Goal: Task Accomplishment & Management: Use online tool/utility

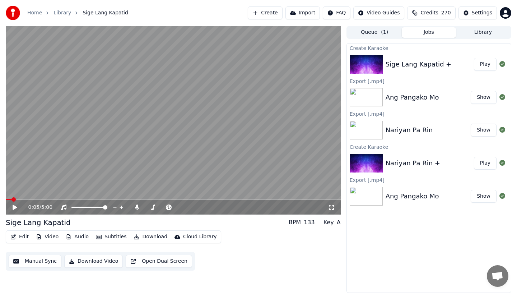
click at [15, 235] on icon "button" at bounding box center [13, 236] width 6 height 5
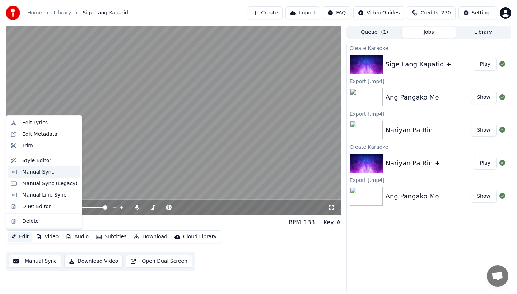
click at [32, 173] on div "Manual Sync" at bounding box center [38, 171] width 32 height 7
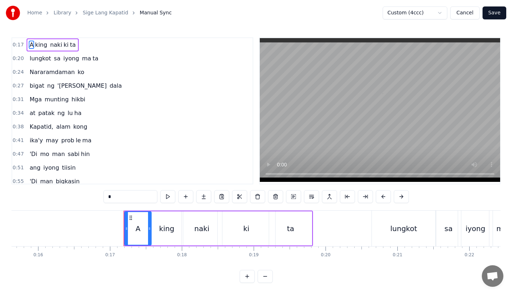
scroll to position [0, 1106]
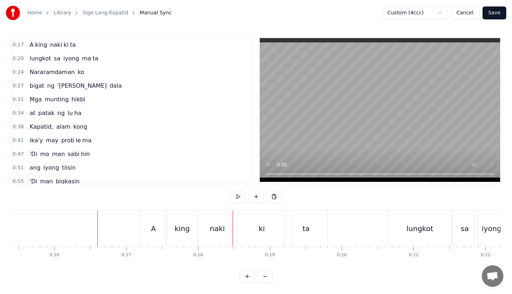
click at [147, 229] on div "A" at bounding box center [153, 228] width 27 height 36
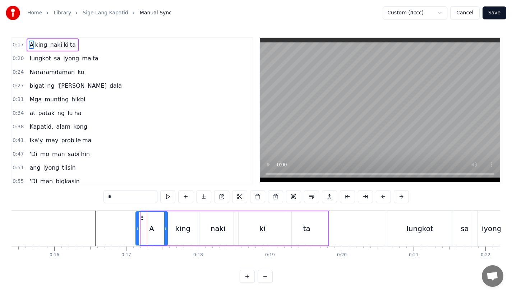
drag, startPoint x: 142, startPoint y: 228, endPoint x: 135, endPoint y: 230, distance: 6.7
click at [136, 230] on icon at bounding box center [137, 229] width 3 height 6
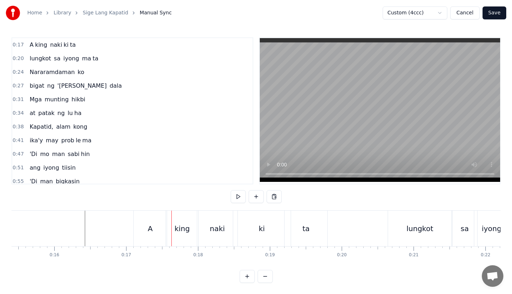
click at [145, 221] on div "A" at bounding box center [150, 228] width 33 height 36
click at [141, 223] on div "A" at bounding box center [150, 228] width 33 height 36
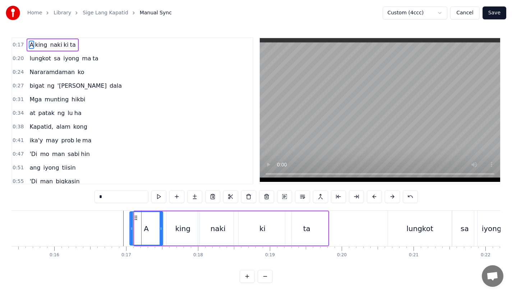
drag, startPoint x: 140, startPoint y: 217, endPoint x: 135, endPoint y: 217, distance: 5.0
click at [135, 217] on icon at bounding box center [136, 218] width 6 height 6
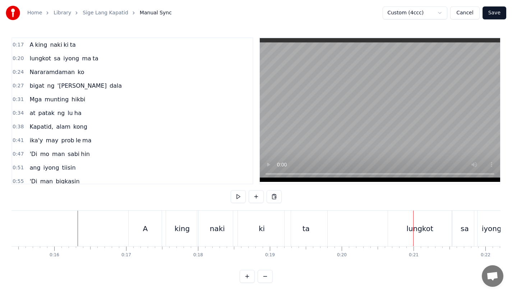
click at [410, 232] on div "lungkot" at bounding box center [419, 228] width 27 height 11
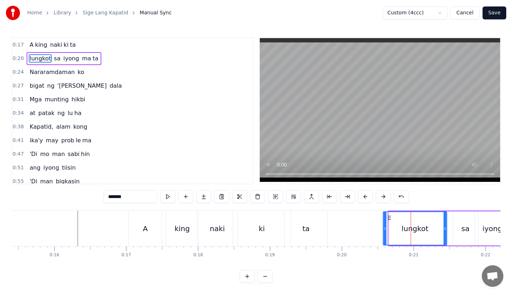
drag, startPoint x: 395, startPoint y: 217, endPoint x: 389, endPoint y: 218, distance: 6.2
click at [390, 218] on icon at bounding box center [389, 218] width 6 height 6
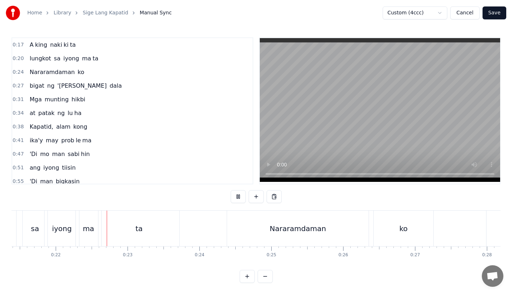
scroll to position [0, 1537]
click at [246, 229] on div "Nararamdaman" at bounding box center [296, 228] width 141 height 36
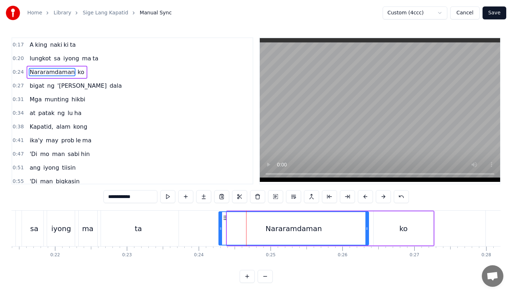
drag, startPoint x: 229, startPoint y: 229, endPoint x: 220, endPoint y: 229, distance: 9.0
click at [221, 229] on icon at bounding box center [220, 229] width 3 height 6
click at [173, 221] on div "ta" at bounding box center [138, 228] width 81 height 36
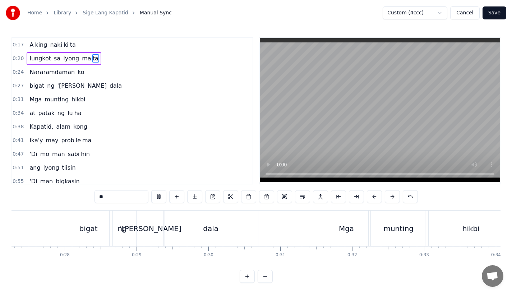
scroll to position [0, 1962]
click at [84, 223] on div "bigat" at bounding box center [84, 228] width 18 height 11
type input "*****"
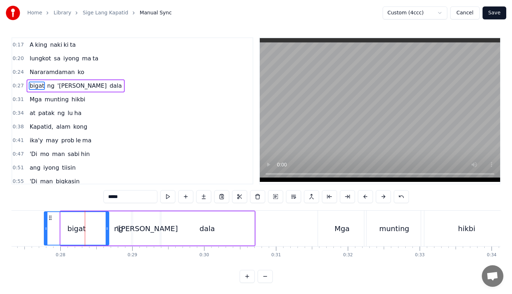
drag, startPoint x: 63, startPoint y: 228, endPoint x: 46, endPoint y: 228, distance: 16.5
click at [46, 228] on icon at bounding box center [46, 229] width 3 height 6
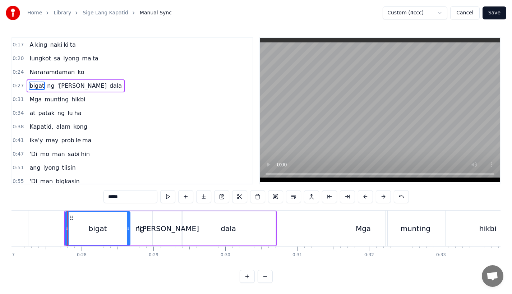
scroll to position [0, 1932]
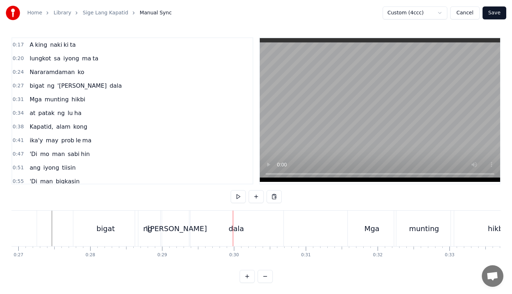
click at [25, 217] on div "ko" at bounding box center [7, 228] width 60 height 36
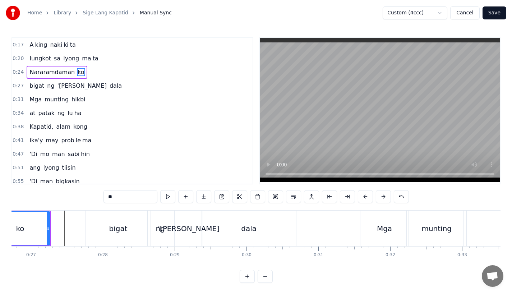
scroll to position [0, 1910]
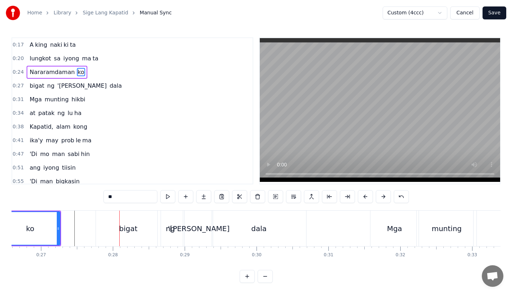
click at [133, 226] on div "bigat" at bounding box center [128, 228] width 18 height 11
type input "*****"
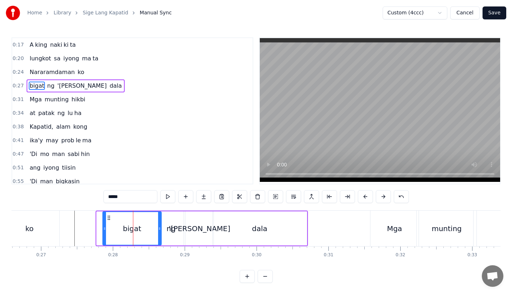
drag, startPoint x: 97, startPoint y: 227, endPoint x: 107, endPoint y: 227, distance: 10.1
click at [106, 227] on icon at bounding box center [104, 229] width 3 height 6
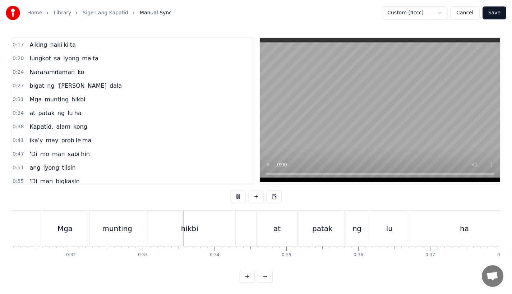
scroll to position [0, 2339]
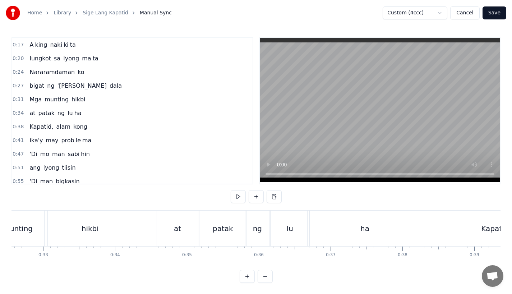
click at [180, 231] on div "at" at bounding box center [177, 228] width 7 height 11
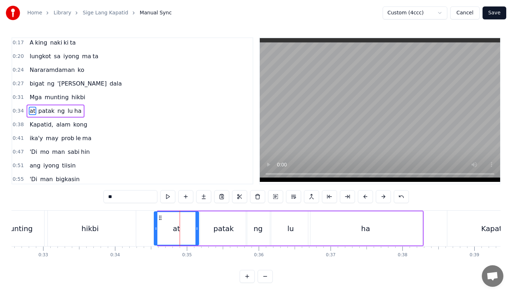
drag, startPoint x: 159, startPoint y: 229, endPoint x: 153, endPoint y: 229, distance: 5.7
click at [154, 229] on icon at bounding box center [155, 229] width 3 height 6
click at [136, 224] on div "Mga munting hikbi" at bounding box center [39, 228] width 196 height 36
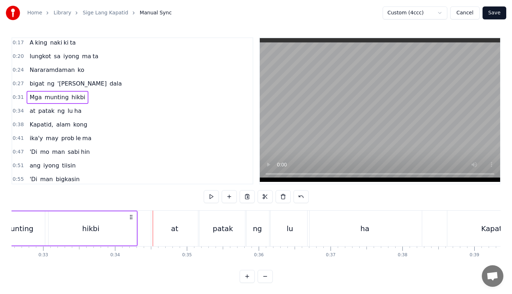
click at [127, 218] on div "hikbi" at bounding box center [90, 228] width 91 height 34
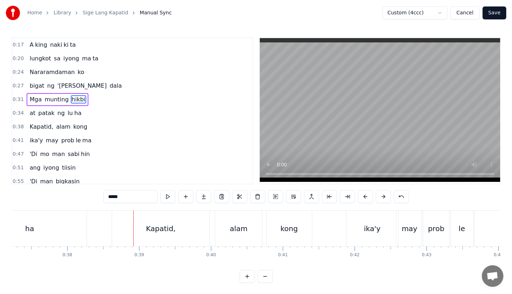
scroll to position [0, 2666]
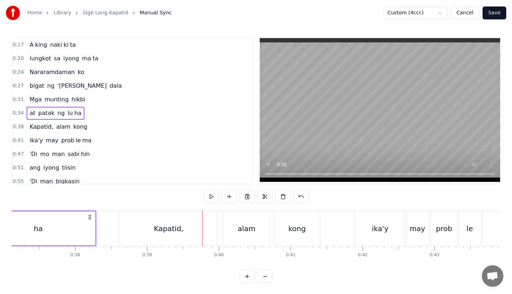
click at [75, 218] on div "ha" at bounding box center [38, 228] width 114 height 34
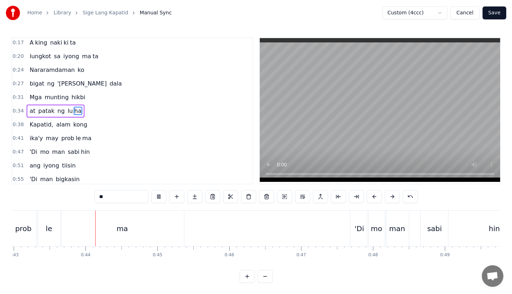
scroll to position [0, 3088]
click at [356, 227] on div "'Di" at bounding box center [357, 228] width 9 height 11
type input "***"
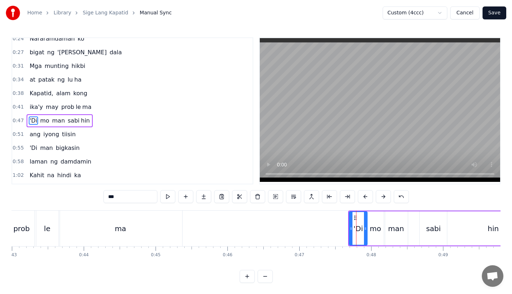
scroll to position [43, 0]
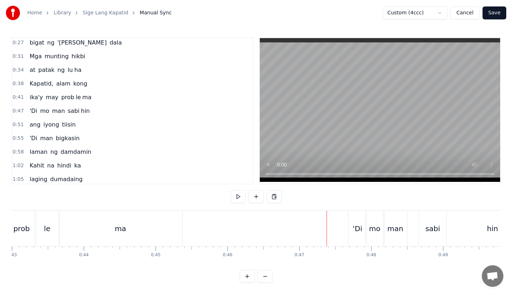
click at [119, 218] on div "ma" at bounding box center [120, 228] width 123 height 36
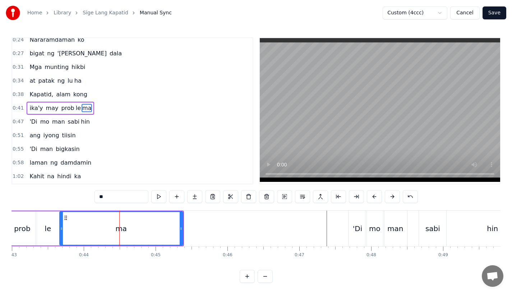
scroll to position [29, 0]
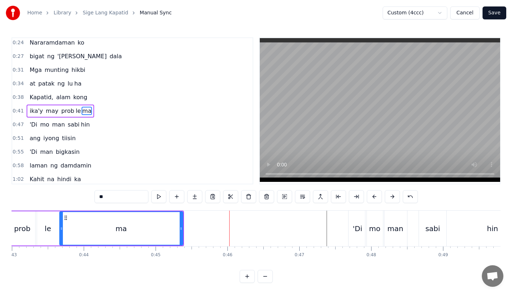
drag, startPoint x: 182, startPoint y: 232, endPoint x: 194, endPoint y: 232, distance: 11.9
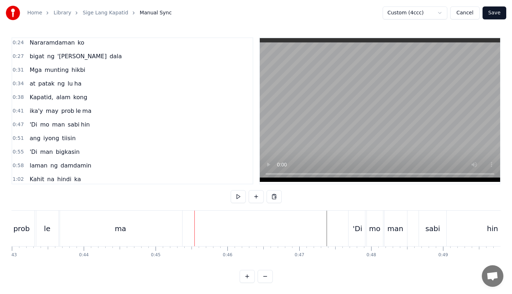
click at [163, 229] on div "ma" at bounding box center [120, 228] width 123 height 36
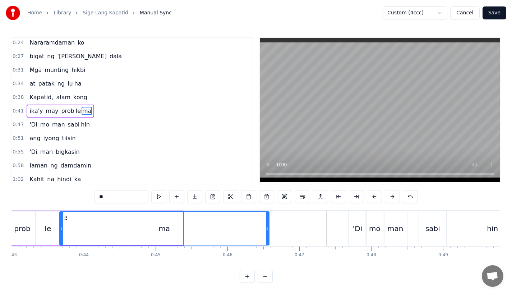
drag, startPoint x: 181, startPoint y: 230, endPoint x: 267, endPoint y: 231, distance: 86.2
click at [267, 231] on div at bounding box center [267, 228] width 3 height 33
click at [74, 219] on div "ma" at bounding box center [164, 228] width 209 height 33
click at [77, 218] on div "ma" at bounding box center [164, 228] width 209 height 33
click at [53, 216] on div "le" at bounding box center [48, 228] width 25 height 34
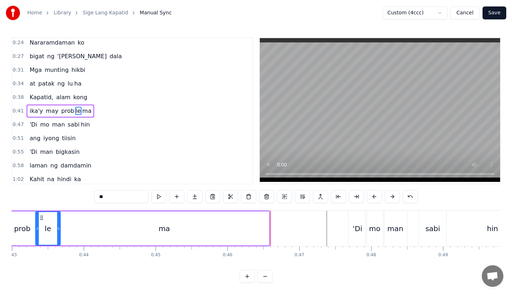
click at [268, 228] on div "ma" at bounding box center [164, 228] width 209 height 34
type input "**"
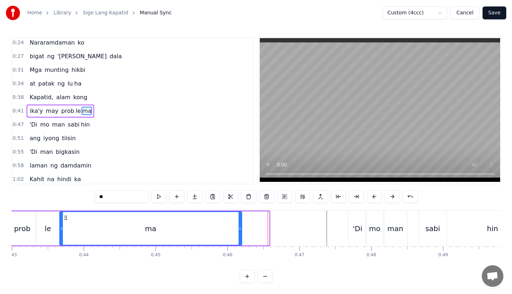
drag, startPoint x: 268, startPoint y: 228, endPoint x: 240, endPoint y: 229, distance: 28.4
click at [240, 229] on icon at bounding box center [239, 229] width 3 height 6
drag, startPoint x: 240, startPoint y: 229, endPoint x: 231, endPoint y: 229, distance: 9.0
click at [237, 229] on icon at bounding box center [238, 229] width 3 height 6
click at [123, 217] on div "ma" at bounding box center [145, 228] width 171 height 33
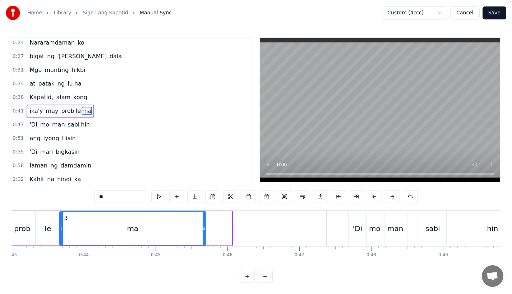
drag, startPoint x: 229, startPoint y: 231, endPoint x: 198, endPoint y: 231, distance: 32.0
click at [203, 231] on icon at bounding box center [204, 229] width 3 height 6
click at [198, 226] on icon at bounding box center [197, 229] width 3 height 6
click at [137, 228] on div "ma" at bounding box center [129, 228] width 139 height 33
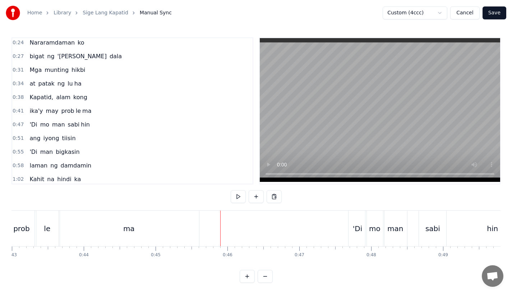
click at [177, 232] on div "ma" at bounding box center [129, 228] width 140 height 36
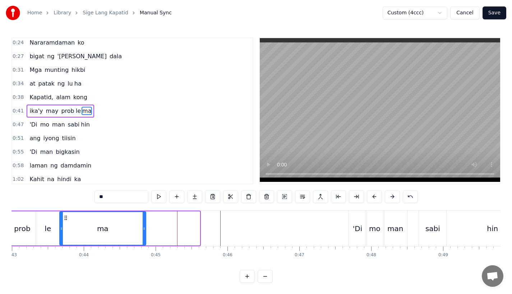
drag, startPoint x: 199, startPoint y: 232, endPoint x: 138, endPoint y: 232, distance: 60.3
click at [143, 232] on div at bounding box center [144, 228] width 3 height 33
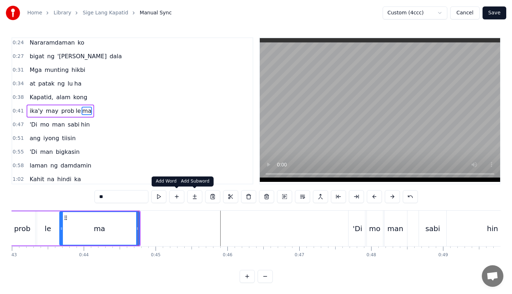
click at [190, 192] on button at bounding box center [194, 196] width 15 height 13
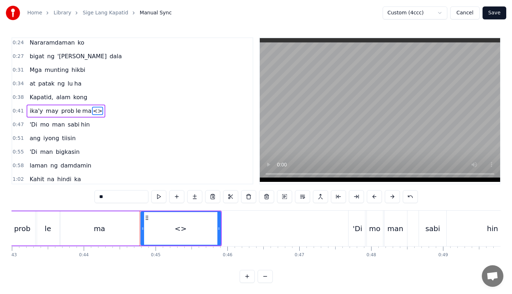
click at [220, 229] on div "<>" at bounding box center [180, 228] width 80 height 34
drag, startPoint x: 218, startPoint y: 230, endPoint x: 260, endPoint y: 229, distance: 41.7
click at [260, 229] on icon at bounding box center [258, 229] width 3 height 6
click at [94, 233] on div "ma" at bounding box center [100, 228] width 80 height 34
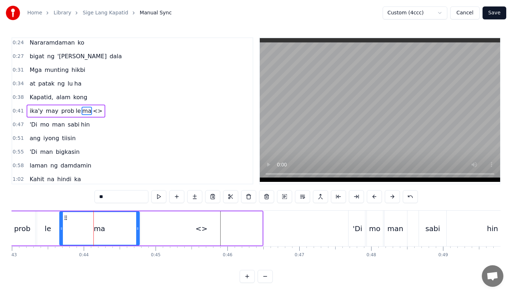
click at [110, 199] on input "**" at bounding box center [121, 196] width 54 height 13
click at [188, 229] on div "<>" at bounding box center [201, 228] width 121 height 34
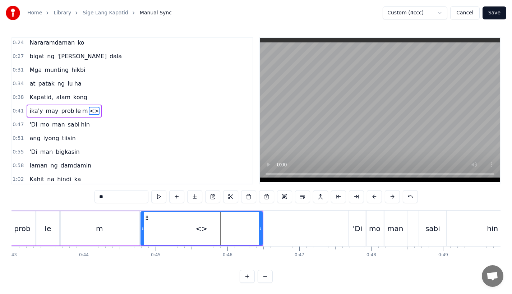
drag, startPoint x: 120, startPoint y: 195, endPoint x: 0, endPoint y: 190, distance: 120.4
click at [0, 190] on div "Home Library Sige Lang Kapatid Manual Sync Custom (4ccc) Cancel Save 0:17 A kin…" at bounding box center [256, 141] width 512 height 283
click at [73, 223] on div "m" at bounding box center [100, 228] width 80 height 34
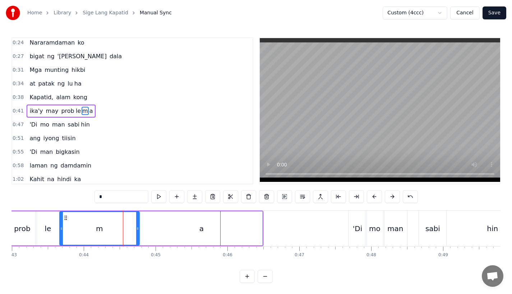
click at [115, 226] on div "m" at bounding box center [99, 228] width 79 height 33
drag, startPoint x: 136, startPoint y: 231, endPoint x: 115, endPoint y: 232, distance: 21.6
click at [116, 232] on div at bounding box center [116, 228] width 3 height 33
click at [145, 230] on div "a" at bounding box center [201, 228] width 121 height 34
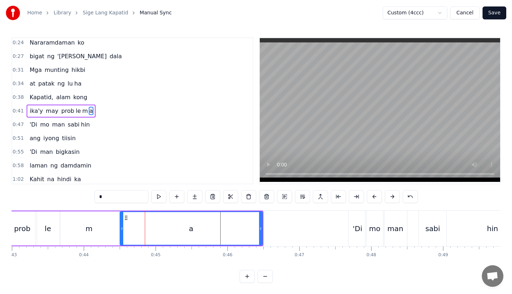
drag, startPoint x: 142, startPoint y: 229, endPoint x: 117, endPoint y: 230, distance: 24.4
click at [120, 230] on icon at bounding box center [121, 229] width 3 height 6
click at [103, 230] on div "m" at bounding box center [89, 228] width 59 height 34
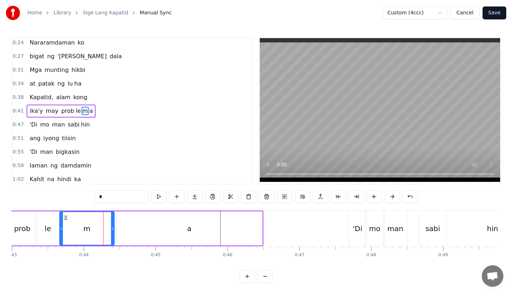
drag, startPoint x: 116, startPoint y: 230, endPoint x: 109, endPoint y: 230, distance: 6.8
click at [111, 230] on icon at bounding box center [112, 229] width 3 height 6
click at [127, 230] on div "a" at bounding box center [189, 228] width 146 height 34
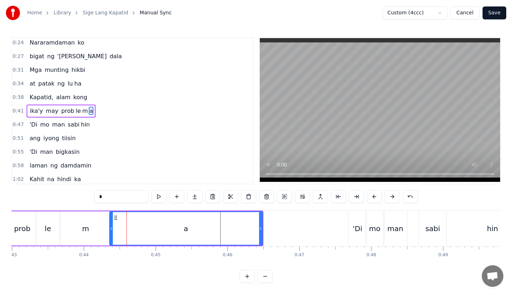
drag, startPoint x: 119, startPoint y: 229, endPoint x: 112, endPoint y: 229, distance: 6.8
click at [112, 229] on icon at bounding box center [111, 229] width 3 height 6
drag, startPoint x: 259, startPoint y: 229, endPoint x: 243, endPoint y: 229, distance: 16.5
click at [245, 229] on icon at bounding box center [246, 229] width 3 height 6
click at [92, 228] on div "m" at bounding box center [86, 228] width 52 height 34
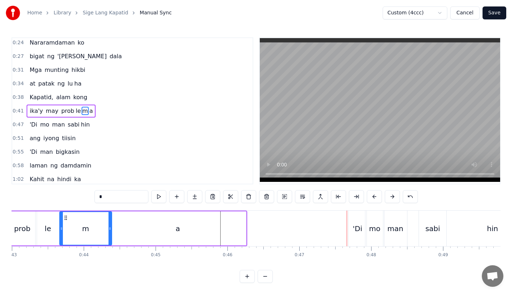
click at [352, 231] on div "'Di" at bounding box center [357, 228] width 18 height 36
type input "***"
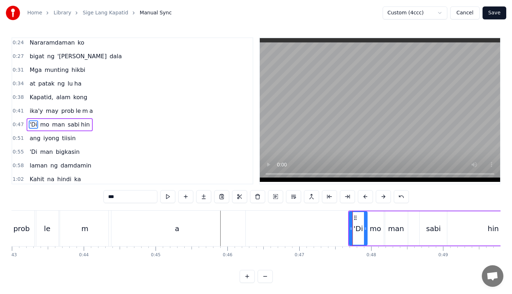
scroll to position [43, 0]
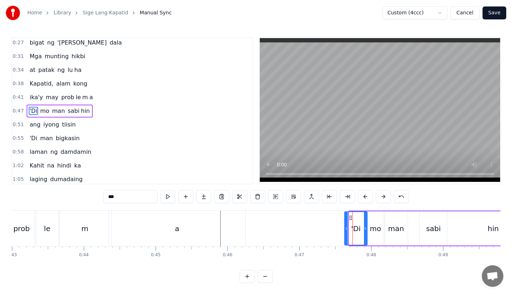
drag, startPoint x: 349, startPoint y: 226, endPoint x: 340, endPoint y: 226, distance: 9.0
click at [345, 226] on icon at bounding box center [346, 229] width 3 height 6
click at [346, 215] on icon at bounding box center [346, 218] width 6 height 6
click at [367, 199] on button at bounding box center [365, 196] width 15 height 13
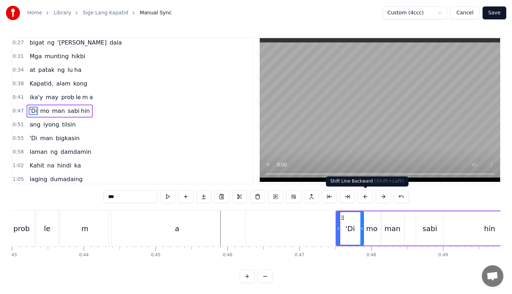
click at [367, 199] on button at bounding box center [365, 196] width 15 height 13
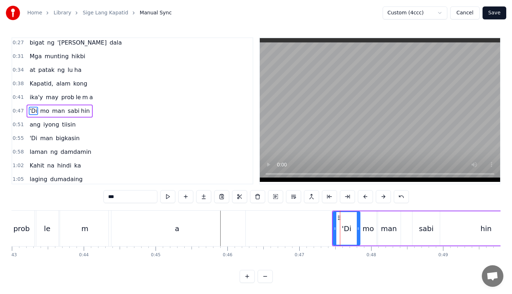
click at [367, 199] on button at bounding box center [365, 196] width 15 height 13
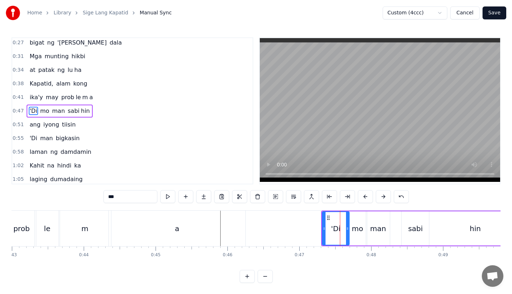
click at [367, 199] on button at bounding box center [365, 196] width 15 height 13
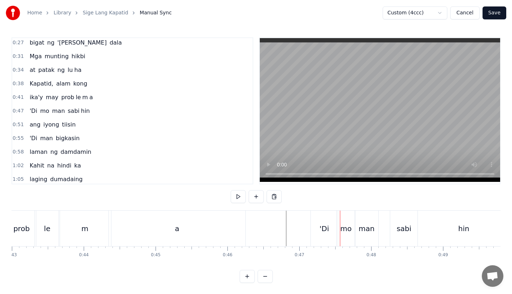
click at [316, 231] on div "'Di" at bounding box center [324, 228] width 27 height 36
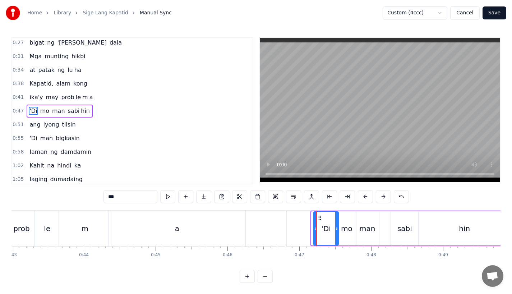
click at [316, 230] on icon at bounding box center [315, 229] width 3 height 6
click at [385, 197] on button at bounding box center [383, 196] width 15 height 13
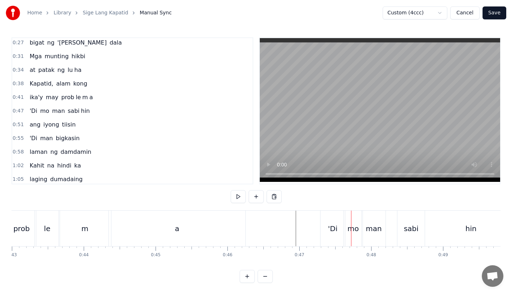
click at [328, 235] on div "'Di" at bounding box center [332, 228] width 24 height 36
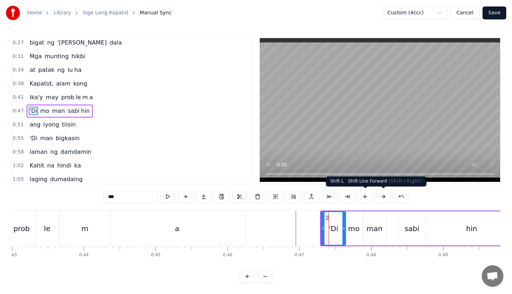
click at [382, 196] on button at bounding box center [383, 196] width 15 height 13
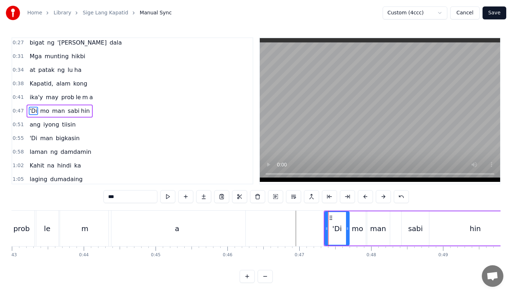
click at [382, 196] on button at bounding box center [383, 196] width 15 height 13
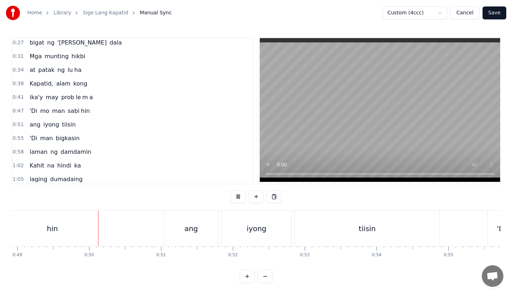
scroll to position [0, 3515]
click at [166, 238] on div "ang" at bounding box center [189, 228] width 54 height 36
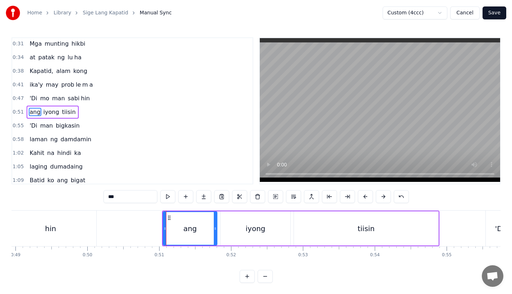
scroll to position [57, 0]
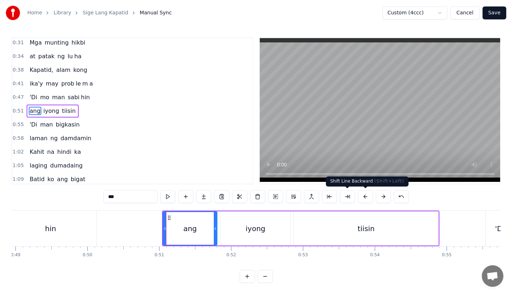
click at [363, 196] on button at bounding box center [365, 196] width 15 height 13
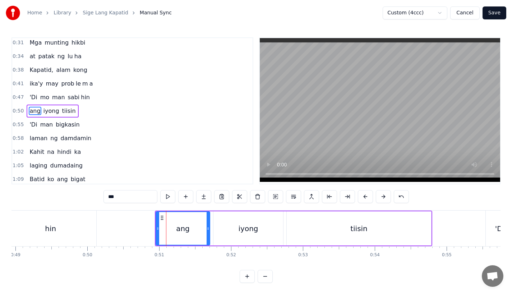
click at [363, 196] on button at bounding box center [365, 196] width 15 height 13
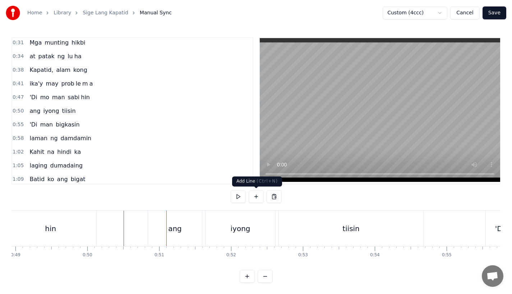
click at [177, 235] on div "ang" at bounding box center [175, 228] width 54 height 36
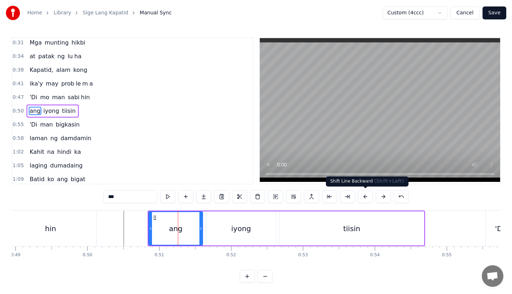
click at [365, 196] on button at bounding box center [365, 196] width 15 height 13
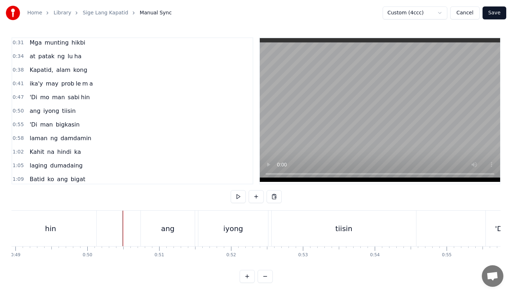
click at [172, 226] on div "ang" at bounding box center [168, 228] width 14 height 11
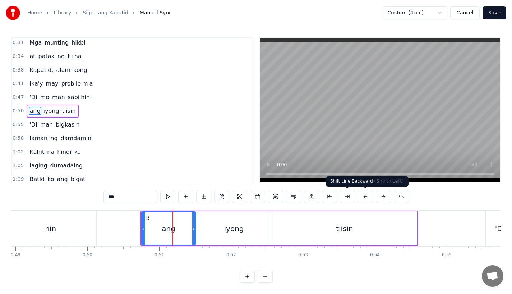
click at [365, 196] on button at bounding box center [365, 196] width 15 height 13
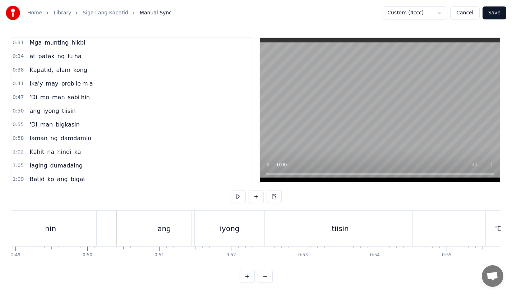
click at [223, 228] on div "iyong" at bounding box center [230, 228] width 20 height 11
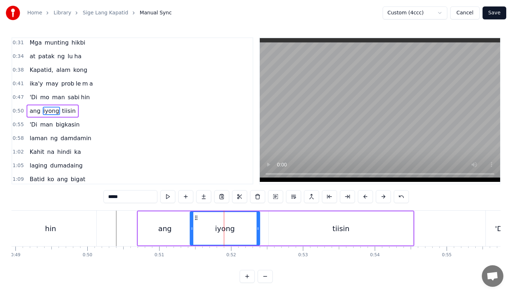
drag, startPoint x: 201, startPoint y: 218, endPoint x: 195, endPoint y: 218, distance: 6.5
click at [195, 218] on icon at bounding box center [196, 218] width 6 height 6
click at [283, 227] on div "tiisin" at bounding box center [341, 228] width 144 height 34
type input "******"
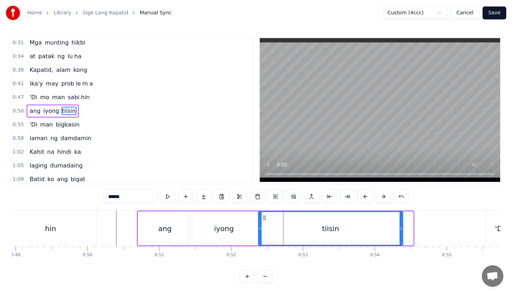
drag, startPoint x: 277, startPoint y: 216, endPoint x: 266, endPoint y: 217, distance: 11.1
click at [266, 217] on icon at bounding box center [264, 218] width 6 height 6
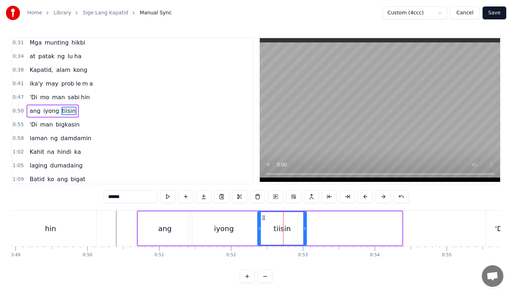
drag, startPoint x: 400, startPoint y: 231, endPoint x: 302, endPoint y: 230, distance: 98.8
click at [303, 230] on icon at bounding box center [304, 229] width 3 height 6
click at [201, 198] on button at bounding box center [203, 196] width 15 height 13
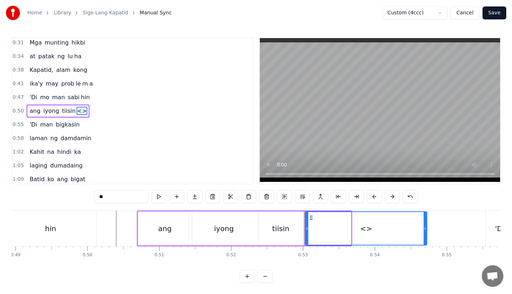
drag, startPoint x: 350, startPoint y: 231, endPoint x: 425, endPoint y: 231, distance: 75.4
click at [425, 231] on div at bounding box center [424, 228] width 3 height 33
drag, startPoint x: 113, startPoint y: 200, endPoint x: 50, endPoint y: 197, distance: 63.3
click at [50, 197] on div "0:17 A king naki ki ta 0:20 lungkot sa iyong ma ta 0:24 Nararamdaman ko 0:27 bi…" at bounding box center [255, 159] width 489 height 245
click at [294, 228] on div "tiisin" at bounding box center [280, 228] width 46 height 34
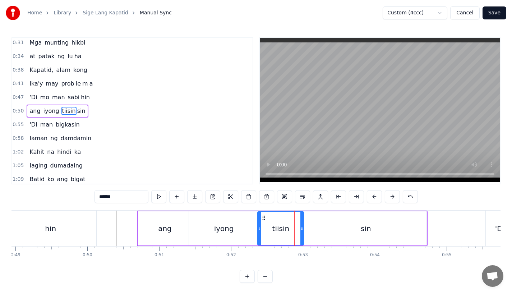
click at [123, 197] on input "******" at bounding box center [121, 196] width 54 height 13
type input "***"
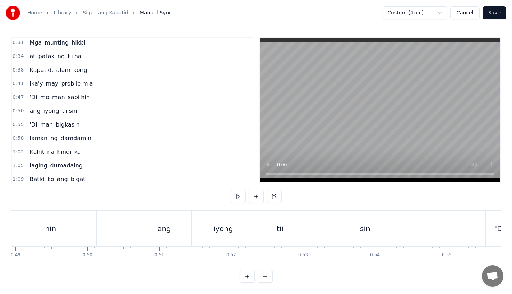
click at [209, 231] on div "iyong" at bounding box center [223, 228] width 70 height 36
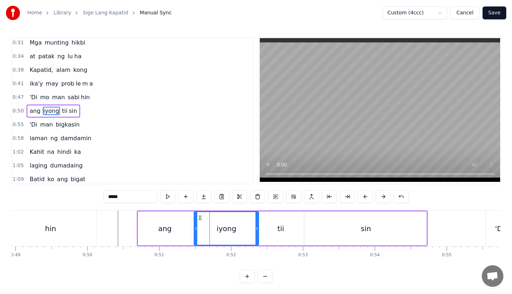
drag, startPoint x: 190, startPoint y: 226, endPoint x: 195, endPoint y: 226, distance: 5.0
click at [195, 226] on icon at bounding box center [195, 229] width 3 height 6
drag, startPoint x: 199, startPoint y: 214, endPoint x: 194, endPoint y: 214, distance: 4.3
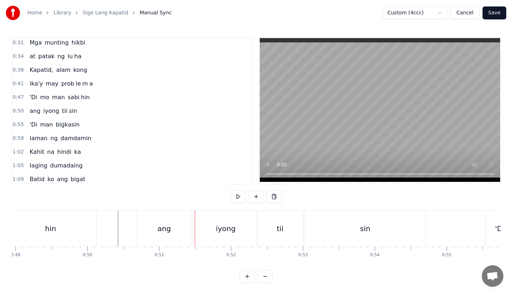
click at [205, 224] on div "iyong" at bounding box center [225, 228] width 65 height 36
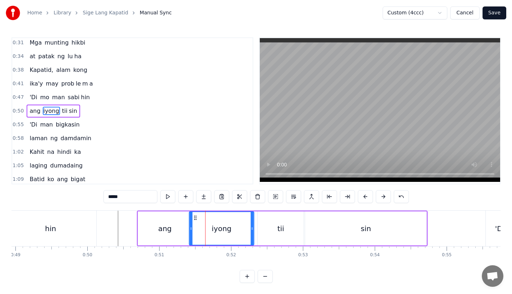
drag, startPoint x: 199, startPoint y: 218, endPoint x: 194, endPoint y: 218, distance: 5.0
click at [194, 218] on icon at bounding box center [195, 218] width 6 height 6
drag, startPoint x: 252, startPoint y: 233, endPoint x: 245, endPoint y: 233, distance: 6.8
click at [249, 233] on div at bounding box center [250, 228] width 3 height 33
click at [274, 232] on div "tii" at bounding box center [280, 228] width 46 height 34
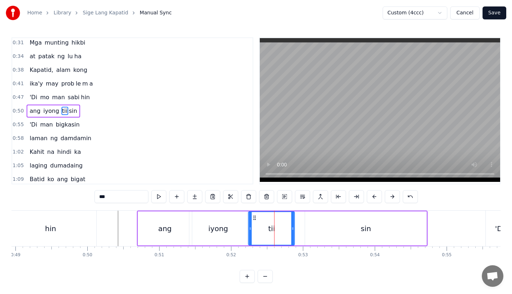
drag, startPoint x: 263, startPoint y: 216, endPoint x: 252, endPoint y: 217, distance: 10.8
click at [252, 217] on icon at bounding box center [255, 218] width 6 height 6
click at [314, 226] on div "sin" at bounding box center [365, 228] width 121 height 34
type input "***"
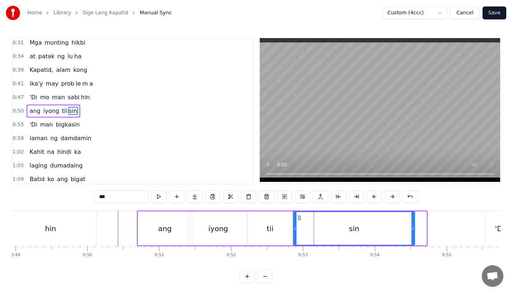
drag, startPoint x: 310, startPoint y: 215, endPoint x: 296, endPoint y: 216, distance: 14.0
click at [297, 216] on icon at bounding box center [300, 218] width 6 height 6
drag, startPoint x: 411, startPoint y: 231, endPoint x: 424, endPoint y: 231, distance: 12.9
click at [424, 231] on div at bounding box center [423, 228] width 3 height 33
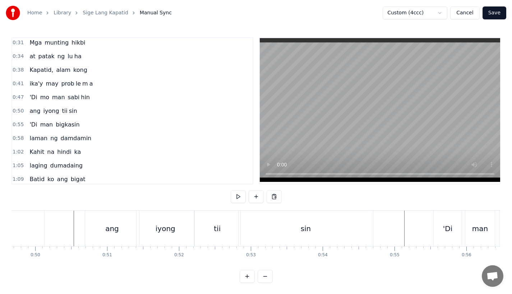
scroll to position [0, 3569]
click at [434, 228] on div "'Di" at bounding box center [446, 228] width 28 height 36
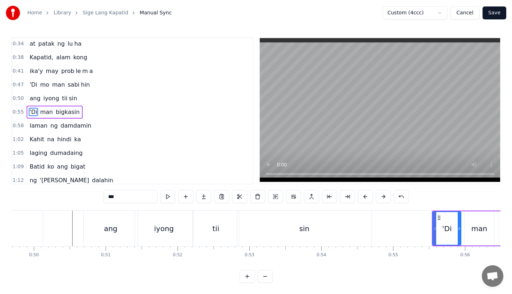
scroll to position [70, 0]
click at [363, 200] on button at bounding box center [365, 196] width 15 height 13
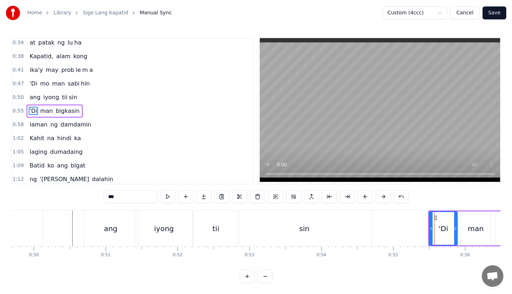
click at [363, 200] on button at bounding box center [365, 196] width 15 height 13
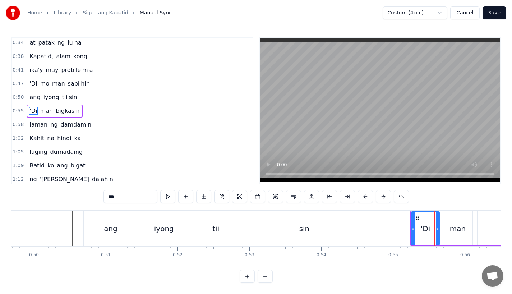
click at [363, 200] on button at bounding box center [365, 196] width 15 height 13
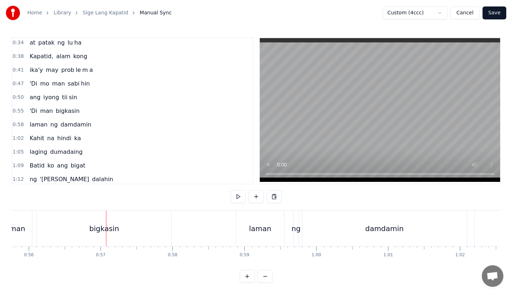
scroll to position [0, 4006]
click at [127, 231] on div "bigkasin" at bounding box center [103, 228] width 134 height 36
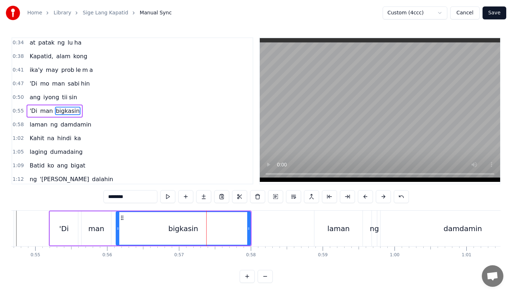
scroll to position [0, 3895]
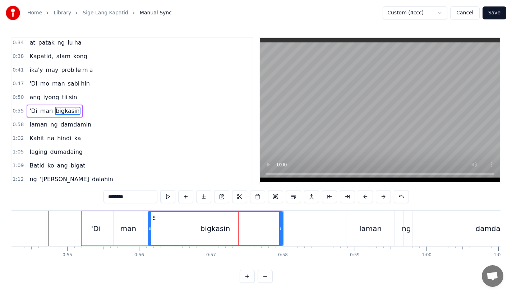
click at [136, 226] on div "man" at bounding box center [127, 228] width 29 height 34
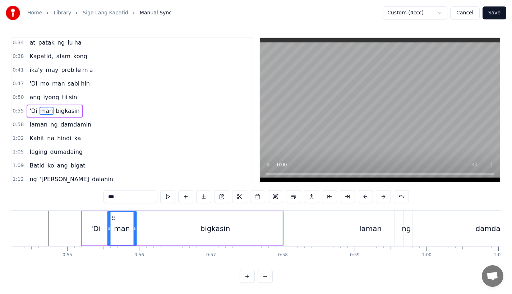
drag, startPoint x: 119, startPoint y: 217, endPoint x: 112, endPoint y: 217, distance: 6.5
click at [112, 217] on icon at bounding box center [114, 218] width 6 height 6
click at [159, 228] on div "bigkasin" at bounding box center [215, 228] width 134 height 34
type input "********"
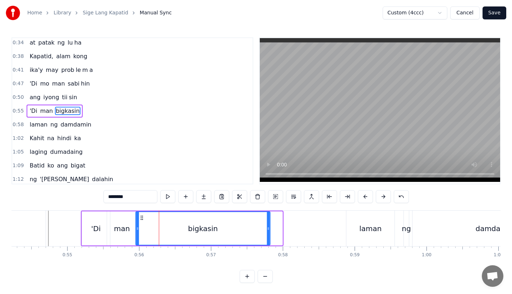
drag, startPoint x: 155, startPoint y: 218, endPoint x: 143, endPoint y: 218, distance: 12.2
click at [143, 218] on icon at bounding box center [142, 218] width 6 height 6
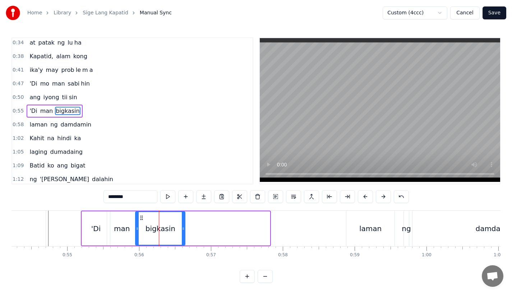
drag, startPoint x: 269, startPoint y: 228, endPoint x: 184, endPoint y: 230, distance: 84.8
click at [184, 230] on icon at bounding box center [183, 229] width 3 height 6
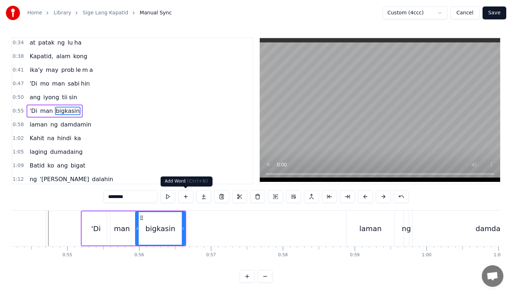
click at [203, 200] on button at bounding box center [203, 196] width 15 height 13
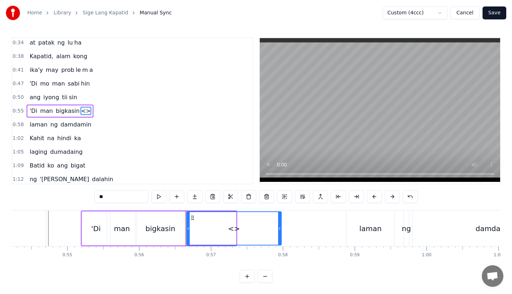
drag, startPoint x: 234, startPoint y: 231, endPoint x: 282, endPoint y: 231, distance: 47.8
click at [281, 231] on div at bounding box center [279, 228] width 3 height 33
drag, startPoint x: 130, startPoint y: 199, endPoint x: 30, endPoint y: 185, distance: 101.5
click at [31, 185] on div "0:17 A king naki ki ta 0:20 lungkot sa iyong ma ta 0:24 Nararamdaman ko 0:27 bi…" at bounding box center [255, 159] width 489 height 245
click at [158, 231] on div "bigkasin" at bounding box center [160, 228] width 30 height 11
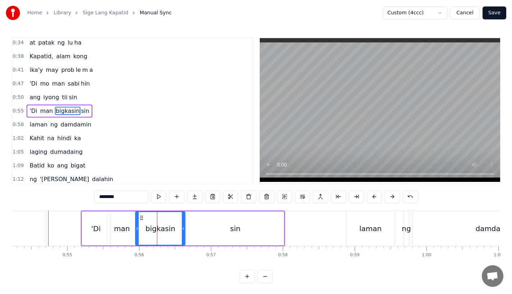
click at [126, 193] on input "********" at bounding box center [121, 196] width 54 height 13
click at [127, 201] on input "********" at bounding box center [121, 196] width 54 height 13
type input "*****"
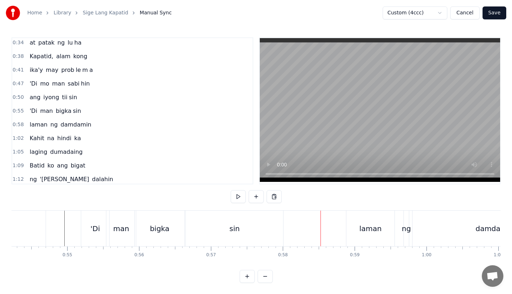
click at [366, 222] on div "laman" at bounding box center [370, 228] width 48 height 36
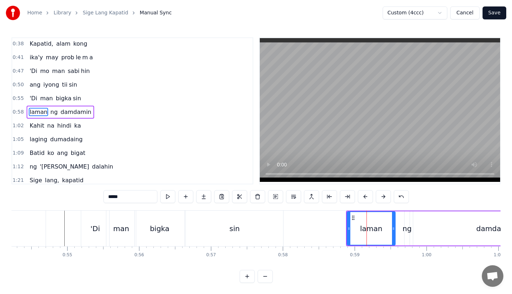
scroll to position [84, 0]
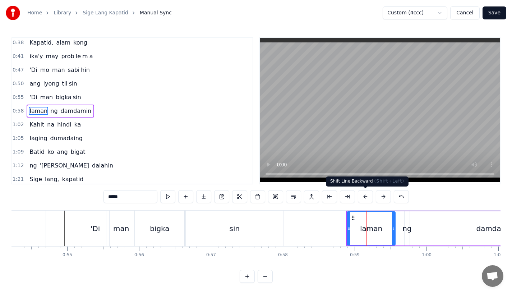
click at [363, 195] on button at bounding box center [365, 196] width 15 height 13
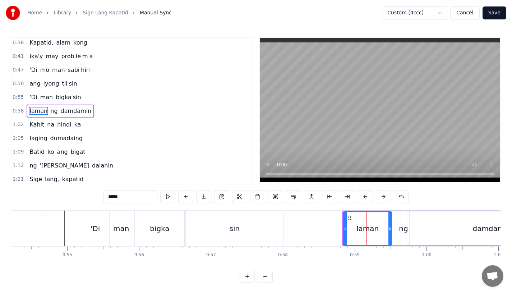
click at [363, 195] on button at bounding box center [365, 196] width 15 height 13
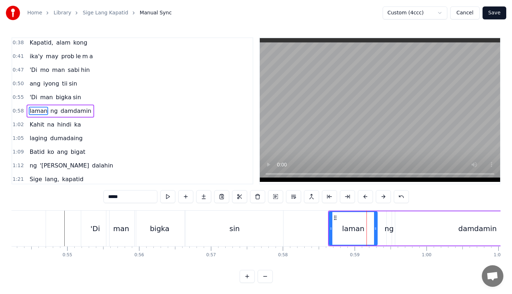
click at [363, 195] on button at bounding box center [365, 196] width 15 height 13
click at [381, 229] on div "ng" at bounding box center [381, 228] width 9 height 11
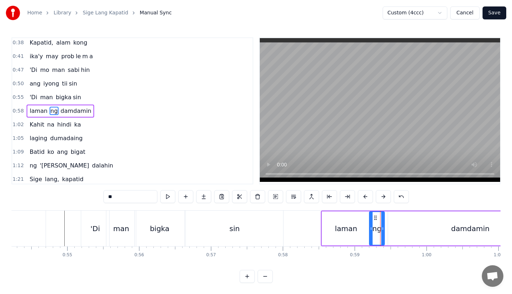
drag, startPoint x: 380, startPoint y: 228, endPoint x: 368, endPoint y: 229, distance: 11.9
click at [370, 229] on icon at bounding box center [371, 229] width 3 height 6
click at [344, 219] on div "laman" at bounding box center [346, 228] width 48 height 34
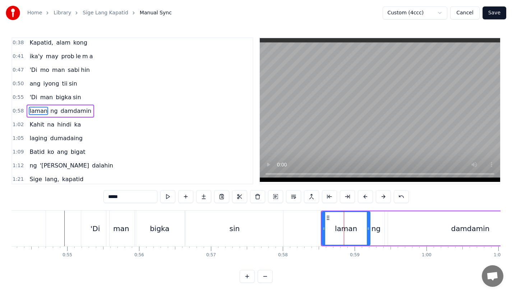
click at [378, 233] on div "ng" at bounding box center [375, 228] width 9 height 11
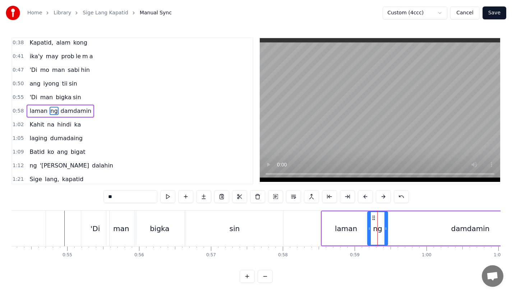
drag, startPoint x: 382, startPoint y: 228, endPoint x: 386, endPoint y: 228, distance: 4.0
click at [386, 228] on icon at bounding box center [385, 229] width 3 height 6
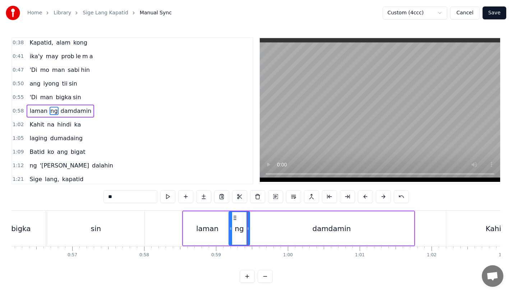
scroll to position [0, 4039]
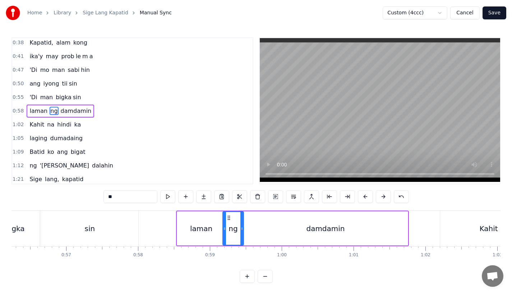
click at [369, 232] on div "damdamin" at bounding box center [325, 228] width 164 height 34
type input "********"
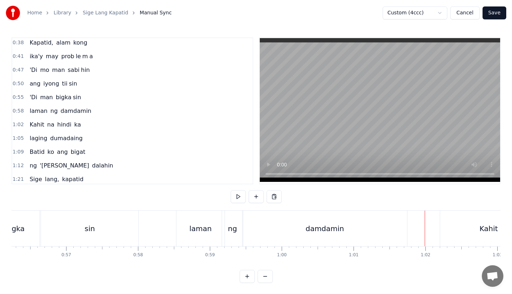
click at [389, 229] on div "damdamin" at bounding box center [324, 228] width 164 height 36
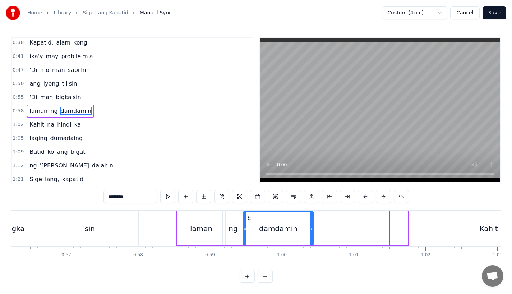
drag, startPoint x: 406, startPoint y: 229, endPoint x: 311, endPoint y: 228, distance: 94.5
click at [311, 228] on icon at bounding box center [311, 229] width 3 height 6
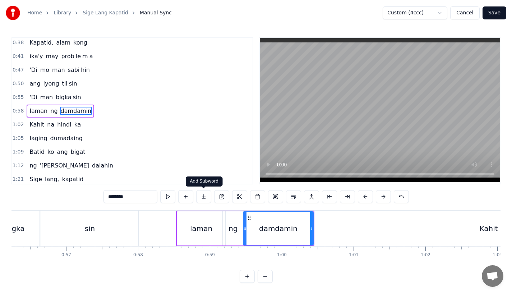
click at [200, 198] on button at bounding box center [203, 196] width 15 height 13
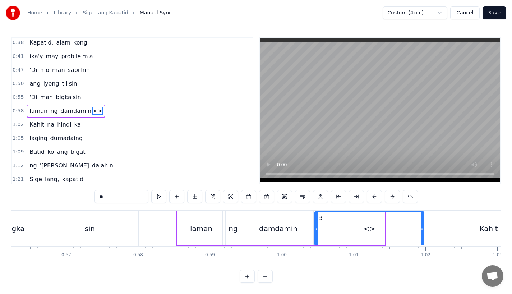
drag, startPoint x: 382, startPoint y: 227, endPoint x: 422, endPoint y: 227, distance: 39.5
click at [422, 227] on circle at bounding box center [422, 227] width 0 height 0
click at [251, 227] on div "damdamin" at bounding box center [278, 228] width 70 height 34
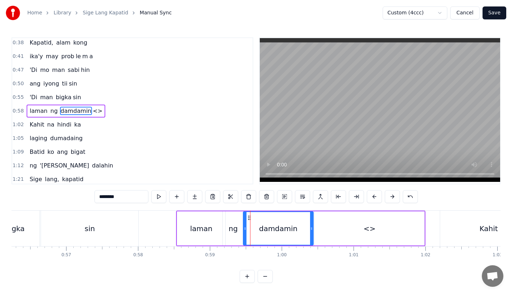
click at [122, 198] on input "********" at bounding box center [121, 196] width 54 height 13
click at [344, 241] on div "<>" at bounding box center [370, 228] width 110 height 34
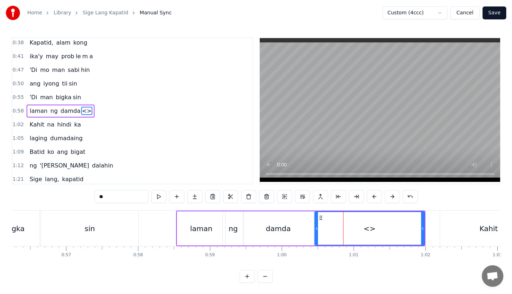
drag, startPoint x: 107, startPoint y: 199, endPoint x: 58, endPoint y: 197, distance: 49.2
click at [58, 197] on div "0:17 A king naki ki ta 0:20 lungkot sa iyong ma ta 0:24 Nararamdaman ko 0:27 bi…" at bounding box center [255, 159] width 489 height 245
click at [318, 216] on circle at bounding box center [318, 216] width 0 height 0
click at [94, 218] on div "sin" at bounding box center [89, 228] width 97 height 36
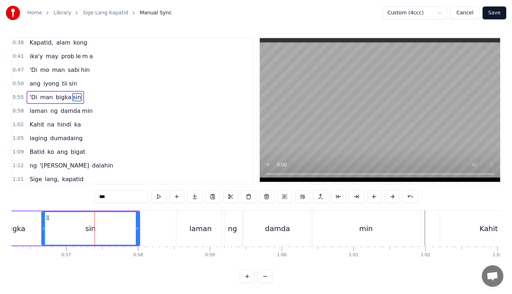
scroll to position [70, 0]
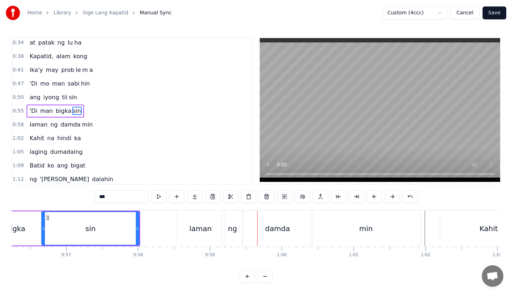
click at [234, 224] on div "ng" at bounding box center [232, 228] width 9 height 11
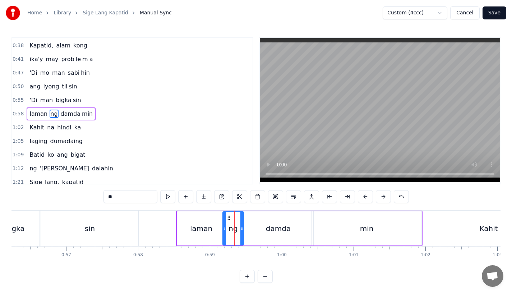
scroll to position [84, 0]
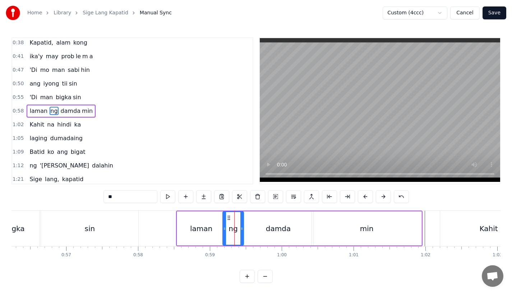
click at [216, 221] on div "laman" at bounding box center [201, 228] width 48 height 34
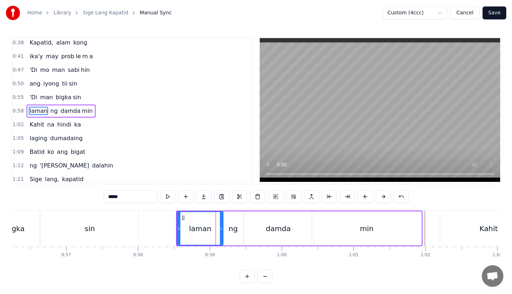
click at [220, 228] on icon at bounding box center [221, 229] width 3 height 6
click at [235, 228] on div "ng" at bounding box center [232, 228] width 9 height 11
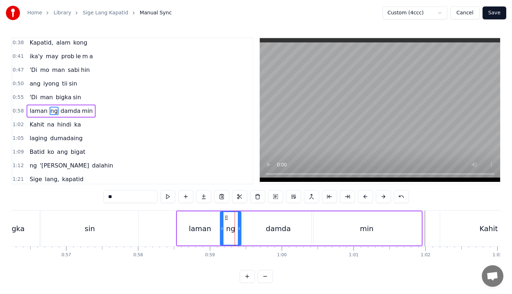
click at [224, 215] on icon at bounding box center [226, 218] width 6 height 6
click at [255, 224] on div "damda" at bounding box center [278, 228] width 70 height 34
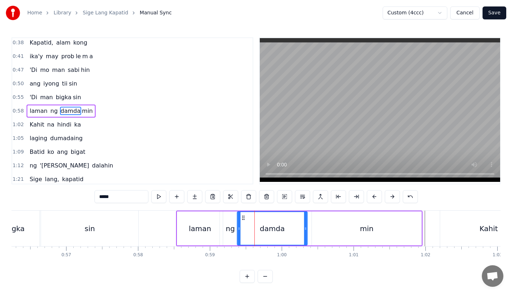
drag, startPoint x: 250, startPoint y: 216, endPoint x: 243, endPoint y: 216, distance: 6.1
click at [244, 216] on circle at bounding box center [244, 216] width 0 height 0
click at [317, 221] on div "min" at bounding box center [367, 228] width 110 height 34
type input "***"
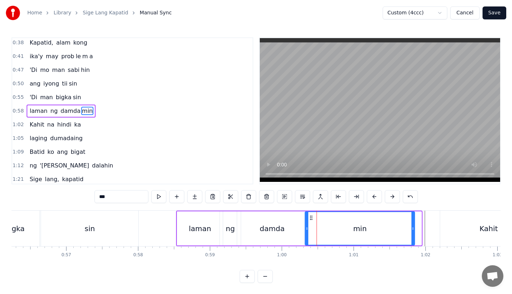
drag, startPoint x: 315, startPoint y: 217, endPoint x: 308, endPoint y: 217, distance: 6.8
click at [308, 217] on icon at bounding box center [311, 218] width 6 height 6
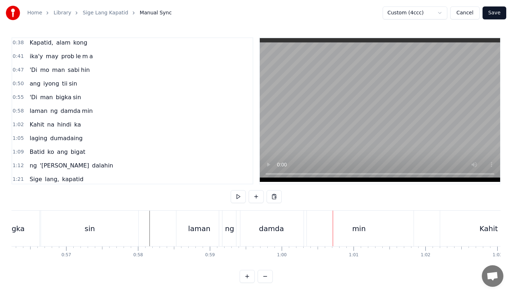
click at [265, 226] on div "damda" at bounding box center [271, 228] width 25 height 11
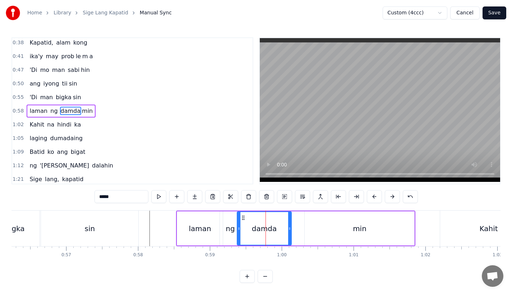
drag, startPoint x: 303, startPoint y: 228, endPoint x: 288, endPoint y: 229, distance: 15.9
click at [288, 229] on div "damda" at bounding box center [264, 228] width 54 height 33
click at [315, 227] on div "min" at bounding box center [360, 228] width 110 height 34
type input "***"
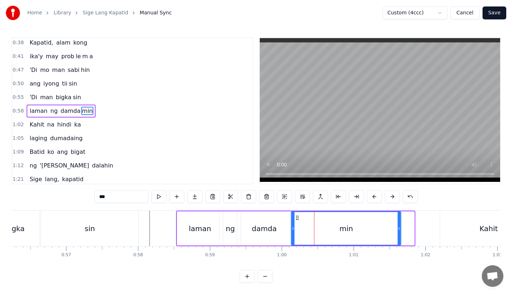
drag, startPoint x: 311, startPoint y: 215, endPoint x: 296, endPoint y: 215, distance: 15.1
click at [296, 215] on icon at bounding box center [297, 218] width 6 height 6
drag, startPoint x: 398, startPoint y: 231, endPoint x: 406, endPoint y: 231, distance: 8.3
click at [405, 231] on icon at bounding box center [403, 229] width 3 height 6
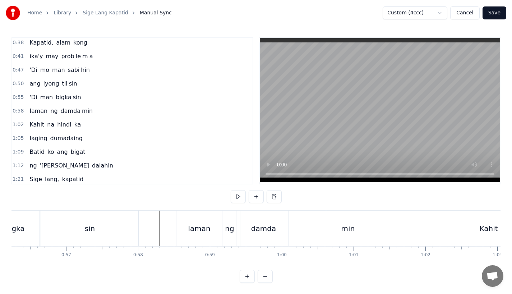
click at [258, 240] on div "damda" at bounding box center [263, 228] width 54 height 36
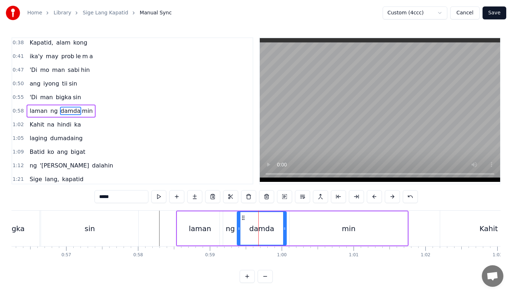
drag, startPoint x: 290, startPoint y: 232, endPoint x: 283, endPoint y: 232, distance: 6.5
click at [283, 232] on div at bounding box center [284, 228] width 3 height 33
drag, startPoint x: 282, startPoint y: 228, endPoint x: 277, endPoint y: 229, distance: 5.8
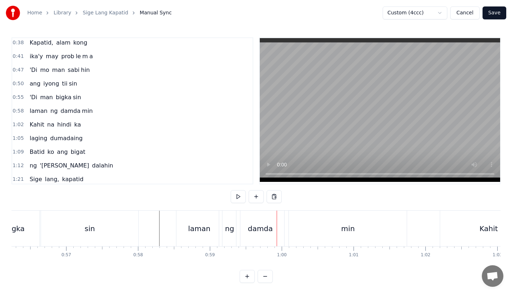
click at [263, 226] on div "damda" at bounding box center [260, 228] width 25 height 11
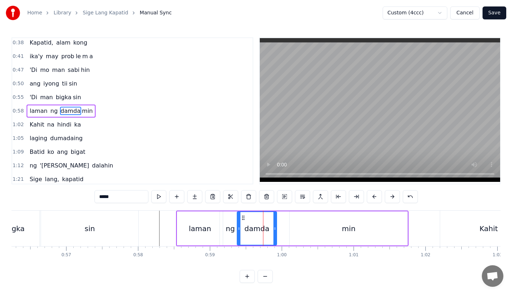
drag, startPoint x: 284, startPoint y: 228, endPoint x: 276, endPoint y: 229, distance: 8.3
click at [276, 229] on icon at bounding box center [274, 229] width 3 height 6
click at [303, 229] on div "min" at bounding box center [348, 228] width 118 height 34
type input "***"
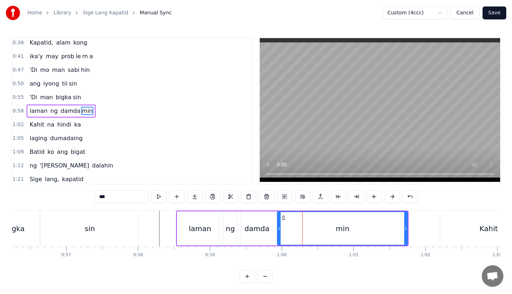
drag, startPoint x: 292, startPoint y: 225, endPoint x: 279, endPoint y: 227, distance: 12.7
click at [279, 227] on icon at bounding box center [279, 229] width 3 height 6
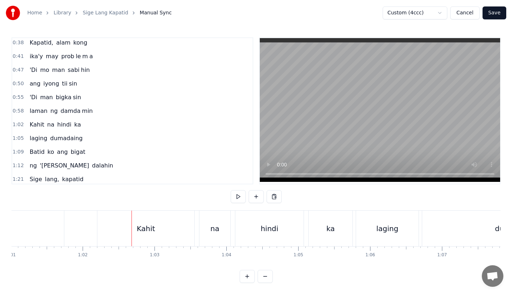
scroll to position [0, 4354]
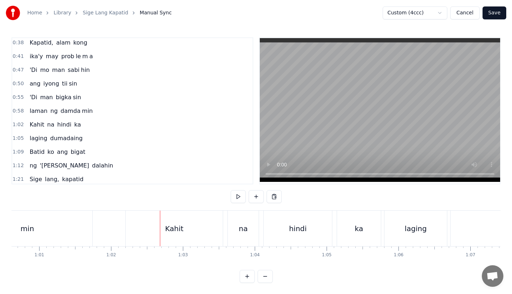
click at [165, 233] on div "Kahit" at bounding box center [174, 228] width 97 height 36
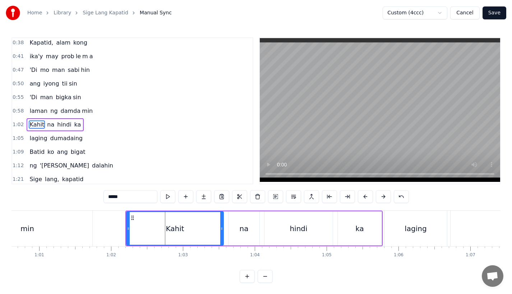
scroll to position [98, 0]
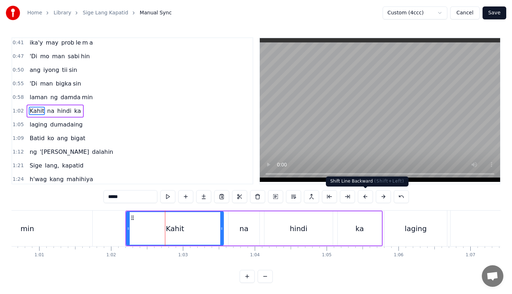
click at [362, 198] on button at bounding box center [365, 196] width 15 height 13
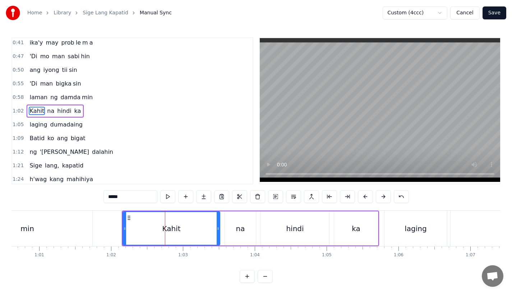
click at [362, 198] on button at bounding box center [365, 196] width 15 height 13
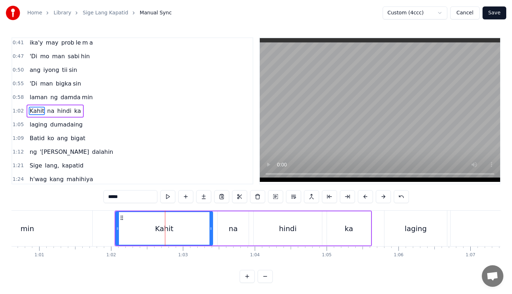
click at [362, 198] on button at bounding box center [365, 196] width 15 height 13
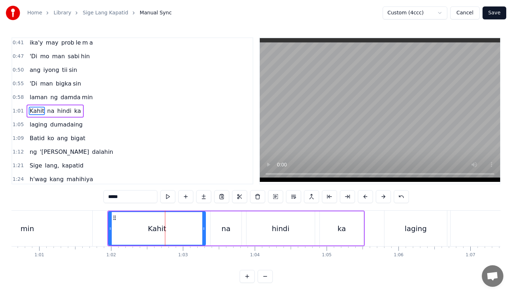
click at [362, 198] on button at bounding box center [365, 196] width 15 height 13
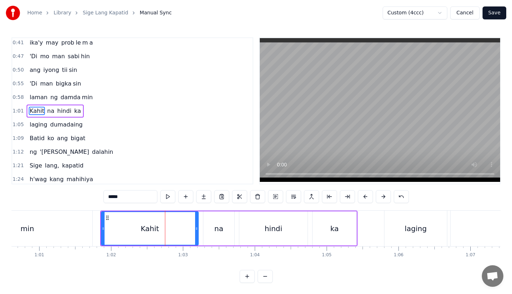
click at [89, 221] on div "min" at bounding box center [27, 228] width 130 height 36
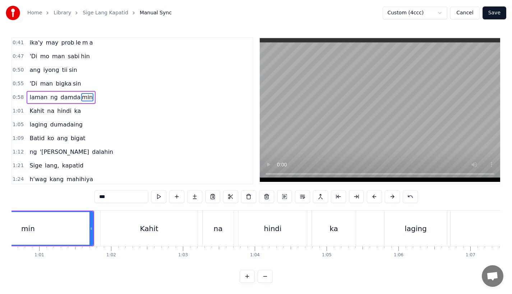
scroll to position [84, 0]
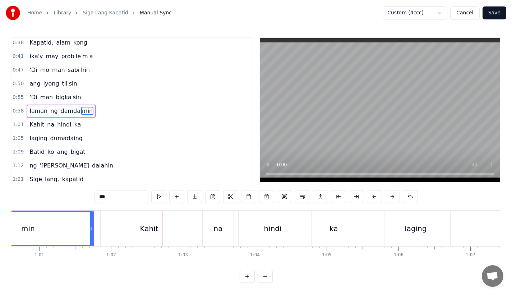
click at [79, 220] on div "min" at bounding box center [28, 228] width 130 height 33
click at [86, 217] on div "min" at bounding box center [28, 228] width 130 height 33
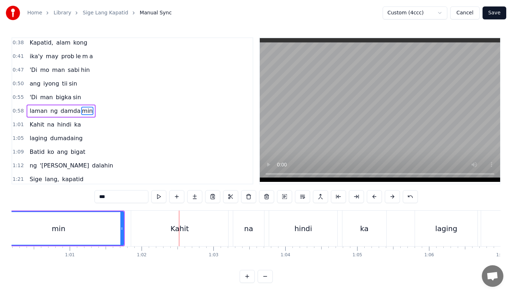
scroll to position [0, 4257]
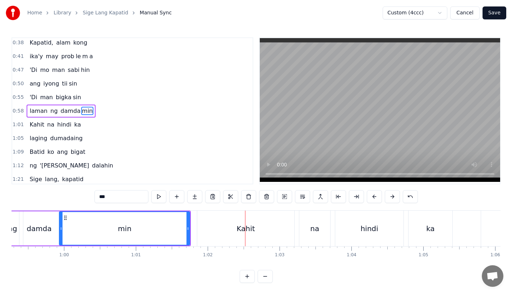
click at [124, 214] on div "min" at bounding box center [125, 228] width 130 height 33
click at [270, 219] on div "Kahit" at bounding box center [245, 228] width 97 height 36
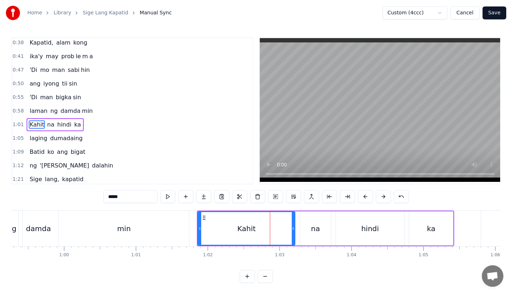
scroll to position [98, 0]
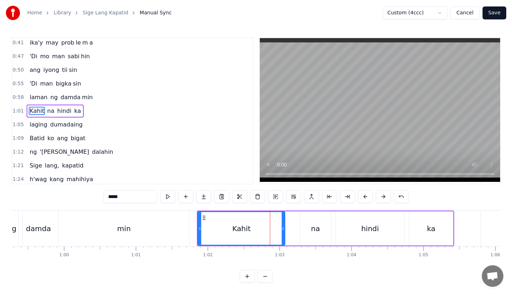
drag, startPoint x: 292, startPoint y: 230, endPoint x: 282, endPoint y: 230, distance: 10.1
click at [282, 230] on icon at bounding box center [283, 229] width 3 height 6
click at [252, 222] on div "Kahit" at bounding box center [241, 228] width 86 height 33
click at [315, 229] on div "na" at bounding box center [315, 228] width 9 height 11
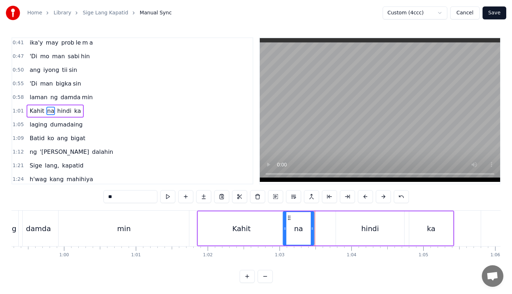
drag, startPoint x: 306, startPoint y: 219, endPoint x: 289, endPoint y: 219, distance: 16.9
click at [289, 219] on icon at bounding box center [289, 218] width 6 height 6
click at [336, 222] on div "hindi" at bounding box center [369, 228] width 69 height 34
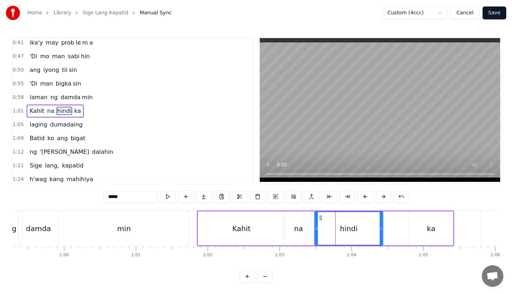
drag, startPoint x: 343, startPoint y: 216, endPoint x: 320, endPoint y: 217, distance: 22.7
click at [320, 217] on icon at bounding box center [321, 218] width 6 height 6
drag, startPoint x: 379, startPoint y: 231, endPoint x: 387, endPoint y: 231, distance: 8.3
click at [387, 231] on icon at bounding box center [385, 229] width 3 height 6
click at [429, 226] on div "ka" at bounding box center [431, 228] width 9 height 11
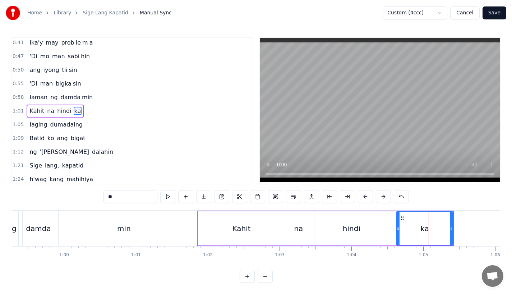
drag, startPoint x: 412, startPoint y: 215, endPoint x: 397, endPoint y: 218, distance: 14.9
click at [397, 218] on div at bounding box center [397, 228] width 3 height 33
drag, startPoint x: 400, startPoint y: 218, endPoint x: 393, endPoint y: 218, distance: 7.2
click at [393, 218] on circle at bounding box center [393, 217] width 0 height 0
drag, startPoint x: 444, startPoint y: 228, endPoint x: 428, endPoint y: 229, distance: 16.2
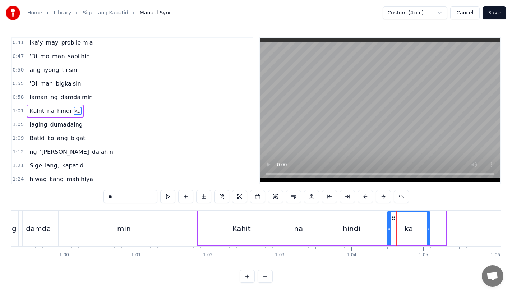
click at [428, 229] on icon at bounding box center [428, 229] width 3 height 6
click at [184, 218] on div "min" at bounding box center [124, 228] width 130 height 36
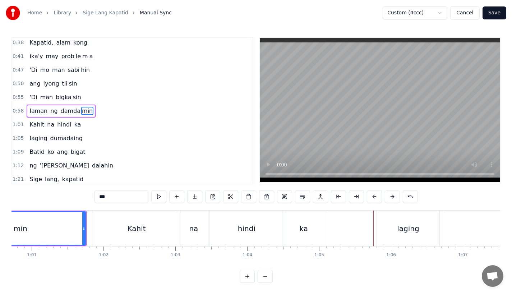
scroll to position [0, 4356]
click at [68, 222] on div "min" at bounding box center [25, 228] width 130 height 33
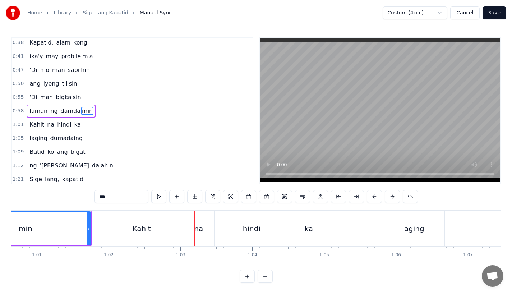
click at [70, 219] on div "min" at bounding box center [25, 228] width 130 height 33
click at [130, 232] on div "Kahit" at bounding box center [141, 228] width 87 height 36
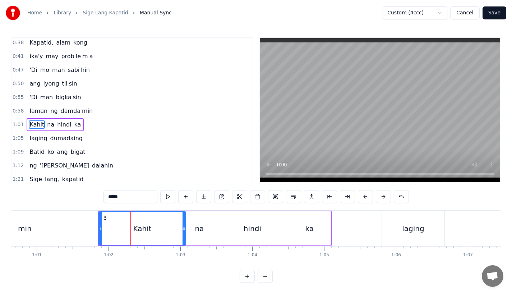
scroll to position [98, 0]
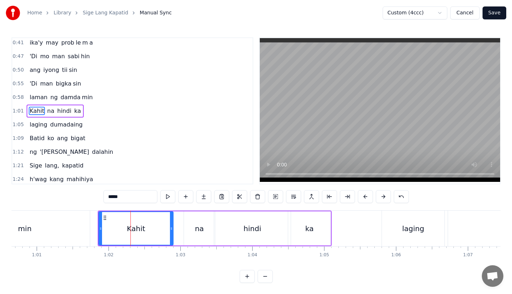
drag, startPoint x: 184, startPoint y: 230, endPoint x: 171, endPoint y: 230, distance: 12.6
click at [171, 230] on icon at bounding box center [171, 229] width 3 height 6
click at [198, 230] on div "na" at bounding box center [199, 228] width 9 height 11
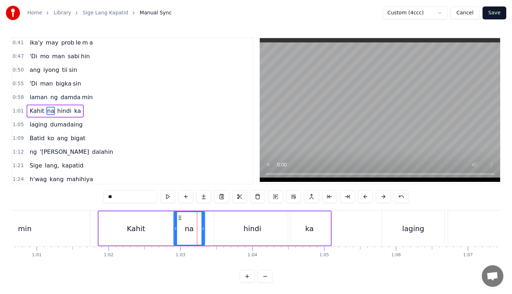
drag, startPoint x: 190, startPoint y: 216, endPoint x: 179, endPoint y: 217, distance: 10.8
click at [179, 217] on icon at bounding box center [180, 218] width 6 height 6
click at [227, 222] on div "hindi" at bounding box center [252, 228] width 76 height 34
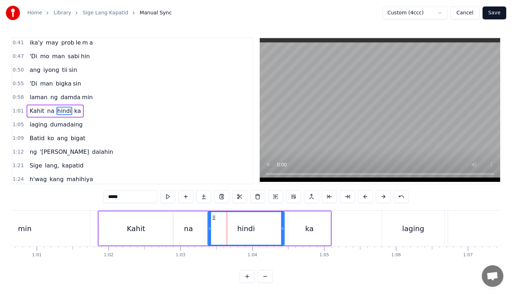
drag, startPoint x: 218, startPoint y: 217, endPoint x: 209, endPoint y: 217, distance: 8.6
click at [211, 217] on icon at bounding box center [214, 218] width 6 height 6
click at [297, 221] on div "ka" at bounding box center [309, 228] width 42 height 34
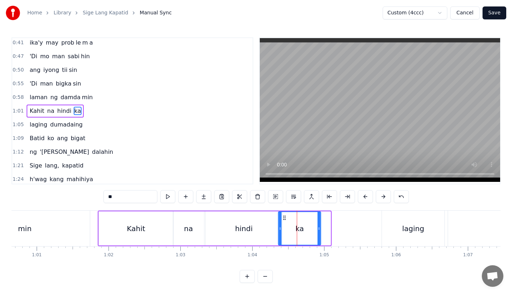
drag, startPoint x: 295, startPoint y: 217, endPoint x: 286, endPoint y: 217, distance: 9.7
click at [286, 217] on icon at bounding box center [285, 218] width 6 height 6
click at [83, 215] on div "min" at bounding box center [24, 228] width 130 height 36
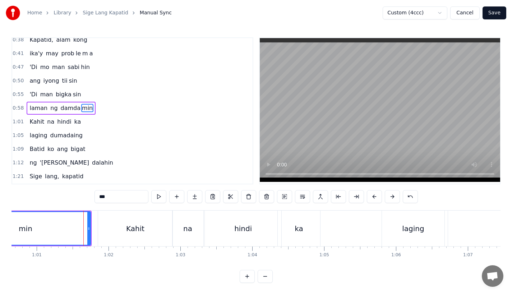
scroll to position [84, 0]
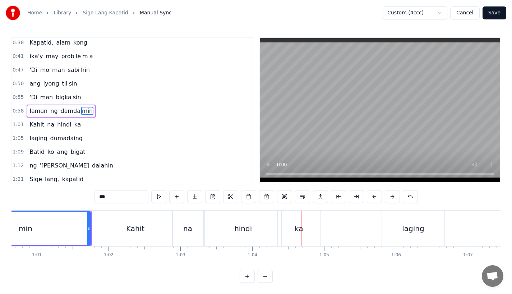
click at [195, 222] on div "na" at bounding box center [187, 228] width 31 height 36
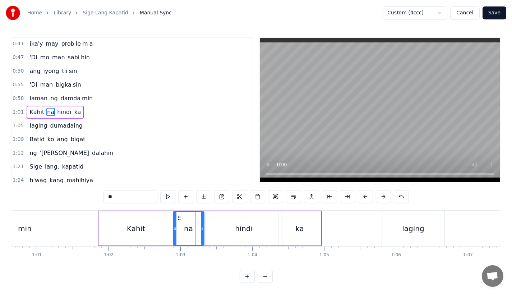
scroll to position [98, 0]
click at [144, 225] on div "Kahit" at bounding box center [136, 228] width 74 height 34
type input "*****"
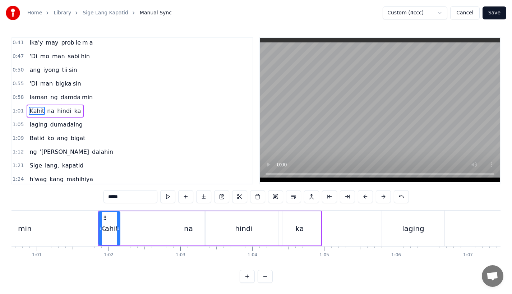
drag, startPoint x: 170, startPoint y: 231, endPoint x: 117, endPoint y: 231, distance: 53.5
click at [117, 231] on div at bounding box center [118, 228] width 3 height 33
click at [203, 198] on button at bounding box center [203, 196] width 15 height 13
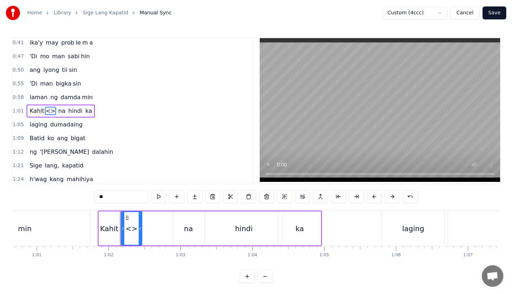
drag, startPoint x: 118, startPoint y: 200, endPoint x: 38, endPoint y: 200, distance: 79.7
click at [38, 200] on div "0:17 A king naki ki ta 0:20 lungkot sa iyong ma ta 0:24 Nararamdaman ko 0:27 bi…" at bounding box center [255, 159] width 489 height 245
type input "*"
drag, startPoint x: 141, startPoint y: 232, endPoint x: 178, endPoint y: 231, distance: 37.4
click at [178, 231] on div at bounding box center [176, 228] width 3 height 33
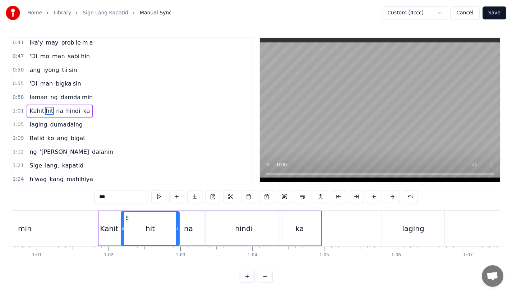
click at [112, 226] on div "Kahit" at bounding box center [109, 228] width 18 height 11
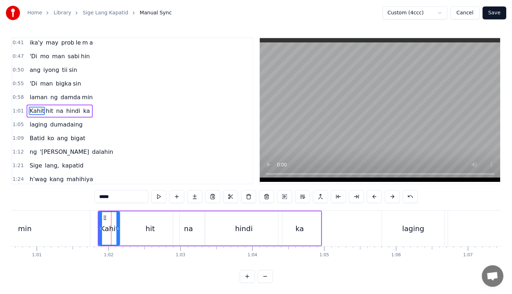
click at [113, 195] on input "*****" at bounding box center [121, 196] width 54 height 13
click at [138, 232] on div "hit" at bounding box center [150, 228] width 58 height 34
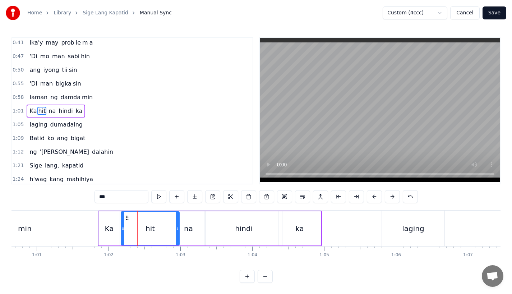
click at [206, 224] on div "hindi" at bounding box center [243, 228] width 76 height 34
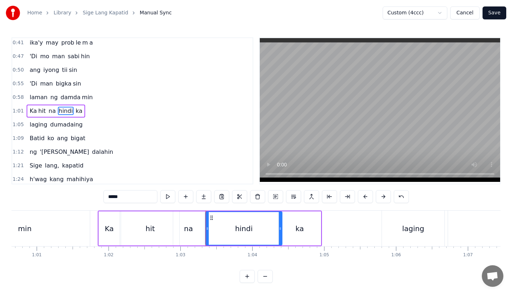
click at [183, 222] on div "na" at bounding box center [188, 228] width 31 height 34
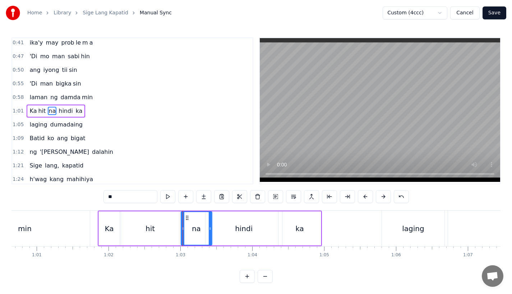
drag, startPoint x: 178, startPoint y: 217, endPoint x: 186, endPoint y: 217, distance: 7.9
click at [186, 217] on icon at bounding box center [187, 218] width 6 height 6
click at [227, 223] on div "hindi" at bounding box center [243, 228] width 76 height 34
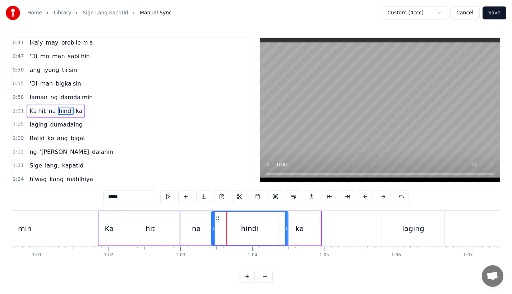
drag, startPoint x: 213, startPoint y: 218, endPoint x: 219, endPoint y: 217, distance: 6.8
click at [218, 217] on circle at bounding box center [218, 217] width 0 height 0
click at [307, 225] on div "ka" at bounding box center [299, 228] width 42 height 34
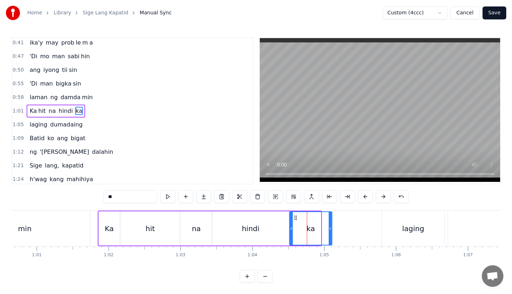
drag, startPoint x: 284, startPoint y: 217, endPoint x: 296, endPoint y: 217, distance: 11.5
click at [296, 217] on icon at bounding box center [296, 218] width 6 height 6
drag, startPoint x: 330, startPoint y: 229, endPoint x: 323, endPoint y: 229, distance: 7.2
click at [323, 229] on icon at bounding box center [323, 229] width 3 height 6
click at [78, 216] on div "min" at bounding box center [24, 228] width 130 height 36
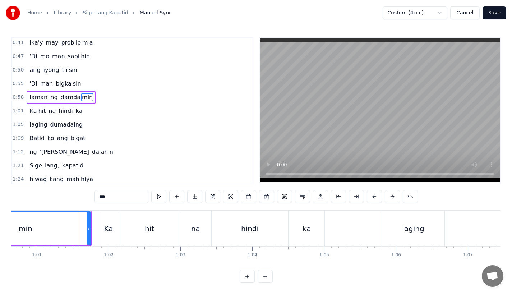
scroll to position [84, 0]
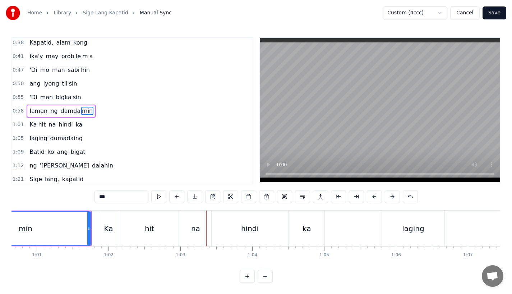
click at [161, 233] on div "hit" at bounding box center [149, 228] width 58 height 36
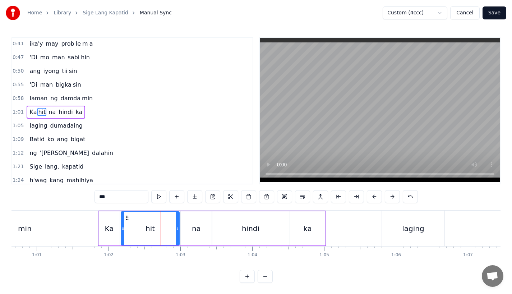
scroll to position [98, 0]
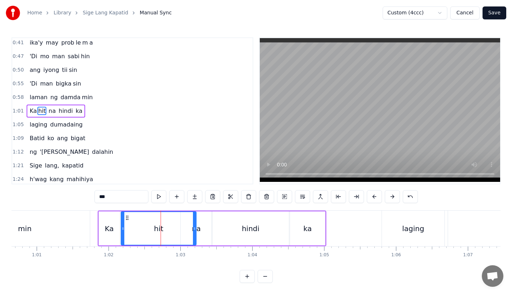
drag, startPoint x: 177, startPoint y: 231, endPoint x: 195, endPoint y: 231, distance: 18.3
click at [195, 231] on div at bounding box center [194, 228] width 3 height 33
click at [202, 231] on div "na" at bounding box center [196, 228] width 31 height 34
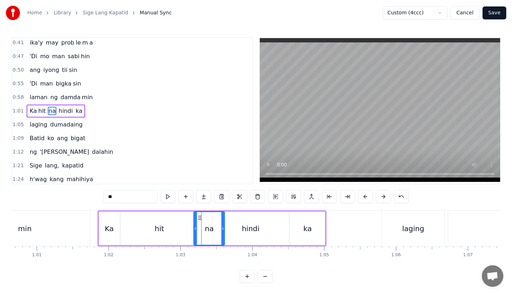
drag, startPoint x: 187, startPoint y: 218, endPoint x: 199, endPoint y: 218, distance: 12.6
click at [199, 218] on icon at bounding box center [200, 218] width 6 height 6
click at [185, 222] on div "hit" at bounding box center [159, 228] width 76 height 34
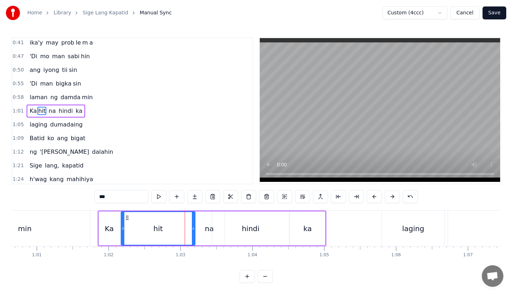
click at [192, 229] on icon at bounding box center [193, 229] width 3 height 6
click at [202, 229] on div "na" at bounding box center [209, 228] width 31 height 34
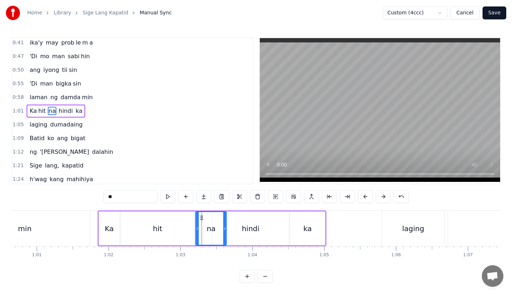
click at [200, 218] on icon at bounding box center [202, 218] width 6 height 6
drag, startPoint x: 224, startPoint y: 228, endPoint x: 213, endPoint y: 228, distance: 11.1
click at [213, 228] on icon at bounding box center [213, 229] width 3 height 6
click at [231, 228] on div "hindi" at bounding box center [250, 228] width 76 height 34
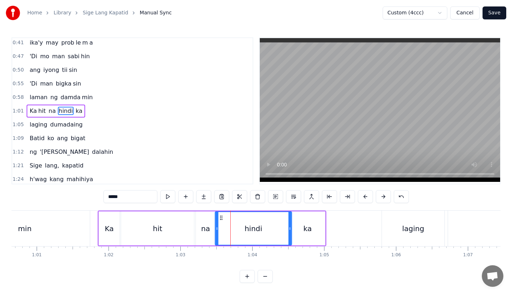
click at [221, 217] on circle at bounding box center [220, 217] width 0 height 0
click at [309, 228] on div "ka" at bounding box center [307, 228] width 9 height 11
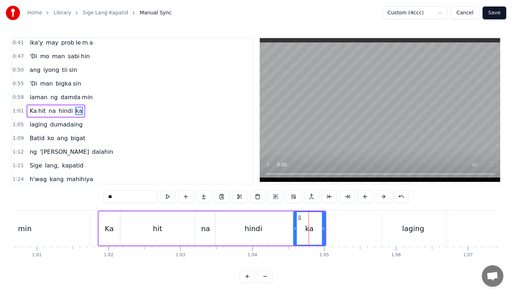
drag, startPoint x: 291, startPoint y: 229, endPoint x: 294, endPoint y: 230, distance: 3.6
click at [294, 230] on icon at bounding box center [295, 229] width 3 height 6
click at [76, 213] on div "min" at bounding box center [24, 228] width 130 height 36
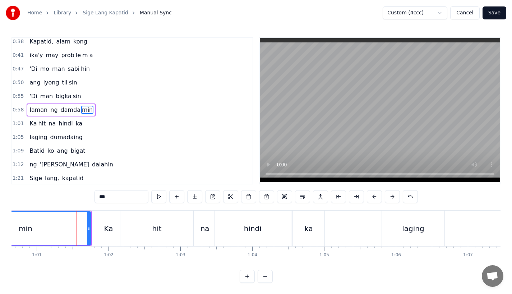
scroll to position [84, 0]
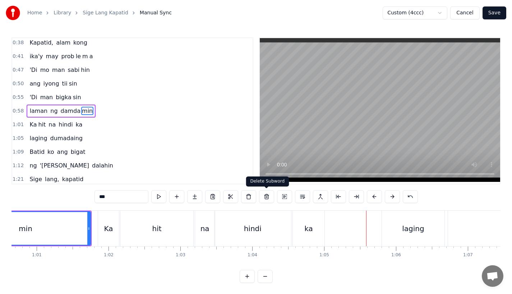
click at [256, 223] on div "hindi" at bounding box center [253, 228] width 18 height 11
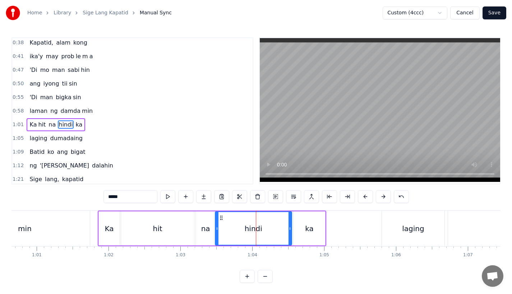
scroll to position [98, 0]
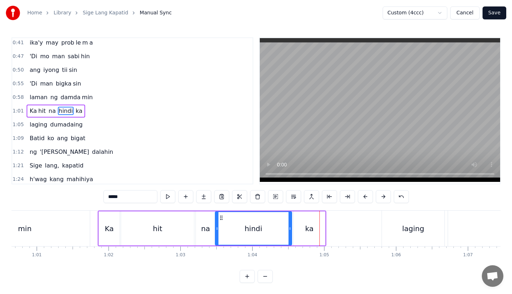
click at [305, 234] on div "ka" at bounding box center [309, 228] width 32 height 34
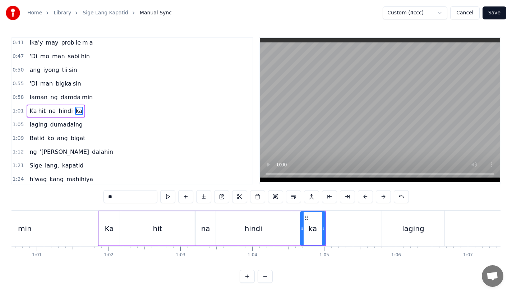
drag, startPoint x: 296, startPoint y: 229, endPoint x: 303, endPoint y: 229, distance: 6.8
click at [303, 229] on icon at bounding box center [302, 229] width 3 height 6
click at [290, 229] on div "hindi" at bounding box center [253, 228] width 76 height 34
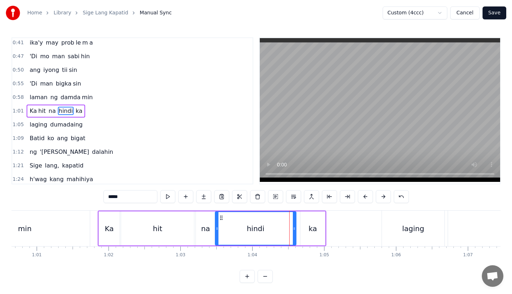
drag, startPoint x: 290, startPoint y: 229, endPoint x: 294, endPoint y: 229, distance: 4.3
click at [294, 229] on icon at bounding box center [294, 229] width 3 height 6
click at [304, 229] on div "ka" at bounding box center [312, 228] width 25 height 34
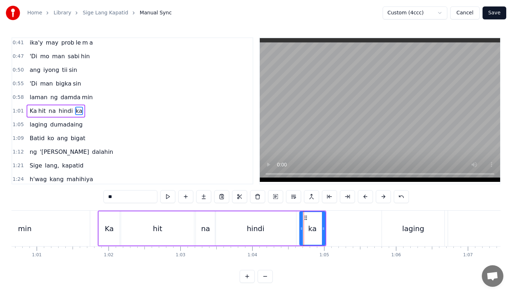
click at [301, 229] on circle at bounding box center [301, 229] width 0 height 0
click at [270, 224] on div "hindi" at bounding box center [255, 228] width 81 height 34
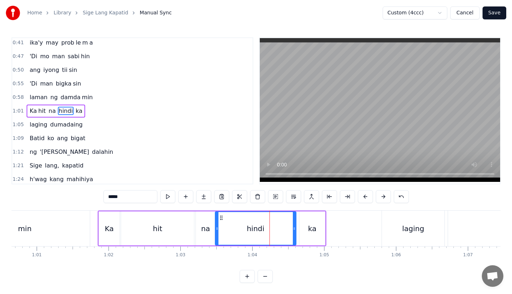
click at [225, 219] on div "hindi" at bounding box center [255, 228] width 80 height 33
click at [399, 223] on div "laging" at bounding box center [413, 228] width 62 height 36
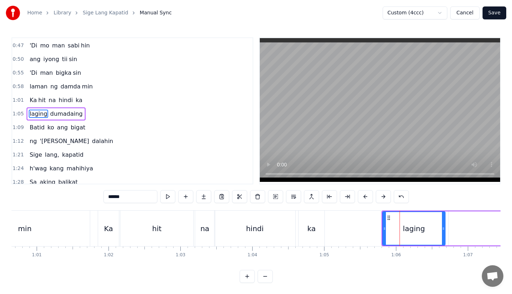
scroll to position [111, 0]
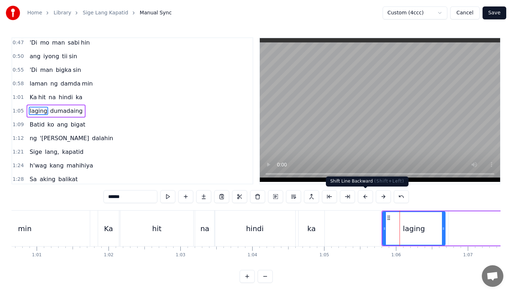
click at [366, 195] on button at bounding box center [365, 196] width 15 height 13
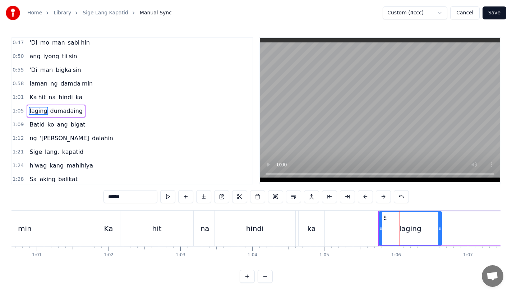
click at [366, 195] on button at bounding box center [365, 196] width 15 height 13
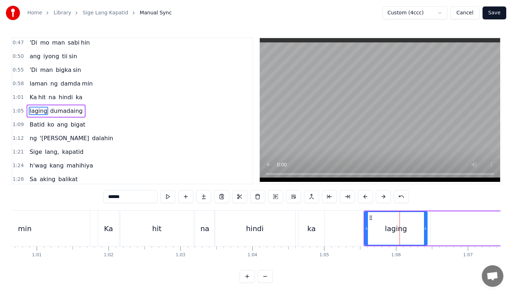
click at [366, 195] on button at bounding box center [365, 196] width 15 height 13
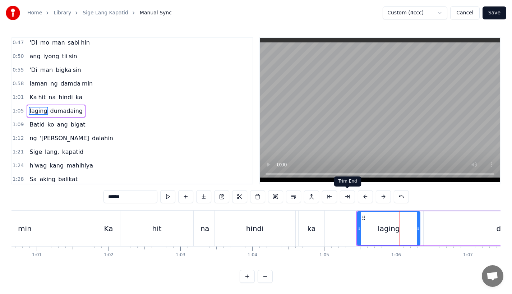
click at [299, 223] on div "ka" at bounding box center [311, 228] width 26 height 36
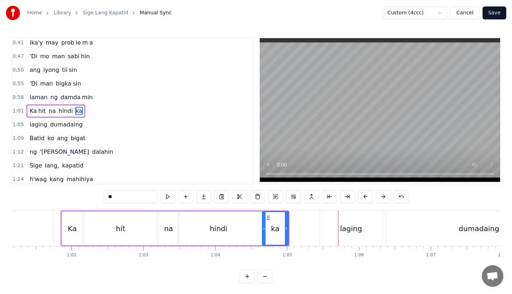
scroll to position [0, 4401]
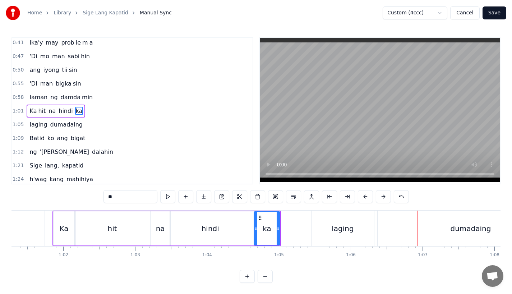
click at [388, 227] on div "dumadaing" at bounding box center [470, 228] width 186 height 36
type input "*********"
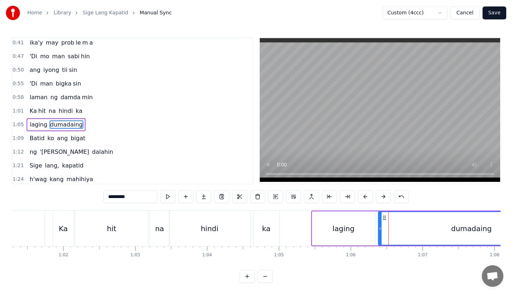
scroll to position [111, 0]
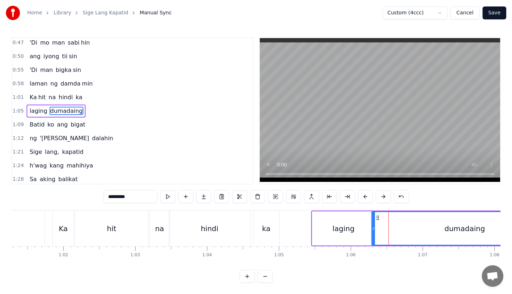
drag, startPoint x: 384, startPoint y: 216, endPoint x: 375, endPoint y: 217, distance: 8.3
click at [375, 217] on icon at bounding box center [378, 218] width 6 height 6
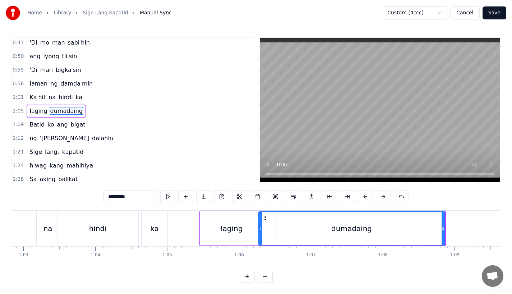
scroll to position [0, 4526]
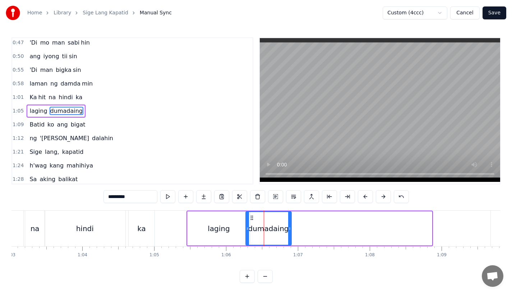
drag, startPoint x: 431, startPoint y: 230, endPoint x: 290, endPoint y: 228, distance: 140.4
click at [290, 228] on icon at bounding box center [289, 229] width 3 height 6
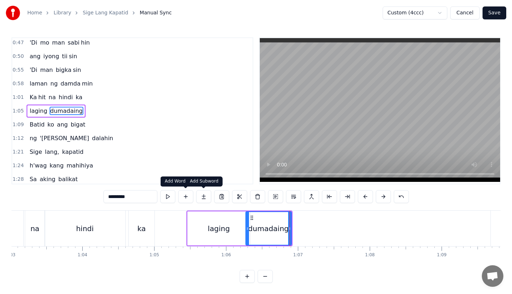
click at [202, 196] on button at bounding box center [203, 196] width 15 height 13
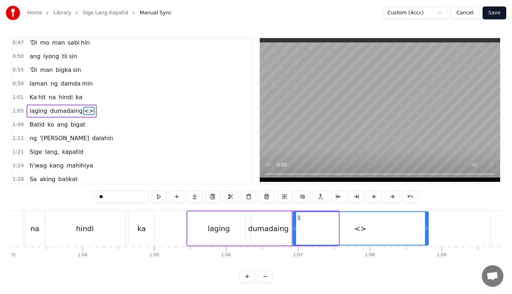
drag, startPoint x: 337, startPoint y: 231, endPoint x: 427, endPoint y: 232, distance: 90.5
click at [427, 232] on div at bounding box center [426, 228] width 3 height 33
click at [428, 232] on div at bounding box center [428, 228] width 3 height 33
drag, startPoint x: 126, startPoint y: 196, endPoint x: 3, endPoint y: 185, distance: 123.3
click at [3, 185] on div "Home Library Sige Lang Kapatid Manual Sync Custom (4ccc) Cancel Save 0:17 A kin…" at bounding box center [256, 141] width 512 height 283
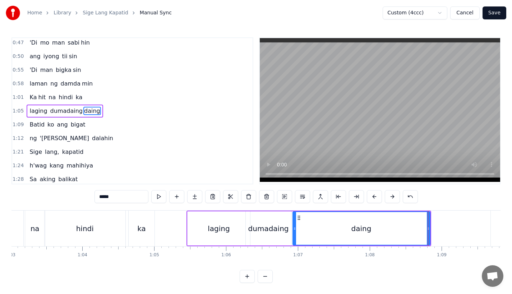
click at [266, 223] on div "dumadaing" at bounding box center [268, 228] width 41 height 11
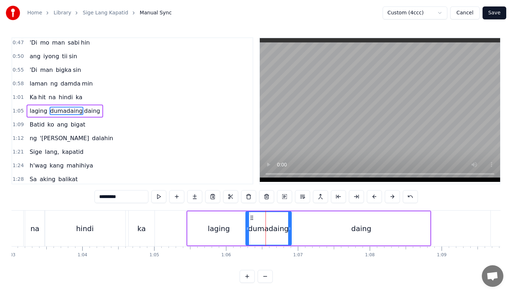
click at [139, 198] on input "*********" at bounding box center [121, 196] width 54 height 13
type input "****"
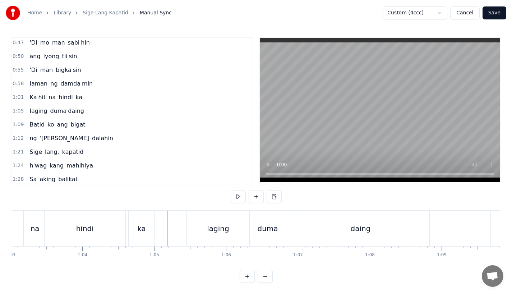
click at [270, 235] on div "duma" at bounding box center [268, 228] width 46 height 36
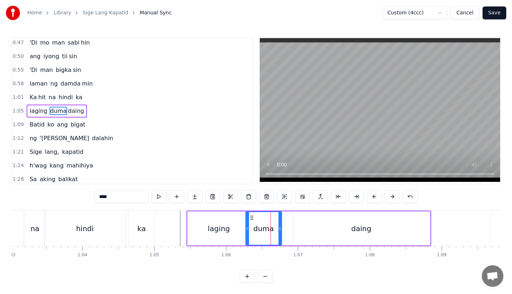
drag, startPoint x: 289, startPoint y: 233, endPoint x: 280, endPoint y: 233, distance: 9.7
click at [280, 233] on div at bounding box center [279, 228] width 3 height 33
click at [317, 232] on div "daing" at bounding box center [361, 228] width 137 height 34
type input "*****"
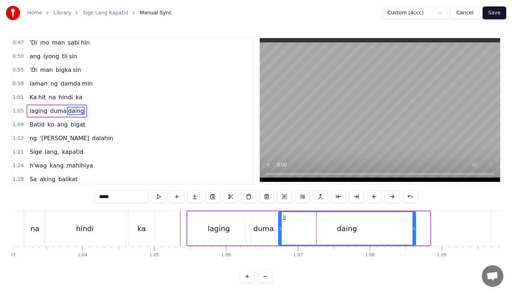
drag, startPoint x: 298, startPoint y: 218, endPoint x: 284, endPoint y: 218, distance: 14.4
click at [284, 218] on icon at bounding box center [284, 218] width 6 height 6
drag, startPoint x: 412, startPoint y: 227, endPoint x: 431, endPoint y: 229, distance: 18.9
click at [431, 229] on icon at bounding box center [432, 229] width 3 height 6
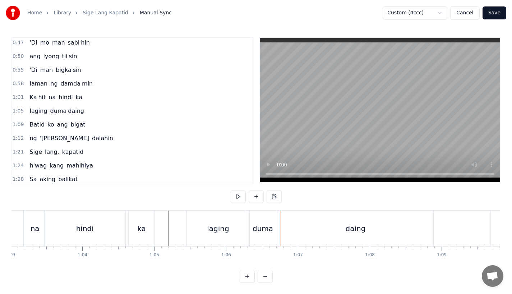
click at [151, 218] on div "ka" at bounding box center [142, 228] width 26 height 36
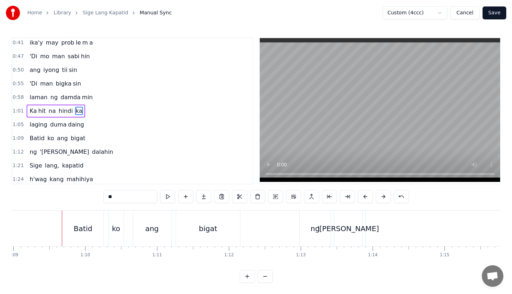
scroll to position [0, 4954]
click at [72, 224] on div "Batid" at bounding box center [82, 228] width 41 height 36
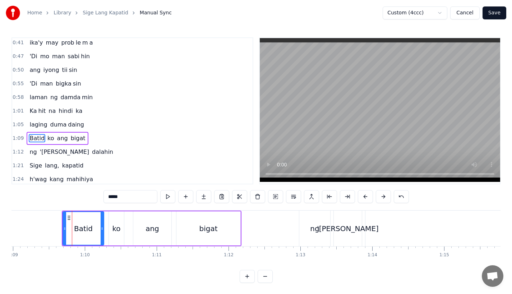
scroll to position [125, 0]
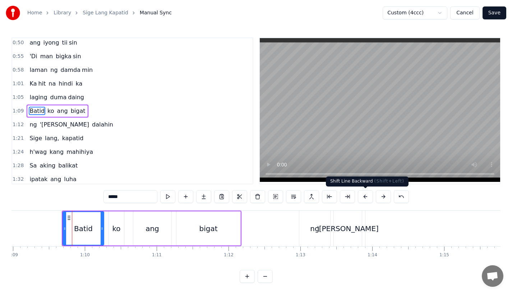
click at [363, 198] on button at bounding box center [365, 196] width 15 height 13
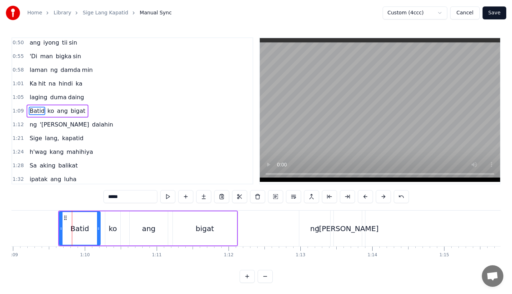
click at [363, 198] on button at bounding box center [365, 196] width 15 height 13
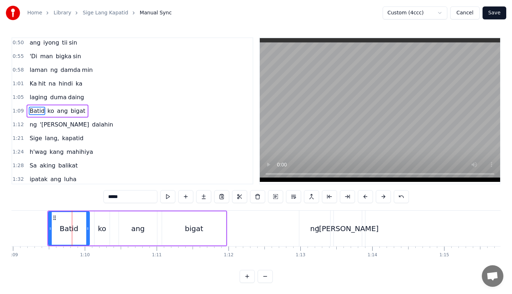
click at [363, 198] on button at bounding box center [365, 196] width 15 height 13
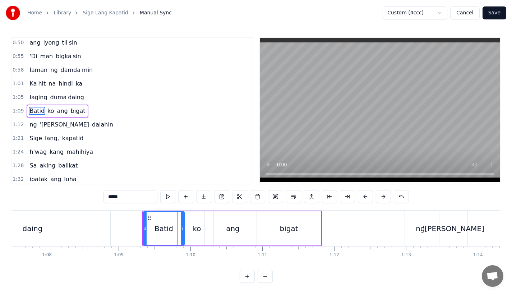
scroll to position [0, 4842]
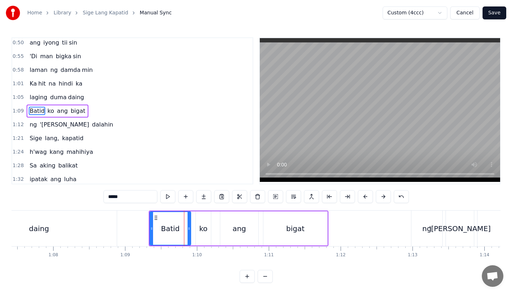
click at [95, 215] on div "daing" at bounding box center [39, 228] width 156 height 36
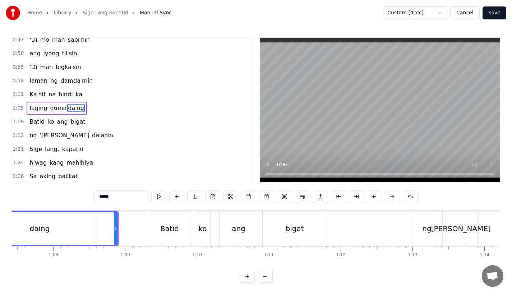
scroll to position [111, 0]
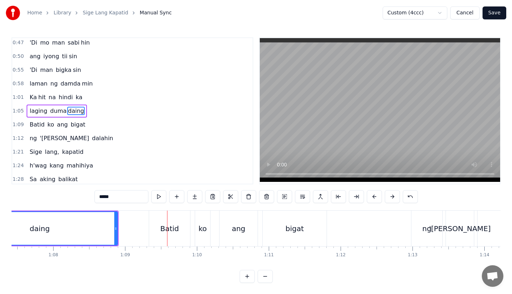
click at [112, 215] on div "daing" at bounding box center [39, 228] width 155 height 33
click at [207, 224] on div "ko" at bounding box center [202, 228] width 15 height 36
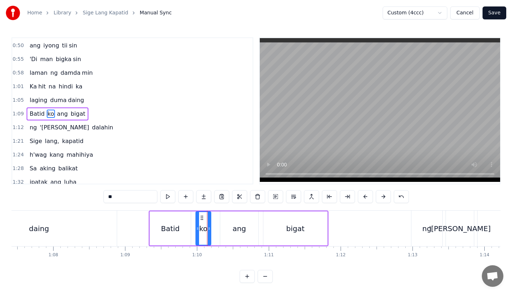
scroll to position [125, 0]
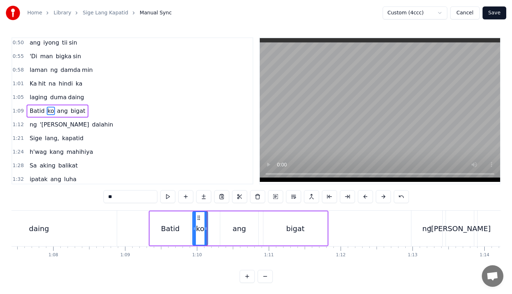
drag, startPoint x: 201, startPoint y: 217, endPoint x: 197, endPoint y: 218, distance: 4.0
click at [198, 218] on circle at bounding box center [198, 217] width 0 height 0
click at [233, 224] on div "ang" at bounding box center [239, 228] width 38 height 34
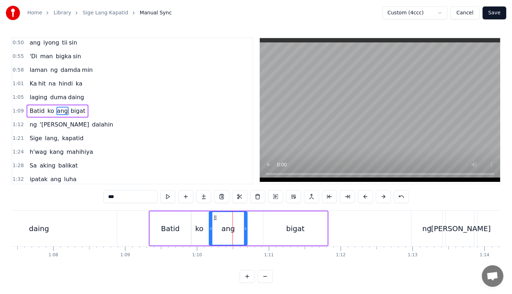
drag, startPoint x: 226, startPoint y: 217, endPoint x: 214, endPoint y: 219, distance: 11.6
click at [214, 219] on icon at bounding box center [215, 218] width 6 height 6
click at [280, 225] on div "bigat" at bounding box center [295, 228] width 64 height 34
type input "*****"
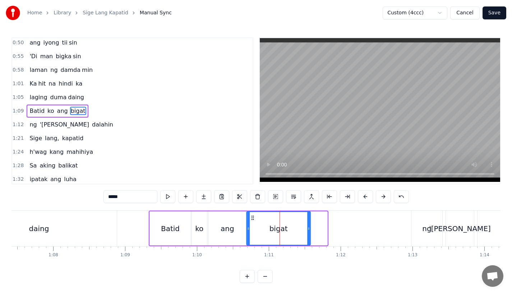
drag, startPoint x: 269, startPoint y: 218, endPoint x: 252, endPoint y: 219, distance: 17.0
click at [252, 219] on icon at bounding box center [253, 218] width 6 height 6
drag, startPoint x: 308, startPoint y: 229, endPoint x: 266, endPoint y: 231, distance: 41.3
click at [266, 231] on icon at bounding box center [267, 229] width 3 height 6
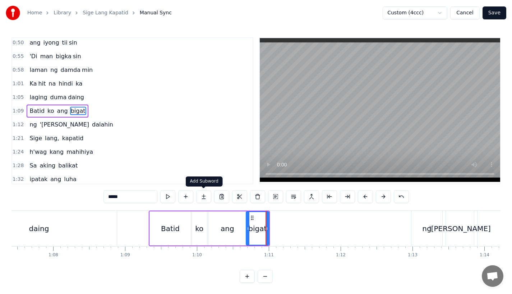
click at [202, 194] on button at bounding box center [203, 196] width 15 height 13
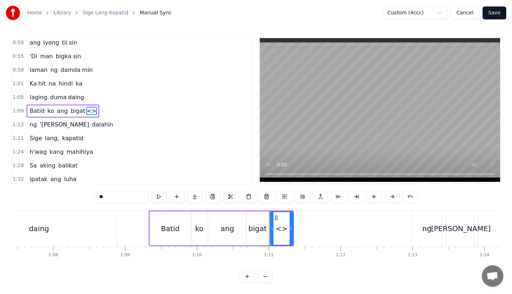
drag, startPoint x: 117, startPoint y: 201, endPoint x: 22, endPoint y: 201, distance: 94.8
click at [22, 201] on div "0:17 A king naki ki ta 0:20 lungkot sa iyong ma ta 0:24 Nararamdaman ko 0:27 bi…" at bounding box center [255, 159] width 489 height 245
type input "*"
click at [293, 226] on div "gat" at bounding box center [281, 228] width 23 height 34
drag, startPoint x: 291, startPoint y: 231, endPoint x: 323, endPoint y: 231, distance: 32.3
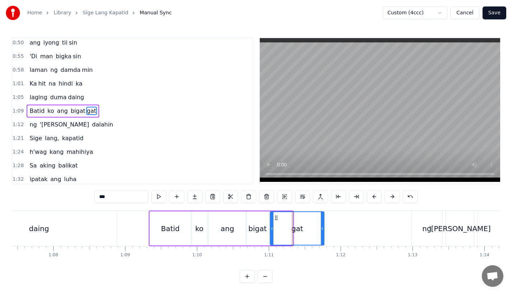
click at [323, 231] on icon at bounding box center [322, 229] width 3 height 6
click at [271, 232] on div at bounding box center [271, 228] width 3 height 33
click at [249, 234] on div "bigat" at bounding box center [257, 228] width 23 height 34
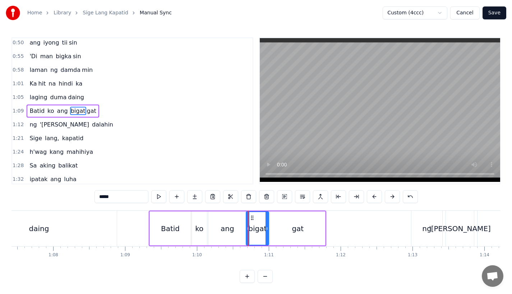
click at [121, 192] on input "*****" at bounding box center [121, 196] width 54 height 13
click at [121, 195] on input "*****" at bounding box center [121, 196] width 54 height 13
type input "**"
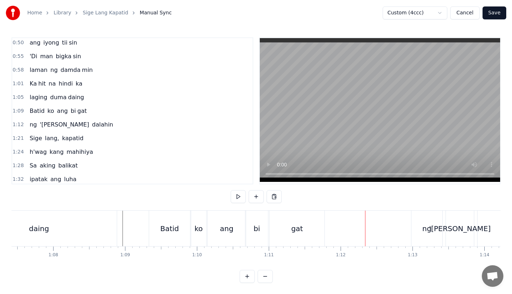
click at [290, 234] on div "gat" at bounding box center [296, 228] width 55 height 36
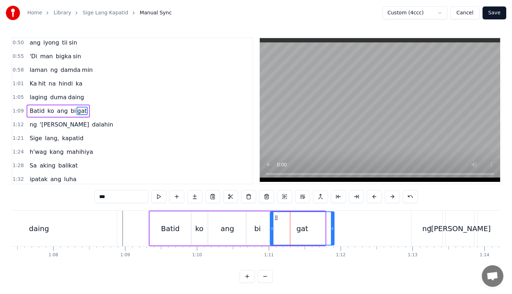
drag, startPoint x: 324, startPoint y: 230, endPoint x: 334, endPoint y: 230, distance: 10.1
click at [334, 230] on icon at bounding box center [332, 229] width 3 height 6
click at [116, 217] on div "daing" at bounding box center [39, 228] width 156 height 36
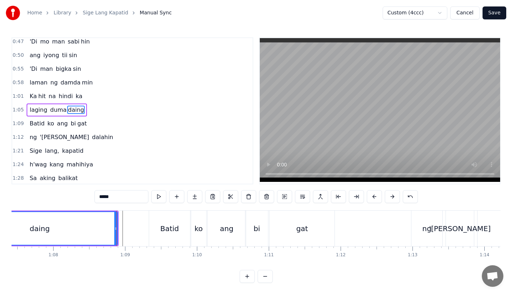
scroll to position [111, 0]
click at [176, 238] on div "Batid" at bounding box center [169, 228] width 41 height 36
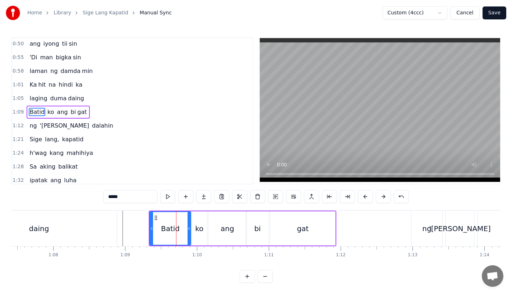
scroll to position [125, 0]
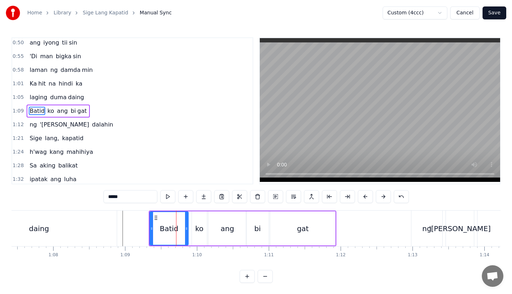
drag, startPoint x: 189, startPoint y: 231, endPoint x: 183, endPoint y: 231, distance: 5.7
click at [185, 231] on div at bounding box center [186, 228] width 3 height 33
click at [199, 231] on div "ko" at bounding box center [199, 228] width 8 height 11
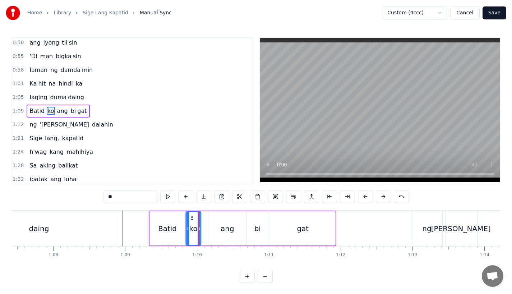
drag, startPoint x: 197, startPoint y: 219, endPoint x: 191, endPoint y: 219, distance: 6.1
click at [191, 219] on circle at bounding box center [191, 219] width 0 height 0
click at [218, 227] on div "ang" at bounding box center [227, 228] width 38 height 34
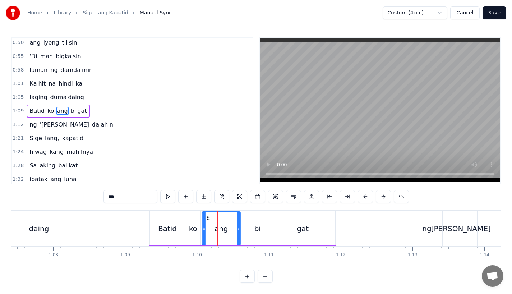
drag, startPoint x: 214, startPoint y: 217, endPoint x: 207, endPoint y: 218, distance: 6.9
click at [207, 218] on icon at bounding box center [208, 218] width 6 height 6
click at [251, 227] on div "bi" at bounding box center [257, 228] width 23 height 34
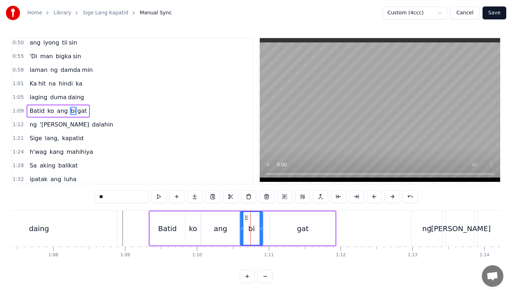
drag, startPoint x: 252, startPoint y: 215, endPoint x: 245, endPoint y: 216, distance: 7.0
click at [245, 216] on icon at bounding box center [246, 218] width 6 height 6
click at [280, 231] on div "gat" at bounding box center [302, 228] width 65 height 34
type input "***"
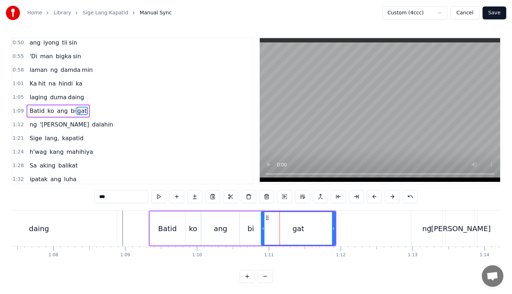
drag, startPoint x: 272, startPoint y: 229, endPoint x: 263, endPoint y: 231, distance: 9.1
click at [263, 231] on div at bounding box center [262, 228] width 3 height 33
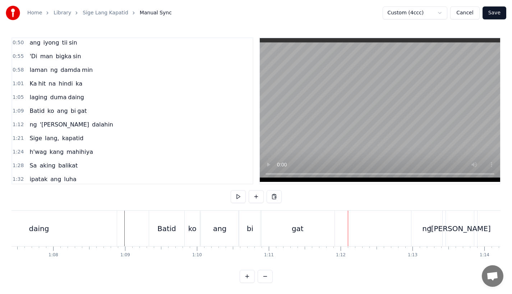
click at [189, 230] on div "ko" at bounding box center [192, 228] width 8 height 11
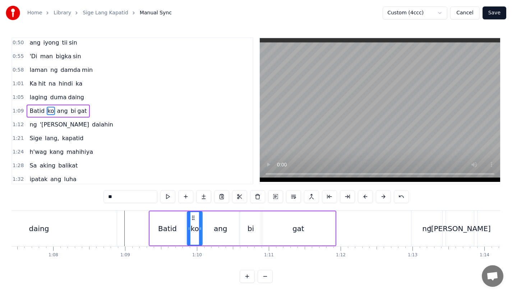
click at [191, 216] on icon at bounding box center [193, 218] width 6 height 6
click at [214, 224] on div "ang" at bounding box center [220, 228] width 38 height 34
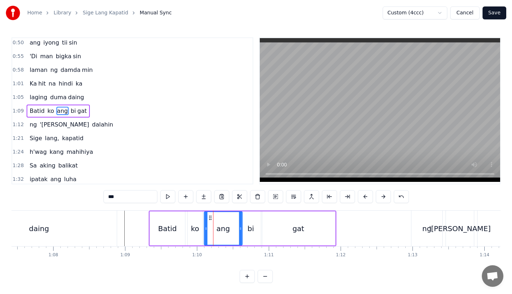
click at [209, 217] on icon at bounding box center [210, 218] width 6 height 6
click at [261, 229] on div "gat" at bounding box center [298, 228] width 75 height 34
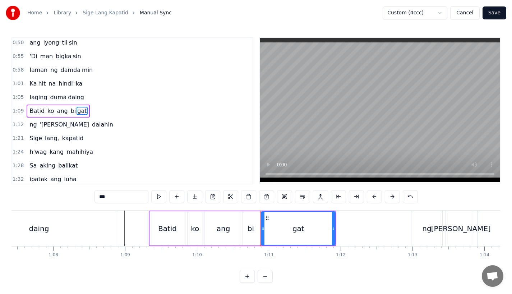
click at [247, 221] on div "bi" at bounding box center [250, 228] width 23 height 34
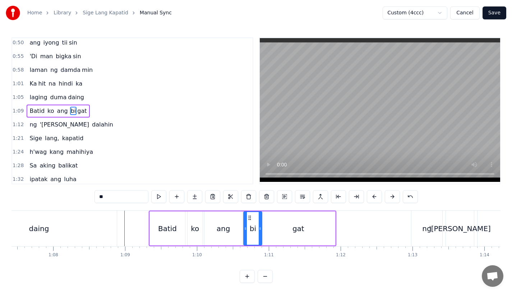
drag, startPoint x: 240, startPoint y: 226, endPoint x: 245, endPoint y: 226, distance: 4.3
click at [245, 226] on icon at bounding box center [245, 229] width 3 height 6
click at [269, 226] on div "gat" at bounding box center [298, 228] width 74 height 34
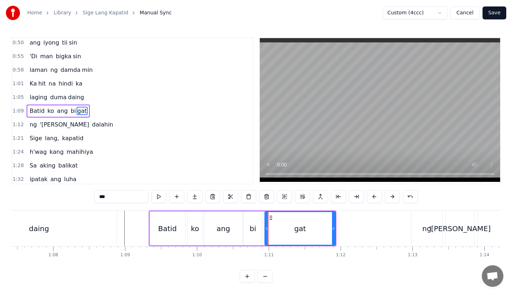
drag, startPoint x: 264, startPoint y: 227, endPoint x: 268, endPoint y: 227, distance: 4.0
click at [268, 227] on icon at bounding box center [266, 229] width 3 height 6
click at [254, 227] on div "bi" at bounding box center [253, 228] width 6 height 11
type input "**"
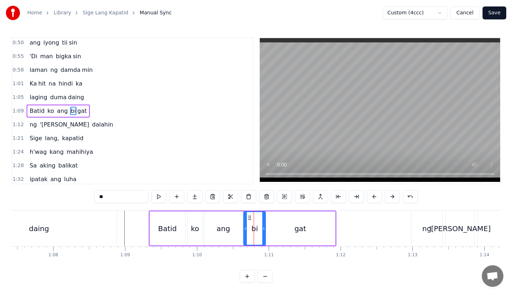
click at [264, 227] on icon at bounding box center [263, 229] width 3 height 6
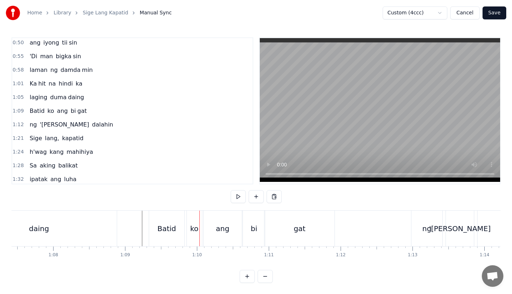
click at [96, 214] on div "daing" at bounding box center [39, 228] width 156 height 36
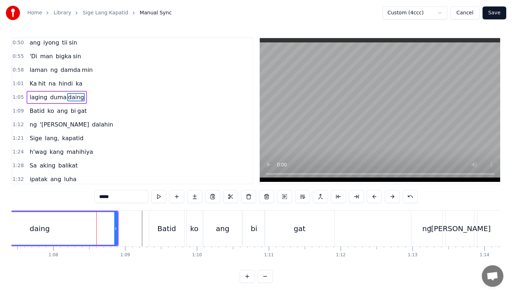
scroll to position [111, 0]
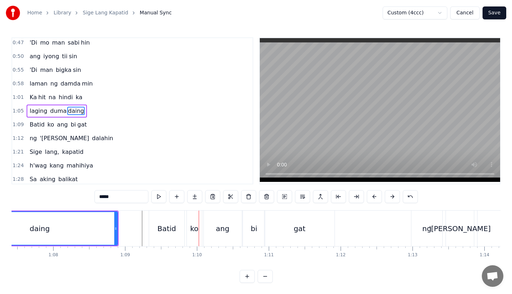
click at [161, 230] on div "Batid" at bounding box center [166, 228] width 19 height 11
type input "*****"
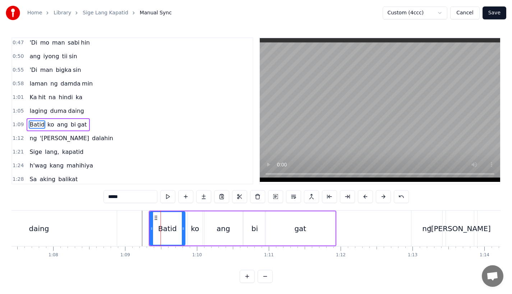
scroll to position [125, 0]
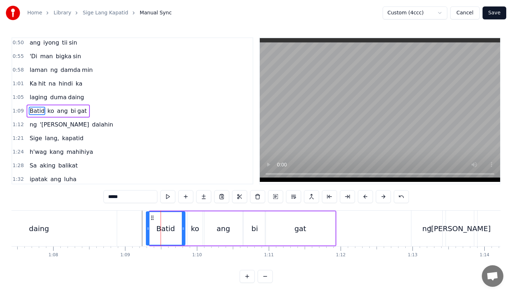
click at [147, 229] on icon at bounding box center [148, 229] width 3 height 6
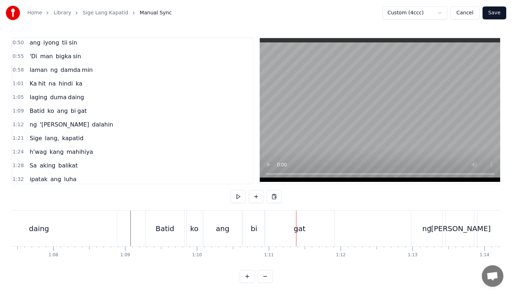
click at [115, 212] on div "daing" at bounding box center [39, 228] width 156 height 36
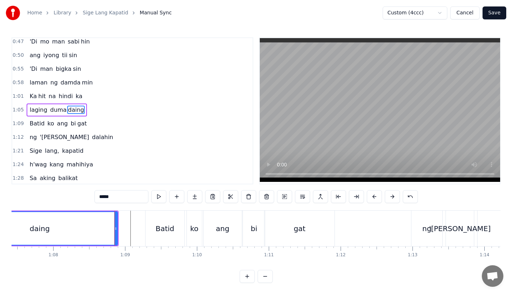
scroll to position [111, 0]
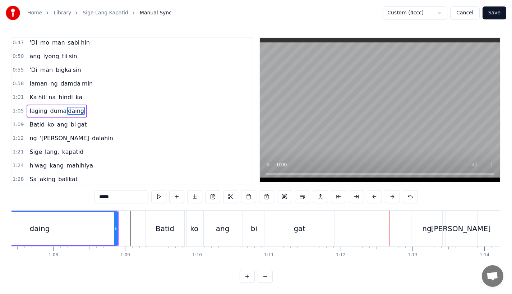
click at [419, 226] on div "ng" at bounding box center [426, 228] width 31 height 36
type input "**"
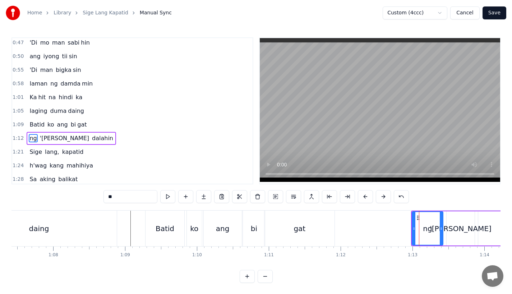
scroll to position [139, 0]
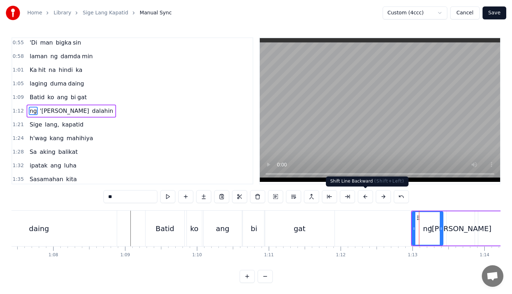
click at [366, 198] on button at bounding box center [365, 196] width 15 height 13
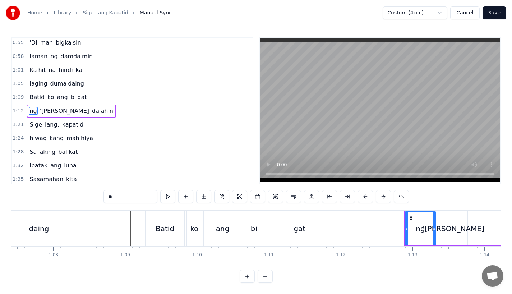
click at [366, 198] on button at bounding box center [365, 196] width 15 height 13
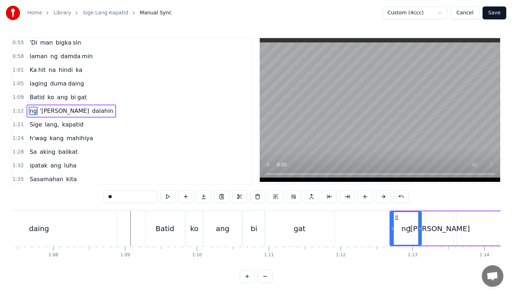
click at [366, 198] on button at bounding box center [365, 196] width 15 height 13
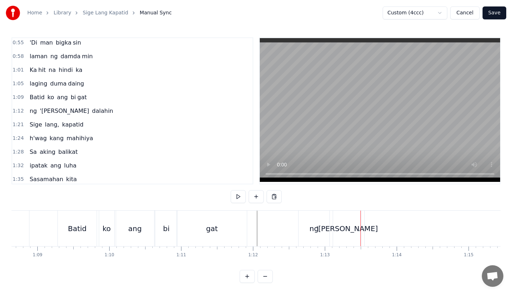
scroll to position [0, 4935]
click at [337, 229] on div "'[PERSON_NAME]" at bounding box center [342, 228] width 62 height 11
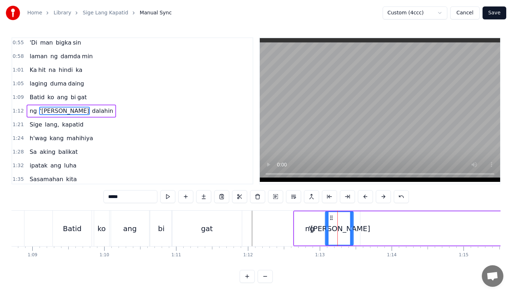
drag, startPoint x: 334, startPoint y: 215, endPoint x: 330, endPoint y: 215, distance: 4.0
click at [330, 216] on circle at bounding box center [330, 216] width 0 height 0
click at [315, 222] on div "ng" at bounding box center [309, 228] width 31 height 34
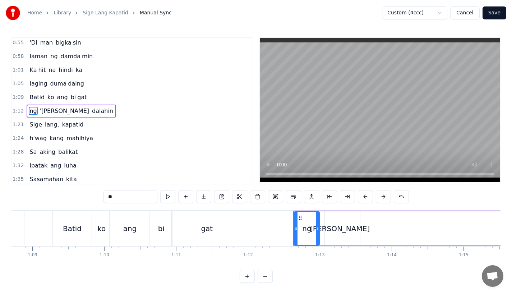
drag, startPoint x: 323, startPoint y: 232, endPoint x: 317, endPoint y: 232, distance: 6.5
click at [317, 232] on div at bounding box center [317, 228] width 3 height 33
click at [336, 232] on div "'[PERSON_NAME]" at bounding box center [339, 228] width 62 height 11
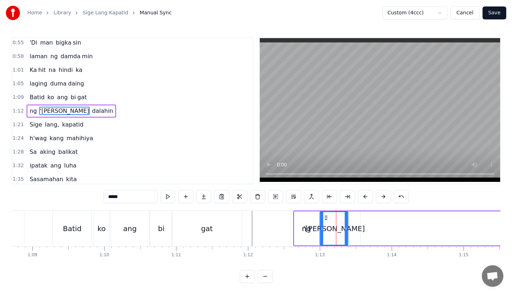
drag, startPoint x: 331, startPoint y: 214, endPoint x: 326, endPoint y: 215, distance: 5.0
click at [326, 215] on icon at bounding box center [326, 218] width 6 height 6
type input "*******"
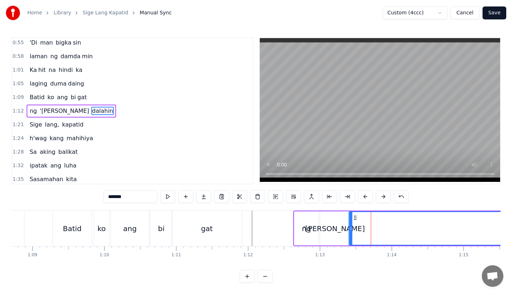
drag, startPoint x: 366, startPoint y: 215, endPoint x: 354, endPoint y: 217, distance: 11.9
click at [354, 217] on icon at bounding box center [355, 218] width 6 height 6
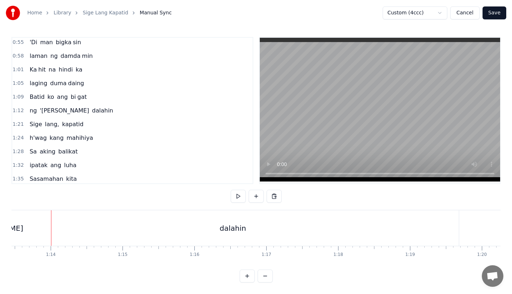
scroll to position [0, 5276]
click at [427, 226] on div "dalahin" at bounding box center [232, 228] width 452 height 36
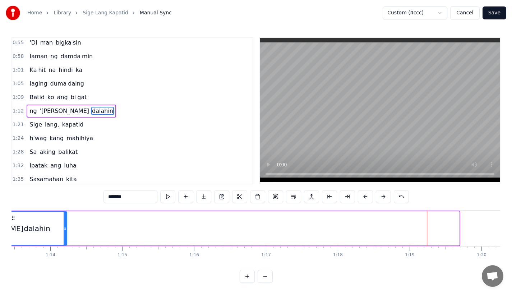
drag, startPoint x: 457, startPoint y: 230, endPoint x: 65, endPoint y: 237, distance: 392.2
click at [65, 237] on div at bounding box center [65, 228] width 3 height 33
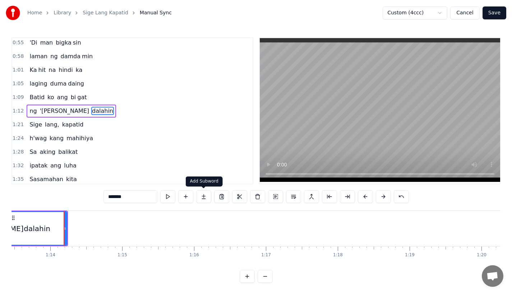
click at [208, 200] on button at bounding box center [203, 196] width 15 height 13
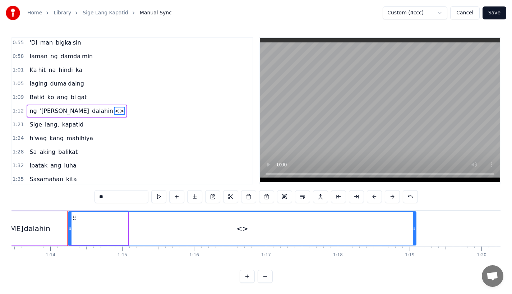
drag, startPoint x: 126, startPoint y: 235, endPoint x: 420, endPoint y: 229, distance: 293.8
click at [416, 229] on div at bounding box center [414, 228] width 3 height 33
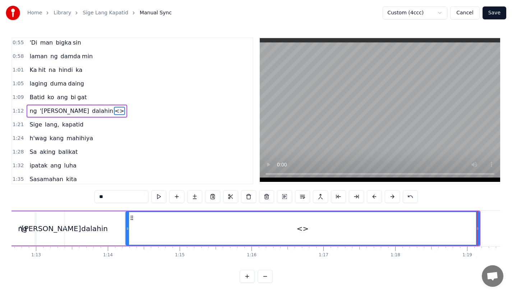
scroll to position [0, 5163]
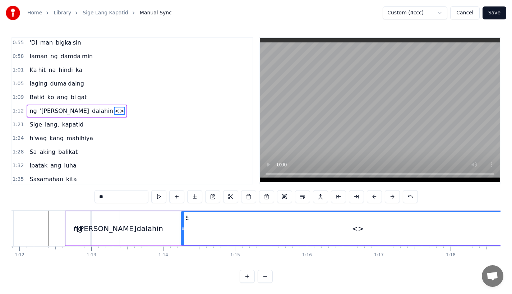
click at [144, 237] on div "dalahin" at bounding box center [150, 228] width 60 height 34
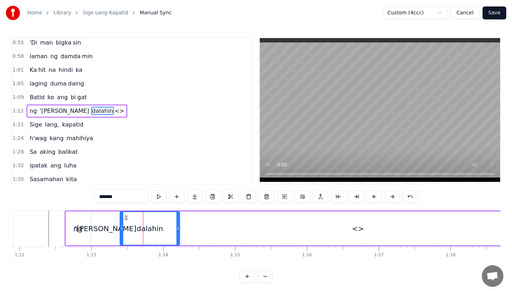
click at [127, 198] on input "*******" at bounding box center [121, 196] width 54 height 13
click at [231, 217] on div "<>" at bounding box center [357, 228] width 353 height 34
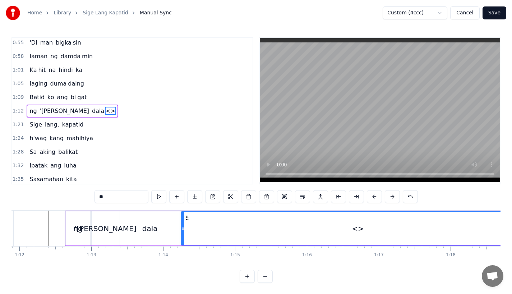
drag, startPoint x: 108, startPoint y: 200, endPoint x: 60, endPoint y: 197, distance: 48.2
click at [60, 197] on div "0:17 A king naki ki ta 0:20 lungkot sa iyong ma ta 0:24 Nararamdaman ko 0:27 bi…" at bounding box center [255, 159] width 489 height 245
type input "***"
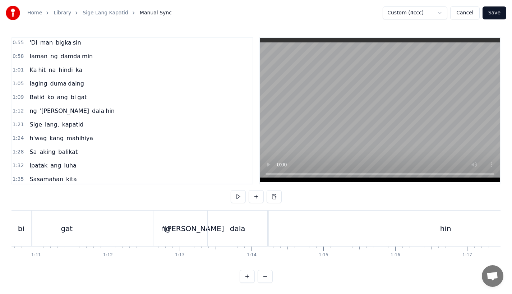
scroll to position [0, 5075]
click at [88, 222] on div "gat" at bounding box center [67, 228] width 70 height 36
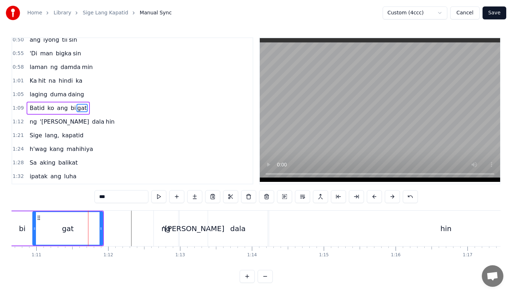
scroll to position [125, 0]
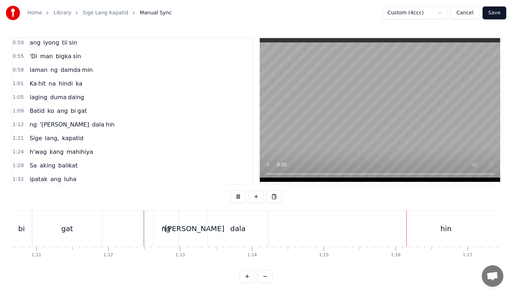
click at [251, 231] on div "dala" at bounding box center [238, 228] width 60 height 36
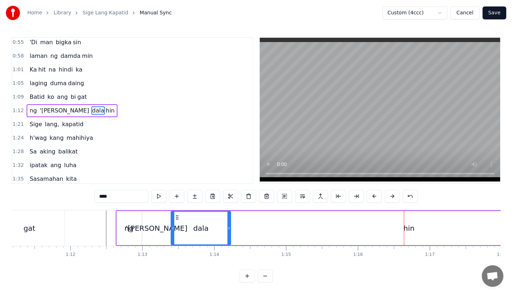
scroll to position [0, 5138]
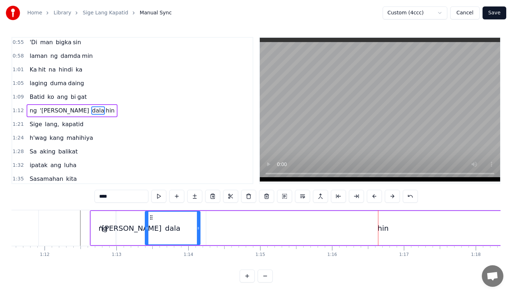
drag, startPoint x: 202, startPoint y: 228, endPoint x: 196, endPoint y: 228, distance: 6.1
click at [197, 228] on div at bounding box center [198, 228] width 3 height 33
click at [220, 228] on div "hin" at bounding box center [382, 228] width 353 height 34
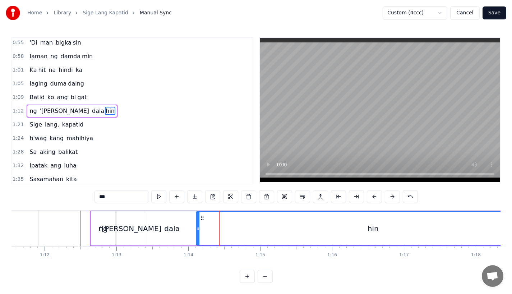
drag, startPoint x: 211, startPoint y: 216, endPoint x: 201, endPoint y: 216, distance: 10.4
click at [201, 216] on circle at bounding box center [201, 216] width 0 height 0
click at [180, 216] on div "dala" at bounding box center [172, 228] width 54 height 34
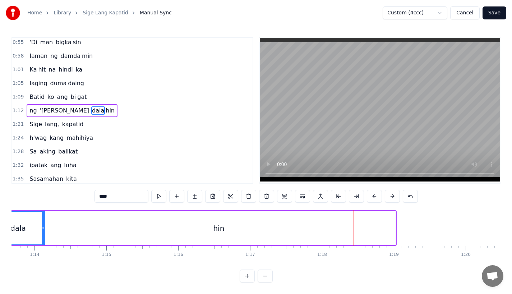
scroll to position [6, 0]
click at [387, 225] on div "hin" at bounding box center [218, 228] width 353 height 34
type input "***"
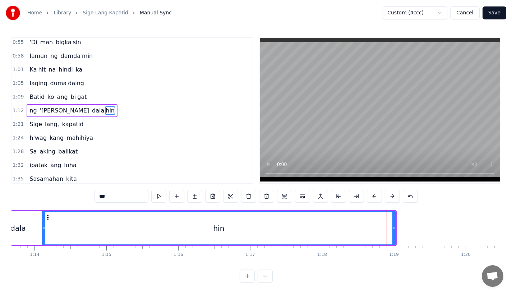
scroll to position [0, 0]
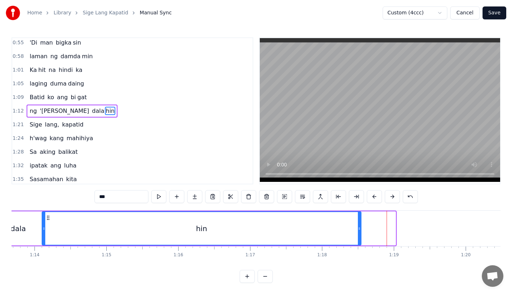
drag, startPoint x: 394, startPoint y: 225, endPoint x: 354, endPoint y: 229, distance: 40.1
click at [358, 229] on div at bounding box center [359, 228] width 3 height 33
drag, startPoint x: 354, startPoint y: 229, endPoint x: 369, endPoint y: 229, distance: 14.7
click at [369, 229] on icon at bounding box center [368, 229] width 3 height 6
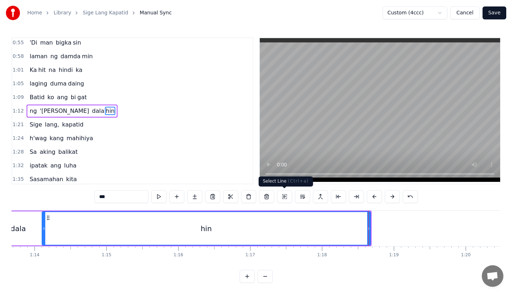
click at [271, 221] on div "hin" at bounding box center [206, 228] width 328 height 33
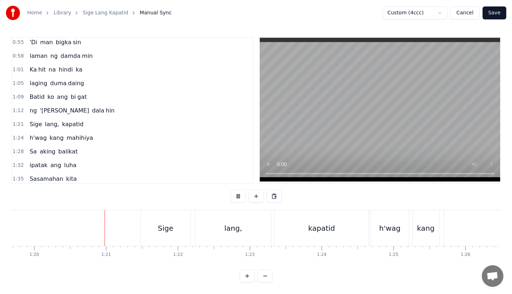
scroll to position [0, 5725]
click at [152, 223] on div "Sige" at bounding box center [164, 228] width 50 height 36
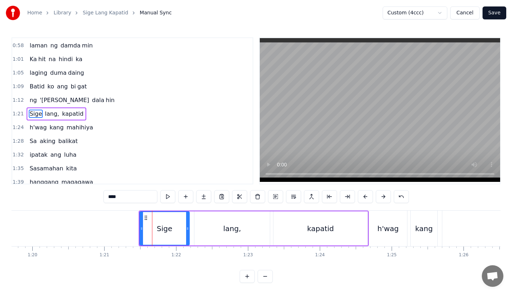
scroll to position [152, 0]
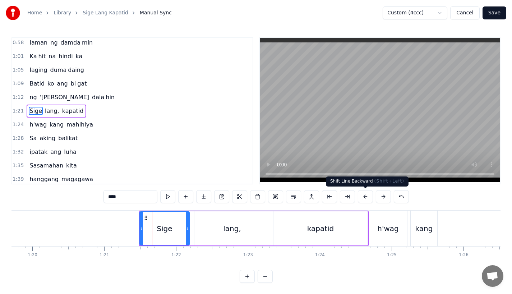
click at [367, 198] on button at bounding box center [365, 196] width 15 height 13
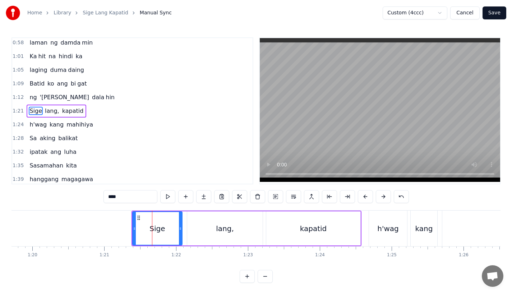
click at [367, 198] on button at bounding box center [365, 196] width 15 height 13
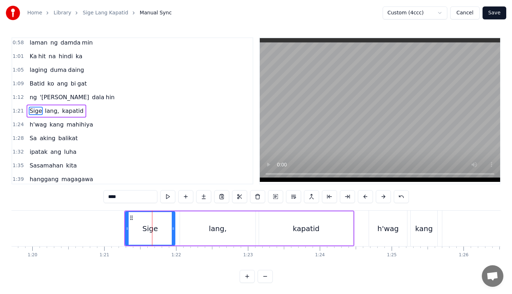
click at [367, 198] on button at bounding box center [365, 196] width 15 height 13
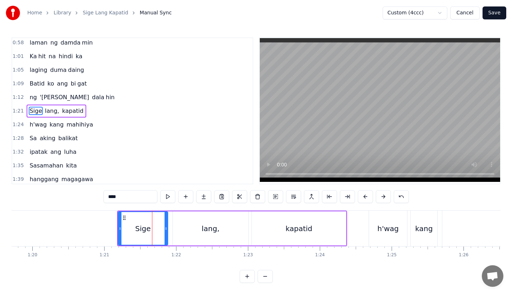
click at [367, 198] on button at bounding box center [365, 196] width 15 height 13
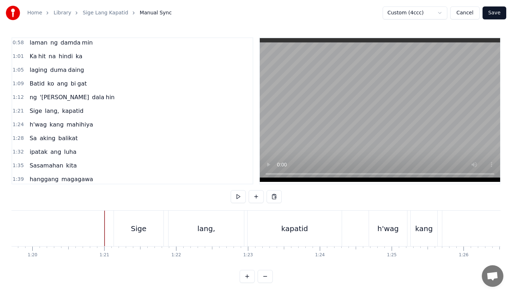
click at [133, 233] on div "Sige" at bounding box center [138, 228] width 15 height 11
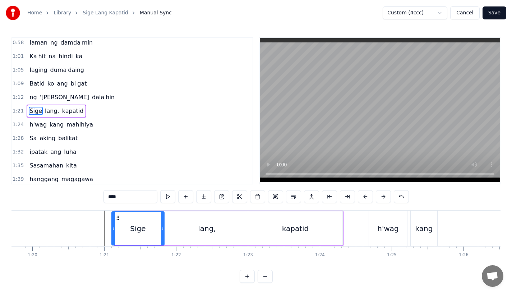
click at [113, 233] on div at bounding box center [113, 228] width 3 height 33
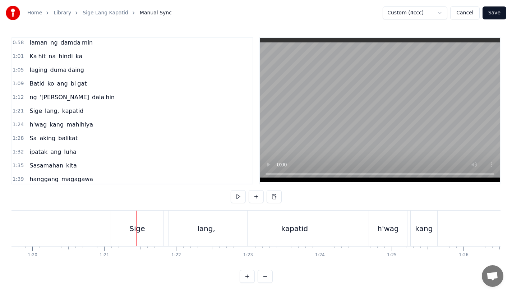
click at [126, 224] on div "Sige" at bounding box center [137, 228] width 52 height 36
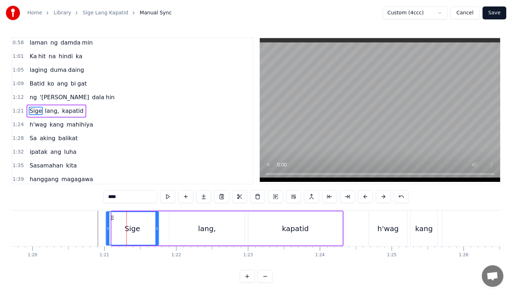
drag, startPoint x: 117, startPoint y: 217, endPoint x: 110, endPoint y: 217, distance: 6.8
click at [110, 217] on icon at bounding box center [112, 218] width 6 height 6
click at [173, 222] on div "lang," at bounding box center [206, 228] width 75 height 34
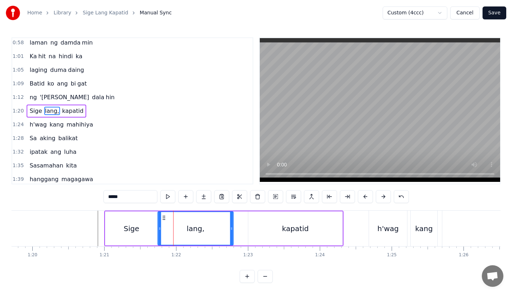
drag, startPoint x: 176, startPoint y: 217, endPoint x: 164, endPoint y: 217, distance: 11.9
click at [164, 217] on icon at bounding box center [164, 218] width 6 height 6
click at [263, 222] on div "kapatid" at bounding box center [295, 228] width 94 height 34
type input "*******"
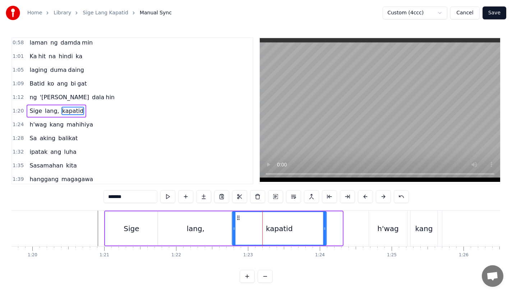
drag, startPoint x: 254, startPoint y: 217, endPoint x: 236, endPoint y: 218, distance: 18.0
click at [236, 218] on icon at bounding box center [238, 218] width 6 height 6
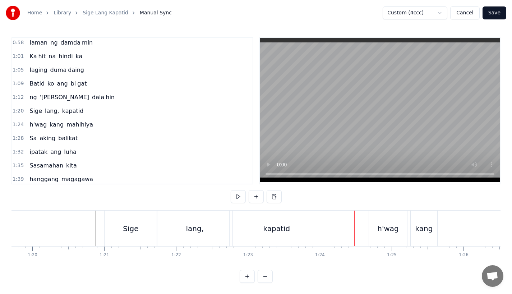
click at [382, 228] on div "h'wag" at bounding box center [387, 228] width 21 height 11
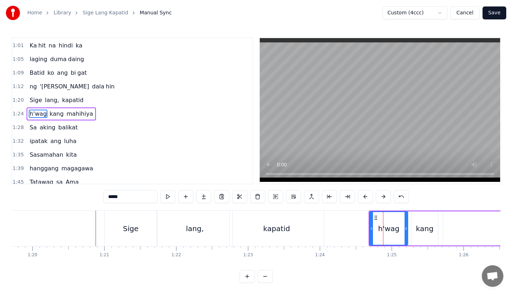
scroll to position [166, 0]
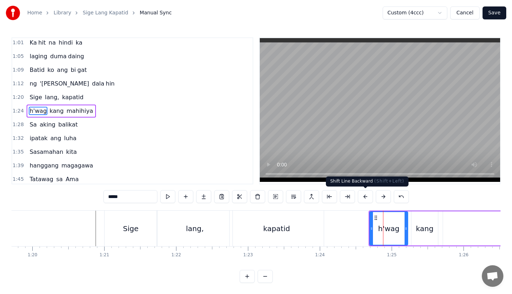
click at [365, 197] on button at bounding box center [365, 196] width 15 height 13
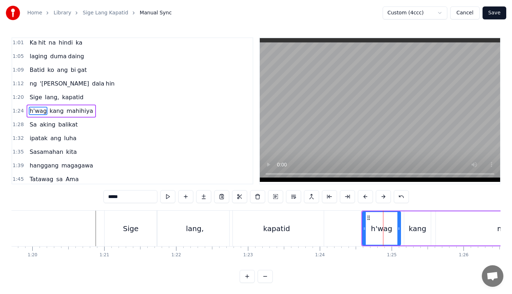
click at [365, 197] on button at bounding box center [365, 196] width 15 height 13
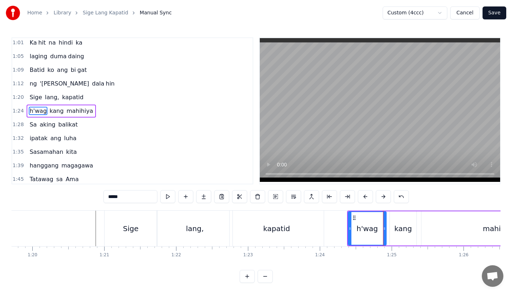
click at [365, 197] on button at bounding box center [365, 196] width 15 height 13
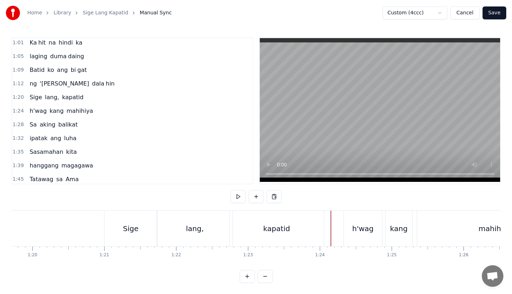
click at [357, 231] on div "h'wag" at bounding box center [362, 228] width 21 height 11
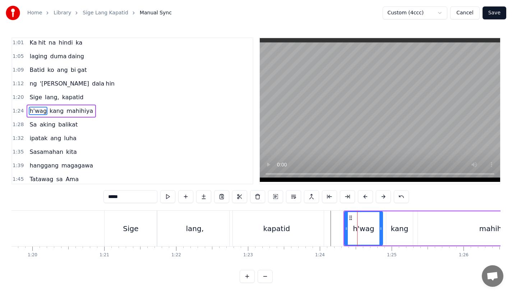
click at [389, 219] on div "kang" at bounding box center [399, 228] width 27 height 34
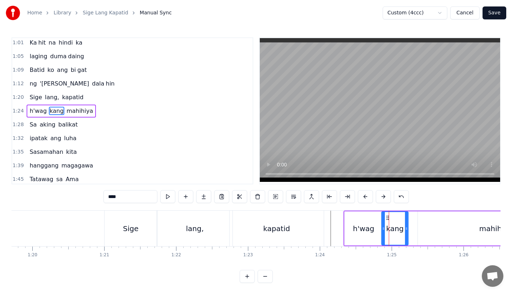
drag, startPoint x: 391, startPoint y: 216, endPoint x: 387, endPoint y: 216, distance: 4.7
click at [387, 216] on icon at bounding box center [388, 218] width 6 height 6
click at [428, 222] on div "mahihiya" at bounding box center [496, 228] width 156 height 34
type input "********"
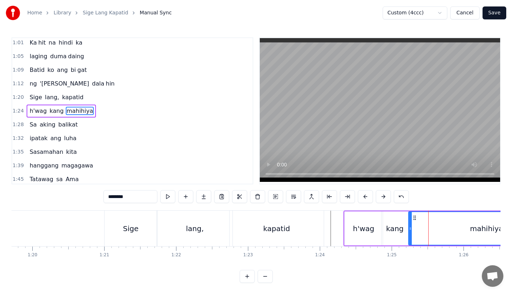
drag, startPoint x: 424, startPoint y: 216, endPoint x: 414, endPoint y: 218, distance: 10.2
click at [414, 218] on icon at bounding box center [415, 218] width 6 height 6
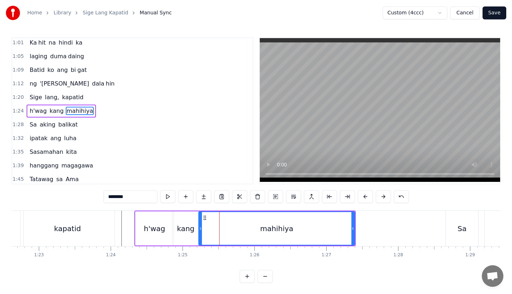
scroll to position [0, 5935]
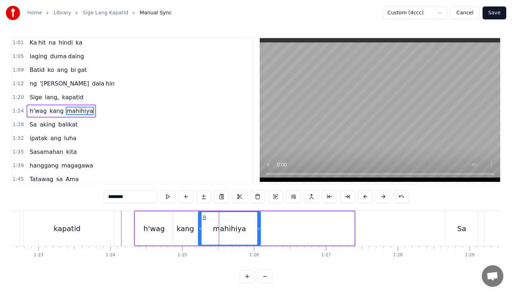
drag, startPoint x: 351, startPoint y: 230, endPoint x: 261, endPoint y: 232, distance: 89.1
click at [260, 232] on div at bounding box center [258, 228] width 3 height 33
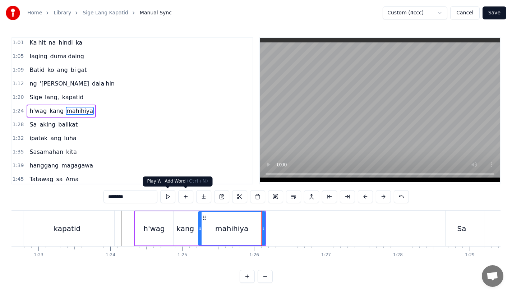
click at [203, 194] on button at bounding box center [203, 196] width 15 height 13
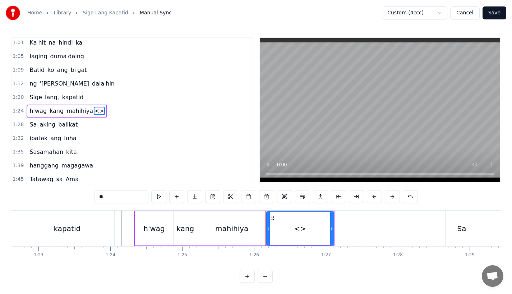
drag, startPoint x: 138, startPoint y: 195, endPoint x: 75, endPoint y: 191, distance: 63.7
click at [75, 191] on div "0:17 A king naki ki ta 0:20 lungkot sa iyong ma ta 0:24 Nararamdaman ko 0:27 bi…" at bounding box center [255, 159] width 489 height 245
drag, startPoint x: 331, startPoint y: 233, endPoint x: 363, endPoint y: 233, distance: 31.6
click at [363, 233] on div at bounding box center [362, 228] width 3 height 33
click at [232, 235] on div "mahihiya" at bounding box center [231, 228] width 67 height 34
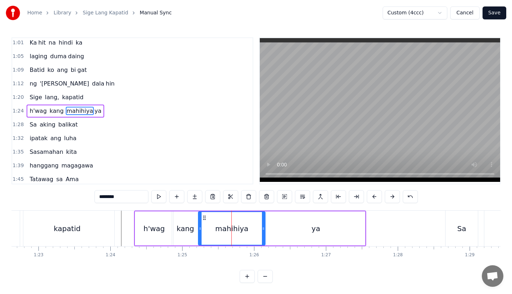
click at [126, 198] on input "********" at bounding box center [121, 196] width 54 height 13
click at [77, 223] on div "kapatid" at bounding box center [67, 228] width 27 height 11
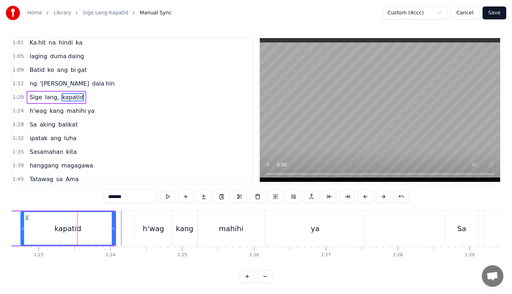
scroll to position [152, 0]
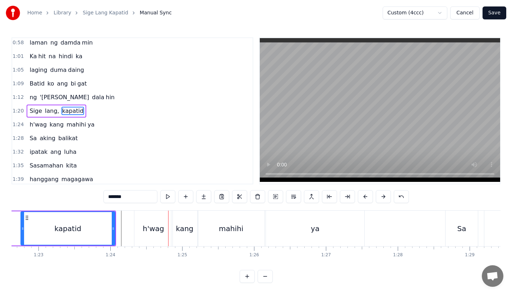
click at [158, 231] on div "h'wag" at bounding box center [153, 228] width 21 height 11
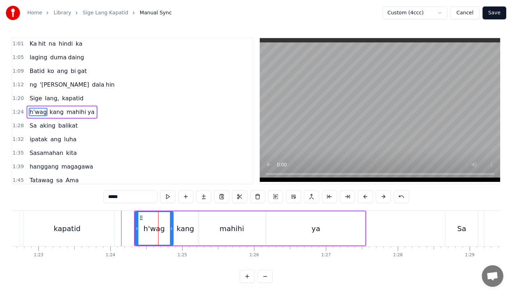
scroll to position [166, 0]
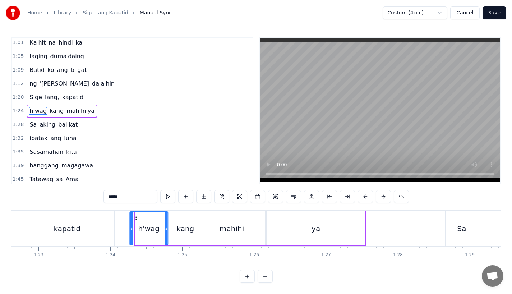
drag, startPoint x: 139, startPoint y: 216, endPoint x: 132, endPoint y: 217, distance: 7.6
click at [133, 217] on icon at bounding box center [136, 218] width 6 height 6
click at [175, 222] on div "kang" at bounding box center [185, 228] width 27 height 34
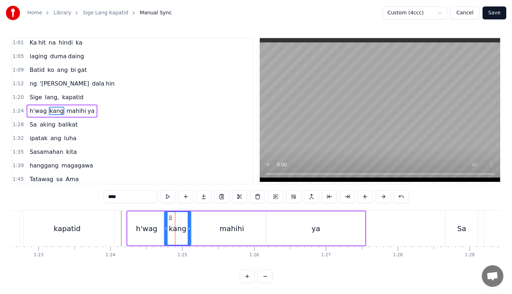
drag, startPoint x: 176, startPoint y: 216, endPoint x: 168, endPoint y: 216, distance: 7.6
click at [168, 216] on icon at bounding box center [170, 218] width 6 height 6
click at [225, 222] on div "mahihi" at bounding box center [231, 228] width 67 height 34
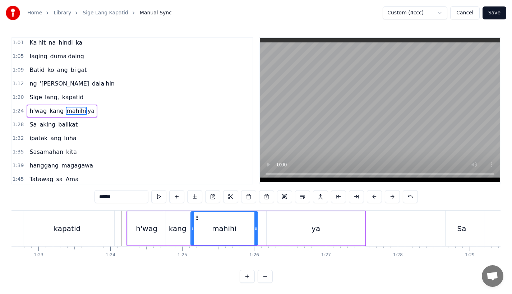
drag, startPoint x: 204, startPoint y: 217, endPoint x: 196, endPoint y: 217, distance: 7.9
click at [196, 217] on icon at bounding box center [197, 218] width 6 height 6
click at [280, 228] on div "ya" at bounding box center [315, 228] width 98 height 34
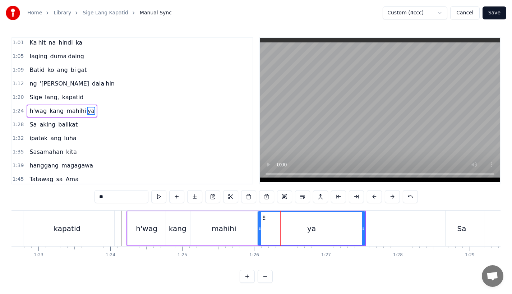
drag, startPoint x: 268, startPoint y: 228, endPoint x: 258, endPoint y: 228, distance: 9.7
click at [258, 228] on icon at bounding box center [259, 229] width 3 height 6
click at [108, 218] on div "kapatid" at bounding box center [67, 228] width 94 height 36
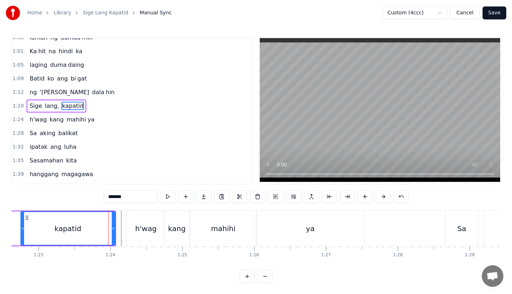
scroll to position [152, 0]
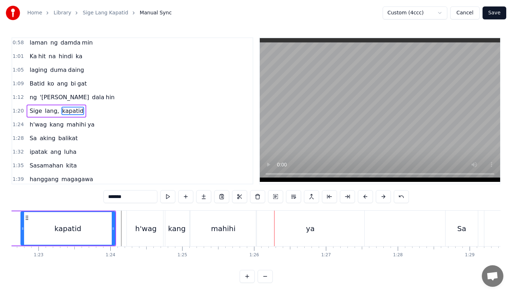
click at [86, 220] on div "kapatid" at bounding box center [67, 228] width 93 height 33
click at [148, 229] on div "h'wag" at bounding box center [145, 228] width 21 height 11
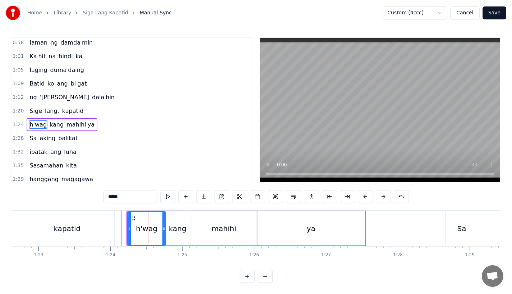
scroll to position [166, 0]
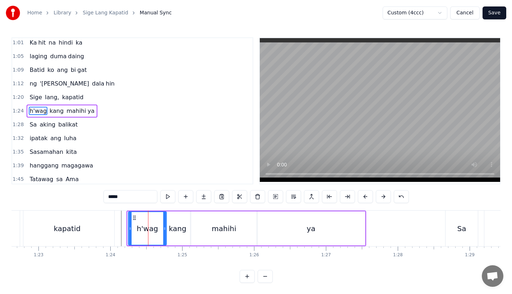
click at [133, 215] on icon at bounding box center [134, 218] width 6 height 6
click at [110, 215] on div "kapatid" at bounding box center [67, 228] width 94 height 36
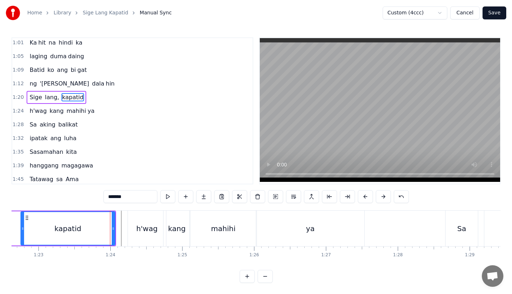
scroll to position [152, 0]
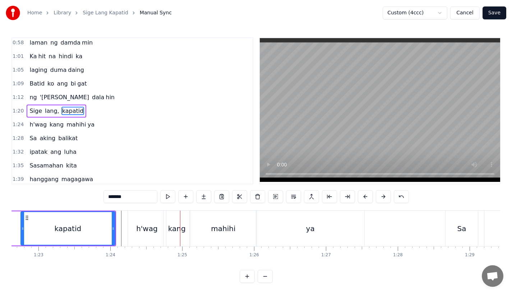
click at [178, 228] on div "kang" at bounding box center [177, 228] width 18 height 11
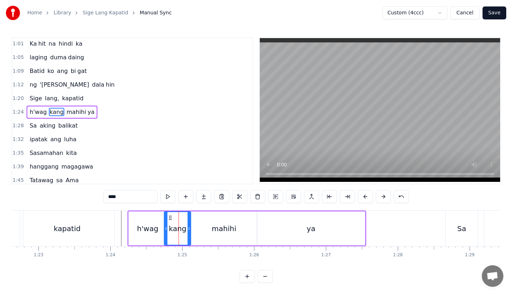
scroll to position [166, 0]
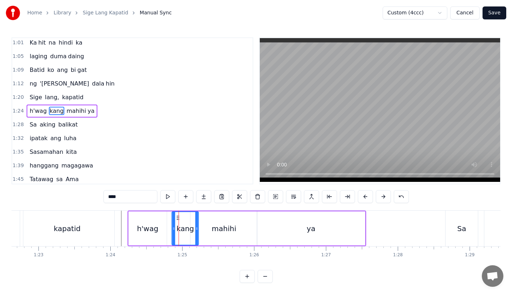
drag, startPoint x: 169, startPoint y: 218, endPoint x: 177, endPoint y: 219, distance: 7.6
click at [177, 219] on icon at bounding box center [178, 218] width 6 height 6
click at [175, 217] on circle at bounding box center [175, 217] width 0 height 0
click at [208, 227] on div "mahihi" at bounding box center [223, 228] width 67 height 34
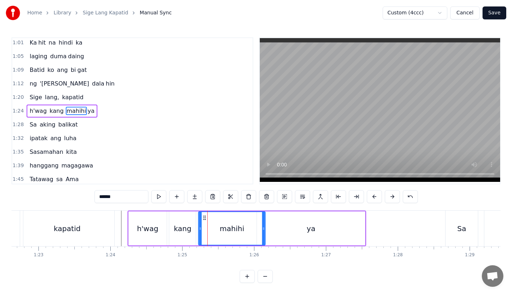
drag, startPoint x: 195, startPoint y: 217, endPoint x: 203, endPoint y: 217, distance: 7.6
click at [203, 217] on icon at bounding box center [205, 218] width 6 height 6
click at [280, 226] on div "ya" at bounding box center [311, 228] width 108 height 34
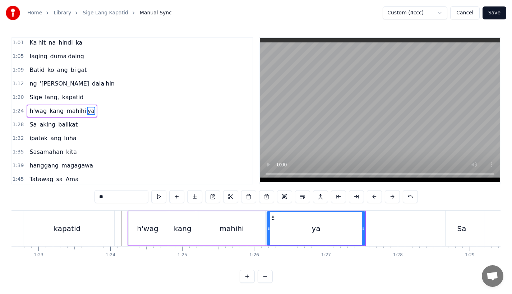
drag, startPoint x: 257, startPoint y: 227, endPoint x: 268, endPoint y: 228, distance: 10.1
click at [268, 228] on icon at bounding box center [268, 229] width 3 height 6
click at [110, 218] on div "kapatid" at bounding box center [67, 228] width 94 height 36
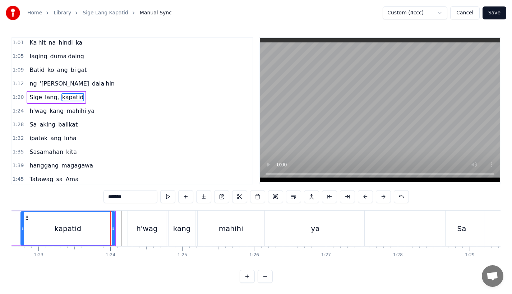
scroll to position [152, 0]
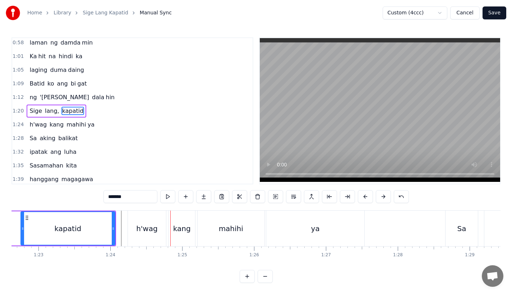
click at [127, 234] on div "h'wag" at bounding box center [146, 228] width 39 height 36
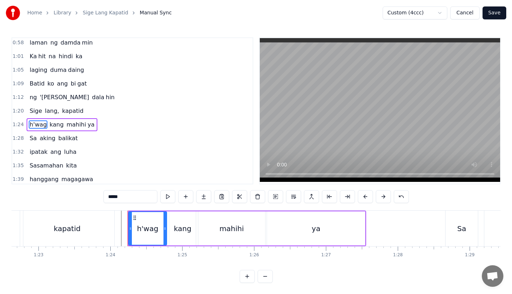
scroll to position [166, 0]
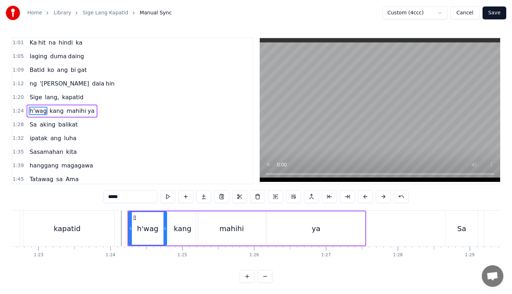
drag, startPoint x: 128, startPoint y: 231, endPoint x: 134, endPoint y: 231, distance: 5.4
click at [134, 231] on div "h'wag" at bounding box center [147, 228] width 39 height 34
drag, startPoint x: 130, startPoint y: 230, endPoint x: 135, endPoint y: 230, distance: 4.7
click at [135, 230] on icon at bounding box center [135, 229] width 3 height 6
click at [167, 229] on icon at bounding box center [167, 229] width 3 height 6
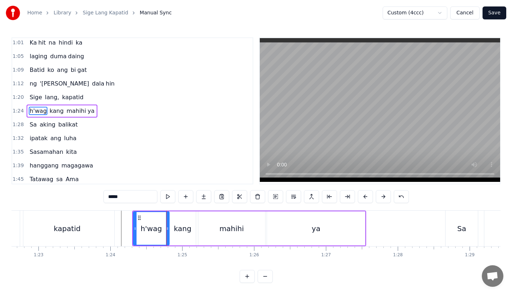
click at [102, 213] on div "kapatid" at bounding box center [67, 228] width 94 height 36
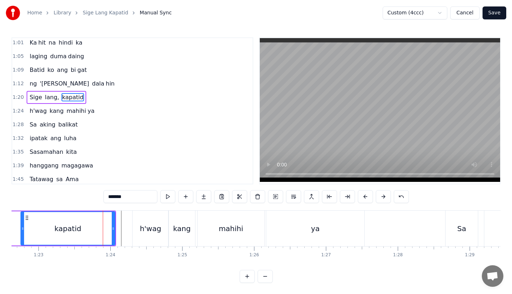
scroll to position [152, 0]
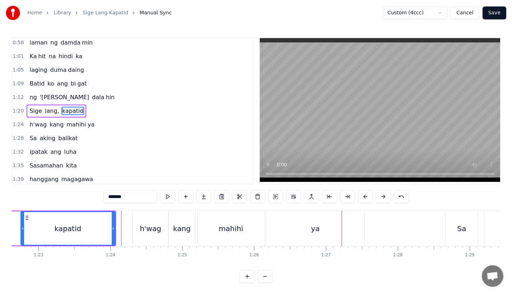
click at [85, 208] on div "0:17 A king naki ki ta 0:20 lungkot sa iyong ma ta 0:24 Nararamdaman ko 0:27 bi…" at bounding box center [255, 159] width 489 height 245
click at [53, 214] on div "kapatid" at bounding box center [67, 228] width 93 height 33
click at [154, 232] on div "h'wag" at bounding box center [150, 228] width 21 height 11
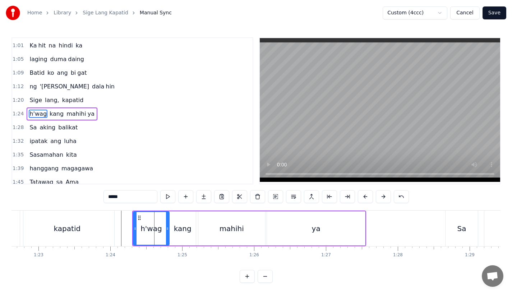
scroll to position [166, 0]
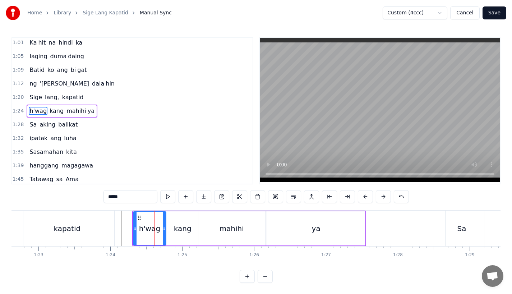
click at [164, 230] on icon at bounding box center [164, 229] width 3 height 6
click at [177, 230] on div "kang" at bounding box center [183, 228] width 18 height 11
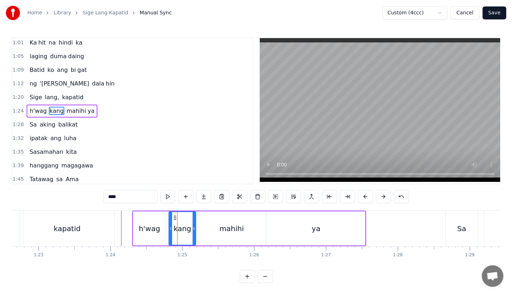
click at [170, 218] on div at bounding box center [170, 228] width 3 height 33
click at [170, 218] on div at bounding box center [168, 228] width 3 height 33
click at [165, 230] on icon at bounding box center [165, 229] width 3 height 6
click at [108, 213] on div "kapatid" at bounding box center [67, 228] width 94 height 36
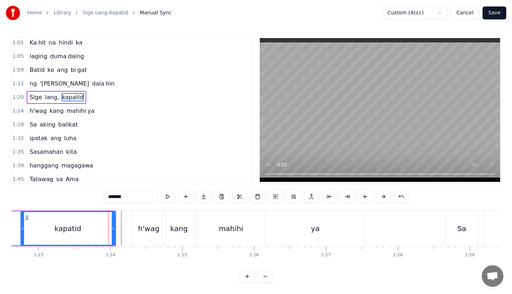
scroll to position [152, 0]
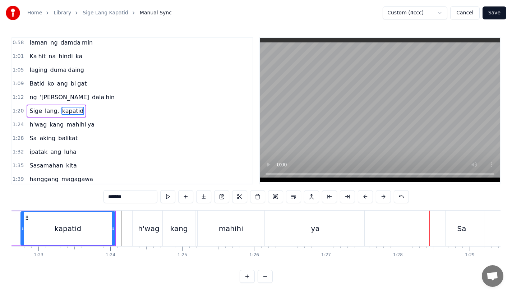
click at [452, 231] on div "Sa" at bounding box center [461, 228] width 32 height 36
type input "**"
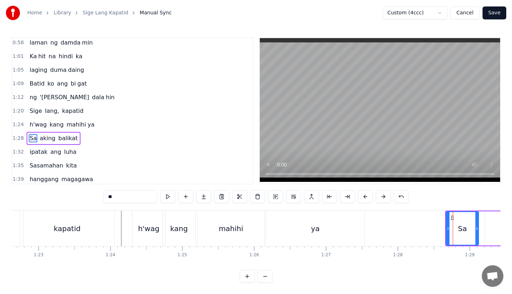
scroll to position [180, 0]
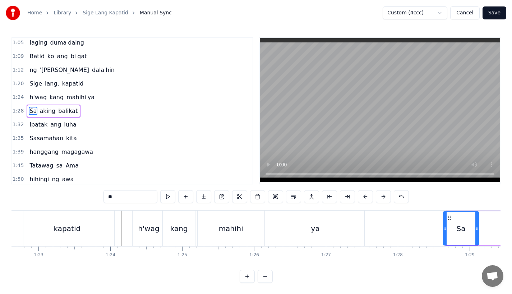
drag, startPoint x: 447, startPoint y: 231, endPoint x: 439, endPoint y: 231, distance: 7.5
click at [444, 231] on icon at bounding box center [445, 229] width 3 height 6
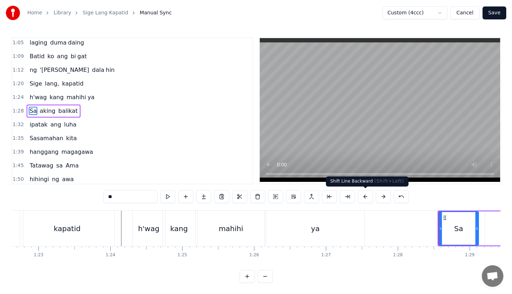
click at [367, 196] on button at bounding box center [365, 196] width 15 height 13
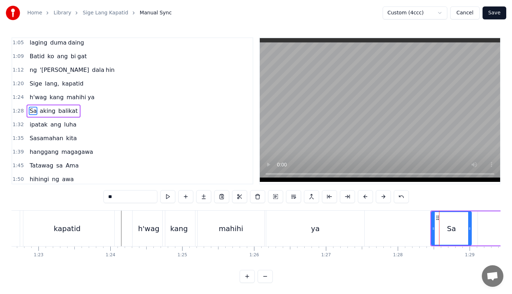
click at [367, 196] on button at bounding box center [365, 196] width 15 height 13
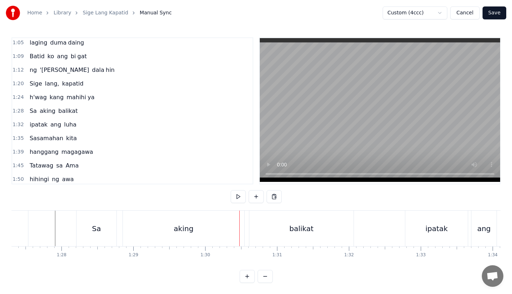
scroll to position [0, 6240]
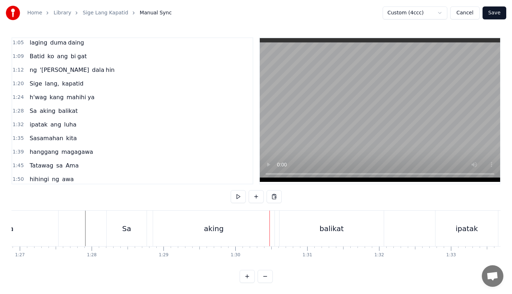
click at [185, 233] on div "aking" at bounding box center [213, 228] width 121 height 36
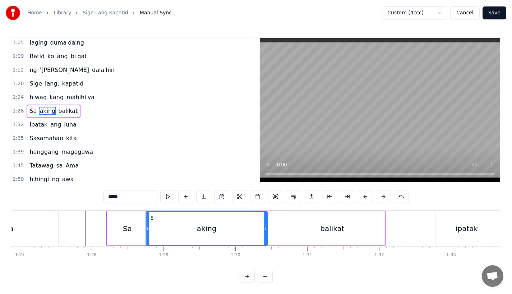
drag, startPoint x: 160, startPoint y: 219, endPoint x: 152, endPoint y: 219, distance: 7.9
click at [153, 219] on circle at bounding box center [153, 219] width 0 height 0
click at [298, 231] on div "balikat" at bounding box center [332, 228] width 104 height 34
type input "*******"
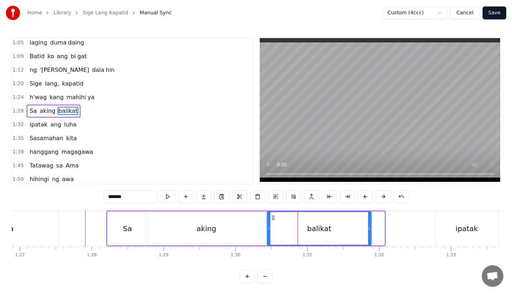
drag, startPoint x: 286, startPoint y: 217, endPoint x: 273, endPoint y: 217, distance: 13.3
click at [273, 217] on icon at bounding box center [273, 218] width 6 height 6
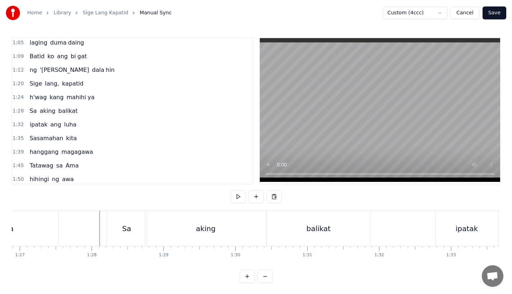
click at [301, 226] on div "balikat" at bounding box center [318, 228] width 104 height 36
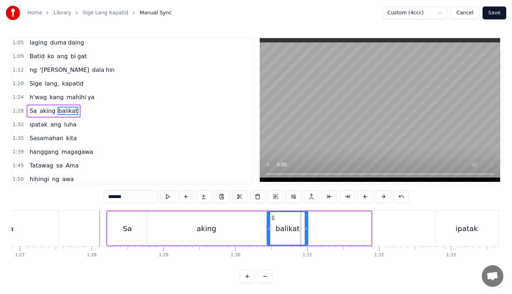
drag, startPoint x: 370, startPoint y: 228, endPoint x: 306, endPoint y: 228, distance: 63.2
click at [306, 228] on icon at bounding box center [306, 229] width 3 height 6
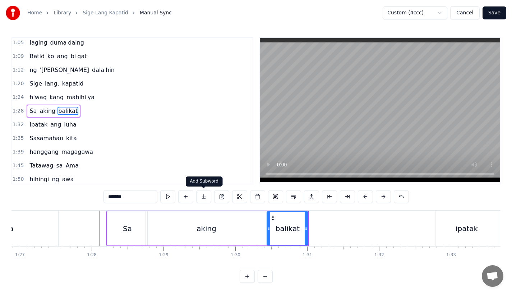
click at [204, 198] on button at bounding box center [203, 196] width 15 height 13
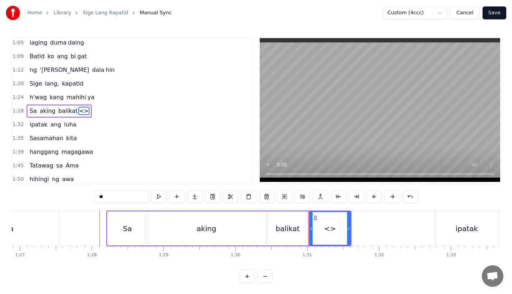
drag, startPoint x: 114, startPoint y: 199, endPoint x: 49, endPoint y: 195, distance: 65.1
click at [49, 195] on div "0:17 A king naki ki ta 0:20 lungkot sa iyong ma ta 0:24 Nararamdaman ko 0:27 bi…" at bounding box center [255, 159] width 489 height 245
click at [290, 230] on div "balikat" at bounding box center [287, 228] width 24 height 11
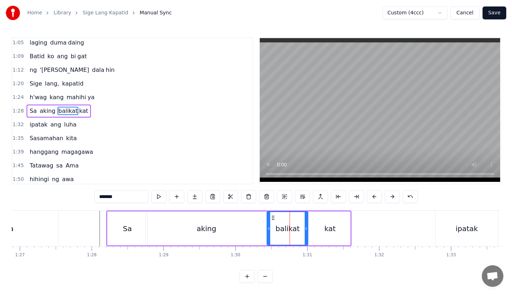
click at [125, 200] on input "*******" at bounding box center [121, 196] width 54 height 13
click at [334, 235] on div "kat" at bounding box center [329, 228] width 41 height 34
type input "***"
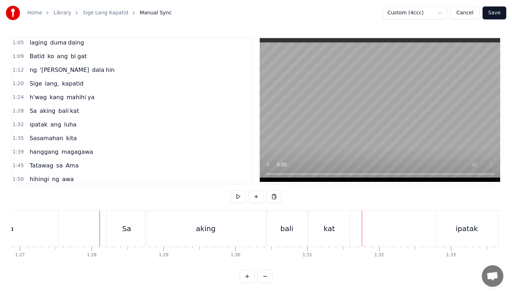
click at [288, 227] on div "bali" at bounding box center [286, 228] width 13 height 11
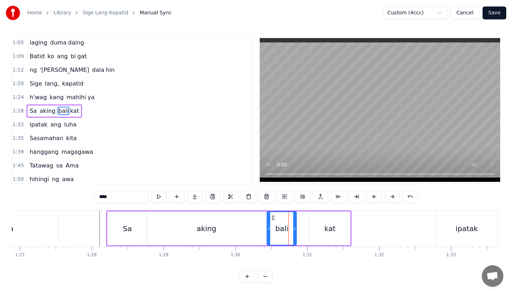
drag, startPoint x: 307, startPoint y: 229, endPoint x: 291, endPoint y: 229, distance: 15.8
click at [293, 229] on icon at bounding box center [294, 229] width 3 height 6
click at [326, 230] on div "kat" at bounding box center [329, 228] width 11 height 11
type input "***"
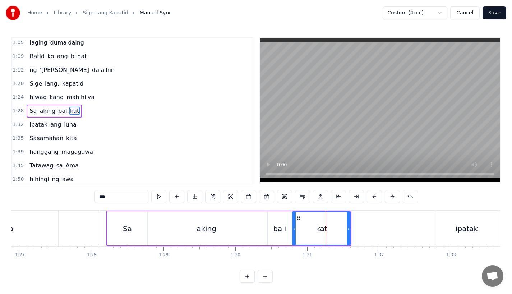
drag, startPoint x: 311, startPoint y: 227, endPoint x: 293, endPoint y: 228, distance: 18.3
click at [293, 228] on icon at bounding box center [294, 229] width 3 height 6
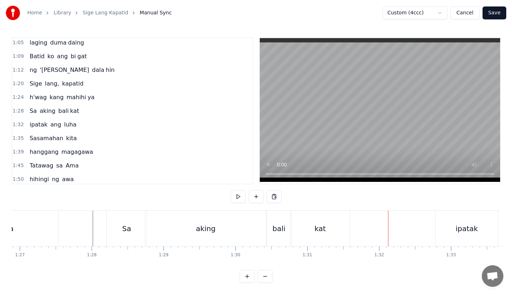
click at [311, 226] on div "kat" at bounding box center [319, 228] width 59 height 36
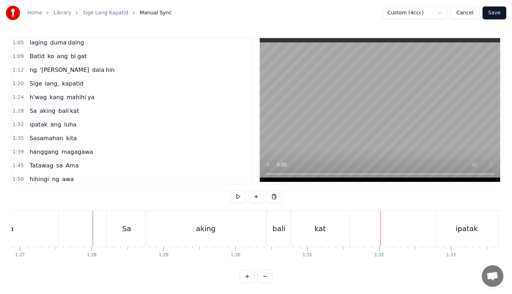
click at [320, 233] on div "kat" at bounding box center [319, 228] width 11 height 11
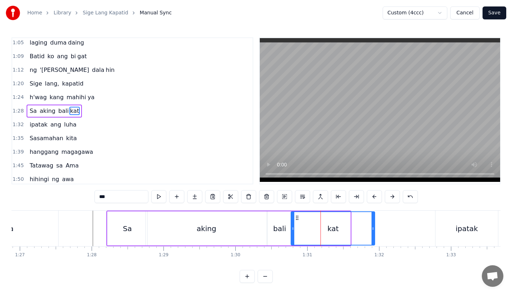
drag, startPoint x: 349, startPoint y: 229, endPoint x: 377, endPoint y: 229, distance: 27.7
click at [374, 229] on icon at bounding box center [372, 229] width 3 height 6
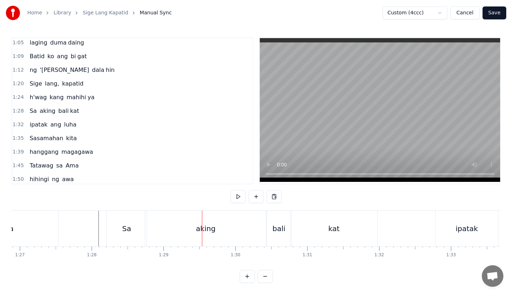
click at [168, 230] on div "aking" at bounding box center [205, 228] width 121 height 36
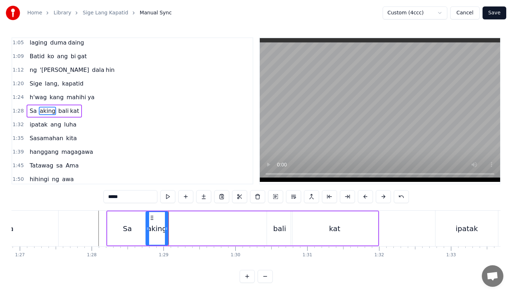
drag, startPoint x: 264, startPoint y: 232, endPoint x: 164, endPoint y: 234, distance: 99.5
click at [165, 234] on div at bounding box center [166, 228] width 3 height 33
click at [203, 196] on button at bounding box center [203, 196] width 15 height 13
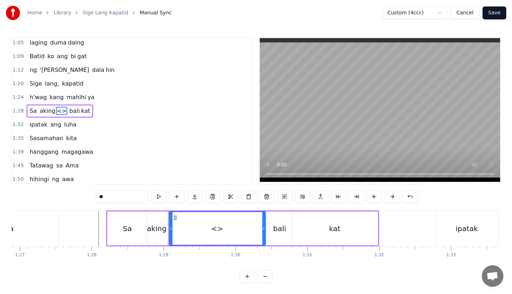
drag, startPoint x: 189, startPoint y: 233, endPoint x: 264, endPoint y: 233, distance: 75.1
click at [264, 233] on div at bounding box center [263, 228] width 3 height 33
drag, startPoint x: 112, startPoint y: 196, endPoint x: 44, endPoint y: 196, distance: 67.5
click at [44, 196] on div "0:17 A king naki ki ta 0:20 lungkot sa iyong ma ta 0:24 Nararamdaman ko 0:27 bi…" at bounding box center [255, 159] width 489 height 245
click at [159, 232] on div "aking" at bounding box center [157, 228] width 20 height 11
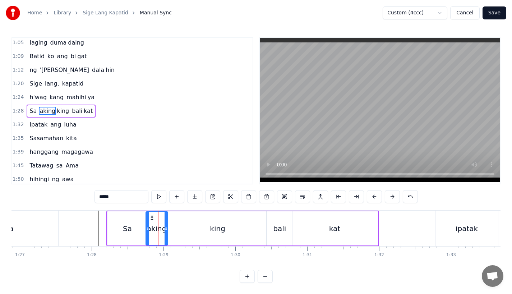
drag, startPoint x: 121, startPoint y: 196, endPoint x: 90, endPoint y: 196, distance: 30.5
click at [90, 196] on div "0:17 A king naki ki ta 0:20 lungkot sa iyong ma ta 0:24 Nararamdaman ko 0:27 bi…" at bounding box center [255, 159] width 489 height 245
type input "*"
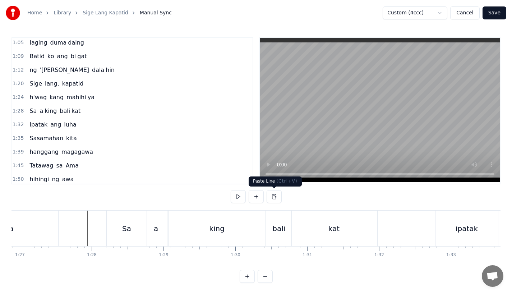
click at [259, 221] on div "king" at bounding box center [216, 228] width 97 height 36
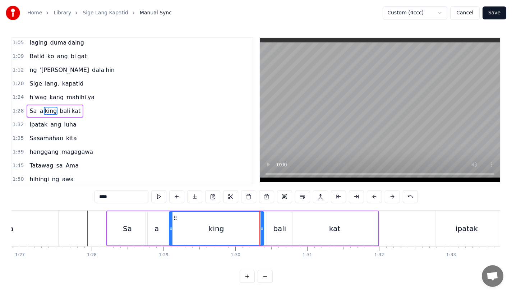
drag, startPoint x: 264, startPoint y: 232, endPoint x: 258, endPoint y: 233, distance: 5.6
click at [260, 233] on div at bounding box center [261, 228] width 3 height 33
click at [278, 233] on div "bali" at bounding box center [279, 228] width 13 height 11
type input "****"
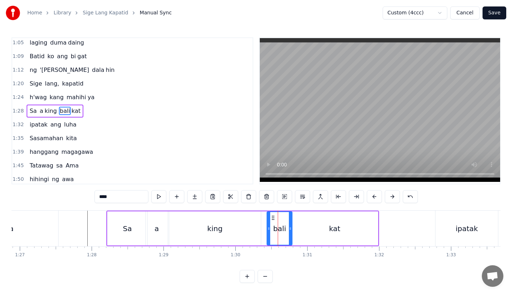
click at [266, 231] on div "bali kat" at bounding box center [322, 228] width 112 height 34
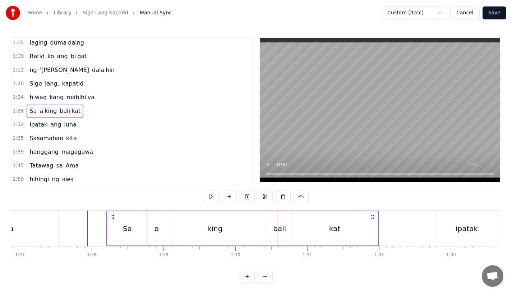
click at [272, 228] on div "bali" at bounding box center [279, 228] width 25 height 34
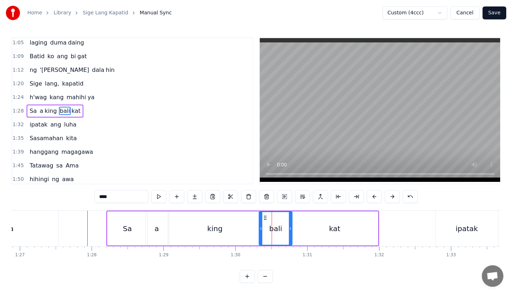
drag, startPoint x: 270, startPoint y: 228, endPoint x: 262, endPoint y: 228, distance: 7.9
click at [262, 228] on icon at bounding box center [260, 229] width 3 height 6
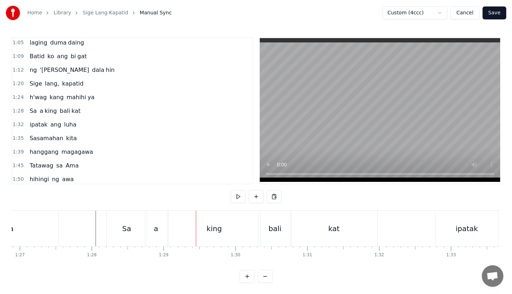
click at [157, 219] on div "a" at bounding box center [156, 228] width 22 height 36
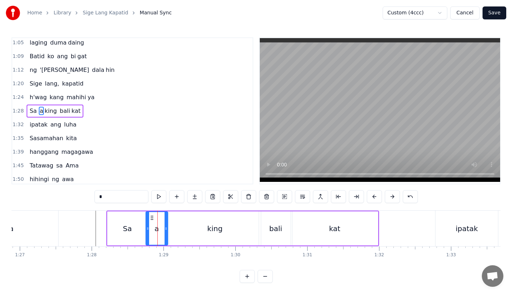
click at [140, 222] on div "Sa" at bounding box center [127, 228] width 40 height 34
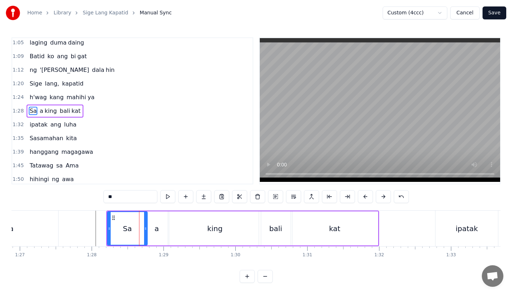
click at [144, 228] on icon at bounding box center [145, 229] width 3 height 6
click at [152, 228] on div "a" at bounding box center [157, 228] width 22 height 34
type input "*"
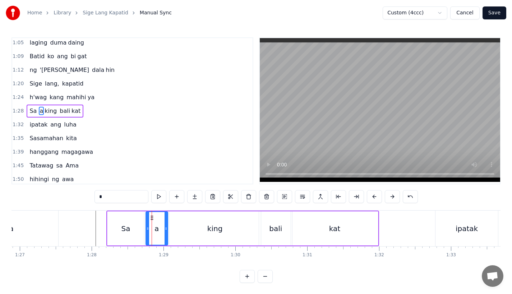
drag, startPoint x: 152, startPoint y: 217, endPoint x: 147, endPoint y: 217, distance: 4.3
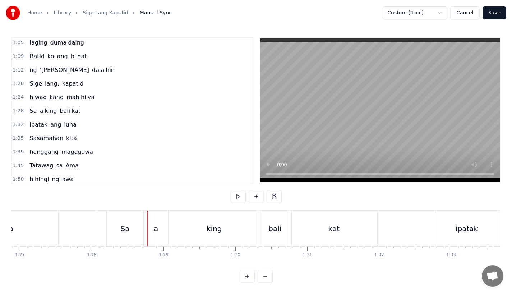
click at [152, 217] on div "a" at bounding box center [156, 228] width 22 height 36
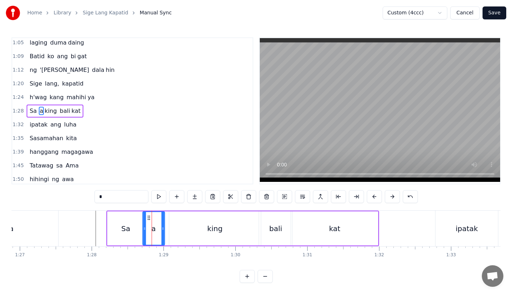
click at [147, 216] on icon at bounding box center [149, 218] width 6 height 6
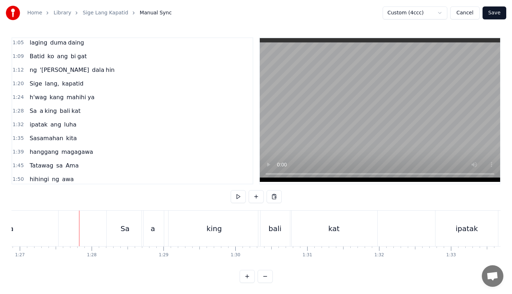
click at [170, 222] on div "king" at bounding box center [214, 228] width 92 height 36
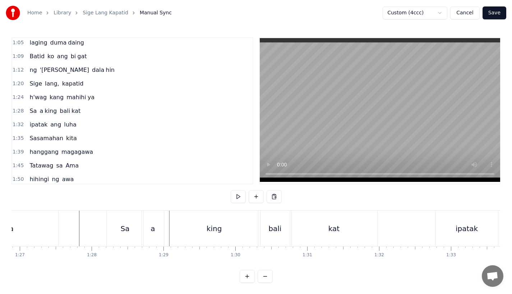
click at [159, 228] on div "a" at bounding box center [153, 228] width 22 height 36
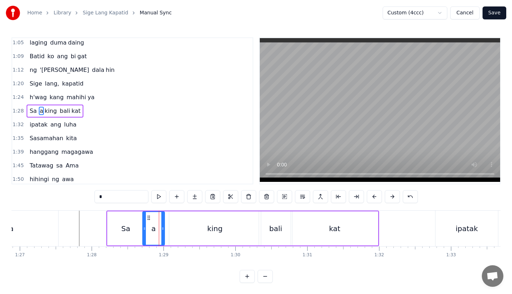
click at [174, 229] on div "king" at bounding box center [215, 228] width 92 height 34
type input "****"
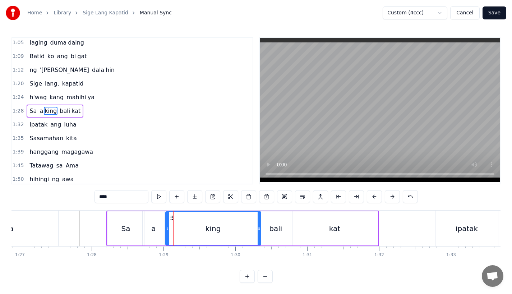
drag, startPoint x: 170, startPoint y: 229, endPoint x: 165, endPoint y: 230, distance: 4.7
click at [166, 230] on icon at bounding box center [167, 229] width 3 height 6
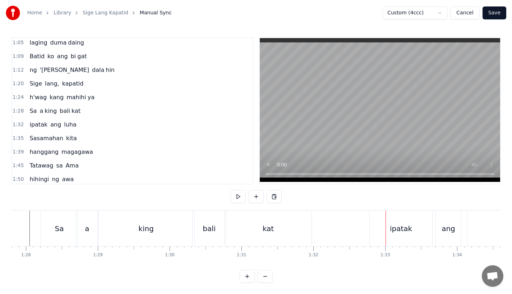
scroll to position [0, 6326]
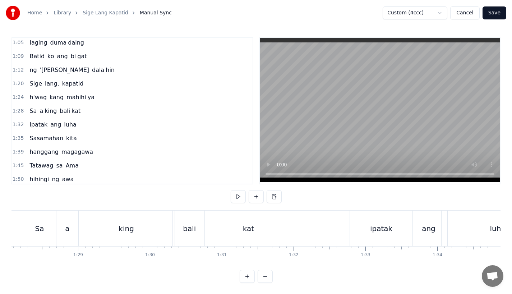
click at [366, 237] on div at bounding box center [366, 228] width 0 height 36
click at [386, 221] on div "ipatak" at bounding box center [381, 228] width 62 height 36
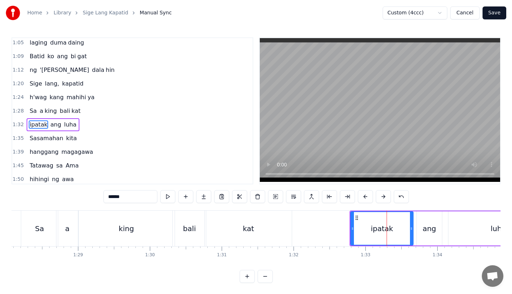
scroll to position [193, 0]
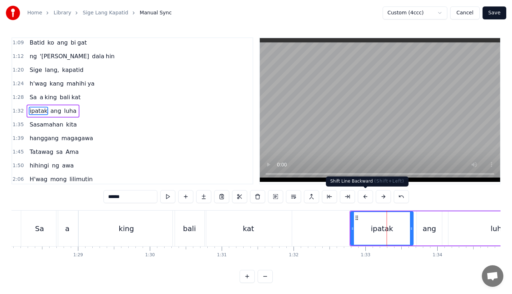
click at [366, 197] on button at bounding box center [365, 196] width 15 height 13
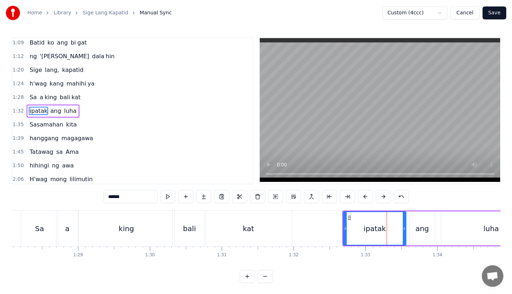
click at [366, 197] on button at bounding box center [365, 196] width 15 height 13
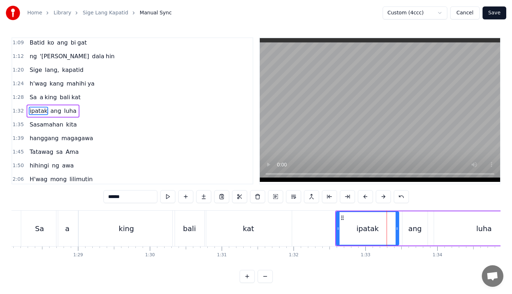
click at [366, 197] on button at bounding box center [365, 196] width 15 height 13
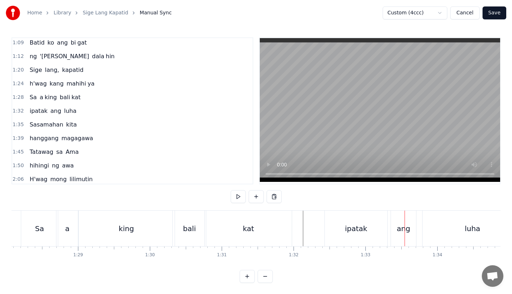
click at [399, 227] on div "ang" at bounding box center [403, 228] width 14 height 11
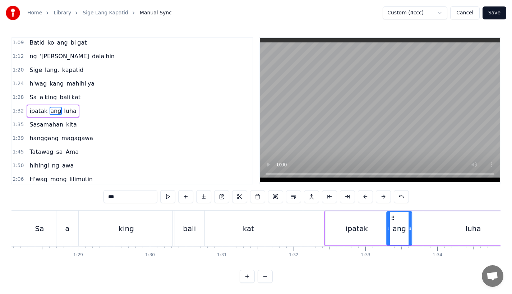
drag, startPoint x: 396, startPoint y: 217, endPoint x: 390, endPoint y: 217, distance: 5.7
click at [390, 217] on icon at bounding box center [393, 218] width 6 height 6
click at [437, 224] on div "luha" at bounding box center [473, 228] width 100 height 34
type input "****"
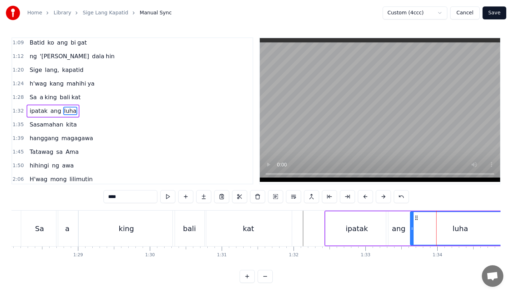
drag, startPoint x: 430, startPoint y: 218, endPoint x: 415, endPoint y: 219, distance: 14.4
click at [416, 219] on icon at bounding box center [416, 218] width 6 height 6
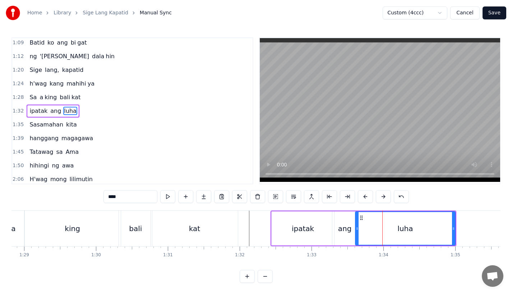
scroll to position [0, 6403]
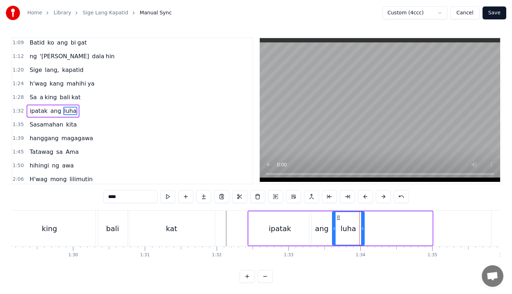
drag, startPoint x: 429, startPoint y: 227, endPoint x: 361, endPoint y: 230, distance: 67.9
click at [361, 230] on icon at bounding box center [362, 229] width 3 height 6
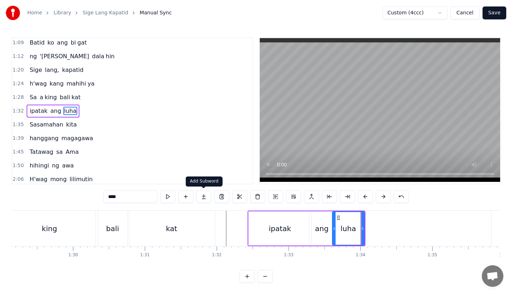
click at [205, 195] on button at bounding box center [203, 196] width 15 height 13
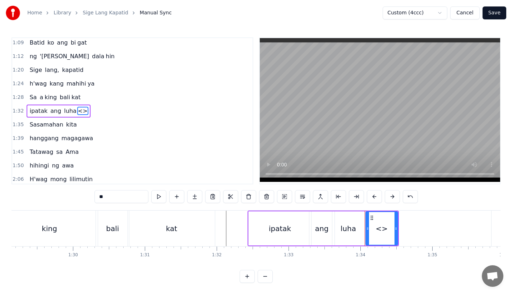
drag, startPoint x: 120, startPoint y: 195, endPoint x: 61, endPoint y: 195, distance: 58.5
click at [61, 195] on div "0:17 A king naki ki ta 0:20 lungkot sa iyong ma ta 0:24 Nararamdaman ko 0:27 bi…" at bounding box center [255, 159] width 489 height 245
drag, startPoint x: 396, startPoint y: 227, endPoint x: 432, endPoint y: 228, distance: 35.9
click at [431, 228] on icon at bounding box center [429, 229] width 3 height 6
click at [340, 227] on div "luha" at bounding box center [348, 228] width 32 height 34
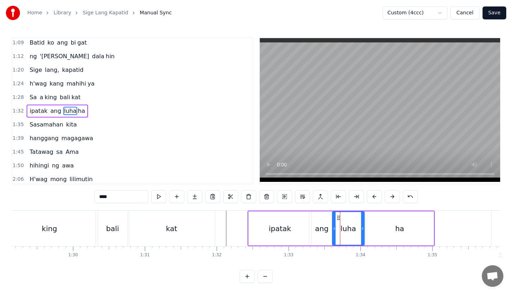
click at [116, 197] on input "****" at bounding box center [121, 196] width 54 height 13
type input "**"
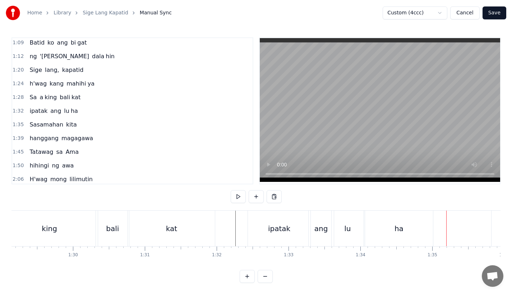
click at [203, 216] on div "kat" at bounding box center [171, 228] width 87 height 36
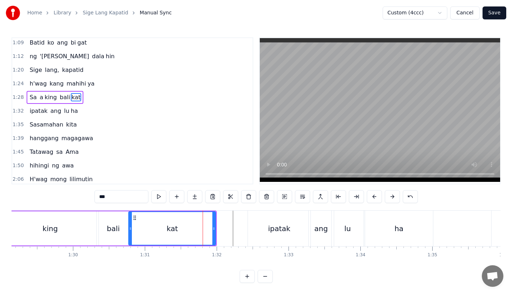
scroll to position [180, 0]
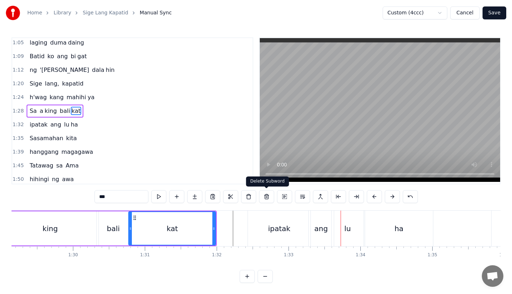
click at [284, 235] on div "ipatak" at bounding box center [279, 228] width 62 height 36
type input "******"
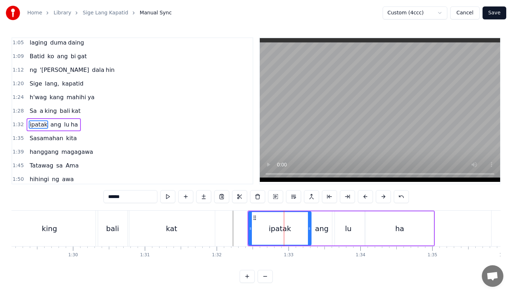
scroll to position [193, 0]
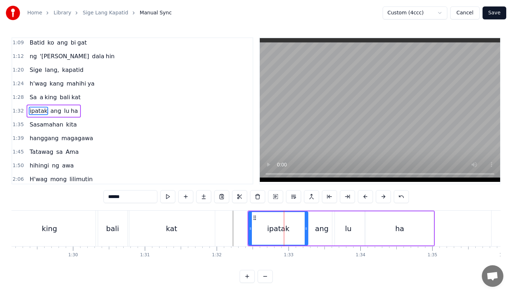
click at [306, 231] on icon at bounding box center [306, 229] width 3 height 6
click at [250, 217] on icon at bounding box center [253, 218] width 6 height 6
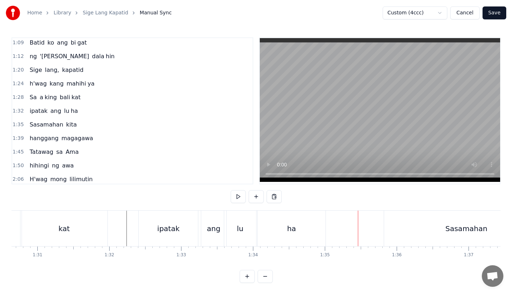
scroll to position [0, 6479]
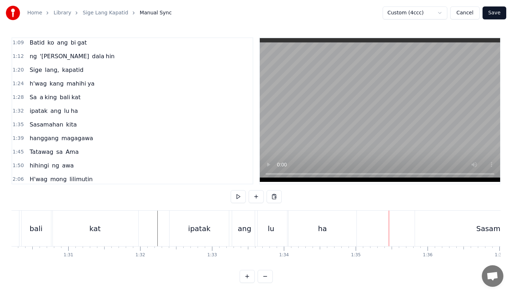
click at [241, 236] on div "ang" at bounding box center [244, 228] width 25 height 36
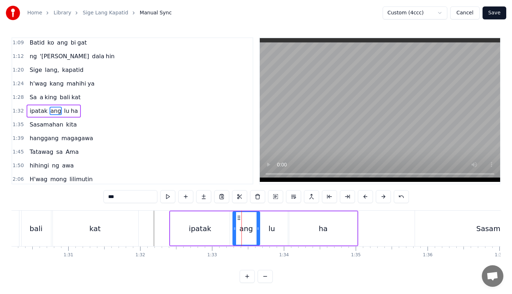
drag, startPoint x: 256, startPoint y: 228, endPoint x: 260, endPoint y: 228, distance: 4.7
click at [259, 228] on icon at bounding box center [257, 229] width 3 height 6
click at [271, 228] on div "lu" at bounding box center [271, 228] width 6 height 11
type input "**"
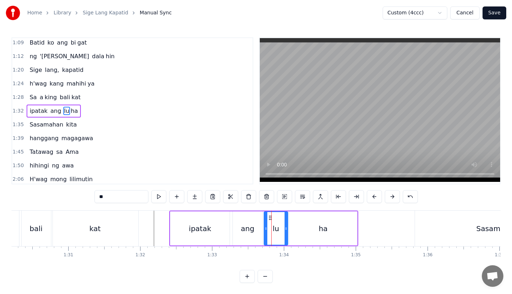
drag, startPoint x: 257, startPoint y: 228, endPoint x: 265, endPoint y: 228, distance: 7.5
click at [265, 228] on icon at bounding box center [265, 229] width 3 height 6
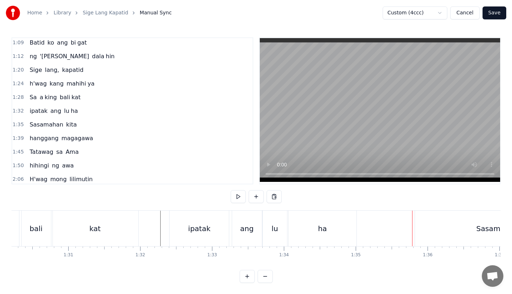
click at [439, 233] on div "Sasamahan" at bounding box center [497, 228] width 164 height 36
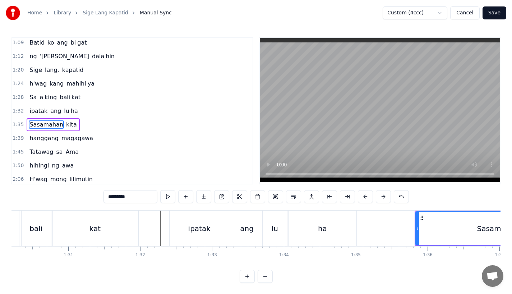
scroll to position [207, 0]
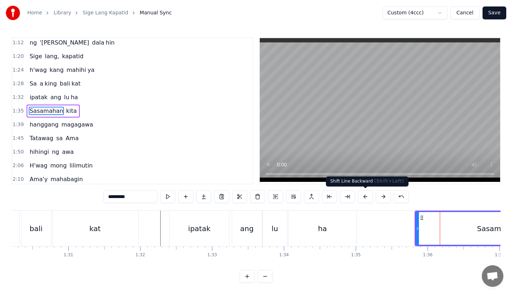
click at [366, 197] on button at bounding box center [365, 196] width 15 height 13
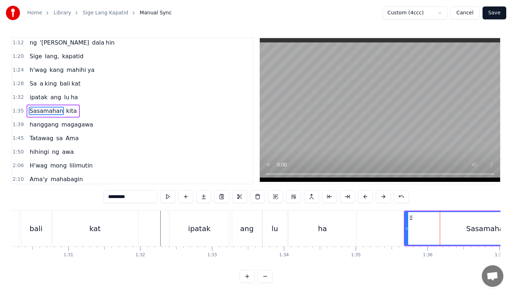
click at [366, 197] on button at bounding box center [365, 196] width 15 height 13
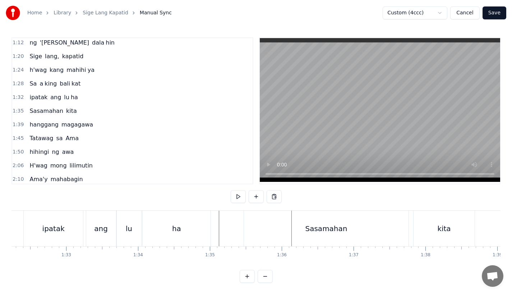
scroll to position [0, 6628]
click at [289, 232] on div at bounding box center [289, 228] width 0 height 36
click at [369, 236] on div "Sasamahan" at bounding box center [323, 228] width 164 height 36
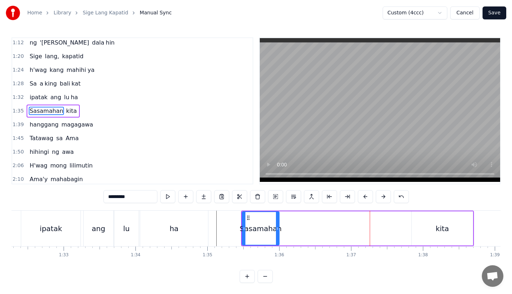
drag, startPoint x: 405, startPoint y: 234, endPoint x: 274, endPoint y: 233, distance: 131.1
click at [276, 233] on div at bounding box center [277, 228] width 3 height 33
click at [206, 203] on button at bounding box center [203, 196] width 15 height 13
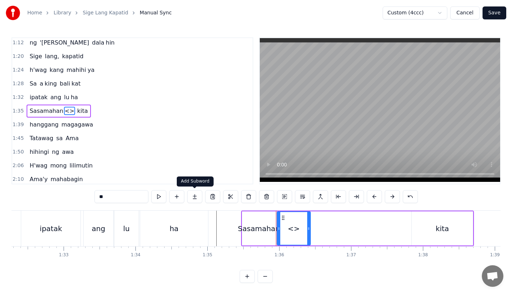
click at [195, 195] on button at bounding box center [194, 196] width 15 height 13
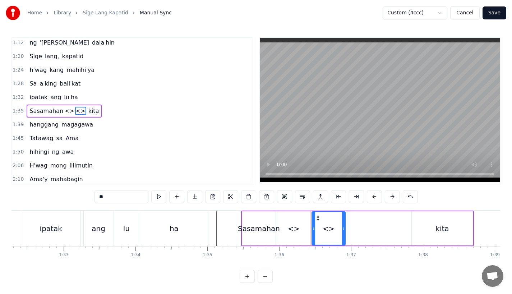
click at [293, 227] on div "<>" at bounding box center [294, 228] width 12 height 11
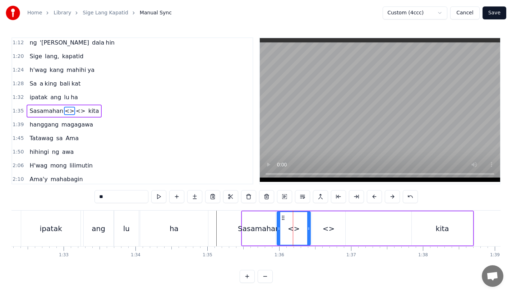
drag, startPoint x: 127, startPoint y: 196, endPoint x: 55, endPoint y: 191, distance: 72.1
click at [55, 191] on div "0:17 A king naki ki ta 0:20 lungkot sa iyong ma ta 0:24 Nararamdaman ko 0:27 bi…" at bounding box center [255, 159] width 489 height 245
click at [298, 222] on div "ma" at bounding box center [293, 228] width 33 height 33
click at [337, 227] on div "<>" at bounding box center [328, 228] width 33 height 34
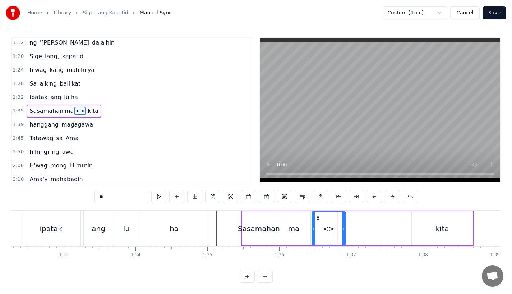
drag, startPoint x: 109, startPoint y: 197, endPoint x: 76, endPoint y: 197, distance: 32.7
click at [76, 197] on div "0:17 A king naki ki ta 0:20 lungkot sa iyong ma ta 0:24 Nararamdaman ko 0:27 bi…" at bounding box center [255, 159] width 489 height 245
drag, startPoint x: 344, startPoint y: 229, endPoint x: 354, endPoint y: 229, distance: 10.8
click at [351, 229] on icon at bounding box center [349, 229] width 3 height 6
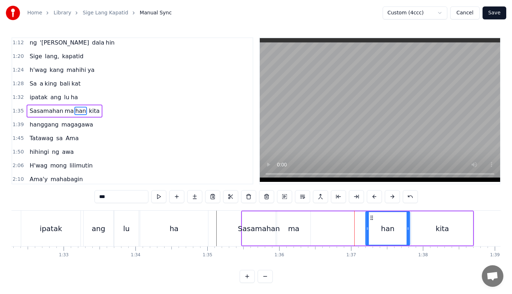
drag, startPoint x: 316, startPoint y: 215, endPoint x: 372, endPoint y: 215, distance: 56.4
click at [372, 215] on icon at bounding box center [372, 218] width 6 height 6
click at [298, 227] on div "ma" at bounding box center [293, 228] width 11 height 11
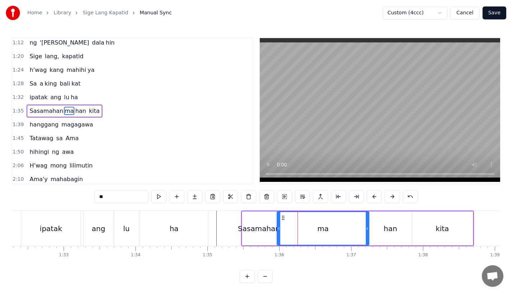
drag, startPoint x: 308, startPoint y: 231, endPoint x: 366, endPoint y: 230, distance: 58.5
click at [366, 230] on icon at bounding box center [367, 229] width 3 height 6
click at [256, 224] on div "Sasamahan" at bounding box center [259, 228] width 42 height 11
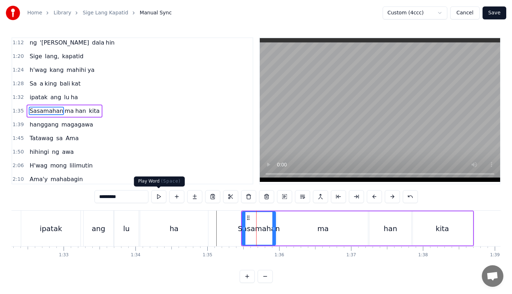
click at [130, 195] on input "*********" at bounding box center [121, 196] width 54 height 13
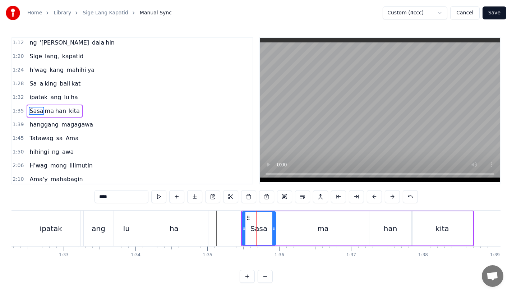
type input "****"
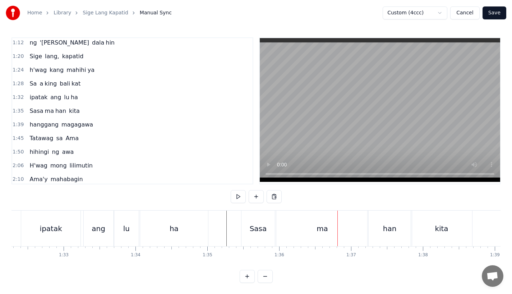
click at [254, 230] on div "Sasa" at bounding box center [258, 228] width 17 height 11
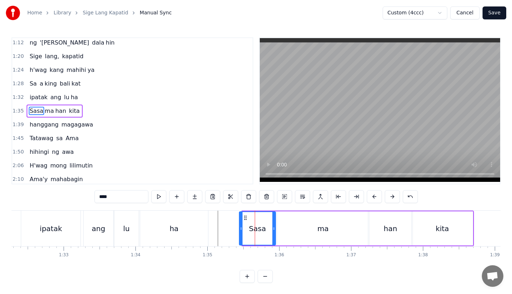
click at [241, 232] on div at bounding box center [241, 228] width 3 height 33
drag, startPoint x: 243, startPoint y: 218, endPoint x: 239, endPoint y: 218, distance: 4.0
click at [239, 218] on icon at bounding box center [241, 218] width 6 height 6
click at [278, 224] on div "ma" at bounding box center [323, 228] width 92 height 34
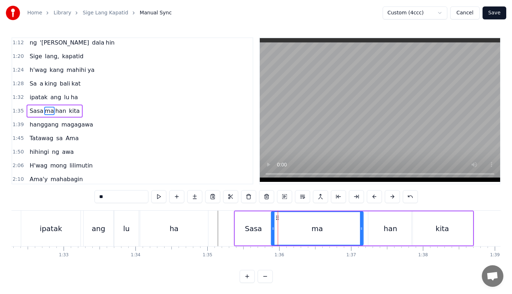
drag, startPoint x: 283, startPoint y: 217, endPoint x: 277, endPoint y: 217, distance: 6.5
drag, startPoint x: 359, startPoint y: 229, endPoint x: 352, endPoint y: 230, distance: 7.0
click at [355, 230] on icon at bounding box center [356, 229] width 3 height 6
click at [377, 229] on div "han" at bounding box center [390, 228] width 44 height 34
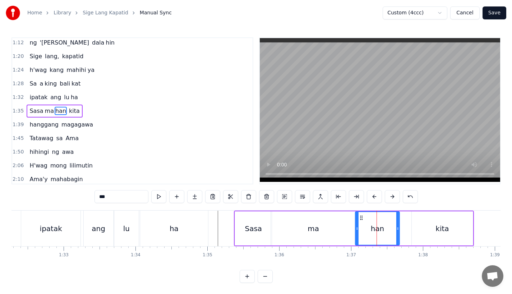
drag, startPoint x: 375, startPoint y: 216, endPoint x: 362, endPoint y: 217, distance: 13.7
click at [362, 217] on icon at bounding box center [361, 218] width 6 height 6
click at [427, 227] on div "kita" at bounding box center [442, 228] width 61 height 34
type input "****"
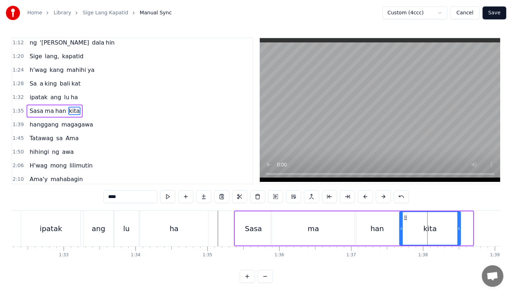
drag, startPoint x: 416, startPoint y: 217, endPoint x: 402, endPoint y: 219, distance: 13.5
click at [403, 219] on icon at bounding box center [406, 218] width 6 height 6
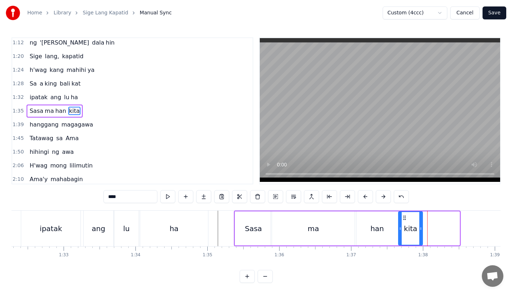
drag, startPoint x: 458, startPoint y: 228, endPoint x: 419, endPoint y: 229, distance: 38.8
click at [419, 229] on icon at bounding box center [420, 229] width 3 height 6
click at [208, 199] on button at bounding box center [203, 196] width 15 height 13
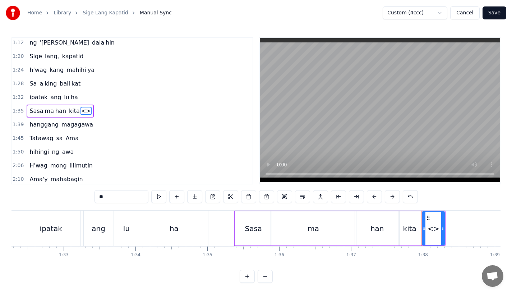
drag, startPoint x: 114, startPoint y: 196, endPoint x: 63, endPoint y: 196, distance: 51.4
click at [63, 196] on div "0:17 A king naki ki ta 0:20 lungkot sa iyong ma ta 0:24 Nararamdaman ko 0:27 bi…" at bounding box center [255, 159] width 489 height 245
drag, startPoint x: 442, startPoint y: 232, endPoint x: 470, endPoint y: 232, distance: 27.7
click at [466, 232] on div at bounding box center [464, 228] width 3 height 33
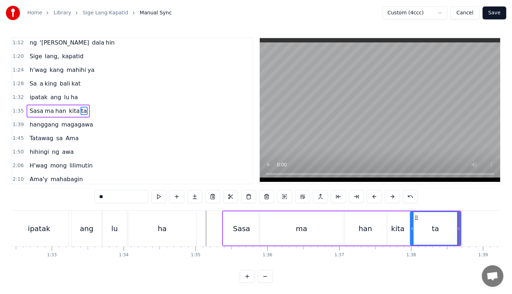
type input "**"
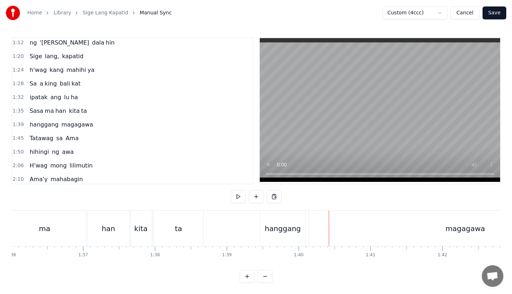
scroll to position [0, 6796]
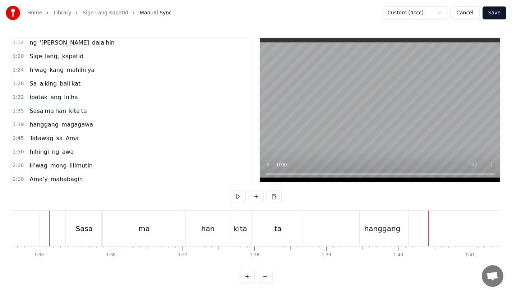
click at [227, 233] on div "han" at bounding box center [208, 228] width 44 height 36
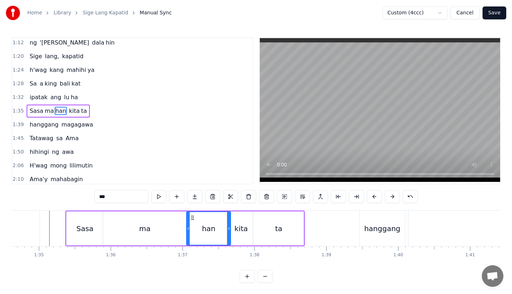
click at [240, 231] on div "kita" at bounding box center [241, 228] width 13 height 11
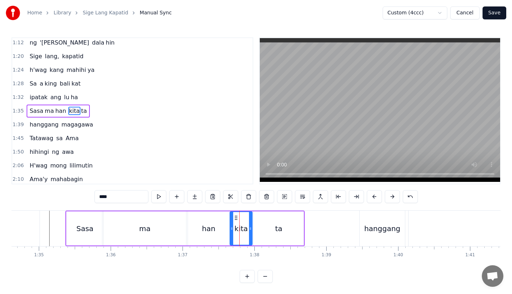
click at [111, 198] on input "****" at bounding box center [121, 196] width 54 height 13
click at [39, 217] on div "ha" at bounding box center [5, 228] width 69 height 36
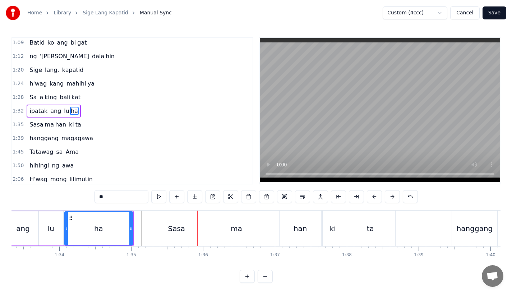
scroll to position [0, 6703]
click at [175, 226] on div "Sasa" at bounding box center [176, 228] width 17 height 11
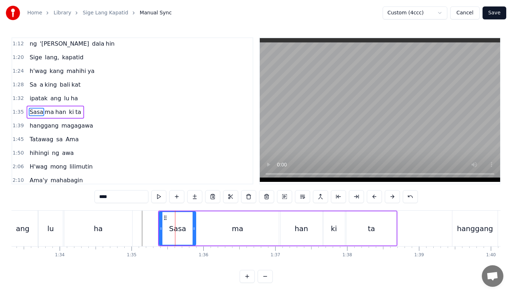
scroll to position [207, 0]
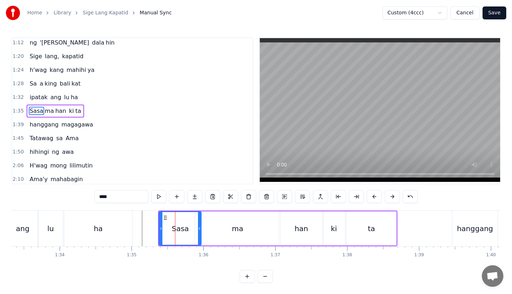
drag, startPoint x: 195, startPoint y: 230, endPoint x: 213, endPoint y: 230, distance: 18.3
click at [201, 230] on icon at bounding box center [199, 229] width 3 height 6
click at [229, 229] on div "ma" at bounding box center [237, 228] width 85 height 34
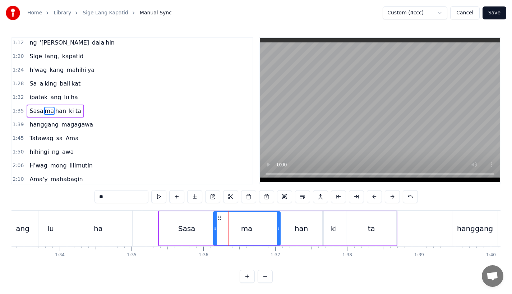
drag, startPoint x: 195, startPoint y: 229, endPoint x: 215, endPoint y: 229, distance: 19.8
click at [215, 229] on icon at bounding box center [215, 229] width 3 height 6
click at [124, 217] on div "ha" at bounding box center [98, 228] width 68 height 36
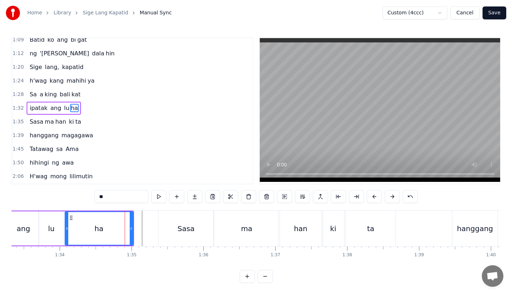
scroll to position [193, 0]
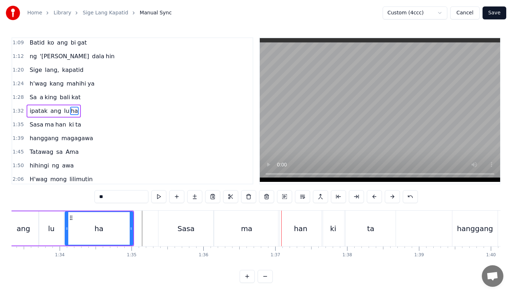
click at [126, 210] on div "0:17 A king naki ki ta 0:20 lungkot sa iyong ma ta 0:24 Nararamdaman ko 0:27 bi…" at bounding box center [255, 159] width 489 height 245
click at [127, 215] on div "ha" at bounding box center [98, 228] width 67 height 33
click at [131, 219] on div at bounding box center [131, 228] width 3 height 33
click at [177, 226] on div "Sasa" at bounding box center [185, 228] width 55 height 36
type input "****"
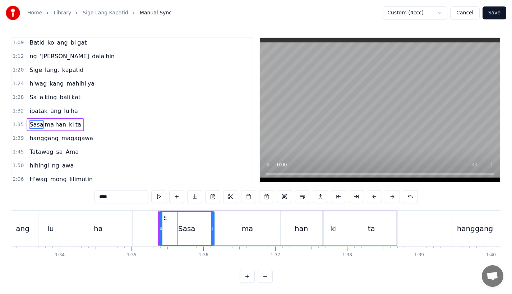
scroll to position [207, 0]
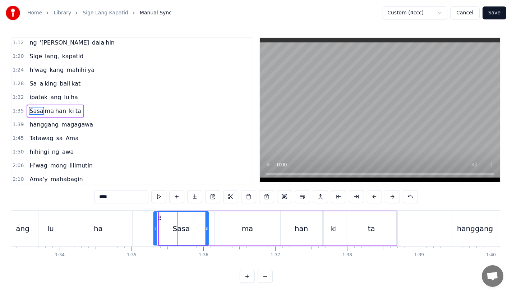
drag, startPoint x: 165, startPoint y: 218, endPoint x: 159, endPoint y: 218, distance: 5.8
click at [159, 218] on icon at bounding box center [160, 218] width 6 height 6
click at [133, 216] on div "ipatak [PERSON_NAME] ha" at bounding box center [39, 228] width 189 height 36
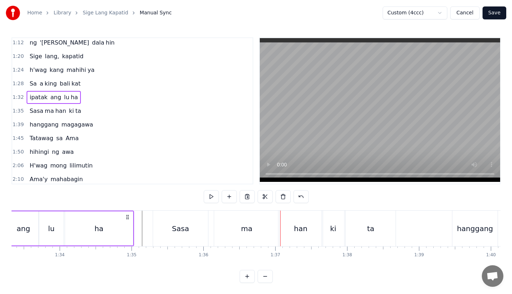
click at [227, 233] on div "ma" at bounding box center [246, 228] width 65 height 36
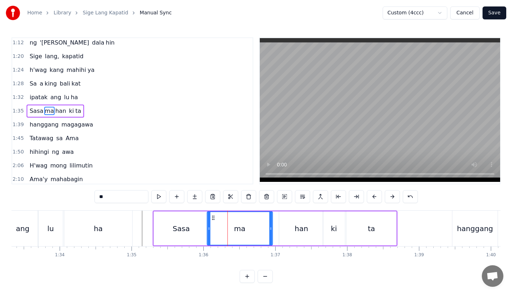
drag, startPoint x: 221, startPoint y: 215, endPoint x: 214, endPoint y: 216, distance: 7.6
click at [214, 216] on icon at bounding box center [213, 218] width 6 height 6
click at [184, 221] on div "Sasa" at bounding box center [181, 228] width 55 height 34
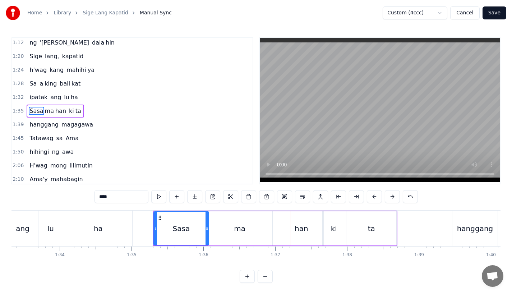
click at [266, 232] on div "ma" at bounding box center [239, 228] width 65 height 34
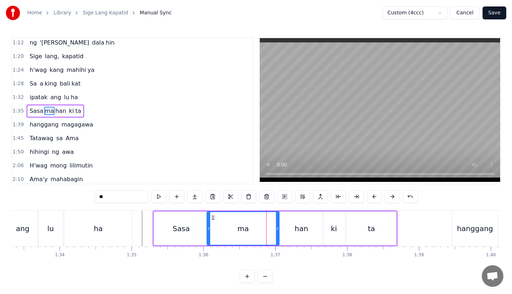
drag, startPoint x: 271, startPoint y: 231, endPoint x: 279, endPoint y: 231, distance: 7.9
click at [279, 231] on div at bounding box center [277, 228] width 3 height 33
click at [288, 231] on div "han" at bounding box center [301, 228] width 44 height 34
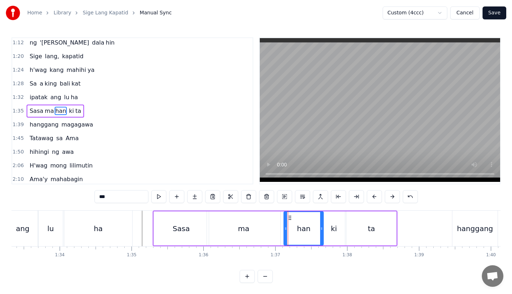
drag, startPoint x: 281, startPoint y: 231, endPoint x: 286, endPoint y: 230, distance: 5.4
click at [286, 230] on div at bounding box center [285, 228] width 3 height 33
click at [269, 230] on div "ma" at bounding box center [243, 228] width 73 height 34
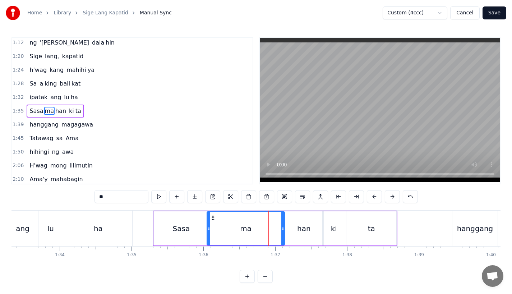
drag, startPoint x: 278, startPoint y: 229, endPoint x: 283, endPoint y: 229, distance: 4.7
click at [283, 229] on icon at bounding box center [282, 229] width 3 height 6
click at [329, 224] on div "ki" at bounding box center [333, 228] width 22 height 34
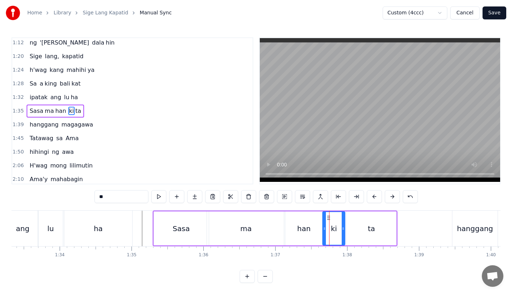
click at [325, 215] on div at bounding box center [324, 228] width 3 height 33
click at [178, 225] on div "Sasa" at bounding box center [181, 228] width 17 height 11
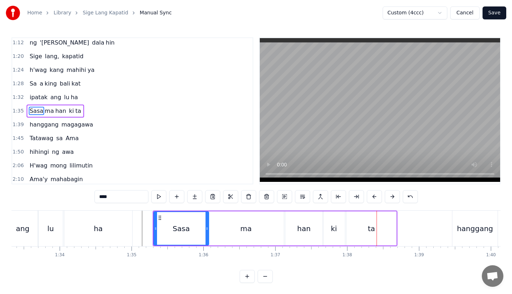
click at [329, 226] on div "ki" at bounding box center [333, 228] width 22 height 34
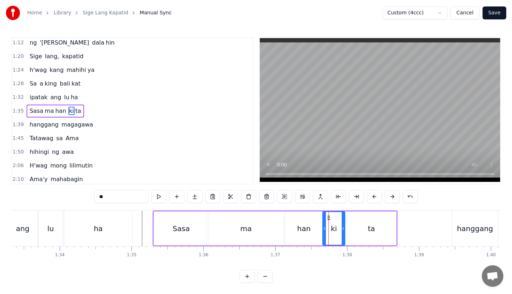
click at [307, 226] on div "han" at bounding box center [304, 228] width 14 height 11
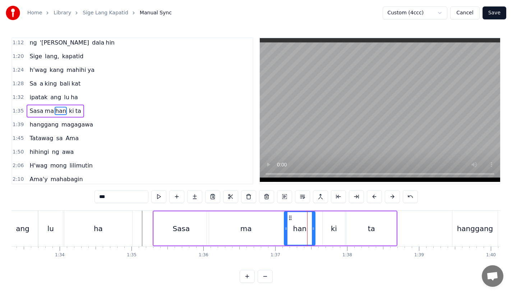
drag, startPoint x: 320, startPoint y: 227, endPoint x: 312, endPoint y: 227, distance: 8.3
click at [312, 227] on icon at bounding box center [313, 229] width 3 height 6
drag, startPoint x: 313, startPoint y: 227, endPoint x: 309, endPoint y: 227, distance: 4.0
click at [309, 227] on icon at bounding box center [309, 229] width 3 height 6
click at [336, 227] on div "ki" at bounding box center [334, 228] width 6 height 11
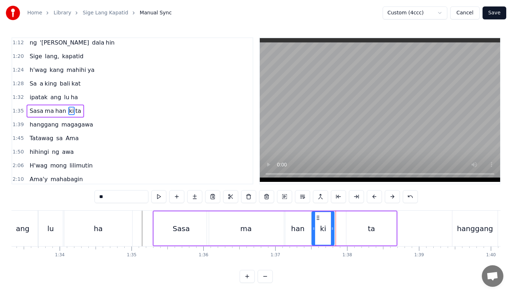
drag, startPoint x: 327, startPoint y: 217, endPoint x: 315, endPoint y: 218, distance: 11.9
click at [315, 218] on icon at bounding box center [318, 218] width 6 height 6
click at [365, 223] on div "ta" at bounding box center [371, 228] width 50 height 34
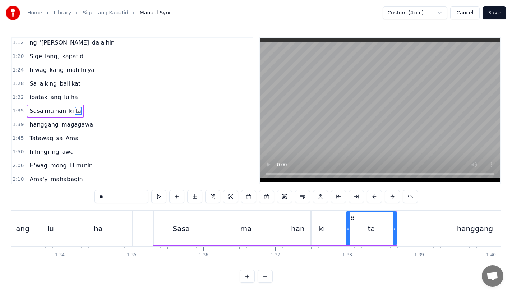
click at [351, 214] on div "ta" at bounding box center [371, 228] width 49 height 33
drag, startPoint x: 350, startPoint y: 218, endPoint x: 334, endPoint y: 221, distance: 16.1
click at [334, 221] on div "ta" at bounding box center [355, 228] width 49 height 33
click at [184, 224] on div "Sasa" at bounding box center [181, 228] width 17 height 11
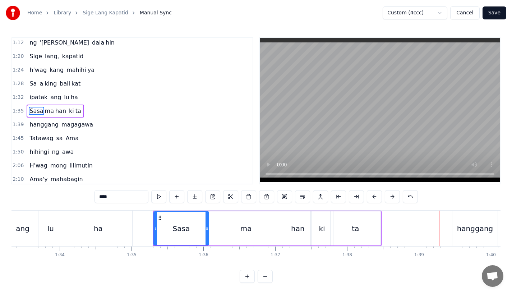
click at [177, 219] on div "Sasa" at bounding box center [181, 228] width 54 height 33
click at [226, 237] on div "ma" at bounding box center [246, 228] width 78 height 34
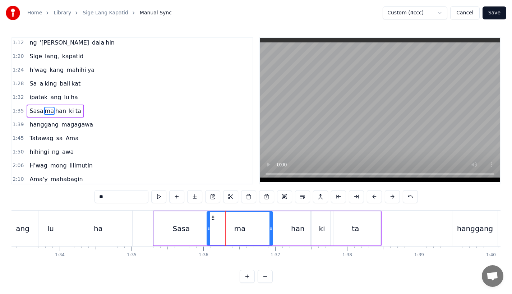
drag, startPoint x: 282, startPoint y: 230, endPoint x: 270, endPoint y: 230, distance: 12.2
click at [270, 230] on icon at bounding box center [270, 229] width 3 height 6
click at [272, 230] on icon at bounding box center [271, 229] width 3 height 6
click at [296, 229] on div "han" at bounding box center [298, 228] width 14 height 11
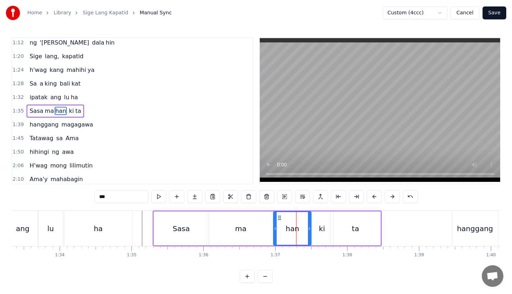
drag, startPoint x: 286, startPoint y: 226, endPoint x: 275, endPoint y: 227, distance: 10.8
click at [275, 227] on icon at bounding box center [275, 229] width 3 height 6
click at [240, 223] on div "ma" at bounding box center [240, 228] width 11 height 11
type input "**"
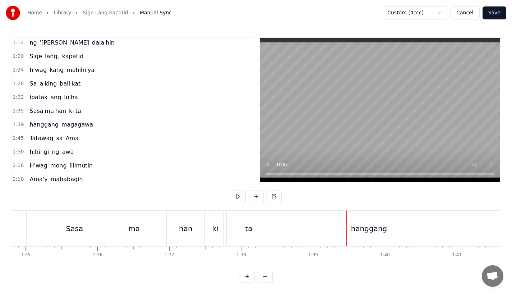
scroll to position [0, 6820]
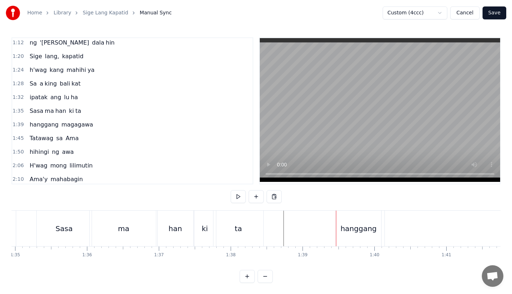
click at [344, 229] on div "hanggang" at bounding box center [358, 228] width 36 height 11
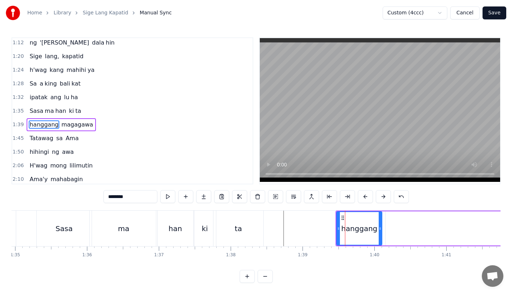
scroll to position [221, 0]
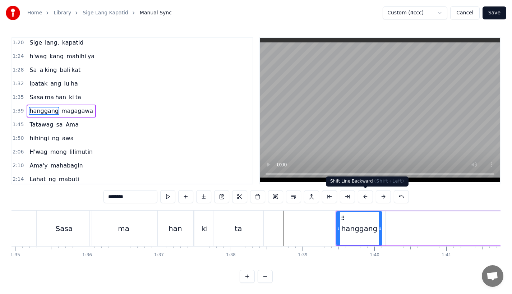
click at [365, 196] on button at bounding box center [365, 196] width 15 height 13
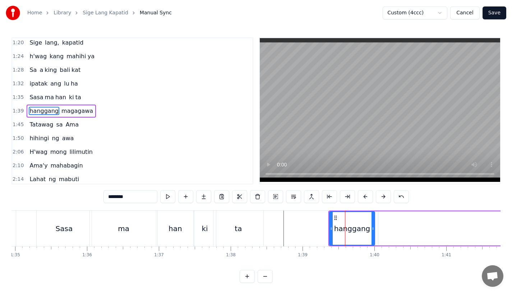
click at [365, 196] on button at bounding box center [365, 196] width 15 height 13
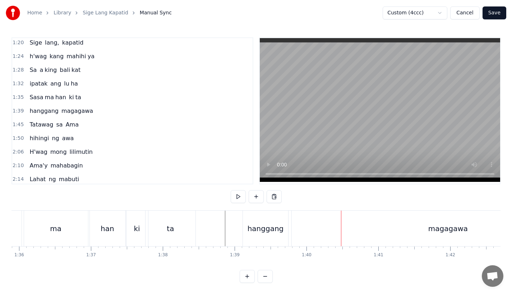
scroll to position [0, 6891]
click at [330, 229] on div "magagawa" at bounding box center [444, 228] width 312 height 36
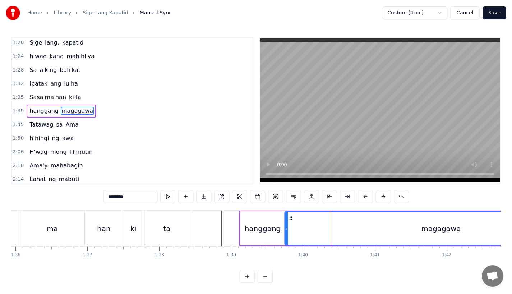
drag, startPoint x: 296, startPoint y: 218, endPoint x: 291, endPoint y: 218, distance: 5.0
click at [291, 218] on icon at bounding box center [291, 218] width 6 height 6
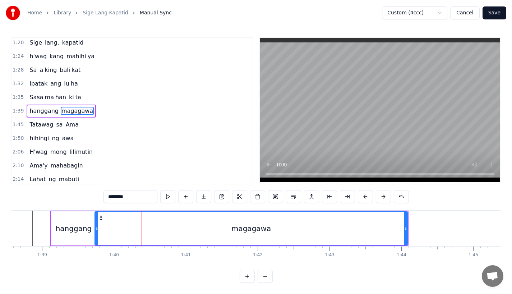
scroll to position [0, 7076]
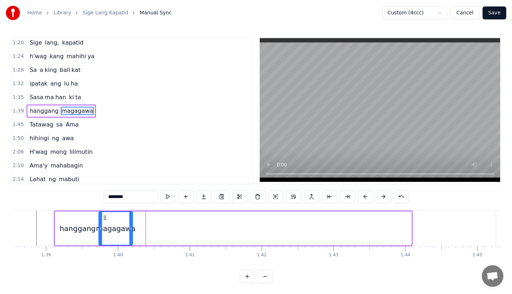
drag, startPoint x: 409, startPoint y: 228, endPoint x: 131, endPoint y: 232, distance: 277.6
click at [131, 232] on div at bounding box center [130, 228] width 3 height 33
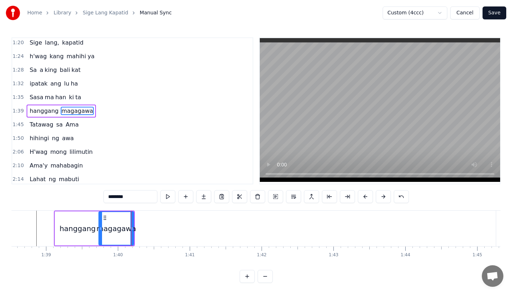
click at [134, 194] on input "********" at bounding box center [130, 196] width 54 height 13
drag, startPoint x: 115, startPoint y: 198, endPoint x: 211, endPoint y: 198, distance: 95.9
click at [211, 198] on div "********" at bounding box center [255, 196] width 305 height 13
type input "**"
click at [203, 198] on button at bounding box center [203, 196] width 15 height 13
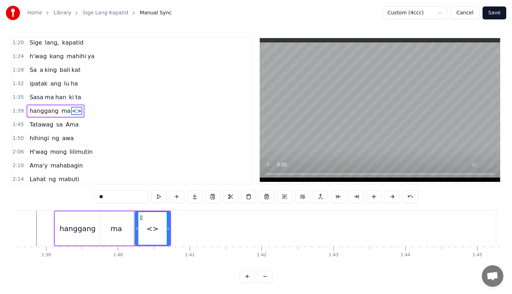
drag, startPoint x: 109, startPoint y: 197, endPoint x: 47, endPoint y: 197, distance: 62.5
click at [47, 197] on div "0:17 A king naki ki ta 0:20 lungkot sa iyong ma ta 0:24 Nararamdaman ko 0:27 bi…" at bounding box center [255, 159] width 489 height 245
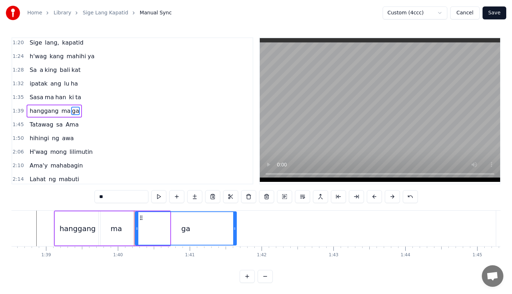
drag, startPoint x: 168, startPoint y: 230, endPoint x: 235, endPoint y: 231, distance: 66.5
click at [235, 231] on div at bounding box center [234, 228] width 3 height 33
drag, startPoint x: 235, startPoint y: 231, endPoint x: 222, endPoint y: 231, distance: 12.9
click at [233, 231] on div at bounding box center [234, 228] width 3 height 33
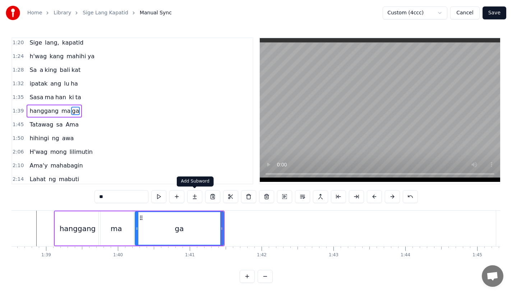
type input "**"
click at [191, 198] on button at bounding box center [194, 196] width 15 height 13
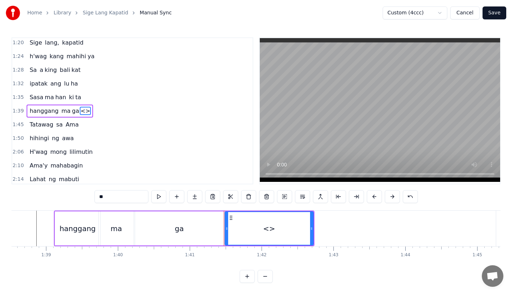
click at [98, 194] on input "**" at bounding box center [121, 196] width 54 height 13
click at [101, 194] on input "**" at bounding box center [121, 196] width 54 height 13
type input "*"
type input "**"
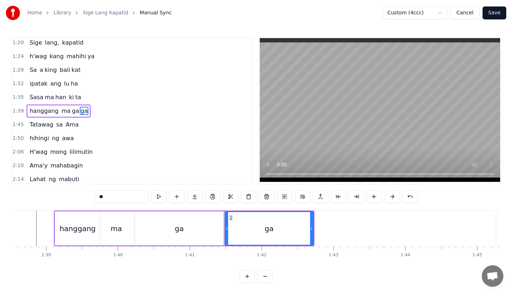
click at [198, 200] on button at bounding box center [194, 196] width 15 height 13
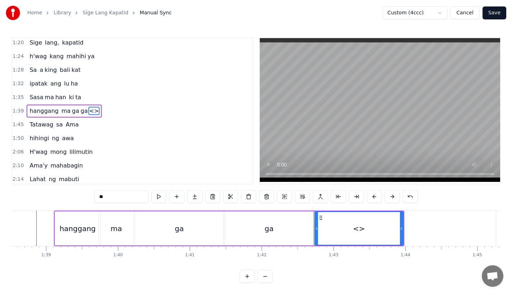
drag, startPoint x: 126, startPoint y: 196, endPoint x: 8, endPoint y: 196, distance: 118.2
click at [8, 196] on div "Home Library Sige Lang Kapatid Manual Sync Custom (4ccc) Cancel Save 0:17 A kin…" at bounding box center [256, 141] width 512 height 283
drag, startPoint x: 401, startPoint y: 231, endPoint x: 426, endPoint y: 232, distance: 24.4
click at [426, 232] on div at bounding box center [424, 228] width 3 height 33
click at [291, 229] on div "ga" at bounding box center [269, 228] width 88 height 34
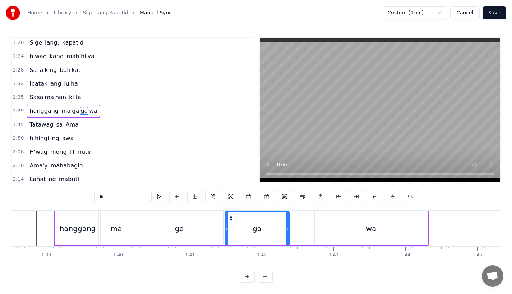
drag, startPoint x: 312, startPoint y: 231, endPoint x: 281, endPoint y: 233, distance: 30.6
click at [286, 233] on div at bounding box center [287, 228] width 3 height 33
click at [344, 232] on div "wa" at bounding box center [371, 228] width 113 height 34
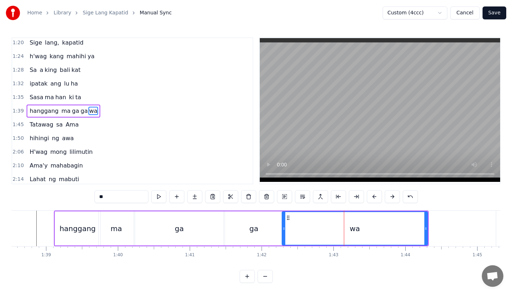
drag, startPoint x: 317, startPoint y: 229, endPoint x: 285, endPoint y: 231, distance: 32.7
click at [285, 231] on icon at bounding box center [283, 229] width 3 height 6
drag, startPoint x: 425, startPoint y: 230, endPoint x: 418, endPoint y: 229, distance: 7.2
click at [418, 229] on icon at bounding box center [418, 229] width 3 height 6
click at [181, 232] on div "ga" at bounding box center [179, 228] width 9 height 11
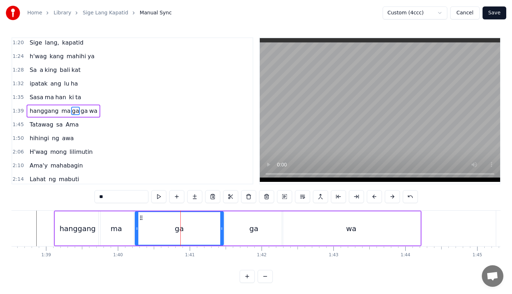
click at [247, 232] on div "ga" at bounding box center [254, 228] width 58 height 34
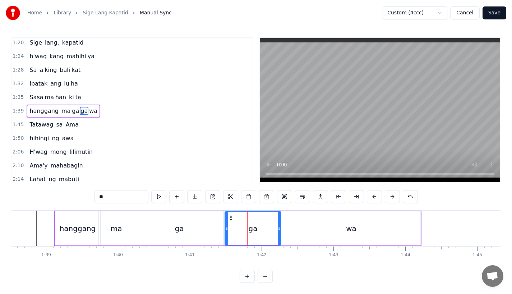
drag, startPoint x: 281, startPoint y: 231, endPoint x: 267, endPoint y: 231, distance: 14.4
click at [278, 231] on icon at bounding box center [279, 229] width 3 height 6
click at [296, 229] on div "wa" at bounding box center [351, 228] width 138 height 34
type input "**"
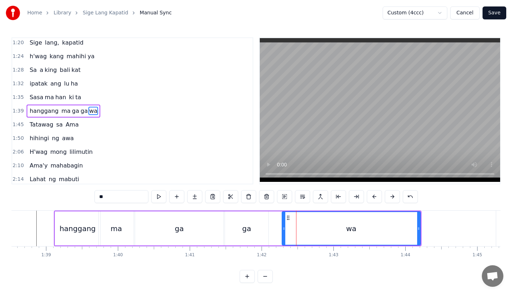
click at [287, 229] on div "wa" at bounding box center [351, 228] width 138 height 33
drag, startPoint x: 282, startPoint y: 229, endPoint x: 260, endPoint y: 231, distance: 22.0
click at [262, 231] on icon at bounding box center [263, 229] width 3 height 6
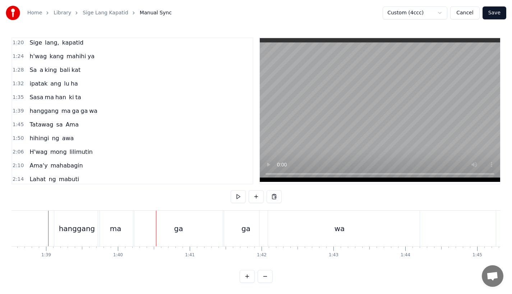
click at [125, 227] on div "ma" at bounding box center [115, 228] width 35 height 36
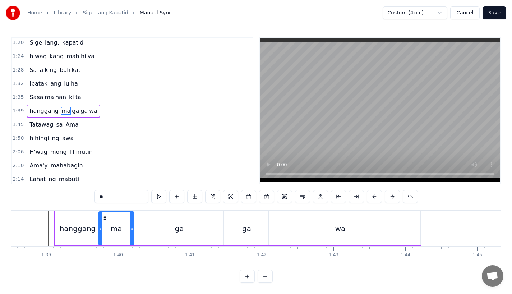
drag, startPoint x: 133, startPoint y: 229, endPoint x: 125, endPoint y: 229, distance: 7.9
click at [125, 229] on div "ma" at bounding box center [116, 228] width 36 height 34
drag, startPoint x: 131, startPoint y: 229, endPoint x: 118, endPoint y: 229, distance: 13.6
click at [118, 229] on icon at bounding box center [118, 229] width 3 height 6
click at [131, 229] on div "ma ga ga wa" at bounding box center [259, 228] width 322 height 34
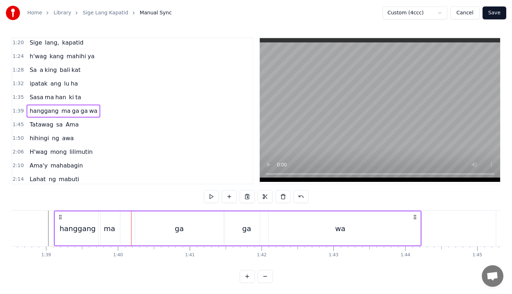
click at [142, 231] on div "ga" at bounding box center [179, 228] width 88 height 34
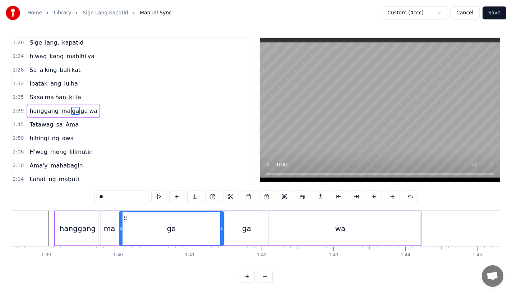
drag, startPoint x: 136, startPoint y: 230, endPoint x: 120, endPoint y: 230, distance: 16.5
click at [120, 230] on icon at bounding box center [121, 229] width 3 height 6
click at [82, 220] on div "hanggang" at bounding box center [77, 228] width 45 height 34
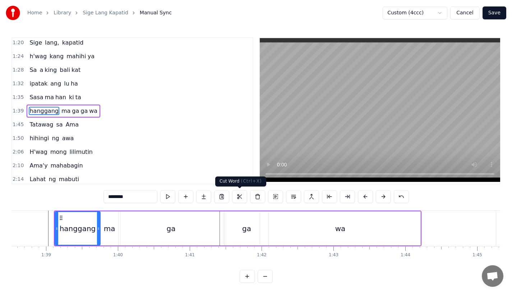
click at [205, 224] on div "ga" at bounding box center [171, 228] width 105 height 34
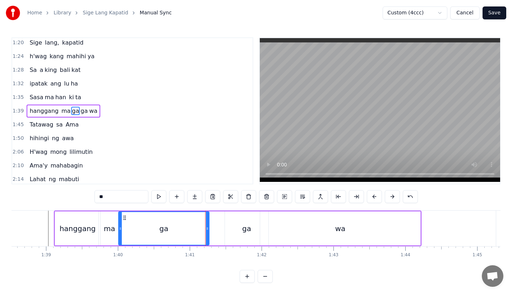
drag, startPoint x: 222, startPoint y: 227, endPoint x: 207, endPoint y: 228, distance: 15.5
click at [207, 228] on icon at bounding box center [207, 229] width 3 height 6
click at [246, 229] on div "ga" at bounding box center [246, 228] width 9 height 11
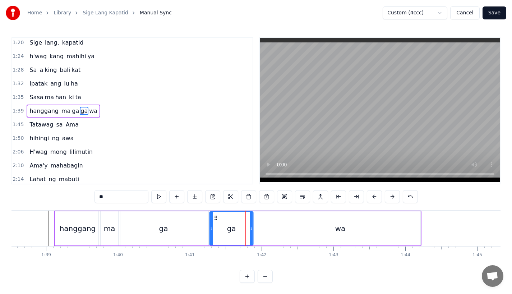
drag, startPoint x: 231, startPoint y: 215, endPoint x: 212, endPoint y: 217, distance: 19.1
click at [213, 217] on icon at bounding box center [216, 218] width 6 height 6
click at [183, 226] on div "ga" at bounding box center [164, 228] width 90 height 34
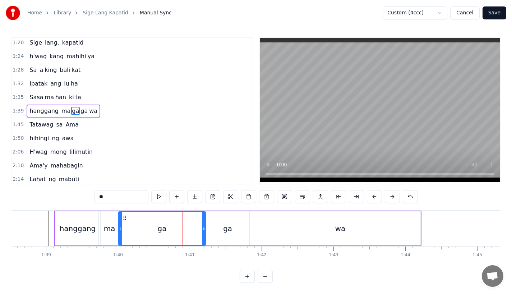
drag, startPoint x: 205, startPoint y: 228, endPoint x: 200, endPoint y: 229, distance: 5.4
click at [202, 229] on icon at bounding box center [203, 229] width 3 height 6
click at [225, 228] on div "ga" at bounding box center [227, 228] width 9 height 11
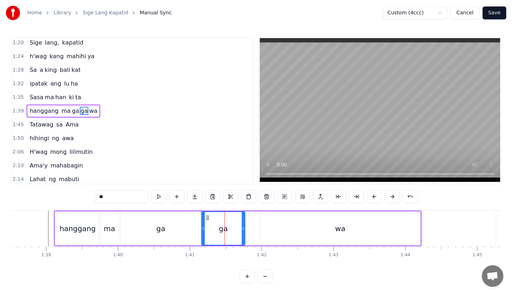
drag, startPoint x: 213, startPoint y: 215, endPoint x: 209, endPoint y: 215, distance: 4.3
click at [209, 215] on icon at bounding box center [208, 218] width 6 height 6
click at [244, 227] on div "ga" at bounding box center [223, 228] width 44 height 34
drag, startPoint x: 244, startPoint y: 232, endPoint x: 228, endPoint y: 235, distance: 16.4
click at [228, 235] on div at bounding box center [228, 228] width 3 height 33
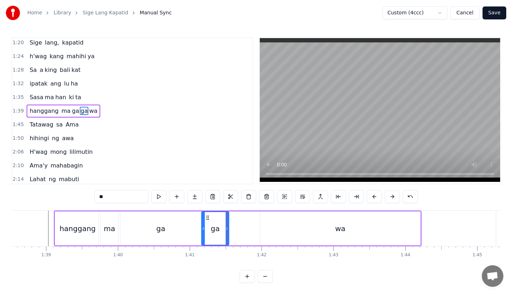
click at [264, 233] on div "wa" at bounding box center [340, 228] width 160 height 34
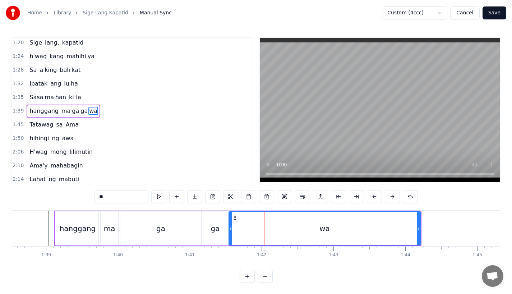
drag, startPoint x: 261, startPoint y: 232, endPoint x: 228, endPoint y: 233, distance: 33.4
click at [229, 233] on div at bounding box center [230, 228] width 3 height 33
click at [71, 219] on div "hanggang" at bounding box center [77, 228] width 45 height 34
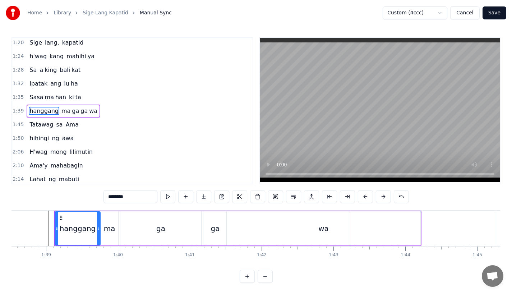
click at [398, 231] on div "wa" at bounding box center [324, 228] width 194 height 34
type input "**"
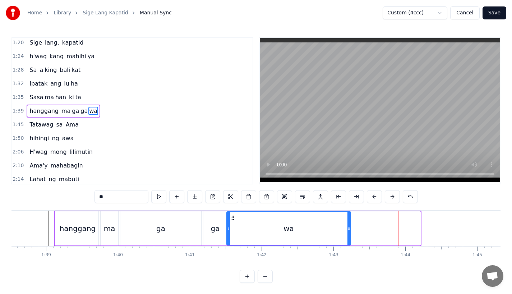
drag, startPoint x: 417, startPoint y: 230, endPoint x: 348, endPoint y: 229, distance: 69.7
click at [348, 229] on icon at bounding box center [348, 229] width 3 height 6
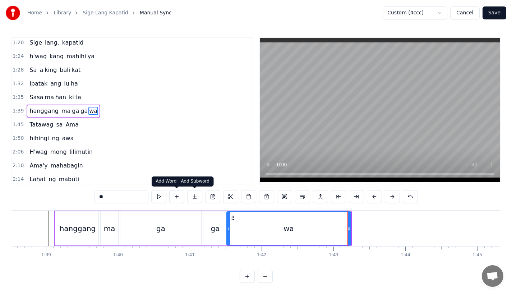
click at [195, 198] on button at bounding box center [194, 196] width 15 height 13
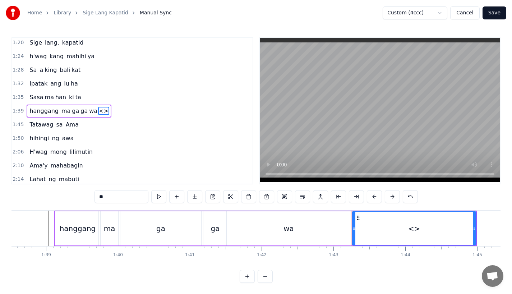
drag, startPoint x: 108, startPoint y: 194, endPoint x: 85, endPoint y: 192, distance: 23.4
click at [89, 194] on div "0:17 A king naki ki ta 0:20 lungkot sa iyong ma ta 0:24 Nararamdaman ko 0:27 bi…" at bounding box center [255, 159] width 489 height 245
drag, startPoint x: 474, startPoint y: 229, endPoint x: 415, endPoint y: 230, distance: 58.9
click at [415, 230] on icon at bounding box center [413, 229] width 3 height 6
click at [331, 231] on div "wa" at bounding box center [289, 228] width 124 height 34
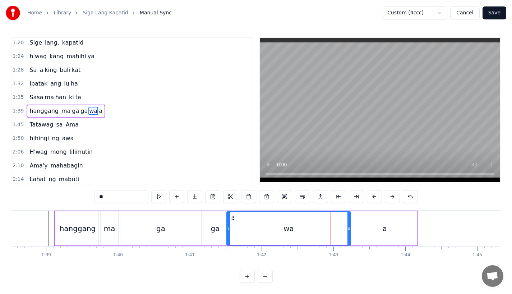
click at [130, 197] on input "**" at bounding box center [121, 196] width 54 height 13
click at [134, 220] on div "ga" at bounding box center [161, 228] width 84 height 34
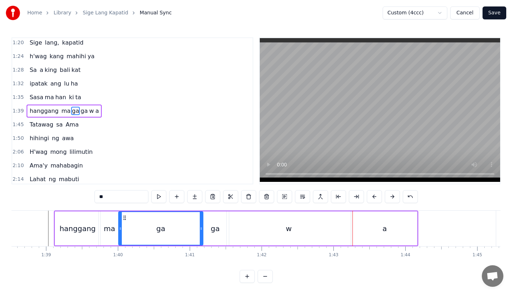
click at [312, 225] on div "w" at bounding box center [289, 228] width 124 height 34
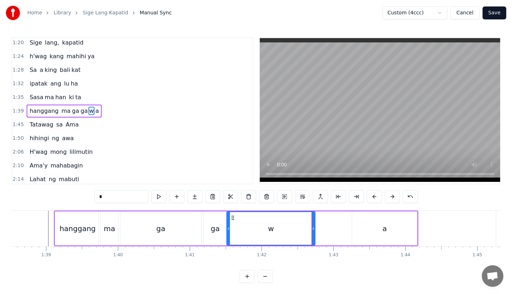
drag, startPoint x: 349, startPoint y: 229, endPoint x: 313, endPoint y: 231, distance: 35.6
click at [313, 231] on div at bounding box center [313, 228] width 3 height 33
click at [361, 229] on div "a" at bounding box center [384, 228] width 65 height 34
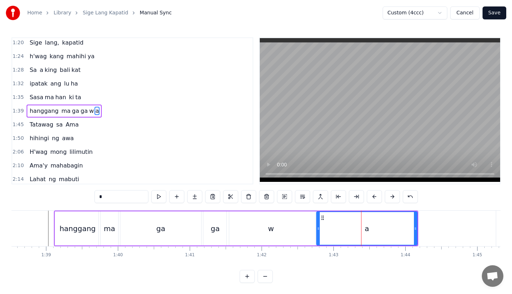
drag, startPoint x: 353, startPoint y: 229, endPoint x: 315, endPoint y: 229, distance: 38.4
click at [317, 229] on icon at bounding box center [318, 229] width 3 height 6
click at [105, 229] on div "ma" at bounding box center [109, 228] width 11 height 11
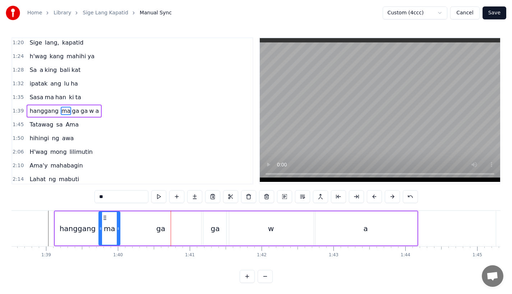
click at [167, 233] on div "ga" at bounding box center [161, 228] width 84 height 34
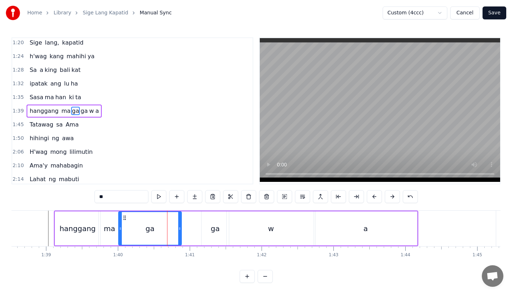
drag, startPoint x: 201, startPoint y: 231, endPoint x: 179, endPoint y: 232, distance: 21.6
click at [179, 231] on div at bounding box center [179, 228] width 3 height 33
click at [212, 231] on div "ga" at bounding box center [214, 228] width 9 height 11
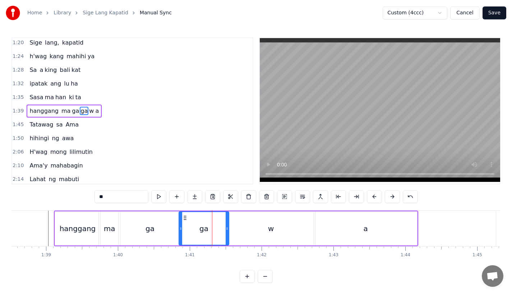
drag, startPoint x: 204, startPoint y: 231, endPoint x: 181, endPoint y: 232, distance: 22.7
click at [181, 232] on div at bounding box center [180, 228] width 3 height 33
drag, startPoint x: 226, startPoint y: 232, endPoint x: 209, endPoint y: 232, distance: 16.9
click at [209, 232] on div at bounding box center [210, 228] width 3 height 33
click at [240, 231] on div "w" at bounding box center [271, 228] width 88 height 34
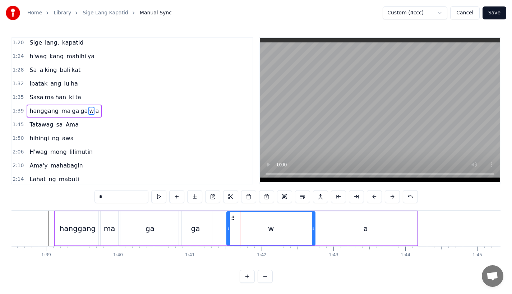
click at [230, 231] on div "w" at bounding box center [271, 228] width 88 height 33
drag, startPoint x: 228, startPoint y: 231, endPoint x: 214, endPoint y: 231, distance: 14.4
click at [214, 231] on icon at bounding box center [214, 229] width 3 height 6
click at [93, 221] on div "hanggang" at bounding box center [77, 228] width 45 height 34
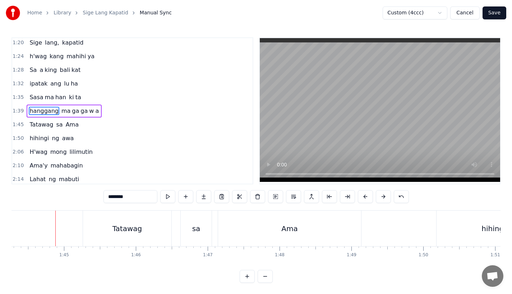
scroll to position [0, 7497]
click at [91, 223] on div "Tatawag" at bounding box center [119, 228] width 88 height 36
type input "*******"
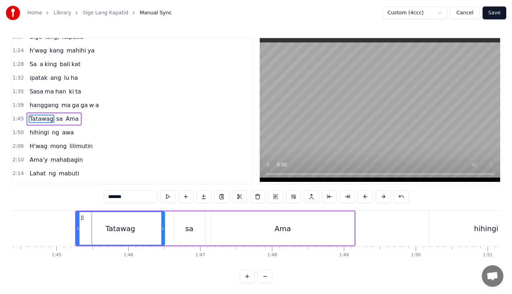
scroll to position [234, 0]
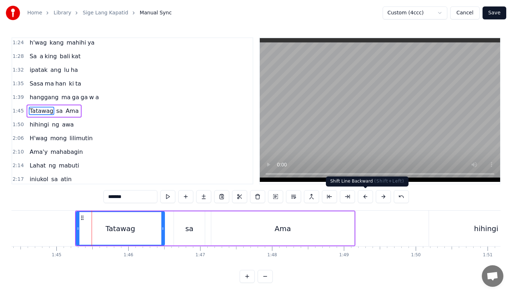
click at [362, 195] on button at bounding box center [365, 196] width 15 height 13
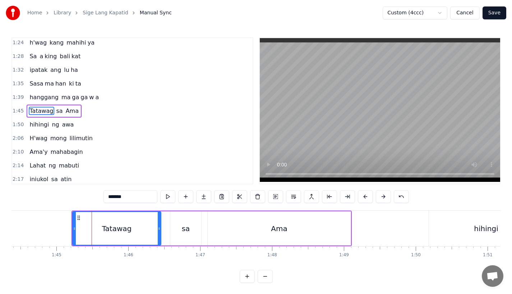
click at [362, 195] on button at bounding box center [365, 196] width 15 height 13
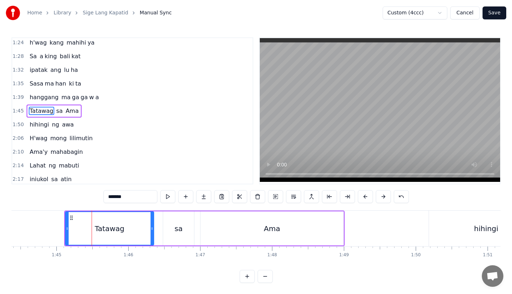
click at [362, 195] on button at bounding box center [365, 196] width 15 height 13
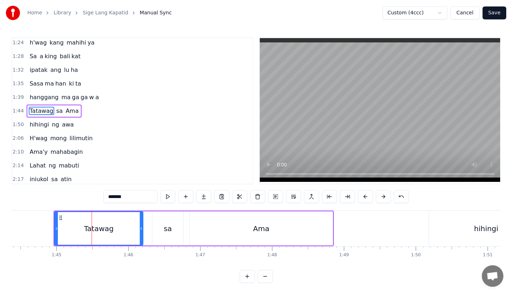
click at [362, 195] on button at bounding box center [365, 196] width 15 height 13
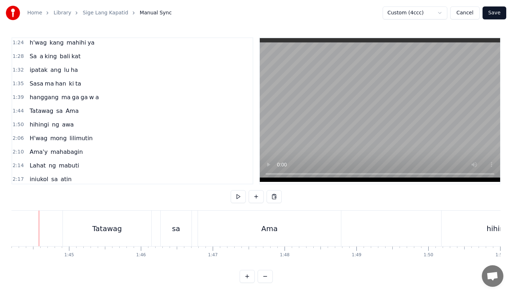
scroll to position [0, 7475]
click at [111, 223] on div "Tatawag" at bounding box center [116, 228] width 30 height 11
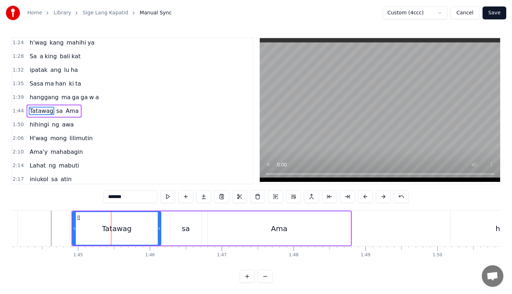
click at [72, 227] on div "Tatawag" at bounding box center [116, 228] width 89 height 34
click at [74, 231] on div at bounding box center [74, 228] width 3 height 33
drag, startPoint x: 74, startPoint y: 230, endPoint x: 69, endPoint y: 230, distance: 4.7
click at [69, 230] on icon at bounding box center [69, 229] width 3 height 6
drag, startPoint x: 158, startPoint y: 230, endPoint x: 146, endPoint y: 231, distance: 12.2
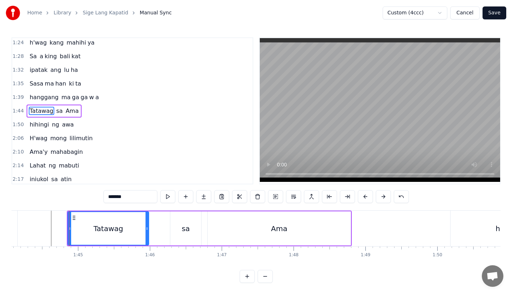
click at [146, 231] on icon at bounding box center [146, 229] width 3 height 6
click at [187, 228] on div "sa" at bounding box center [186, 228] width 8 height 11
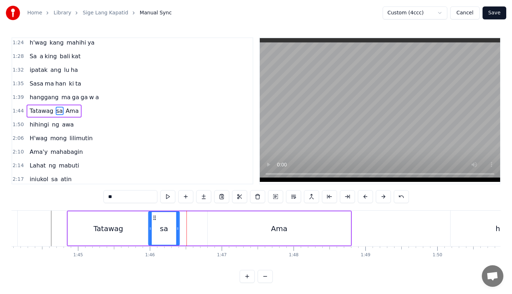
drag, startPoint x: 176, startPoint y: 220, endPoint x: 154, endPoint y: 220, distance: 22.3
click at [154, 220] on icon at bounding box center [155, 218] width 6 height 6
click at [227, 226] on div "Ama" at bounding box center [279, 228] width 143 height 34
type input "***"
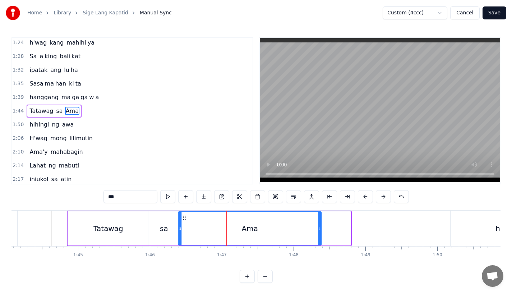
drag, startPoint x: 213, startPoint y: 218, endPoint x: 183, endPoint y: 221, distance: 29.6
click at [183, 221] on div "Ama" at bounding box center [249, 228] width 142 height 33
click at [201, 195] on button at bounding box center [203, 196] width 15 height 13
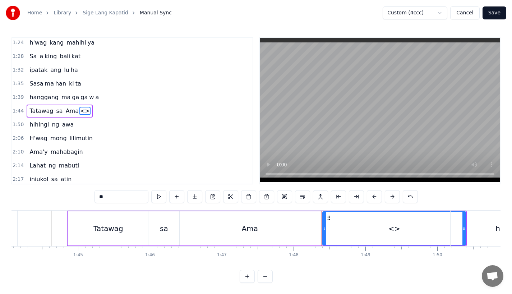
drag, startPoint x: 464, startPoint y: 230, endPoint x: 459, endPoint y: 230, distance: 5.0
click at [459, 230] on div "hihingi" at bounding box center [507, 228] width 114 height 36
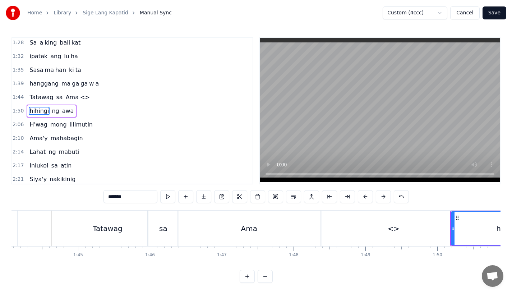
click at [373, 230] on div "<>" at bounding box center [393, 228] width 143 height 36
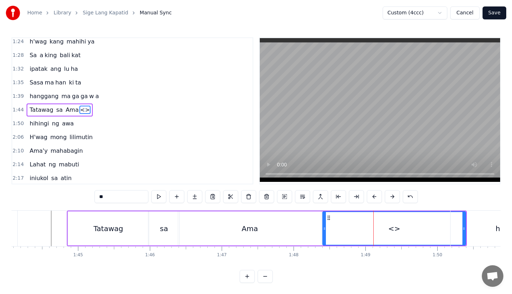
scroll to position [234, 0]
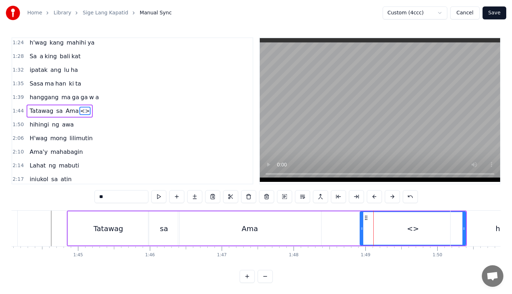
drag, startPoint x: 325, startPoint y: 228, endPoint x: 364, endPoint y: 228, distance: 39.1
click at [363, 228] on icon at bounding box center [361, 229] width 3 height 6
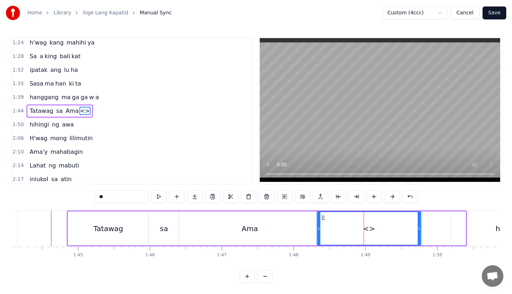
drag, startPoint x: 368, startPoint y: 216, endPoint x: 323, endPoint y: 216, distance: 44.9
click at [324, 216] on circle at bounding box center [324, 216] width 0 height 0
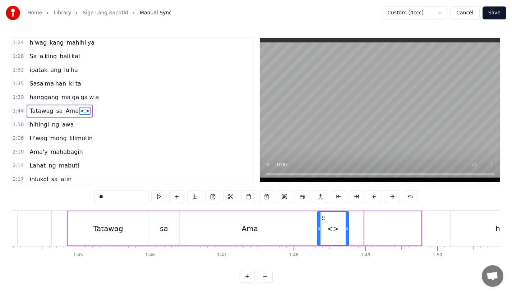
drag, startPoint x: 420, startPoint y: 230, endPoint x: 352, endPoint y: 231, distance: 68.2
click at [349, 231] on div "<>" at bounding box center [333, 228] width 32 height 34
click at [331, 230] on div "<>" at bounding box center [335, 228] width 12 height 11
click at [329, 229] on div "<>" at bounding box center [334, 228] width 35 height 33
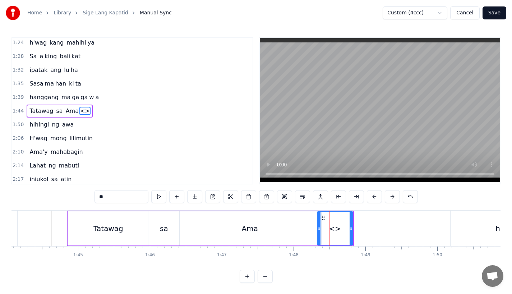
click at [333, 229] on div "<>" at bounding box center [335, 228] width 12 height 11
click at [235, 232] on div "Ama" at bounding box center [249, 228] width 143 height 34
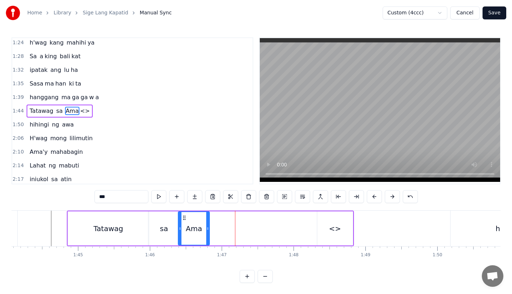
drag, startPoint x: 320, startPoint y: 231, endPoint x: 208, endPoint y: 231, distance: 112.4
click at [208, 231] on div at bounding box center [207, 228] width 3 height 33
click at [342, 231] on div "<>" at bounding box center [335, 228] width 36 height 34
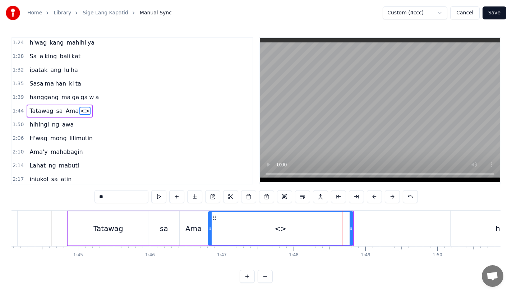
drag, startPoint x: 319, startPoint y: 229, endPoint x: 208, endPoint y: 229, distance: 110.6
click at [209, 229] on icon at bounding box center [210, 229] width 3 height 6
drag, startPoint x: 129, startPoint y: 204, endPoint x: 42, endPoint y: 192, distance: 87.0
click at [42, 192] on div "0:17 A king naki ki ta 0:20 lungkot sa iyong ma ta 0:24 Nararamdaman ko 0:27 bi…" at bounding box center [255, 159] width 489 height 245
click at [100, 193] on input "**" at bounding box center [121, 196] width 54 height 13
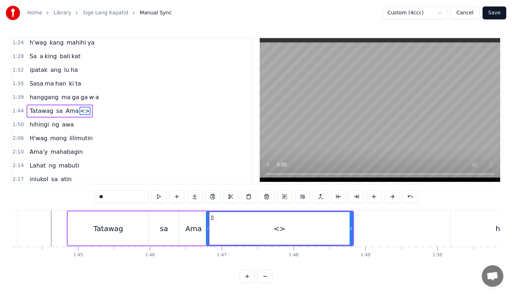
click at [100, 193] on input "**" at bounding box center [121, 196] width 54 height 13
click at [187, 226] on div "Ama" at bounding box center [193, 228] width 16 height 11
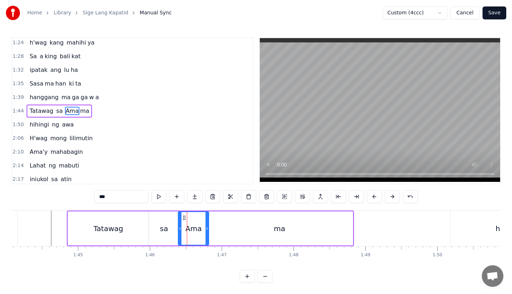
click at [116, 194] on input "***" at bounding box center [121, 196] width 54 height 13
click at [109, 223] on div "Tatawag" at bounding box center [108, 228] width 30 height 11
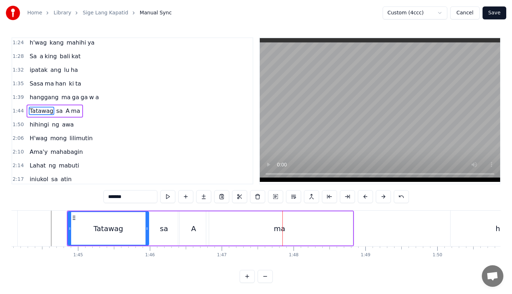
click at [192, 234] on div "A" at bounding box center [193, 228] width 31 height 34
type input "*"
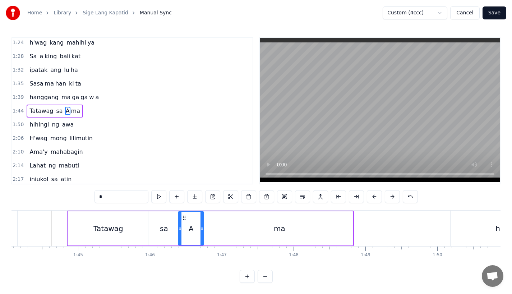
drag, startPoint x: 208, startPoint y: 234, endPoint x: 202, endPoint y: 234, distance: 5.8
click at [202, 234] on div at bounding box center [201, 228] width 3 height 33
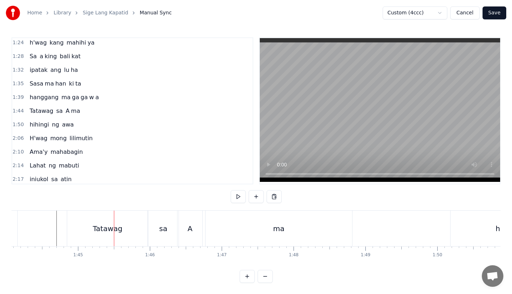
click at [221, 233] on div "ma" at bounding box center [278, 228] width 147 height 36
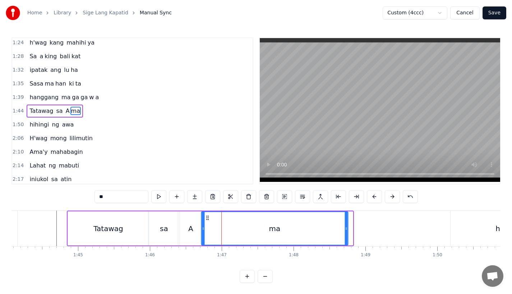
drag, startPoint x: 212, startPoint y: 219, endPoint x: 208, endPoint y: 219, distance: 4.7
click at [208, 219] on circle at bounding box center [208, 219] width 0 height 0
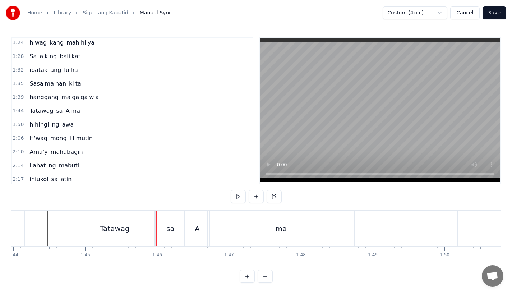
click at [122, 232] on div "Tatawag" at bounding box center [115, 228] width 30 height 11
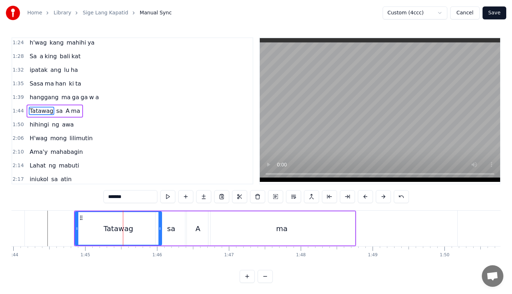
drag, startPoint x: 154, startPoint y: 232, endPoint x: 160, endPoint y: 232, distance: 6.1
click at [160, 232] on div at bounding box center [159, 228] width 3 height 33
click at [166, 232] on div "sa" at bounding box center [171, 228] width 31 height 34
type input "**"
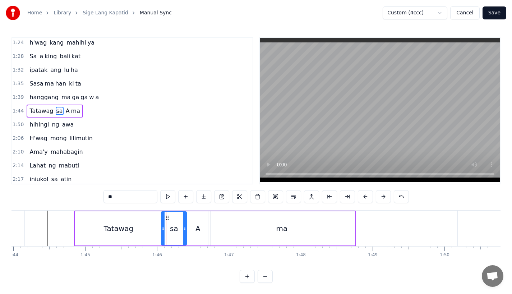
drag, startPoint x: 156, startPoint y: 230, endPoint x: 163, endPoint y: 230, distance: 6.8
click at [163, 230] on icon at bounding box center [163, 229] width 3 height 6
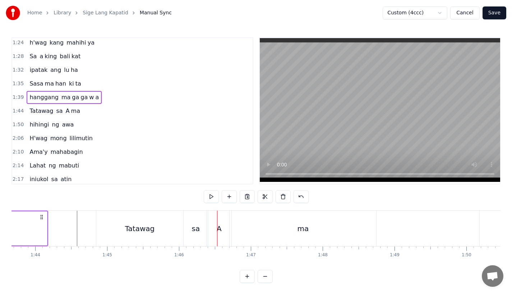
click at [197, 229] on div "sa" at bounding box center [195, 228] width 8 height 11
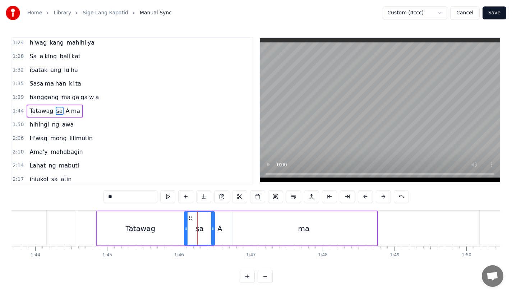
drag, startPoint x: 206, startPoint y: 232, endPoint x: 215, endPoint y: 231, distance: 8.6
click
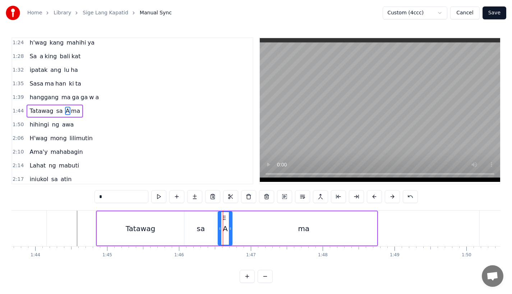
drag, startPoint x: 208, startPoint y: 230, endPoint x: 219, endPoint y: 230, distance: 10.8
drag, startPoint x: 231, startPoint y: 230, endPoint x: 237, endPoint y: 230, distance: 6.5
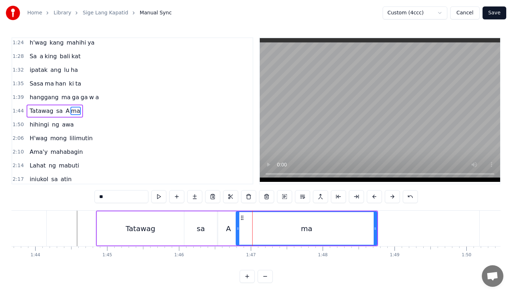
drag, startPoint x: 231, startPoint y: 230, endPoint x: 237, endPoint y: 230, distance: 6.1
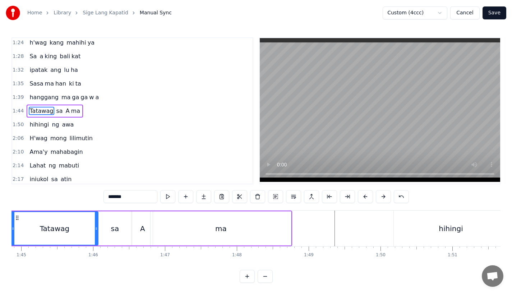
scroll to position [0, 7563]
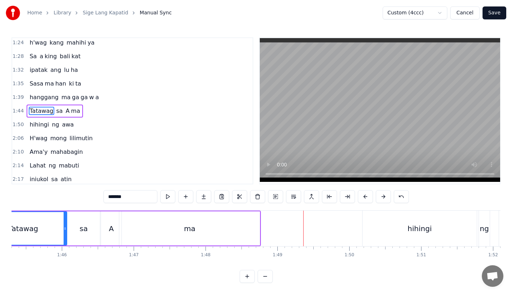
type input "*******"
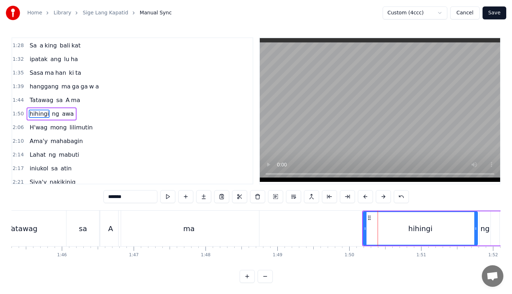
scroll to position [248, 0]
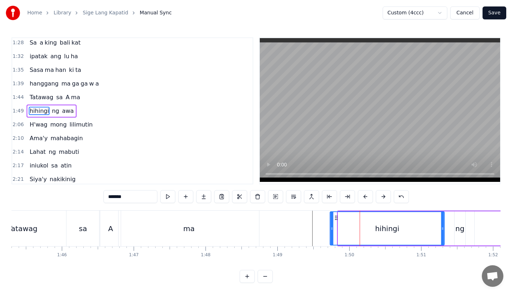
drag, startPoint x: 343, startPoint y: 217, endPoint x: 334, endPoint y: 218, distance: 9.0
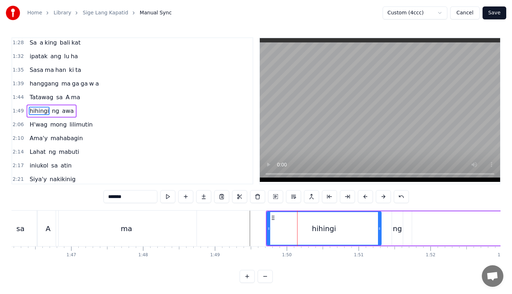
scroll to position [0, 7636]
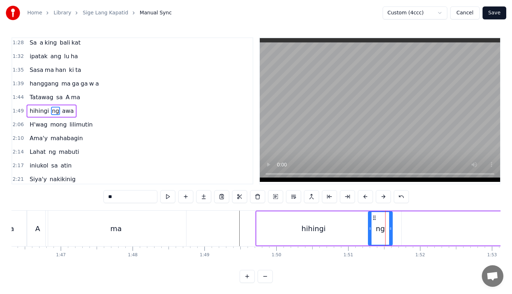
drag, startPoint x: 384, startPoint y: 229, endPoint x: 368, endPoint y: 229, distance: 15.1
type input "***"
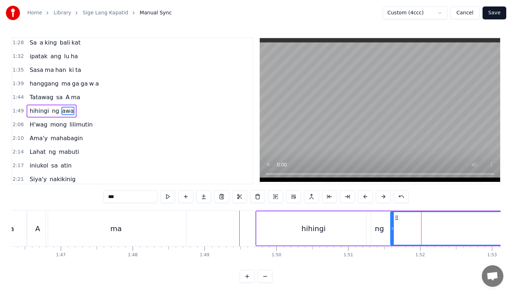
drag, startPoint x: 408, startPoint y: 218, endPoint x: 396, endPoint y: 218, distance: 11.5
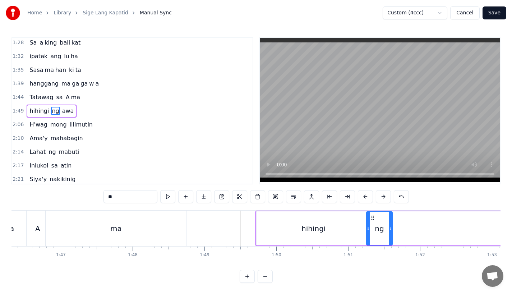
drag, startPoint x: 390, startPoint y: 230, endPoint x: 382, endPoint y: 230, distance: 7.2
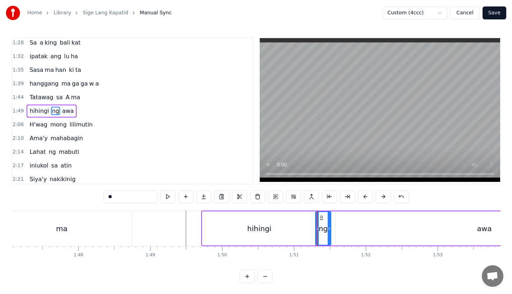
type input "***"
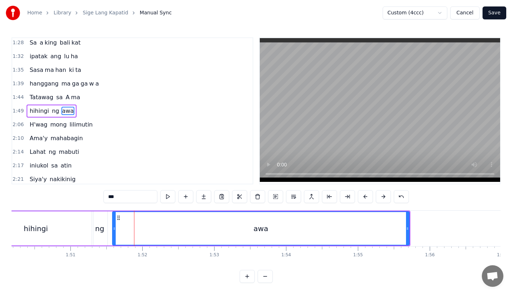
scroll to position [0, 7913]
drag, startPoint x: 117, startPoint y: 218, endPoint x: 112, endPoint y: 219, distance: 5.8
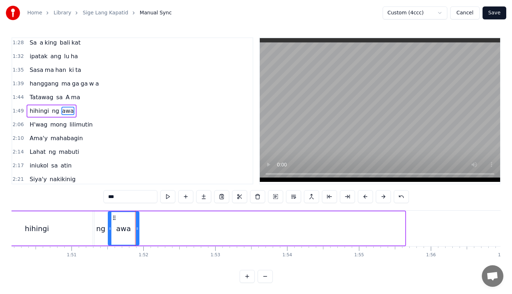
drag, startPoint x: 403, startPoint y: 232, endPoint x: 137, endPoint y: 232, distance: 265.8
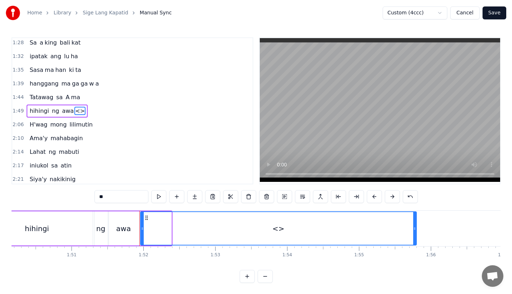
drag, startPoint x: 170, startPoint y: 230, endPoint x: 415, endPoint y: 233, distance: 244.9
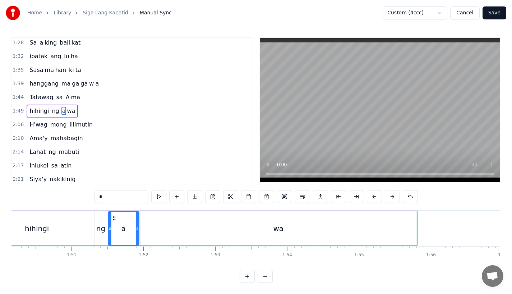
type input "*******"
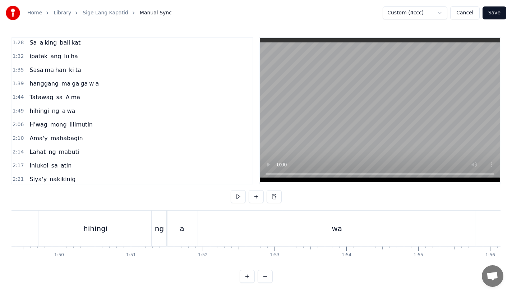
scroll to position [0, 7871]
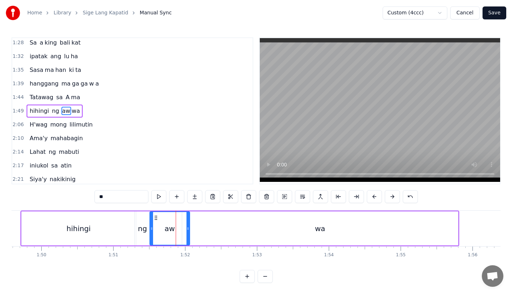
drag, startPoint x: 179, startPoint y: 229, endPoint x: 189, endPoint y: 229, distance: 9.3
drag, startPoint x: 189, startPoint y: 229, endPoint x: 204, endPoint y: 229, distance: 15.1
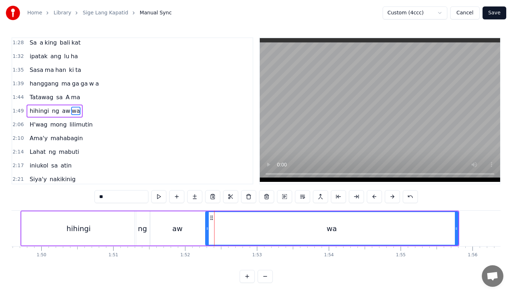
drag, startPoint x: 184, startPoint y: 229, endPoint x: 208, endPoint y: 229, distance: 23.3
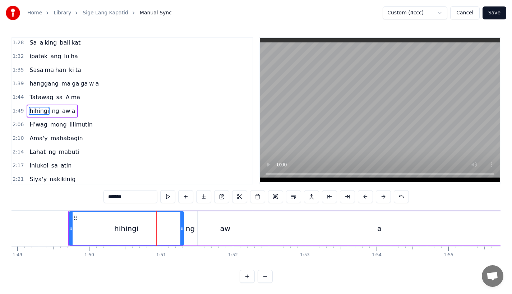
scroll to position [0, 7804]
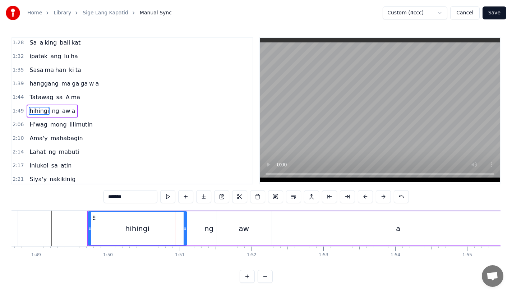
drag, startPoint x: 200, startPoint y: 232, endPoint x: 183, endPoint y: 233, distance: 16.9
type input "**"
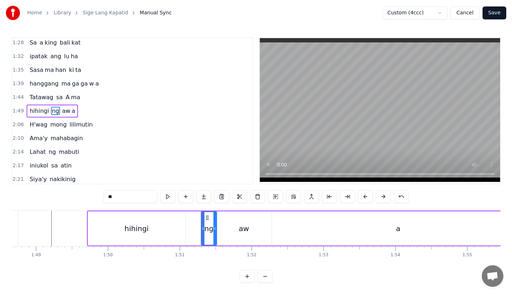
drag, startPoint x: 200, startPoint y: 228, endPoint x: 185, endPoint y: 228, distance: 15.1
drag, startPoint x: 203, startPoint y: 228, endPoint x: 184, endPoint y: 230, distance: 19.8
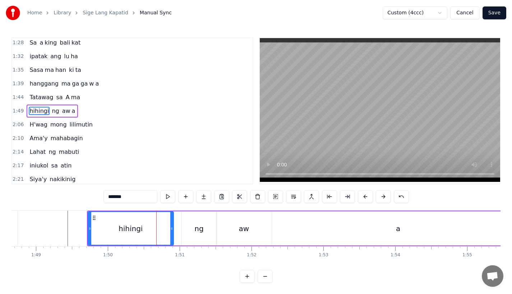
drag, startPoint x: 183, startPoint y: 231, endPoint x: 170, endPoint y: 231, distance: 12.6
type input "**"
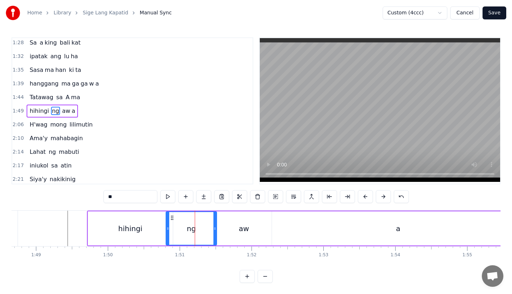
drag, startPoint x: 182, startPoint y: 229, endPoint x: 167, endPoint y: 229, distance: 15.4
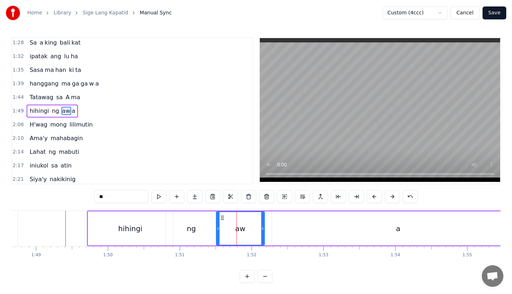
drag, startPoint x: 269, startPoint y: 229, endPoint x: 262, endPoint y: 229, distance: 7.2
drag, startPoint x: 262, startPoint y: 229, endPoint x: 258, endPoint y: 229, distance: 4.3
type input "*"
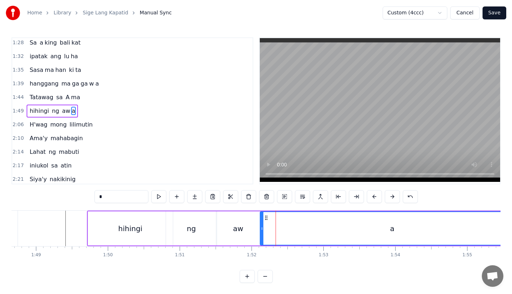
drag, startPoint x: 273, startPoint y: 229, endPoint x: 260, endPoint y: 230, distance: 12.9
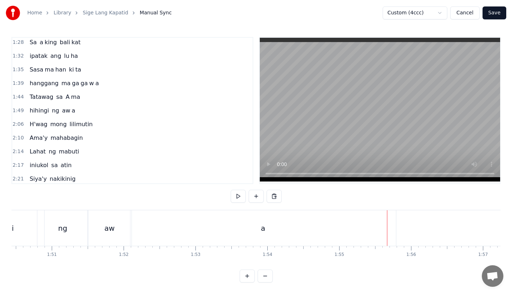
scroll to position [0, 0]
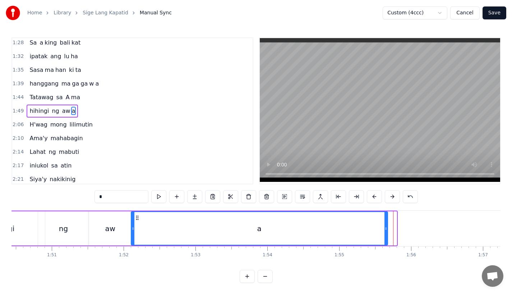
drag, startPoint x: 394, startPoint y: 230, endPoint x: 373, endPoint y: 230, distance: 20.5
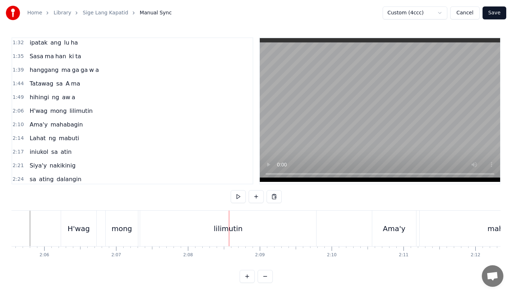
scroll to position [0, 8810]
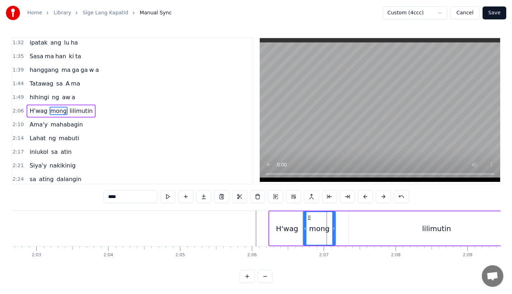
drag, startPoint x: 320, startPoint y: 218, endPoint x: 308, endPoint y: 218, distance: 11.9
drag, startPoint x: 333, startPoint y: 227, endPoint x: 338, endPoint y: 227, distance: 4.7
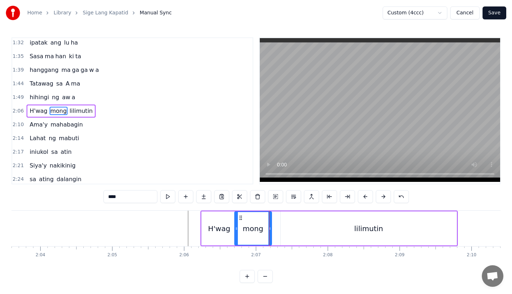
scroll to position [0, 8889]
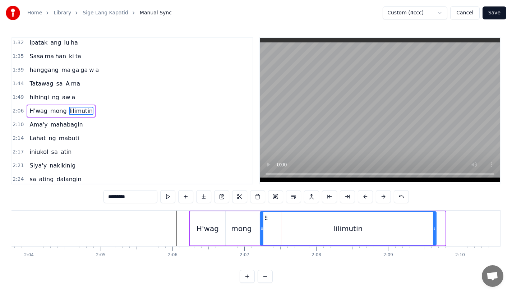
drag, startPoint x: 275, startPoint y: 218, endPoint x: 266, endPoint y: 218, distance: 9.7
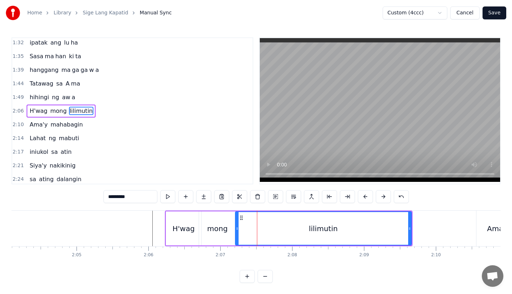
scroll to position [0, 8912]
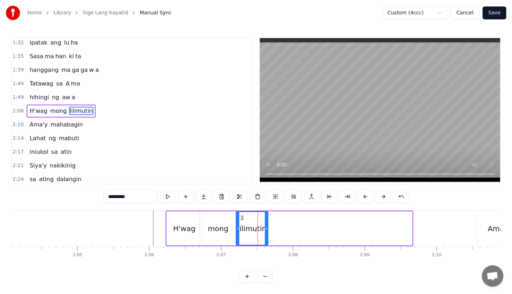
drag, startPoint x: 409, startPoint y: 236, endPoint x: 265, endPoint y: 236, distance: 143.7
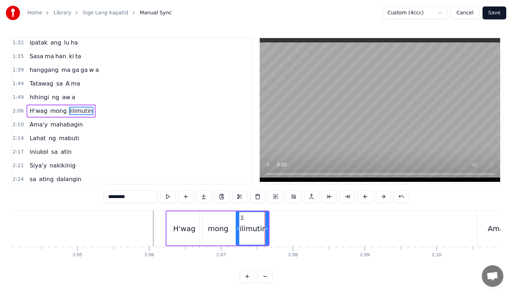
drag, startPoint x: 135, startPoint y: 198, endPoint x: 120, endPoint y: 198, distance: 15.1
type input "****"
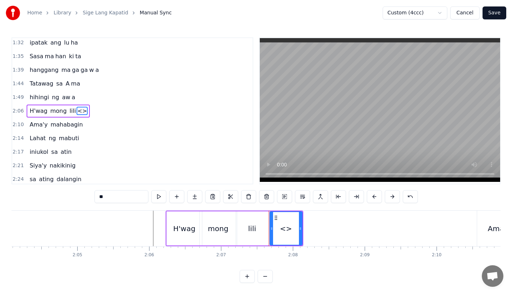
drag, startPoint x: 123, startPoint y: 196, endPoint x: 50, endPoint y: 195, distance: 72.9
type input "**"
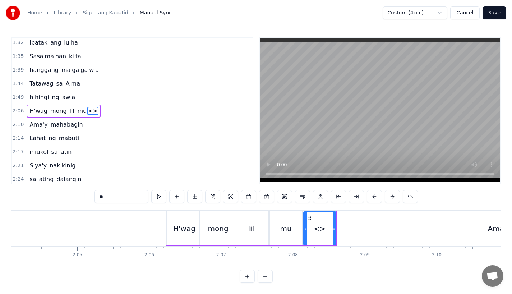
drag, startPoint x: 129, startPoint y: 198, endPoint x: 46, endPoint y: 198, distance: 83.0
drag, startPoint x: 334, startPoint y: 228, endPoint x: 352, endPoint y: 228, distance: 17.6
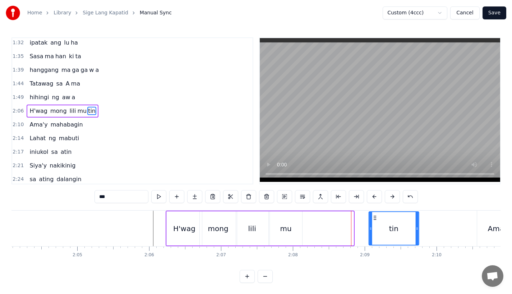
drag, startPoint x: 309, startPoint y: 218, endPoint x: 374, endPoint y: 219, distance: 65.4
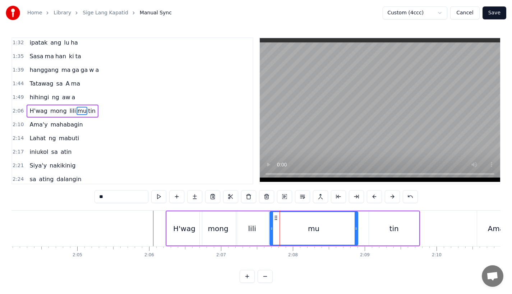
drag, startPoint x: 300, startPoint y: 229, endPoint x: 359, endPoint y: 230, distance: 59.3
type input "***"
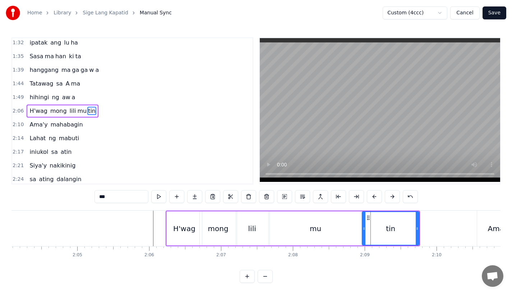
drag, startPoint x: 371, startPoint y: 230, endPoint x: 361, endPoint y: 230, distance: 10.4
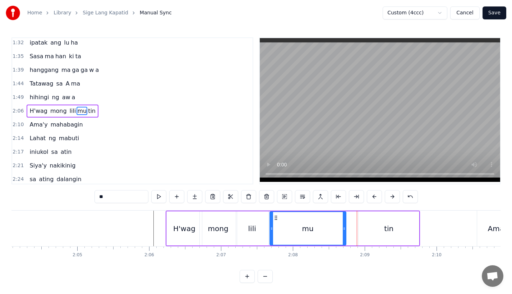
drag, startPoint x: 360, startPoint y: 232, endPoint x: 342, endPoint y: 234, distance: 17.7
type input "***"
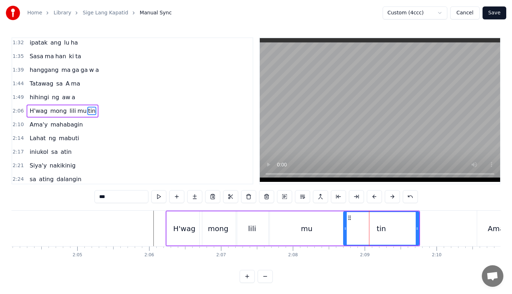
drag, startPoint x: 361, startPoint y: 231, endPoint x: 345, endPoint y: 232, distance: 15.8
drag, startPoint x: 417, startPoint y: 233, endPoint x: 402, endPoint y: 233, distance: 15.1
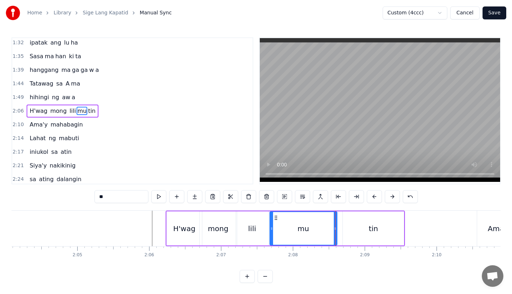
drag, startPoint x: 342, startPoint y: 229, endPoint x: 334, endPoint y: 229, distance: 7.9
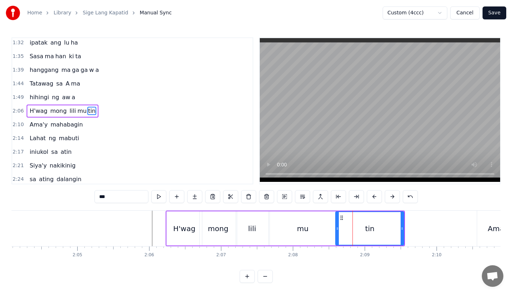
drag, startPoint x: 345, startPoint y: 227, endPoint x: 334, endPoint y: 227, distance: 10.4
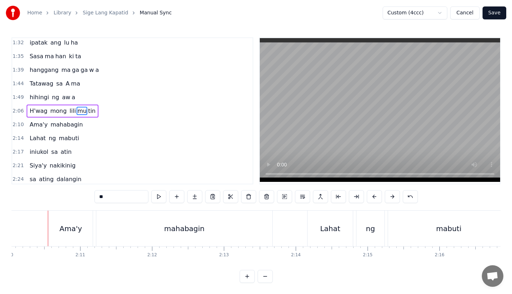
scroll to position [0, 9343]
type input "*****"
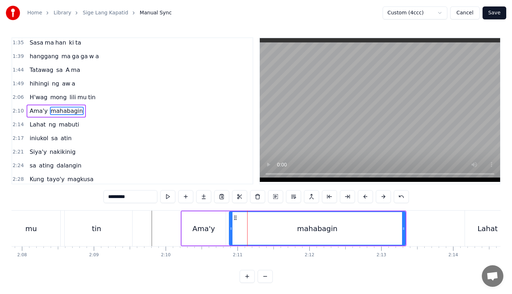
scroll to position [0, 9183]
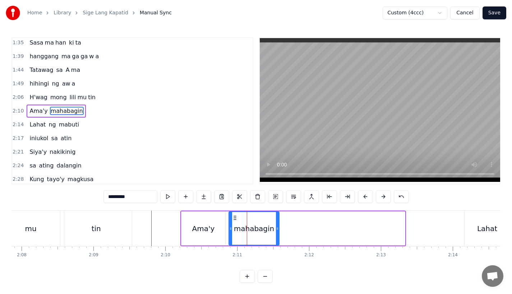
drag, startPoint x: 403, startPoint y: 233, endPoint x: 270, endPoint y: 233, distance: 133.2
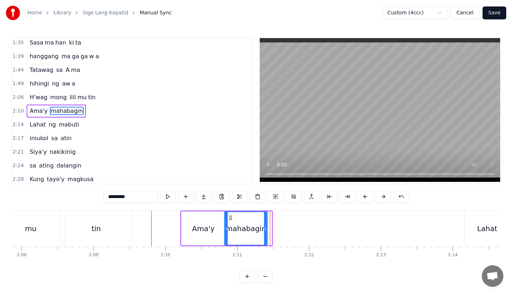
drag, startPoint x: 232, startPoint y: 216, endPoint x: 226, endPoint y: 217, distance: 6.5
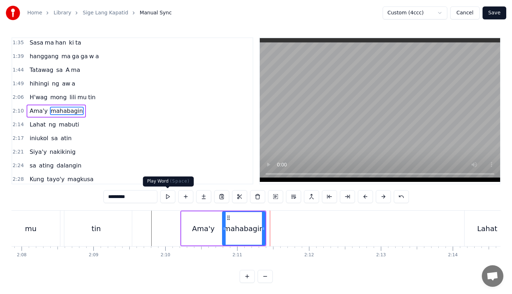
drag, startPoint x: 121, startPoint y: 195, endPoint x: 182, endPoint y: 196, distance: 61.8
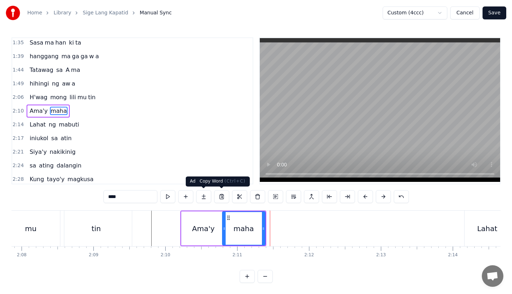
type input "****"
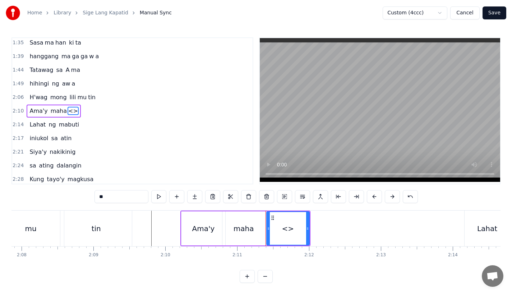
drag, startPoint x: 142, startPoint y: 200, endPoint x: 33, endPoint y: 184, distance: 109.8
type input "**"
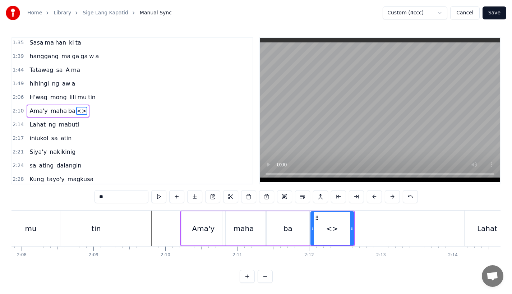
drag, startPoint x: 119, startPoint y: 196, endPoint x: 76, endPoint y: 194, distance: 42.8
drag, startPoint x: 352, startPoint y: 231, endPoint x: 360, endPoint y: 231, distance: 8.3
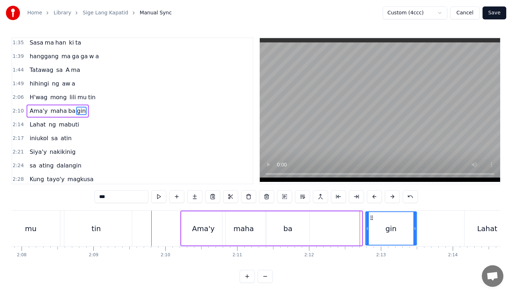
drag, startPoint x: 316, startPoint y: 218, endPoint x: 370, endPoint y: 218, distance: 54.2
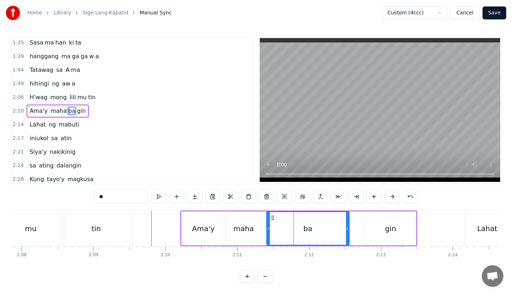
drag, startPoint x: 308, startPoint y: 234, endPoint x: 353, endPoint y: 232, distance: 44.9
type input "***"
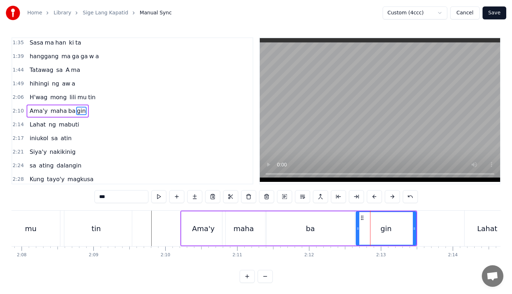
drag, startPoint x: 366, startPoint y: 231, endPoint x: 353, endPoint y: 231, distance: 13.6
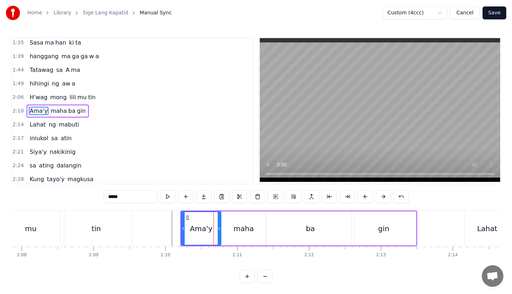
drag, startPoint x: 223, startPoint y: 227, endPoint x: 218, endPoint y: 228, distance: 5.1
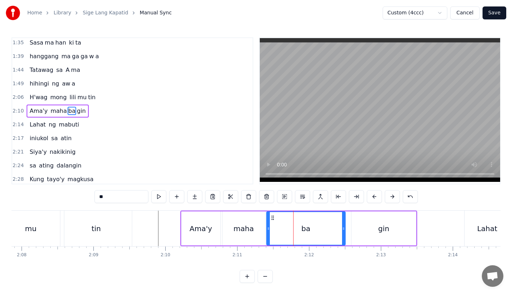
drag, startPoint x: 351, startPoint y: 228, endPoint x: 339, endPoint y: 228, distance: 11.9
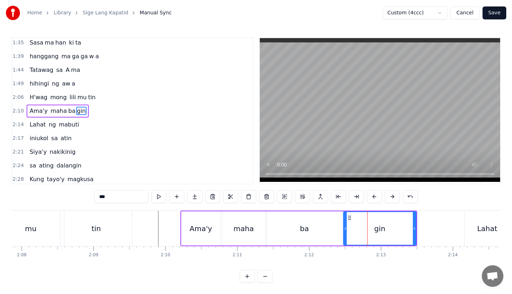
drag, startPoint x: 353, startPoint y: 227, endPoint x: 342, endPoint y: 228, distance: 11.5
drag, startPoint x: 414, startPoint y: 229, endPoint x: 387, endPoint y: 229, distance: 26.6
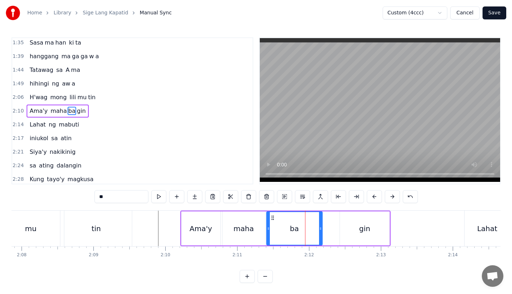
drag, startPoint x: 341, startPoint y: 231, endPoint x: 321, endPoint y: 231, distance: 20.5
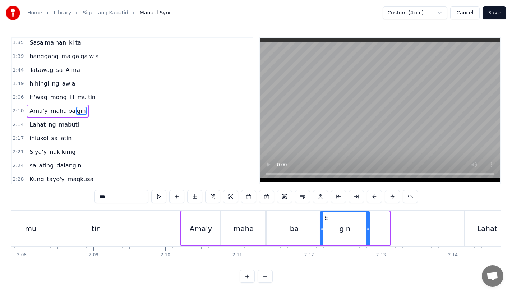
drag, startPoint x: 345, startPoint y: 217, endPoint x: 325, endPoint y: 218, distance: 19.8
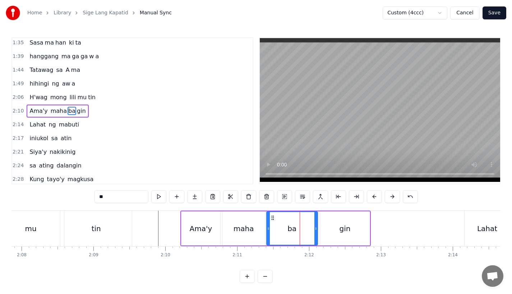
drag, startPoint x: 319, startPoint y: 229, endPoint x: 314, endPoint y: 229, distance: 5.0
type input "***"
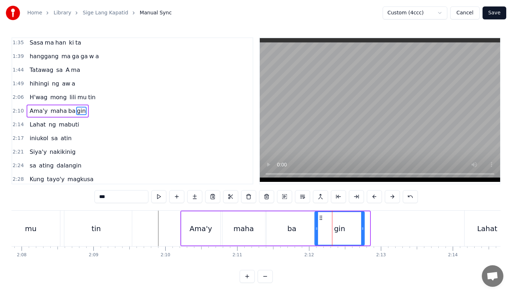
drag, startPoint x: 326, startPoint y: 218, endPoint x: 320, endPoint y: 218, distance: 6.5
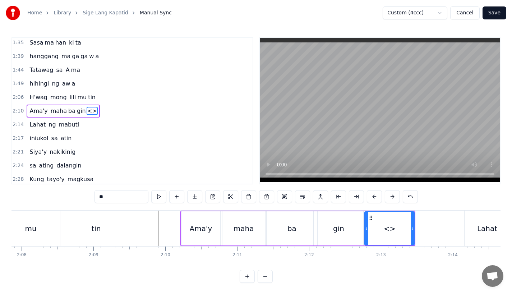
drag, startPoint x: 112, startPoint y: 200, endPoint x: 62, endPoint y: 198, distance: 49.9
drag, startPoint x: 412, startPoint y: 228, endPoint x: 387, endPoint y: 228, distance: 25.1
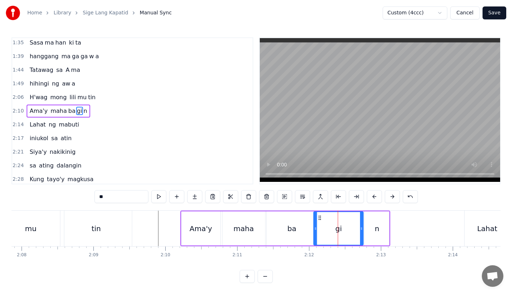
type input "**"
drag, startPoint x: 360, startPoint y: 229, endPoint x: 342, endPoint y: 229, distance: 18.3
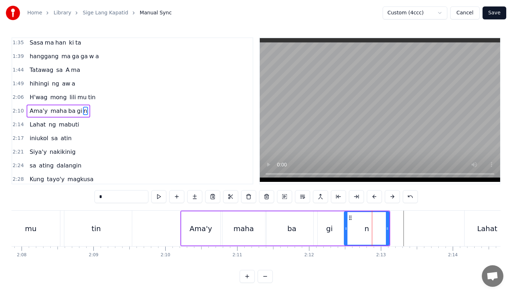
drag, startPoint x: 366, startPoint y: 229, endPoint x: 346, endPoint y: 230, distance: 20.5
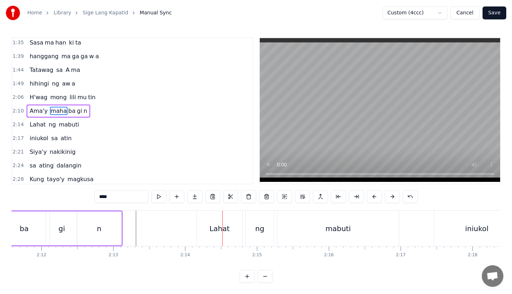
scroll to position [0, 9436]
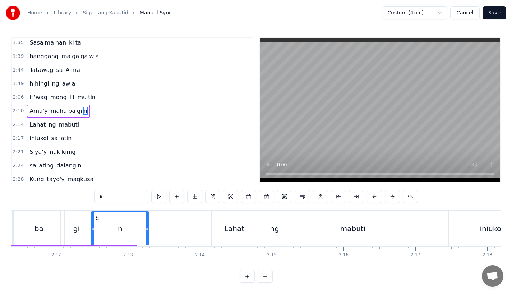
drag, startPoint x: 135, startPoint y: 231, endPoint x: 148, endPoint y: 231, distance: 12.9
type input "*****"
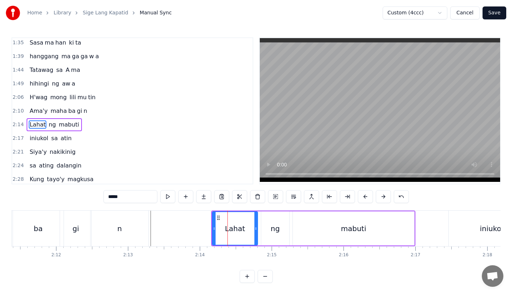
scroll to position [289, 0]
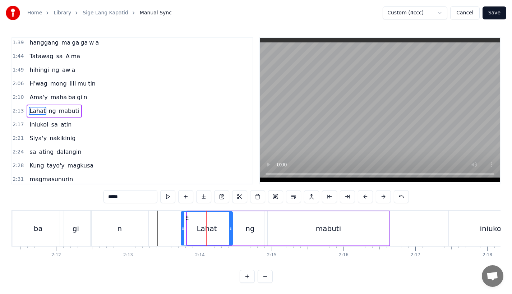
drag, startPoint x: 189, startPoint y: 229, endPoint x: 182, endPoint y: 229, distance: 6.1
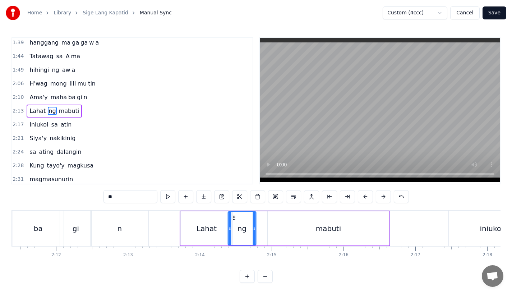
drag, startPoint x: 242, startPoint y: 217, endPoint x: 234, endPoint y: 217, distance: 8.3
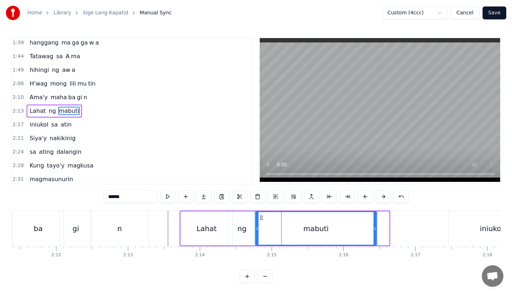
drag, startPoint x: 274, startPoint y: 219, endPoint x: 261, endPoint y: 219, distance: 12.6
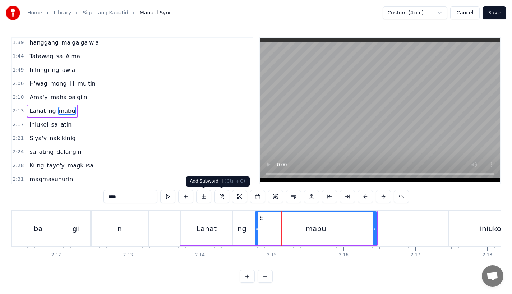
type input "****"
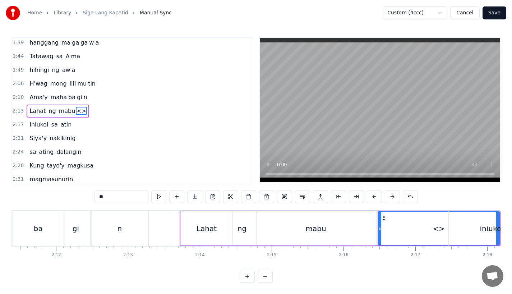
type input "*******"
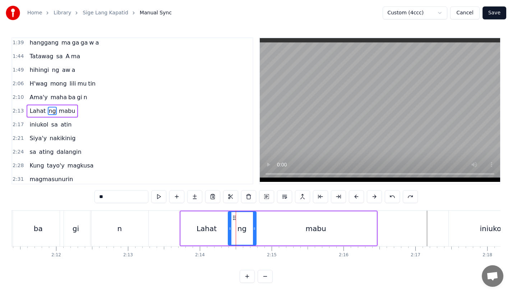
type input "****"
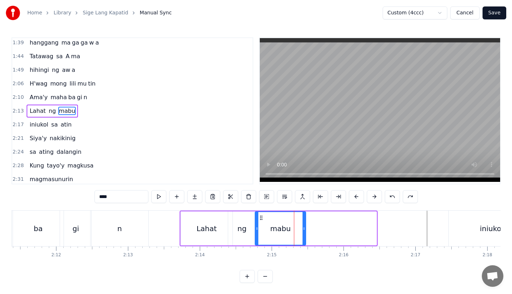
drag, startPoint x: 375, startPoint y: 226, endPoint x: 304, endPoint y: 226, distance: 70.7
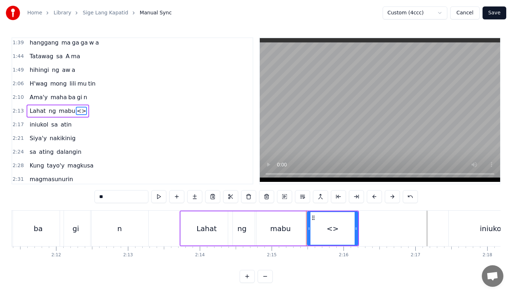
drag, startPoint x: 107, startPoint y: 196, endPoint x: 62, endPoint y: 192, distance: 44.7
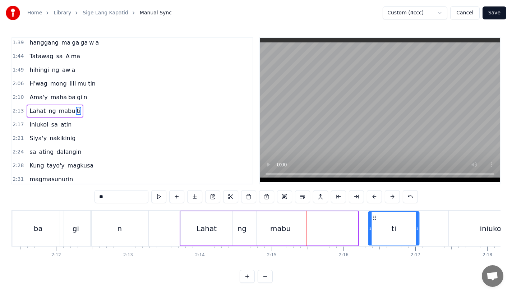
drag, startPoint x: 313, startPoint y: 217, endPoint x: 375, endPoint y: 217, distance: 61.4
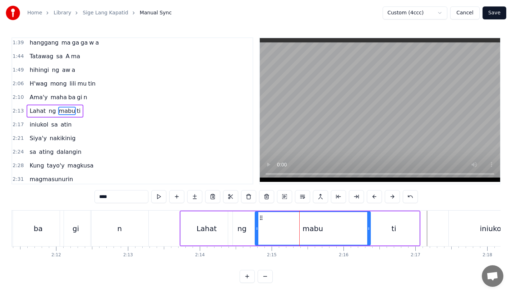
drag, startPoint x: 304, startPoint y: 226, endPoint x: 369, endPoint y: 225, distance: 64.6
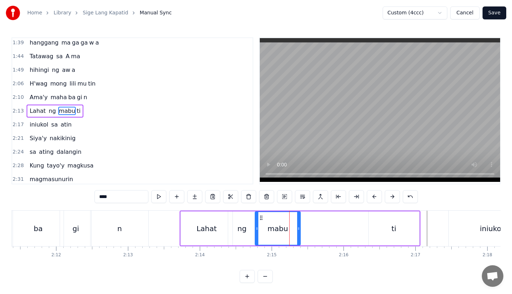
drag, startPoint x: 368, startPoint y: 229, endPoint x: 298, endPoint y: 229, distance: 70.0
type input "**"
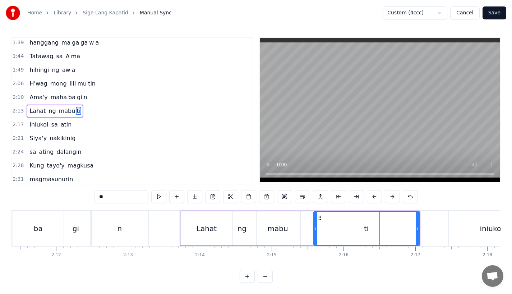
drag, startPoint x: 369, startPoint y: 227, endPoint x: 312, endPoint y: 227, distance: 56.7
drag, startPoint x: 315, startPoint y: 226, endPoint x: 307, endPoint y: 226, distance: 7.9
drag, startPoint x: 312, startPoint y: 229, endPoint x: 300, endPoint y: 229, distance: 12.2
drag, startPoint x: 416, startPoint y: 230, endPoint x: 404, endPoint y: 231, distance: 12.2
drag, startPoint x: 403, startPoint y: 228, endPoint x: 397, endPoint y: 228, distance: 6.1
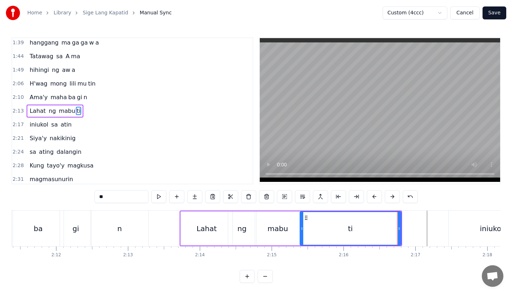
type input "*****"
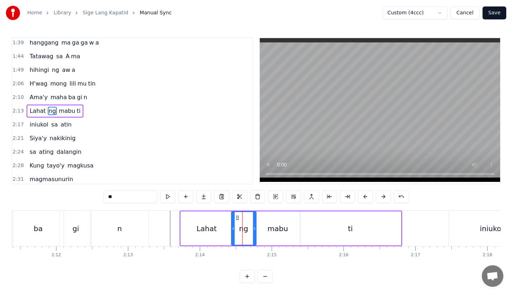
drag, startPoint x: 228, startPoint y: 223, endPoint x: 233, endPoint y: 223, distance: 5.0
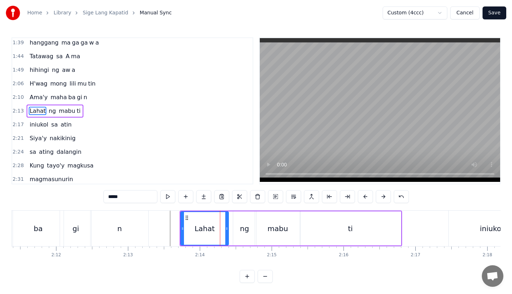
drag, startPoint x: 230, startPoint y: 230, endPoint x: 224, endPoint y: 231, distance: 6.2
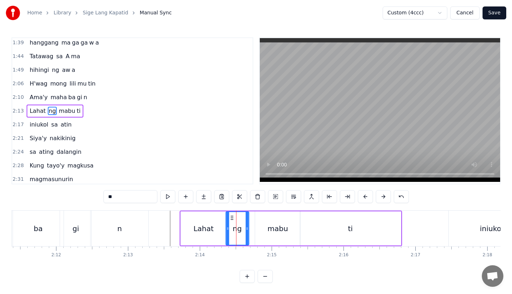
drag, startPoint x: 236, startPoint y: 216, endPoint x: 229, endPoint y: 216, distance: 7.2
type input "****"
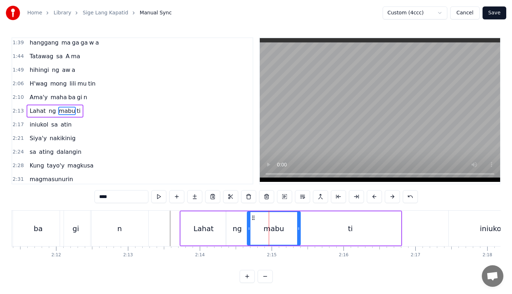
drag, startPoint x: 256, startPoint y: 229, endPoint x: 248, endPoint y: 229, distance: 7.9
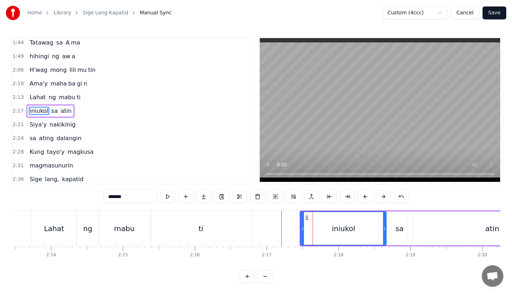
scroll to position [0, 9593]
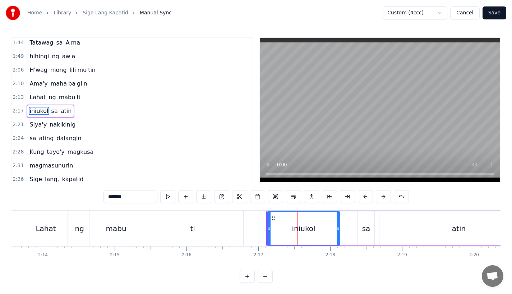
drag, startPoint x: 350, startPoint y: 230, endPoint x: 332, endPoint y: 231, distance: 17.6
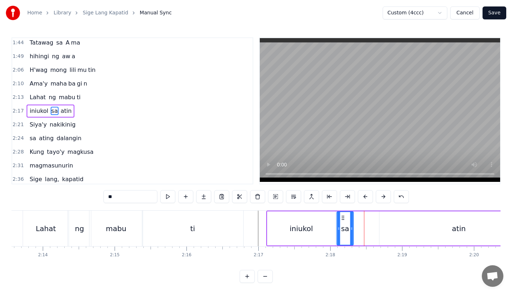
drag, startPoint x: 364, startPoint y: 216, endPoint x: 343, endPoint y: 216, distance: 21.2
drag, startPoint x: 349, startPoint y: 229, endPoint x: 362, endPoint y: 229, distance: 12.6
type input "****"
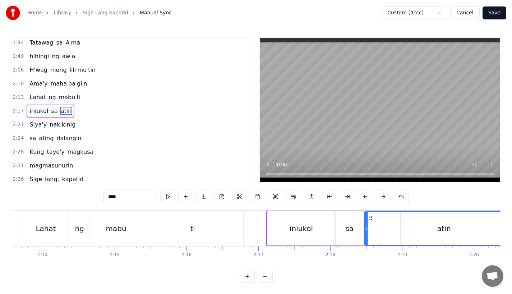
drag, startPoint x: 385, startPoint y: 217, endPoint x: 368, endPoint y: 218, distance: 17.6
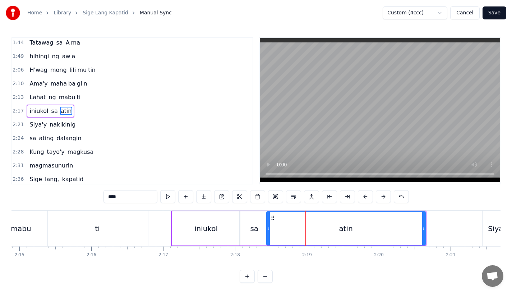
scroll to position [0, 9696]
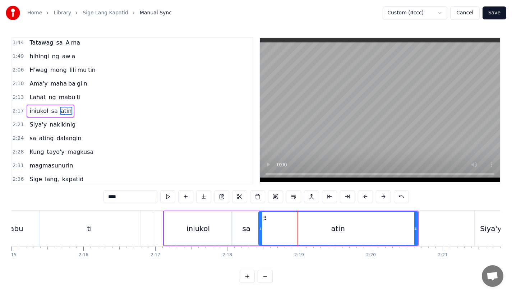
drag, startPoint x: 417, startPoint y: 231, endPoint x: 299, endPoint y: 231, distance: 117.8
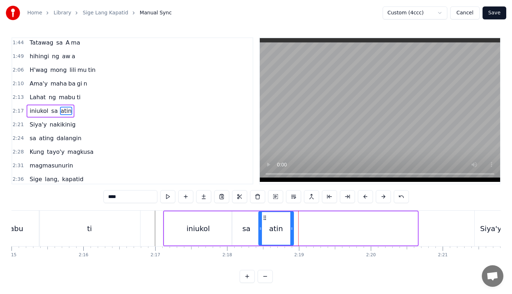
drag, startPoint x: 414, startPoint y: 230, endPoint x: 290, endPoint y: 232, distance: 123.9
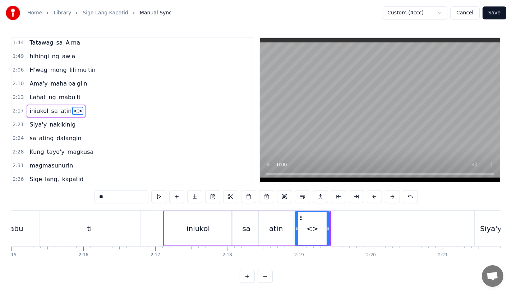
drag, startPoint x: 108, startPoint y: 197, endPoint x: 22, endPoint y: 197, distance: 86.2
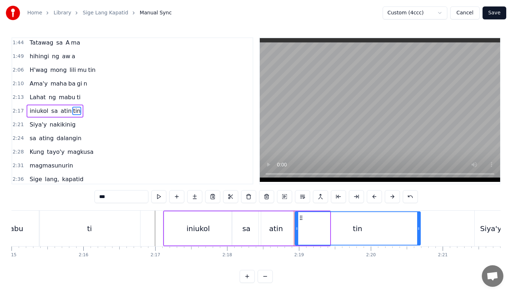
drag, startPoint x: 328, startPoint y: 229, endPoint x: 418, endPoint y: 230, distance: 90.5
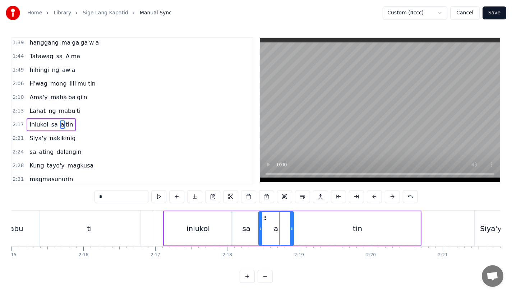
scroll to position [302, 0]
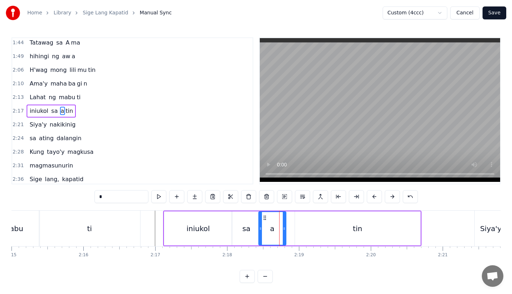
drag, startPoint x: 291, startPoint y: 231, endPoint x: 283, endPoint y: 231, distance: 7.5
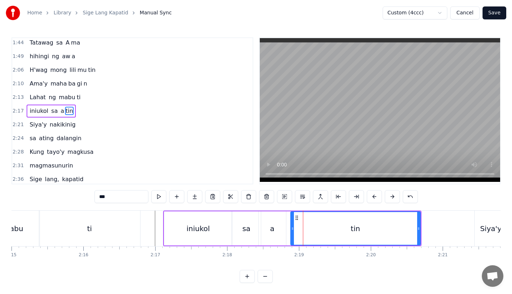
drag, startPoint x: 295, startPoint y: 231, endPoint x: 288, endPoint y: 231, distance: 7.2
drag, startPoint x: 289, startPoint y: 229, endPoint x: 284, endPoint y: 229, distance: 5.4
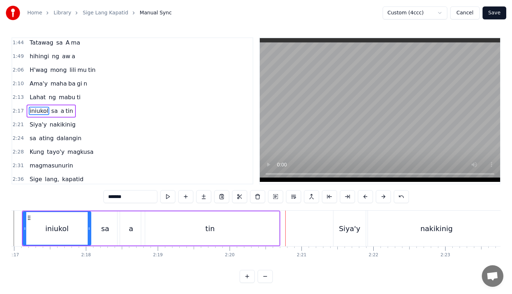
scroll to position [0, 9840]
type input "******"
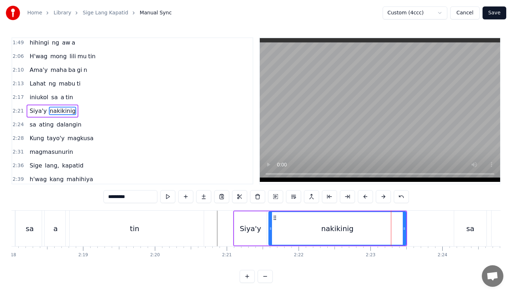
scroll to position [0, 9910]
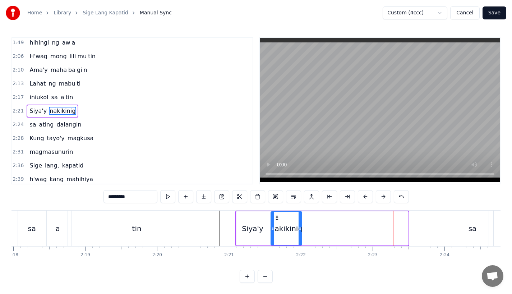
drag, startPoint x: 407, startPoint y: 229, endPoint x: 301, endPoint y: 229, distance: 105.6
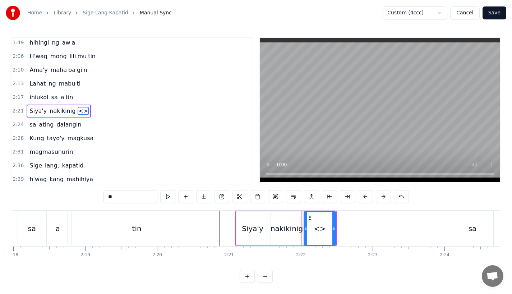
drag, startPoint x: 131, startPoint y: 194, endPoint x: 45, endPoint y: 194, distance: 86.2
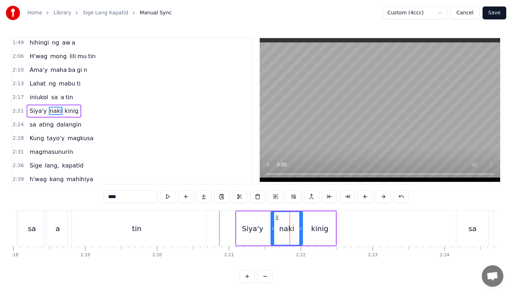
type input "****"
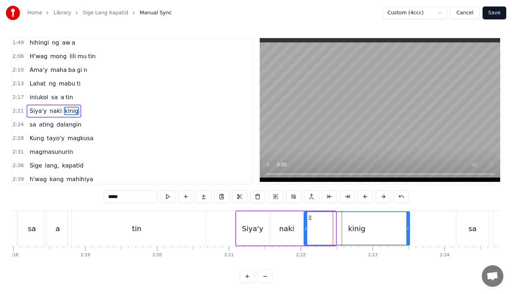
drag, startPoint x: 334, startPoint y: 229, endPoint x: 408, endPoint y: 227, distance: 74.0
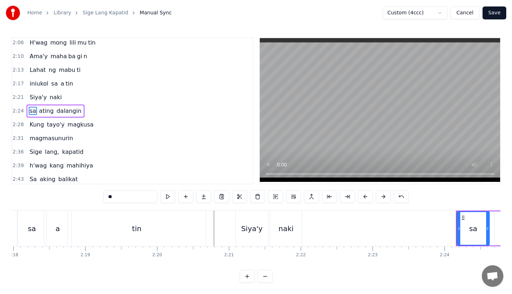
type input "****"
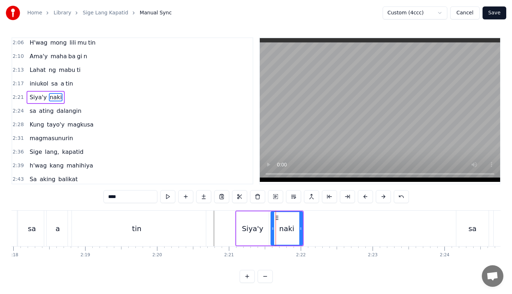
scroll to position [316, 0]
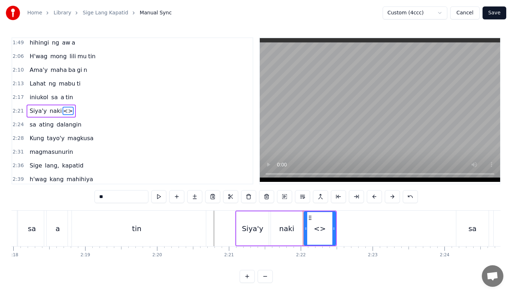
drag, startPoint x: 119, startPoint y: 194, endPoint x: 59, endPoint y: 194, distance: 60.7
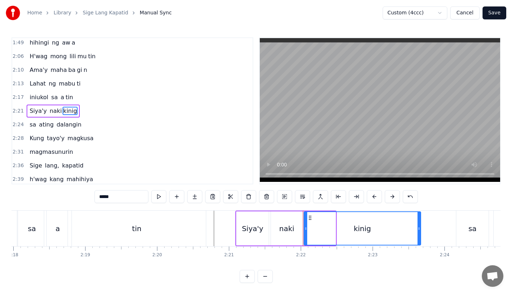
drag, startPoint x: 334, startPoint y: 231, endPoint x: 420, endPoint y: 226, distance: 85.9
type input "*****"
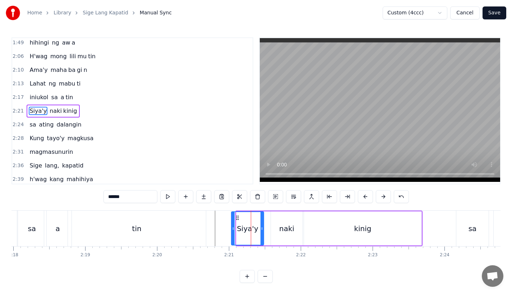
drag, startPoint x: 242, startPoint y: 216, endPoint x: 237, endPoint y: 216, distance: 5.0
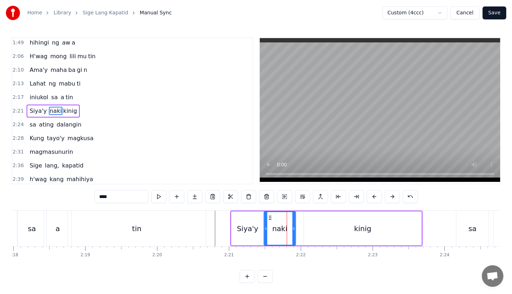
drag, startPoint x: 278, startPoint y: 217, endPoint x: 269, endPoint y: 219, distance: 8.5
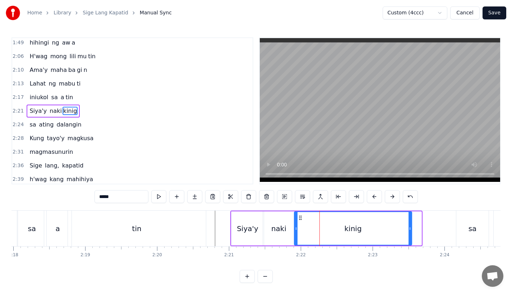
drag, startPoint x: 309, startPoint y: 219, endPoint x: 299, endPoint y: 219, distance: 9.7
type input "***"
drag, startPoint x: 296, startPoint y: 228, endPoint x: 305, endPoint y: 228, distance: 8.3
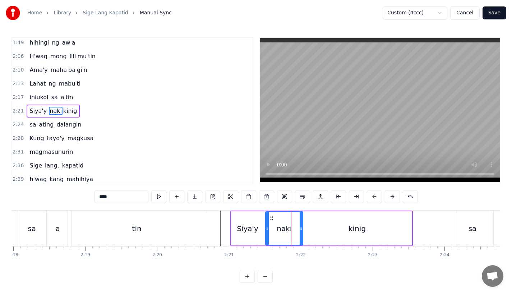
drag, startPoint x: 294, startPoint y: 228, endPoint x: 301, endPoint y: 228, distance: 6.5
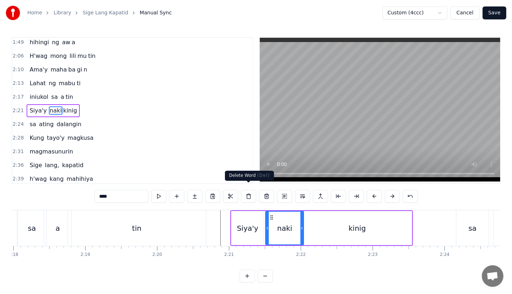
type input "******"
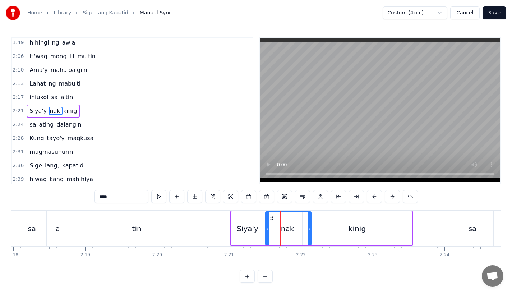
drag, startPoint x: 302, startPoint y: 229, endPoint x: 310, endPoint y: 229, distance: 7.9
type input "*****"
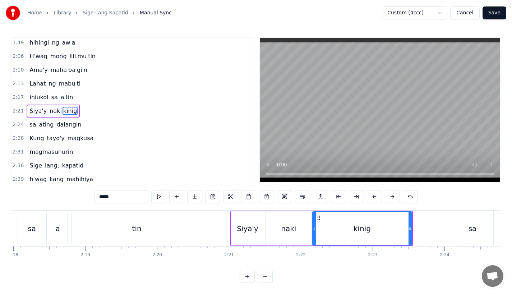
drag, startPoint x: 304, startPoint y: 228, endPoint x: 314, endPoint y: 228, distance: 10.1
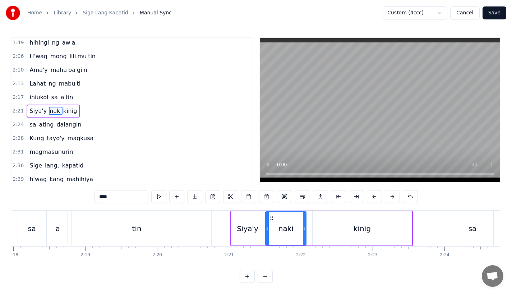
drag, startPoint x: 310, startPoint y: 231, endPoint x: 304, endPoint y: 231, distance: 5.4
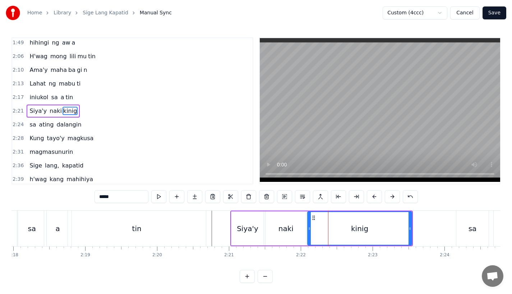
drag, startPoint x: 313, startPoint y: 229, endPoint x: 308, endPoint y: 229, distance: 5.0
type input "***"
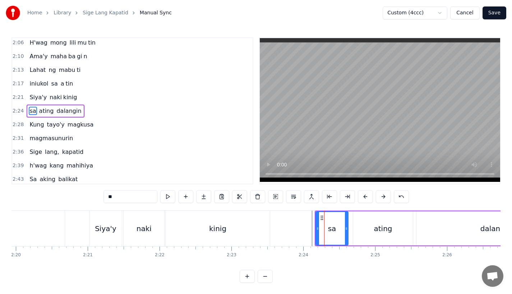
scroll to position [0, 10064]
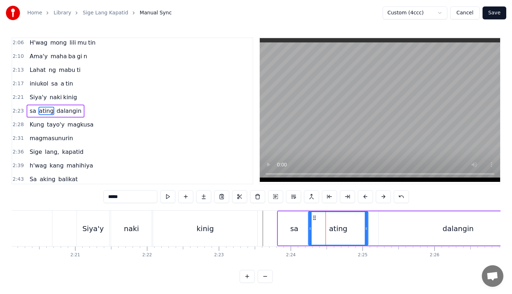
drag, startPoint x: 321, startPoint y: 216, endPoint x: 314, endPoint y: 217, distance: 7.9
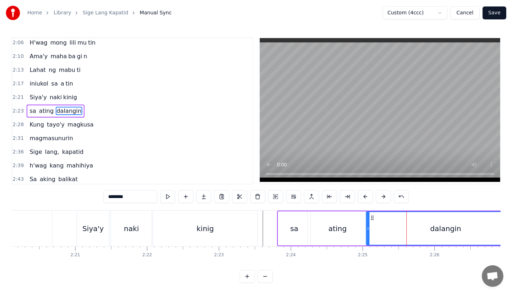
drag, startPoint x: 385, startPoint y: 217, endPoint x: 368, endPoint y: 217, distance: 17.6
type input "*****"
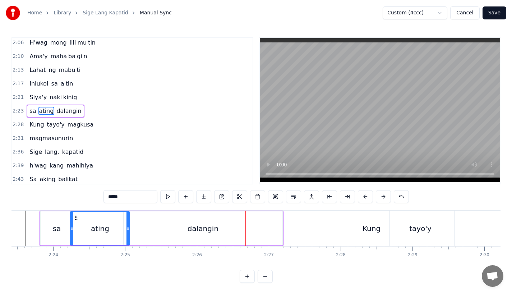
scroll to position [0, 10282]
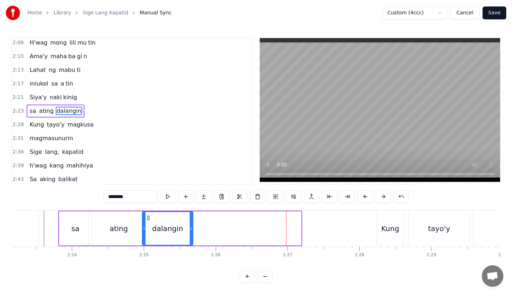
drag, startPoint x: 300, startPoint y: 232, endPoint x: 191, endPoint y: 231, distance: 108.5
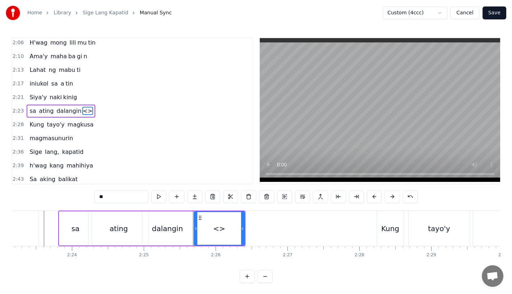
drag, startPoint x: 135, startPoint y: 200, endPoint x: 19, endPoint y: 197, distance: 115.7
drag, startPoint x: 243, startPoint y: 230, endPoint x: 311, endPoint y: 226, distance: 67.3
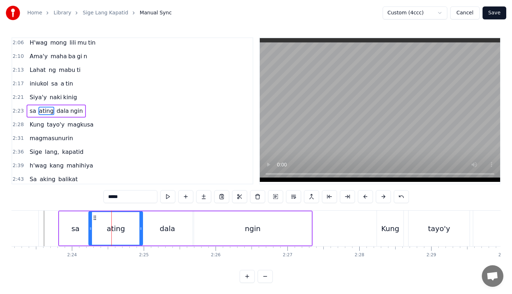
drag, startPoint x: 147, startPoint y: 230, endPoint x: 140, endPoint y: 232, distance: 7.2
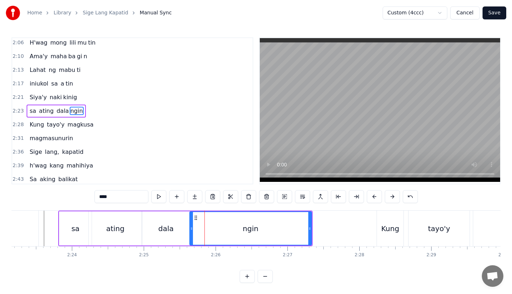
drag, startPoint x: 196, startPoint y: 230, endPoint x: 190, endPoint y: 231, distance: 6.1
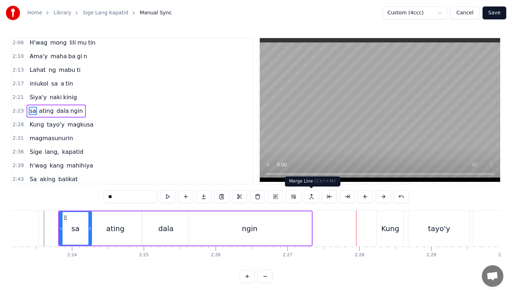
type input "****"
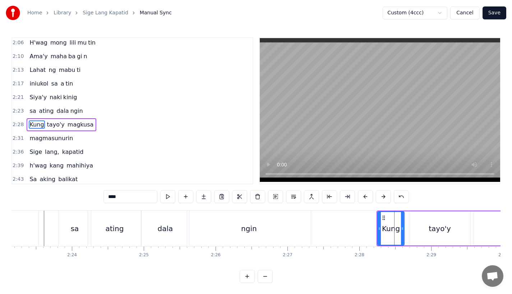
scroll to position [343, 0]
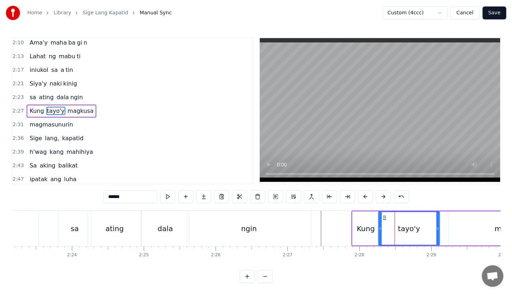
drag, startPoint x: 389, startPoint y: 215, endPoint x: 382, endPoint y: 216, distance: 6.2
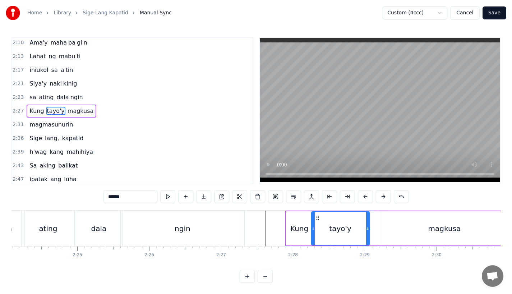
scroll to position [0, 10352]
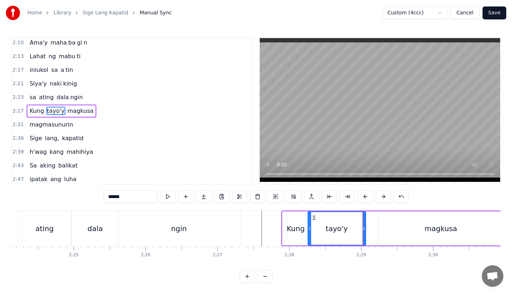
type input "*******"
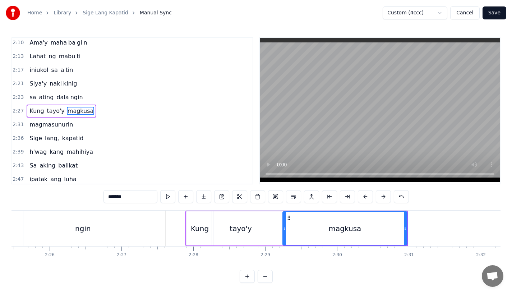
scroll to position [0, 10450]
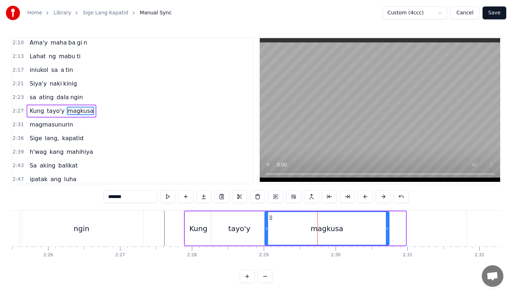
drag, startPoint x: 287, startPoint y: 217, endPoint x: 270, endPoint y: 217, distance: 17.2
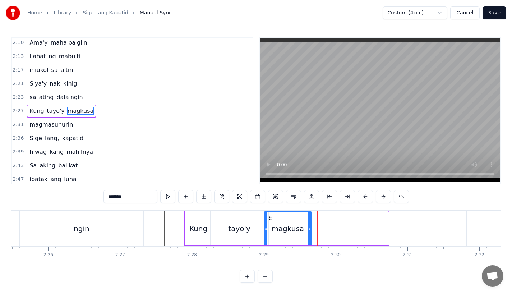
drag, startPoint x: 387, startPoint y: 231, endPoint x: 307, endPoint y: 233, distance: 79.4
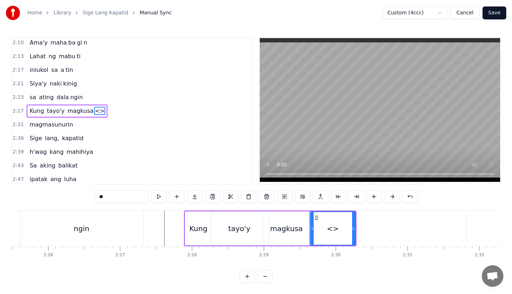
drag, startPoint x: 124, startPoint y: 199, endPoint x: 42, endPoint y: 199, distance: 82.2
drag, startPoint x: 353, startPoint y: 230, endPoint x: 414, endPoint y: 232, distance: 61.1
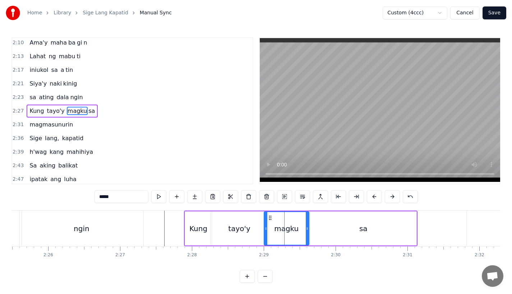
type input "*****"
drag, startPoint x: 308, startPoint y: 231, endPoint x: 316, endPoint y: 231, distance: 7.9
type input "**"
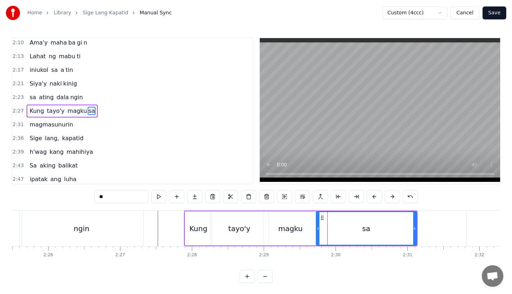
drag, startPoint x: 311, startPoint y: 229, endPoint x: 317, endPoint y: 229, distance: 6.1
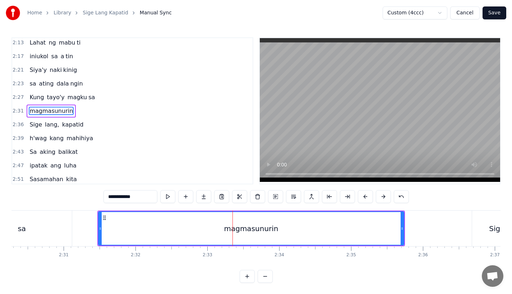
scroll to position [0, 10789]
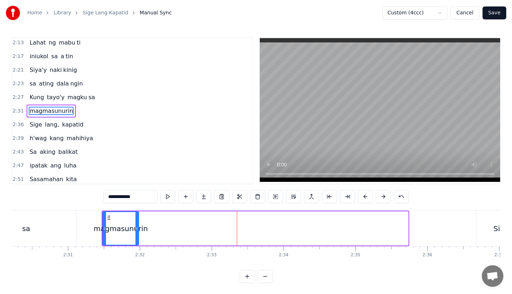
drag, startPoint x: 407, startPoint y: 227, endPoint x: 136, endPoint y: 228, distance: 270.1
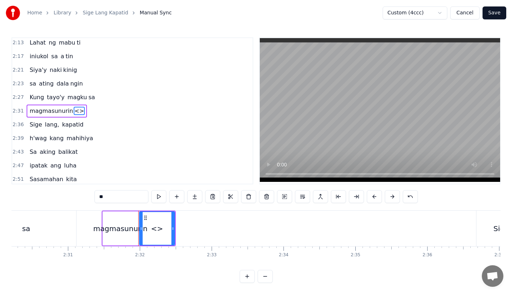
drag, startPoint x: 110, startPoint y: 195, endPoint x: 68, endPoint y: 195, distance: 42.0
type input "******"
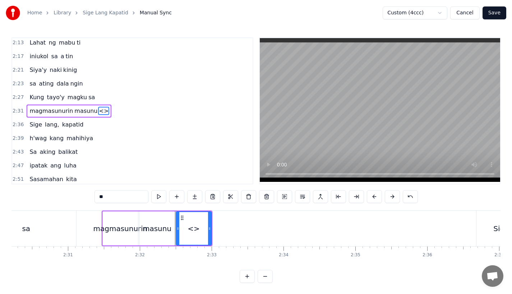
drag, startPoint x: 129, startPoint y: 199, endPoint x: 55, endPoint y: 199, distance: 74.7
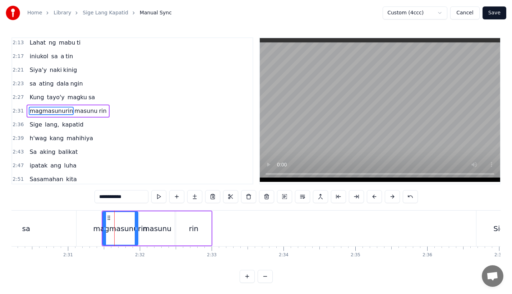
drag, startPoint x: 112, startPoint y: 196, endPoint x: 192, endPoint y: 196, distance: 80.1
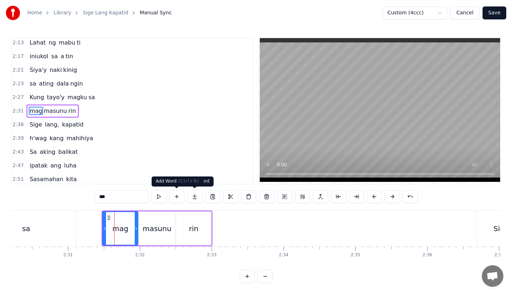
type input "***"
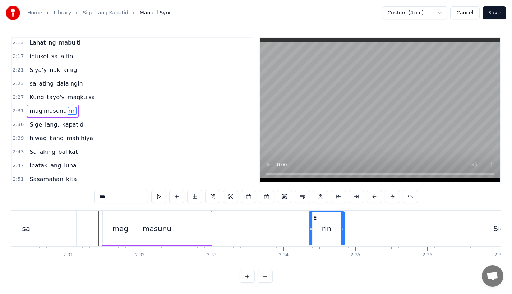
drag, startPoint x: 182, startPoint y: 216, endPoint x: 316, endPoint y: 218, distance: 134.0
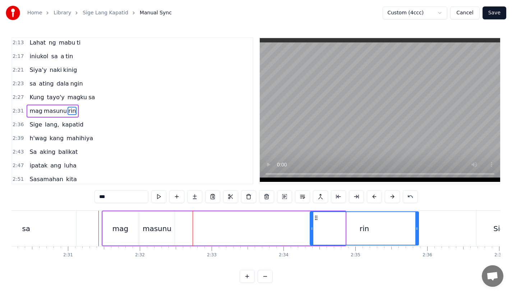
drag, startPoint x: 343, startPoint y: 230, endPoint x: 416, endPoint y: 230, distance: 73.6
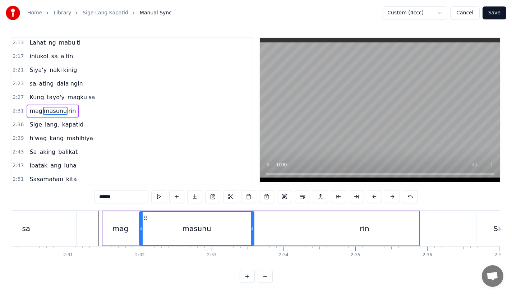
drag, startPoint x: 173, startPoint y: 232, endPoint x: 254, endPoint y: 231, distance: 81.2
type input "***"
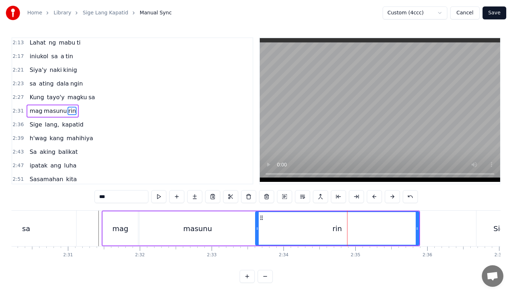
drag, startPoint x: 311, startPoint y: 229, endPoint x: 256, endPoint y: 232, distance: 55.0
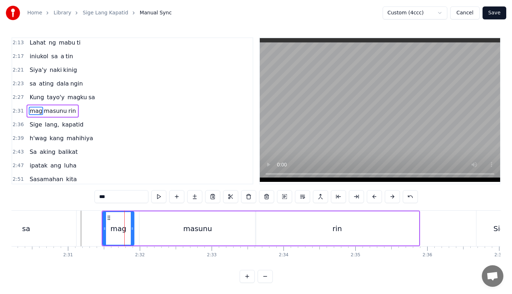
drag, startPoint x: 135, startPoint y: 231, endPoint x: 131, endPoint y: 231, distance: 4.0
type input "******"
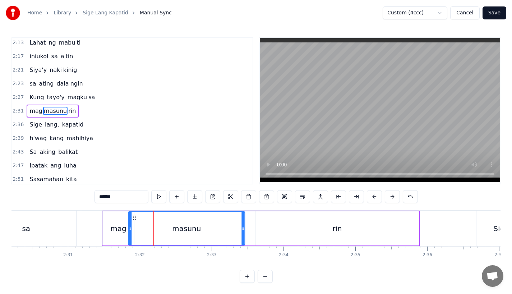
drag, startPoint x: 146, startPoint y: 216, endPoint x: 135, endPoint y: 216, distance: 11.1
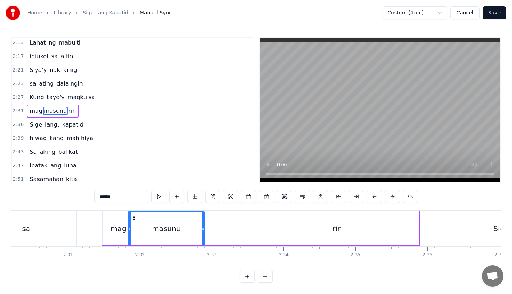
drag, startPoint x: 242, startPoint y: 232, endPoint x: 201, endPoint y: 234, distance: 41.7
type input "***"
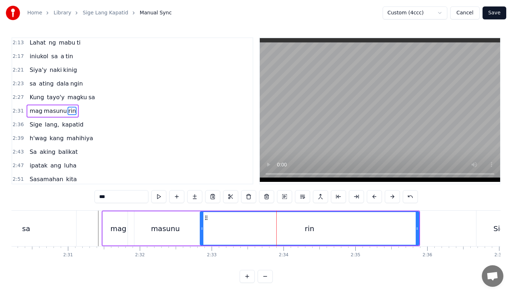
drag, startPoint x: 256, startPoint y: 228, endPoint x: 200, endPoint y: 233, distance: 55.5
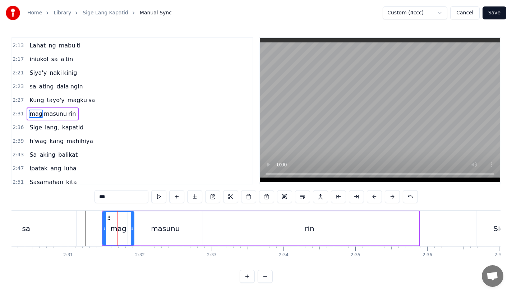
scroll to position [357, 0]
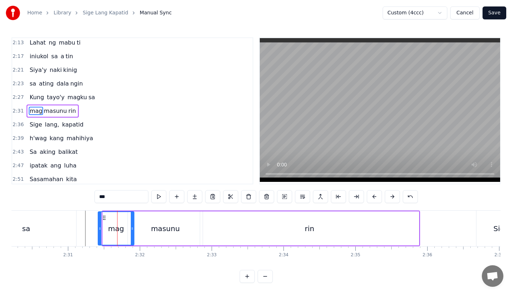
drag, startPoint x: 104, startPoint y: 229, endPoint x: 99, endPoint y: 229, distance: 5.4
drag, startPoint x: 133, startPoint y: 229, endPoint x: 126, endPoint y: 229, distance: 6.1
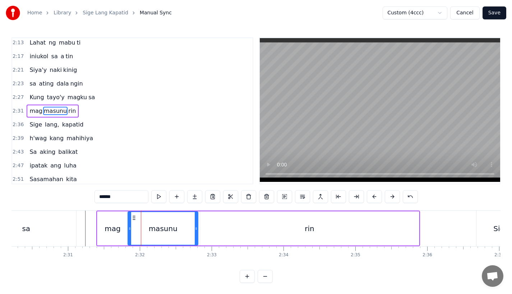
drag, startPoint x: 201, startPoint y: 231, endPoint x: 194, endPoint y: 231, distance: 7.2
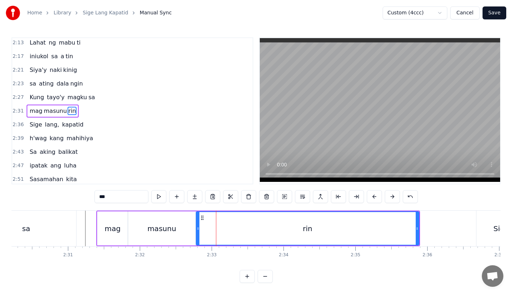
drag, startPoint x: 202, startPoint y: 229, endPoint x: 196, endPoint y: 230, distance: 6.1
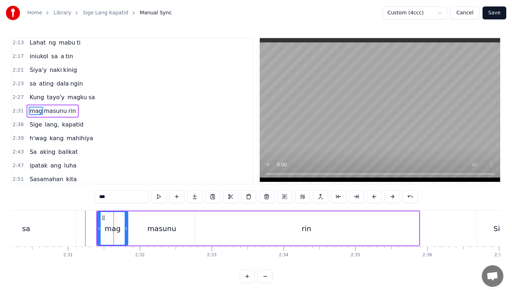
type input "******"
drag, startPoint x: 125, startPoint y: 232, endPoint x: 120, endPoint y: 232, distance: 5.1
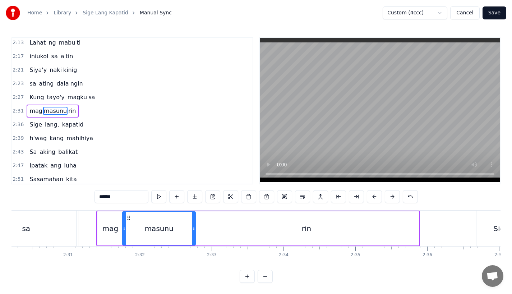
drag, startPoint x: 130, startPoint y: 231, endPoint x: 124, endPoint y: 233, distance: 6.0
type input "***"
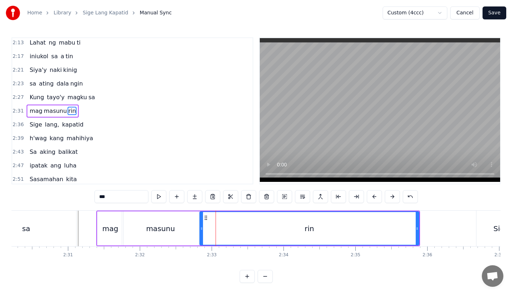
drag, startPoint x: 195, startPoint y: 229, endPoint x: 201, endPoint y: 229, distance: 5.7
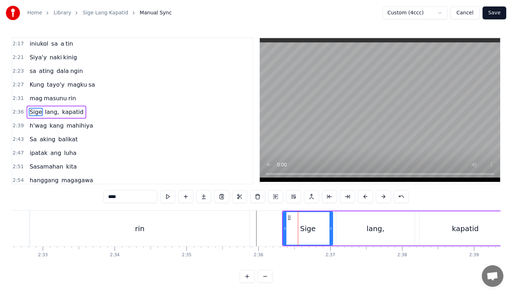
scroll to position [371, 0]
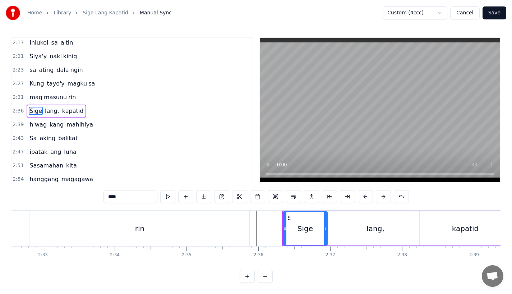
drag, startPoint x: 330, startPoint y: 232, endPoint x: 322, endPoint y: 233, distance: 8.7
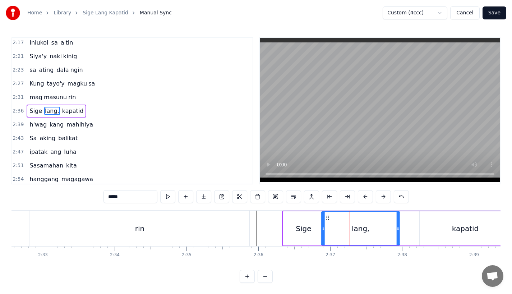
drag, startPoint x: 342, startPoint y: 219, endPoint x: 327, endPoint y: 220, distance: 14.7
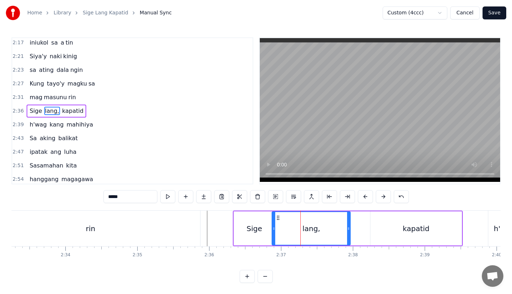
scroll to position [0, 11020]
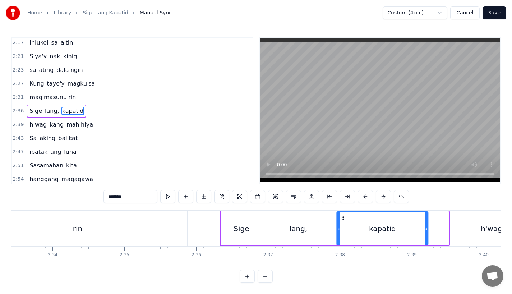
drag, startPoint x: 362, startPoint y: 216, endPoint x: 341, endPoint y: 219, distance: 21.7
drag, startPoint x: 423, startPoint y: 232, endPoint x: 405, endPoint y: 236, distance: 18.7
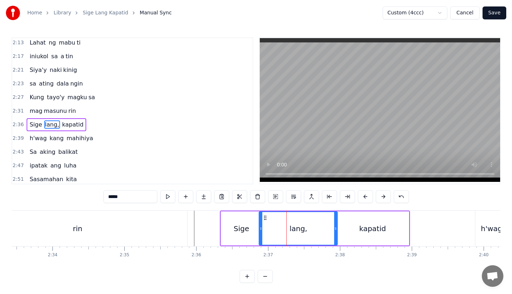
scroll to position [371, 0]
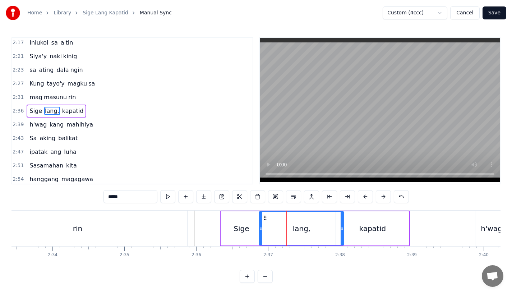
drag, startPoint x: 336, startPoint y: 232, endPoint x: 344, endPoint y: 231, distance: 7.6
type input "*******"
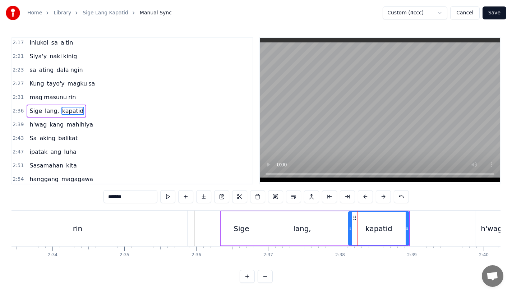
drag, startPoint x: 337, startPoint y: 232, endPoint x: 349, endPoint y: 232, distance: 12.6
drag, startPoint x: 408, startPoint y: 232, endPoint x: 421, endPoint y: 232, distance: 12.9
drag, startPoint x: 421, startPoint y: 232, endPoint x: 427, endPoint y: 232, distance: 5.7
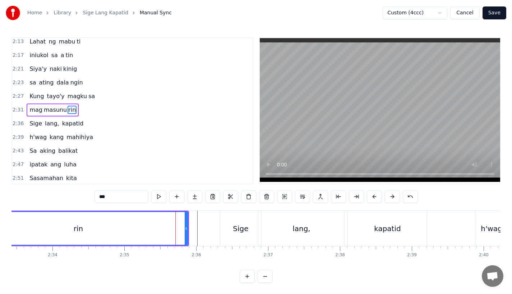
scroll to position [357, 0]
type input "****"
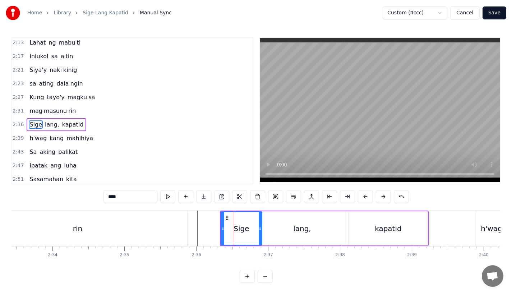
scroll to position [371, 0]
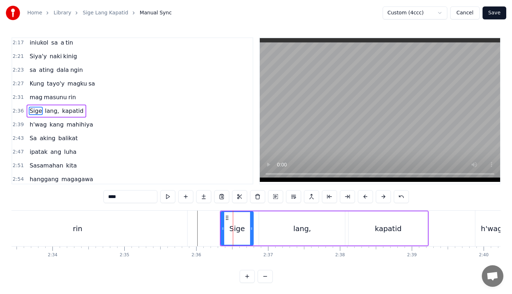
drag, startPoint x: 259, startPoint y: 230, endPoint x: 250, endPoint y: 230, distance: 8.6
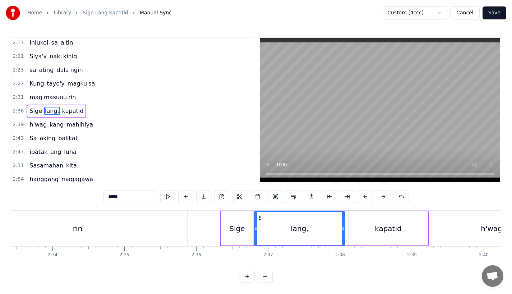
drag, startPoint x: 260, startPoint y: 228, endPoint x: 252, endPoint y: 231, distance: 8.2
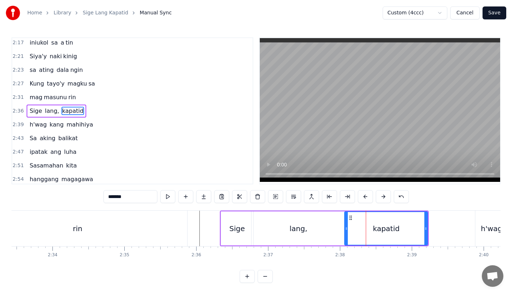
drag, startPoint x: 350, startPoint y: 229, endPoint x: 343, endPoint y: 231, distance: 6.7
drag, startPoint x: 424, startPoint y: 230, endPoint x: 417, endPoint y: 231, distance: 7.6
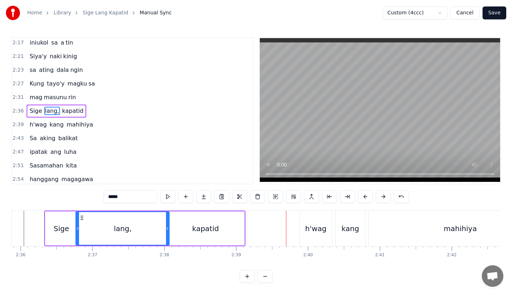
scroll to position [0, 11204]
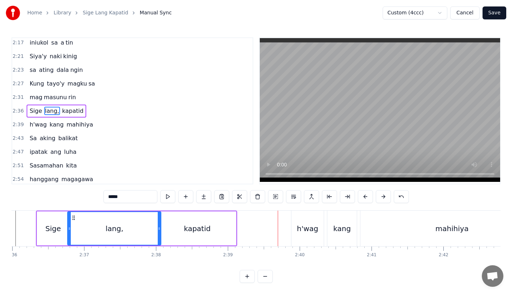
type input "*****"
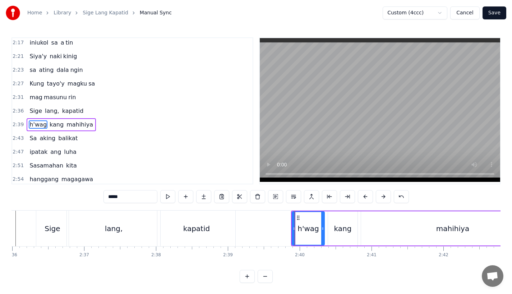
scroll to position [384, 0]
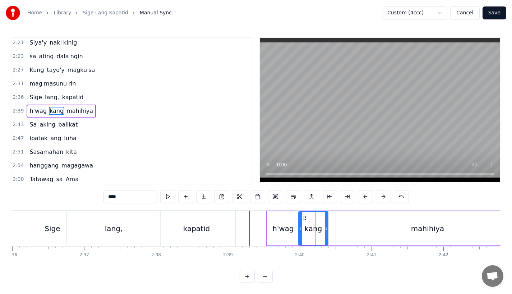
drag, startPoint x: 307, startPoint y: 217, endPoint x: 302, endPoint y: 217, distance: 4.3
drag, startPoint x: 326, startPoint y: 231, endPoint x: 334, endPoint y: 231, distance: 8.3
type input "********"
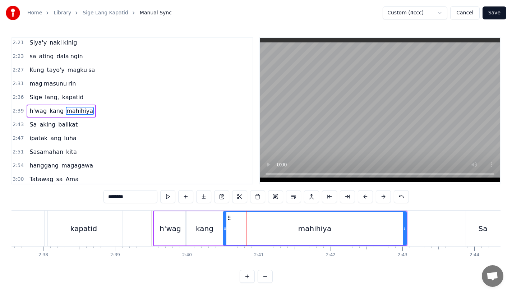
scroll to position [0, 11313]
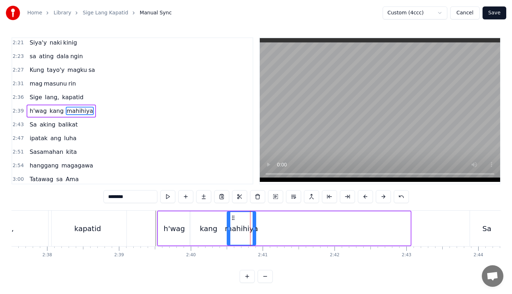
drag, startPoint x: 407, startPoint y: 233, endPoint x: 255, endPoint y: 233, distance: 152.6
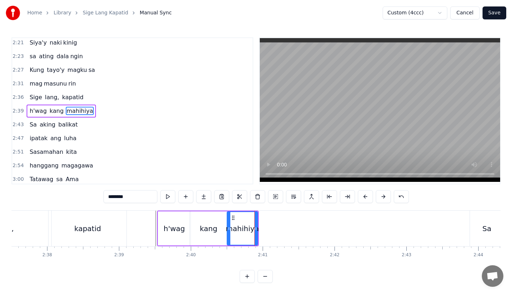
drag, startPoint x: 138, startPoint y: 195, endPoint x: 120, endPoint y: 195, distance: 18.7
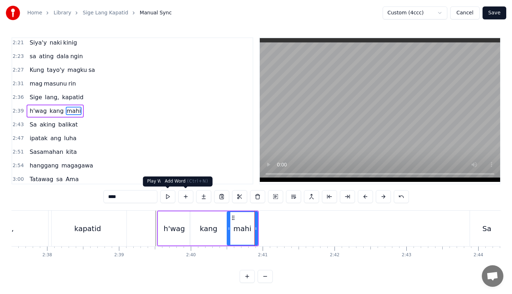
type input "****"
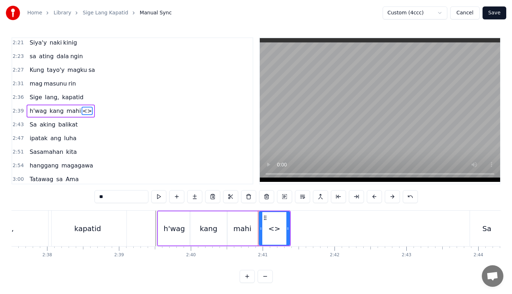
drag, startPoint x: 126, startPoint y: 199, endPoint x: 43, endPoint y: 194, distance: 83.1
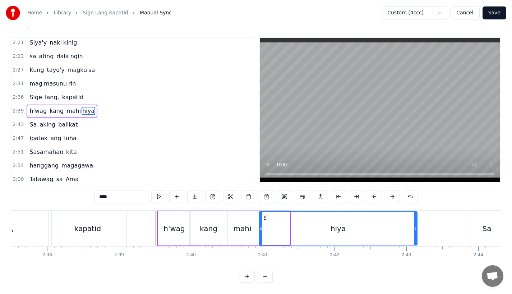
drag, startPoint x: 288, startPoint y: 228, endPoint x: 415, endPoint y: 229, distance: 127.5
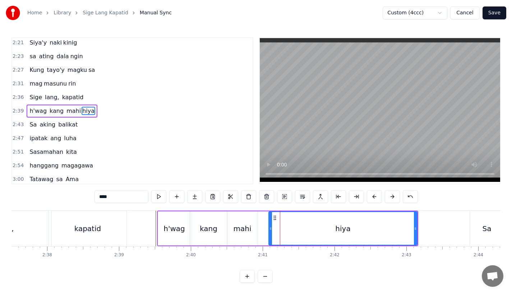
drag, startPoint x: 262, startPoint y: 232, endPoint x: 271, endPoint y: 233, distance: 9.7
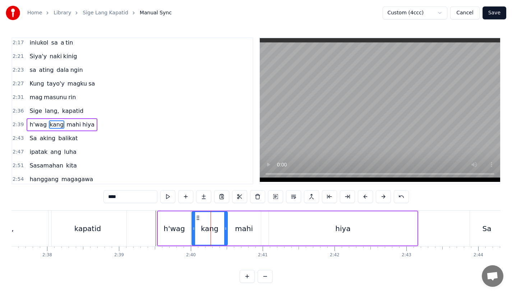
scroll to position [384, 0]
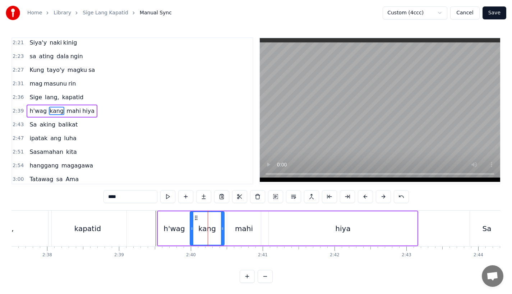
drag, startPoint x: 224, startPoint y: 231, endPoint x: 220, endPoint y: 231, distance: 4.0
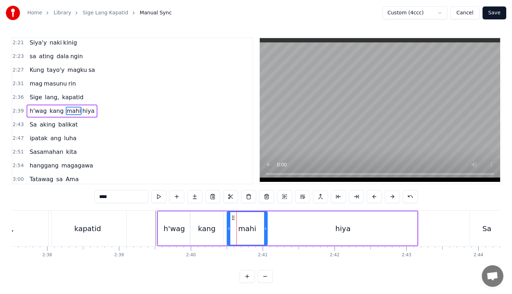
drag, startPoint x: 258, startPoint y: 232, endPoint x: 265, endPoint y: 232, distance: 7.2
drag, startPoint x: 230, startPoint y: 231, endPoint x: 224, endPoint y: 232, distance: 5.4
drag, startPoint x: 266, startPoint y: 229, endPoint x: 259, endPoint y: 230, distance: 7.2
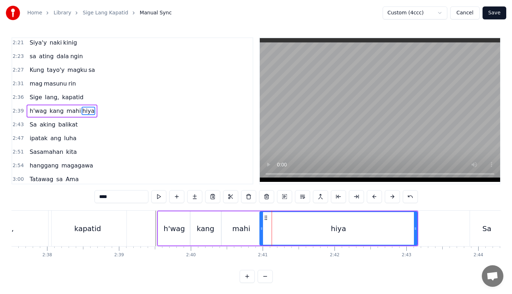
drag, startPoint x: 270, startPoint y: 226, endPoint x: 262, endPoint y: 227, distance: 7.6
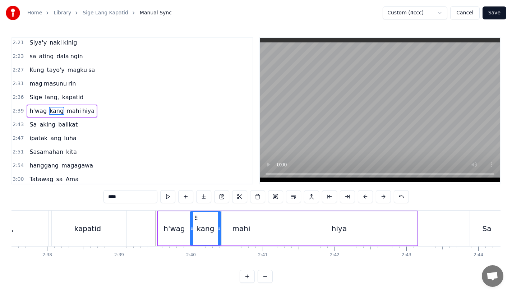
type input "*****"
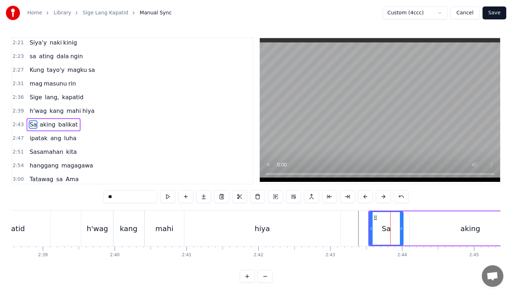
scroll to position [398, 0]
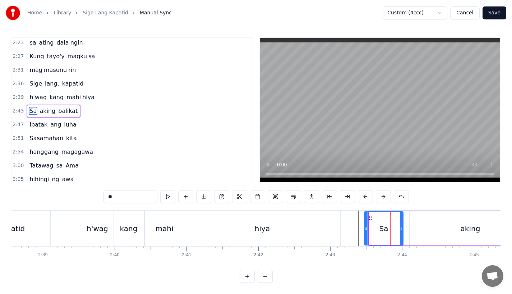
drag, startPoint x: 370, startPoint y: 230, endPoint x: 365, endPoint y: 230, distance: 5.0
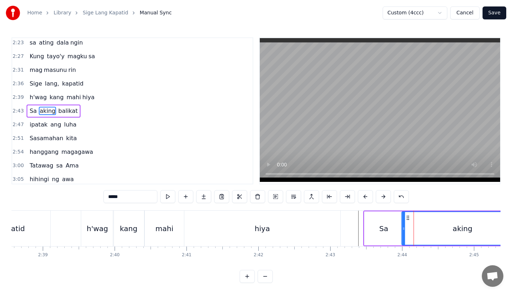
drag, startPoint x: 414, startPoint y: 216, endPoint x: 406, endPoint y: 218, distance: 8.8
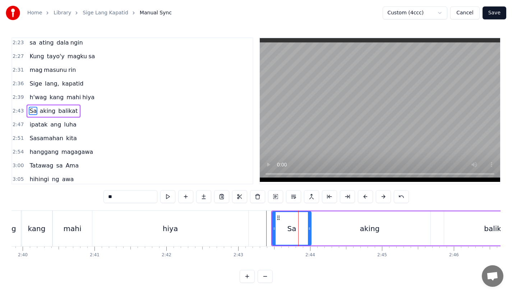
scroll to position [0, 11525]
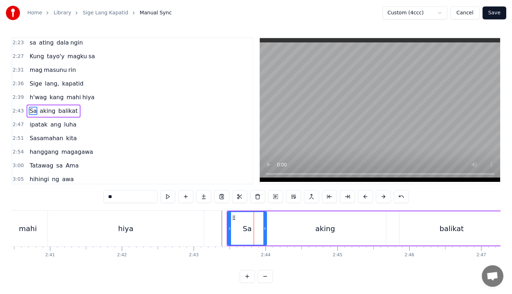
type input "*****"
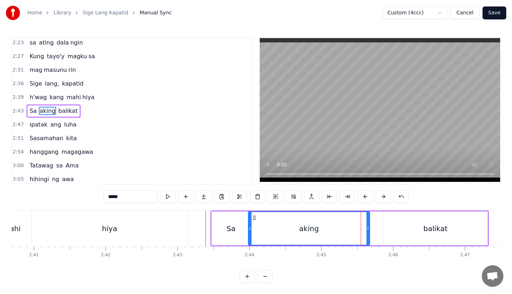
scroll to position [0, 11542]
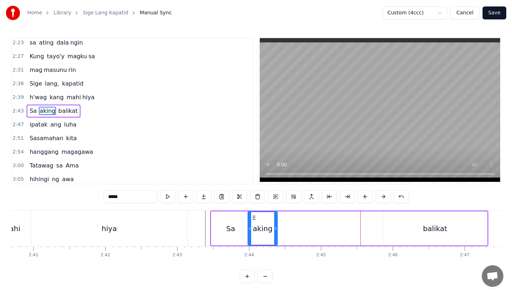
drag, startPoint x: 367, startPoint y: 231, endPoint x: 275, endPoint y: 232, distance: 91.9
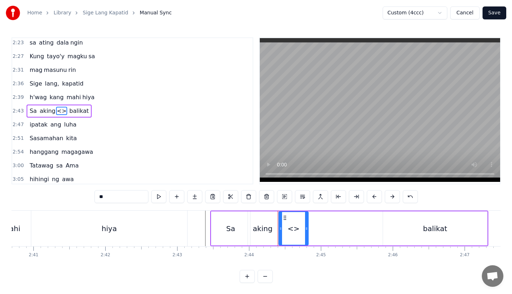
drag, startPoint x: 119, startPoint y: 201, endPoint x: 63, endPoint y: 201, distance: 55.3
type input "*"
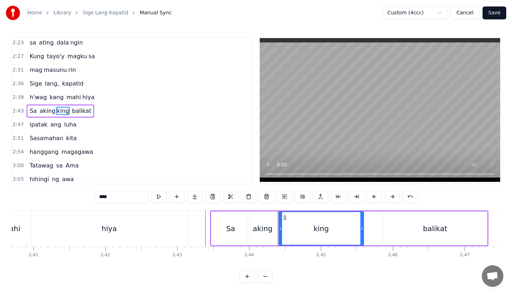
drag, startPoint x: 307, startPoint y: 227, endPoint x: 362, endPoint y: 226, distance: 55.0
drag, startPoint x: 362, startPoint y: 226, endPoint x: 381, endPoint y: 225, distance: 18.7
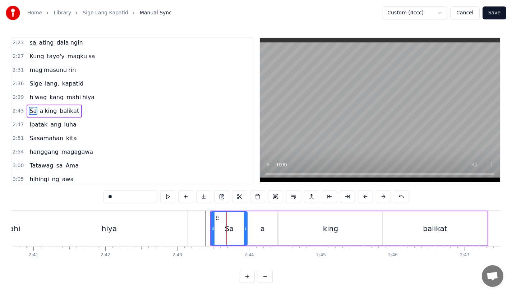
drag, startPoint x: 248, startPoint y: 231, endPoint x: 243, endPoint y: 233, distance: 5.1
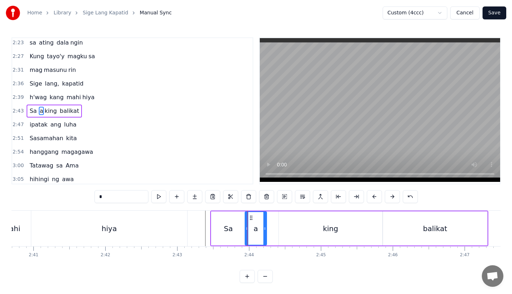
drag, startPoint x: 276, startPoint y: 233, endPoint x: 265, endPoint y: 233, distance: 11.1
type input "****"
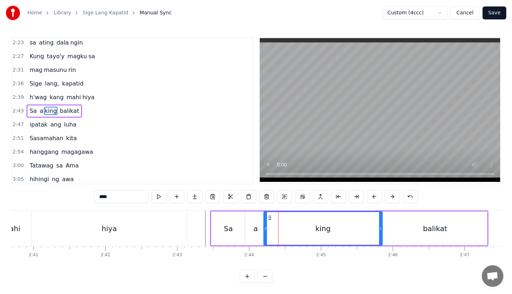
drag, startPoint x: 280, startPoint y: 228, endPoint x: 265, endPoint y: 230, distance: 15.5
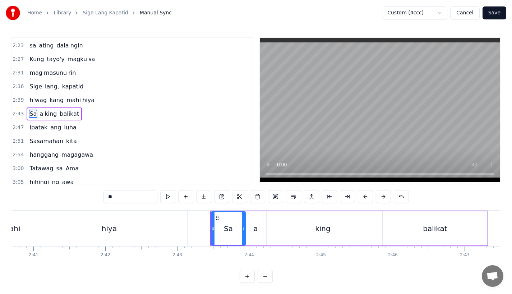
scroll to position [398, 0]
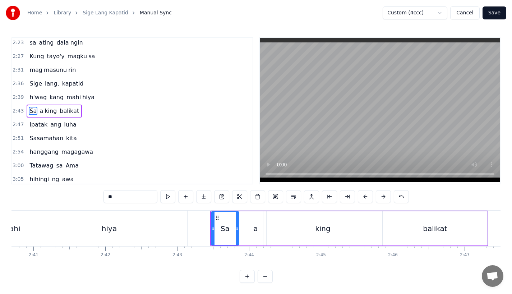
drag, startPoint x: 242, startPoint y: 232, endPoint x: 235, endPoint y: 233, distance: 6.9
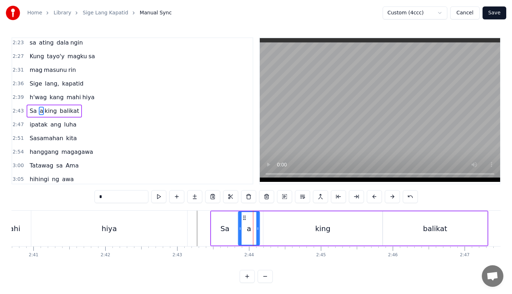
drag, startPoint x: 251, startPoint y: 216, endPoint x: 243, endPoint y: 218, distance: 7.7
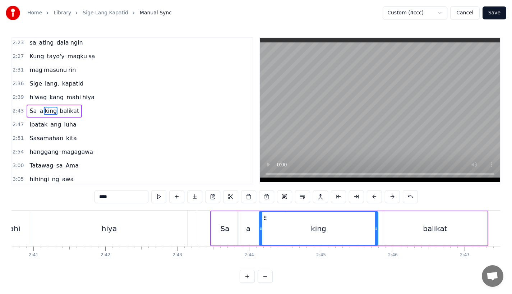
drag, startPoint x: 269, startPoint y: 219, endPoint x: 263, endPoint y: 219, distance: 5.7
drag, startPoint x: 373, startPoint y: 231, endPoint x: 369, endPoint y: 231, distance: 4.7
drag, startPoint x: 369, startPoint y: 231, endPoint x: 363, endPoint y: 231, distance: 5.4
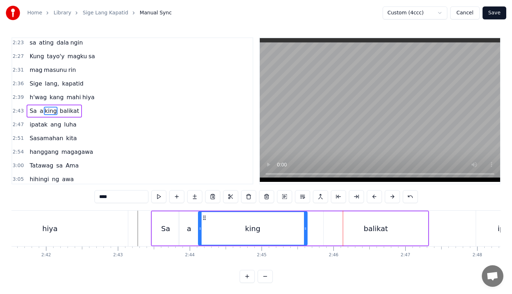
scroll to position [0, 11601]
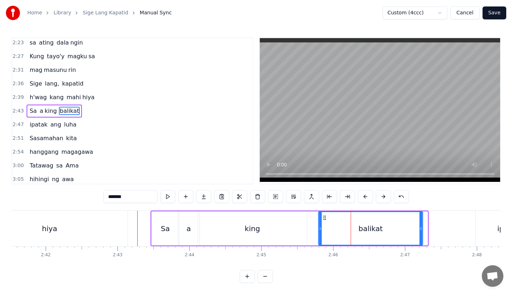
drag, startPoint x: 329, startPoint y: 218, endPoint x: 323, endPoint y: 218, distance: 6.1
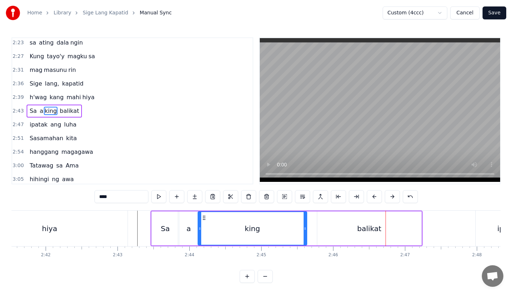
drag, startPoint x: 420, startPoint y: 233, endPoint x: 414, endPoint y: 233, distance: 6.5
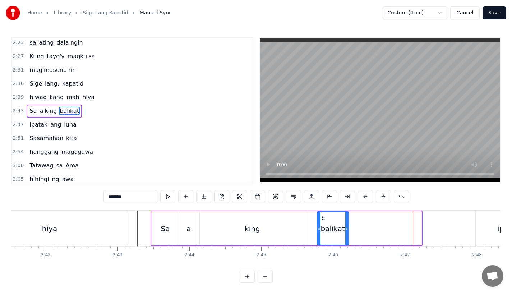
drag, startPoint x: 420, startPoint y: 229, endPoint x: 347, endPoint y: 233, distance: 73.4
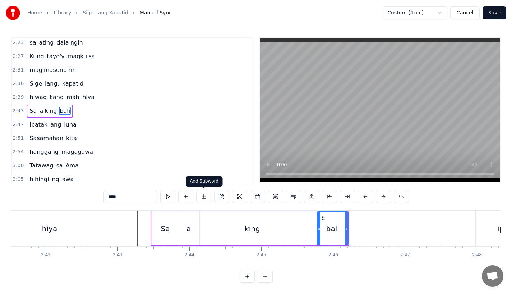
type input "****"
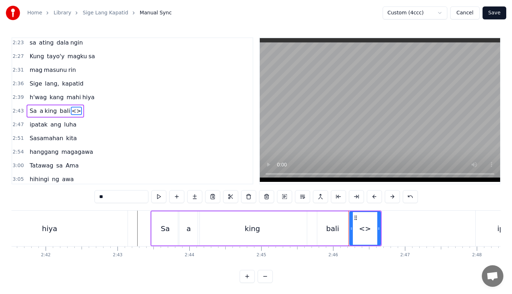
drag, startPoint x: 114, startPoint y: 199, endPoint x: 71, endPoint y: 199, distance: 42.4
drag, startPoint x: 379, startPoint y: 231, endPoint x: 421, endPoint y: 231, distance: 42.4
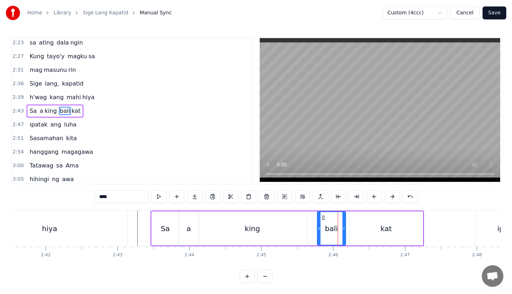
drag, startPoint x: 346, startPoint y: 233, endPoint x: 342, endPoint y: 234, distance: 4.0
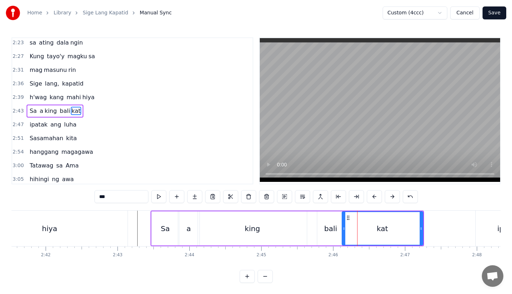
drag, startPoint x: 351, startPoint y: 230, endPoint x: 343, endPoint y: 233, distance: 8.3
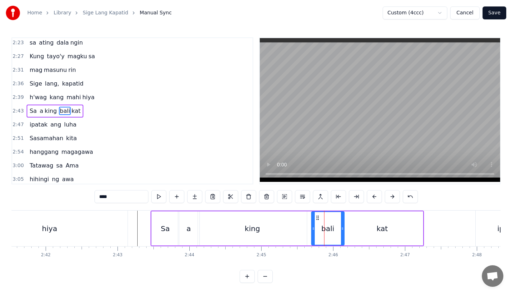
drag, startPoint x: 318, startPoint y: 234, endPoint x: 312, endPoint y: 236, distance: 6.3
type input "****"
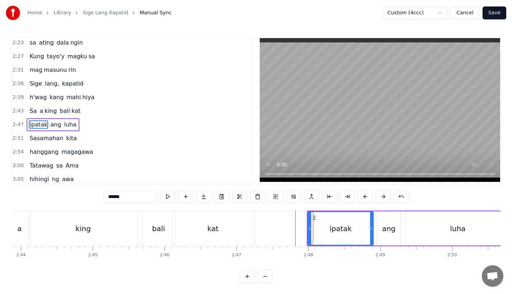
scroll to position [412, 0]
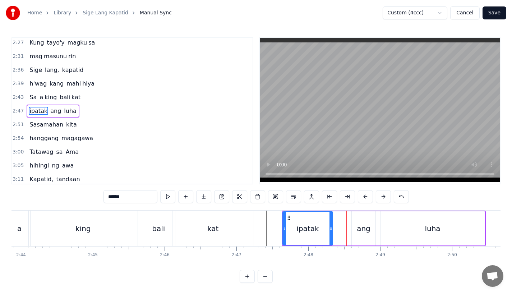
drag, startPoint x: 345, startPoint y: 234, endPoint x: 329, endPoint y: 235, distance: 16.6
type input "***"
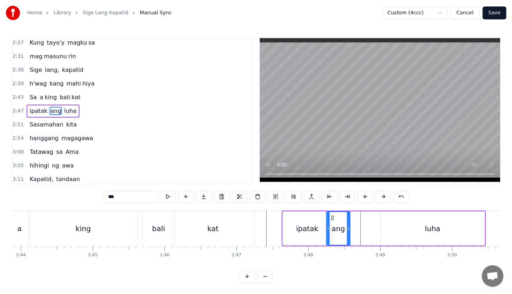
drag, startPoint x: 357, startPoint y: 217, endPoint x: 332, endPoint y: 221, distance: 25.4
drag, startPoint x: 348, startPoint y: 229, endPoint x: 355, endPoint y: 229, distance: 6.8
drag, startPoint x: 354, startPoint y: 228, endPoint x: 361, endPoint y: 229, distance: 7.6
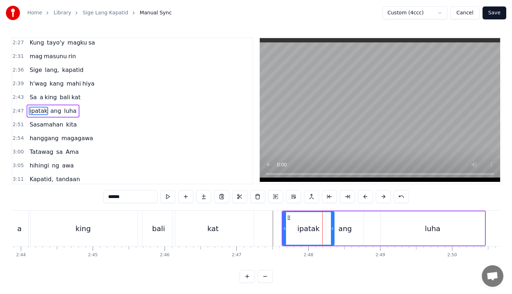
drag, startPoint x: 330, startPoint y: 229, endPoint x: 340, endPoint y: 229, distance: 10.1
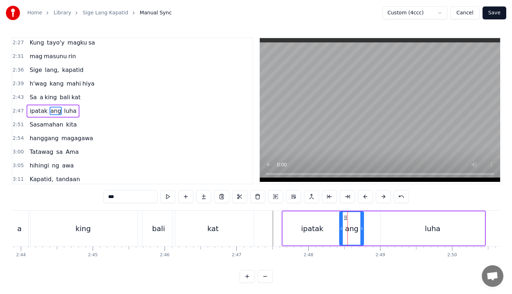
drag, startPoint x: 328, startPoint y: 229, endPoint x: 341, endPoint y: 230, distance: 13.3
type input "******"
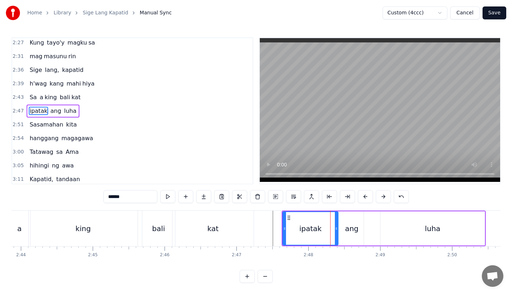
drag, startPoint x: 339, startPoint y: 231, endPoint x: 332, endPoint y: 232, distance: 7.0
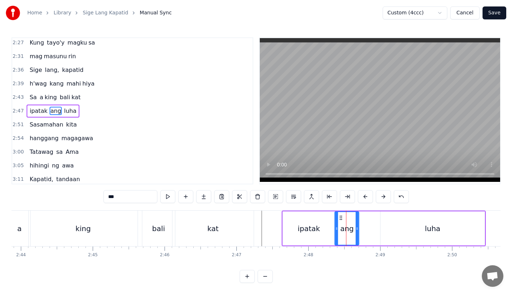
drag, startPoint x: 345, startPoint y: 216, endPoint x: 340, endPoint y: 218, distance: 5.6
drag, startPoint x: 356, startPoint y: 234, endPoint x: 365, endPoint y: 237, distance: 9.2
drag, startPoint x: 367, startPoint y: 232, endPoint x: 376, endPoint y: 231, distance: 9.3
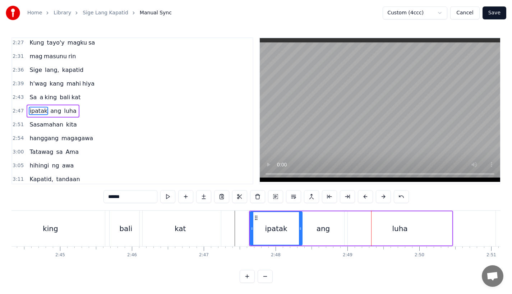
scroll to position [0, 11813]
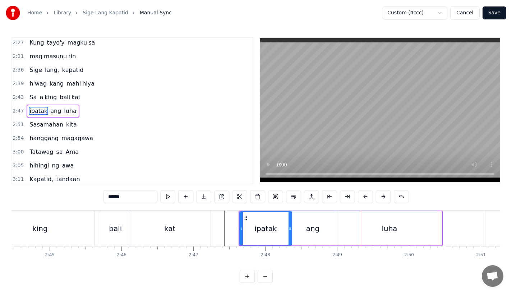
type input "****"
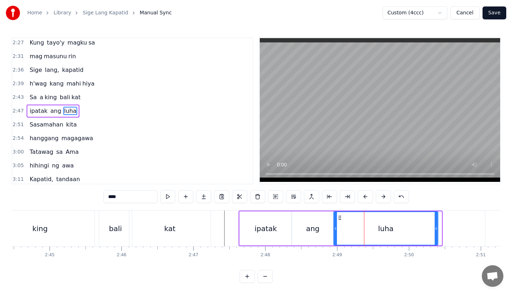
drag, startPoint x: 344, startPoint y: 220, endPoint x: 340, endPoint y: 221, distance: 4.8
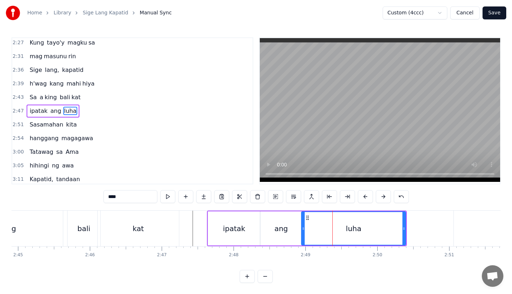
scroll to position [0, 11844]
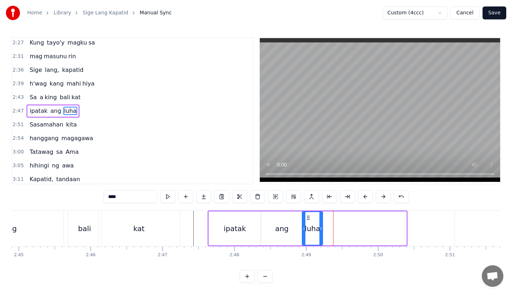
drag, startPoint x: 404, startPoint y: 232, endPoint x: 320, endPoint y: 233, distance: 84.0
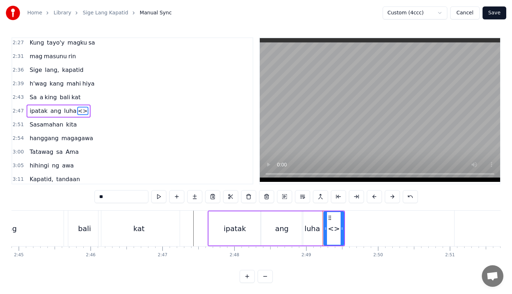
drag, startPoint x: 118, startPoint y: 198, endPoint x: 62, endPoint y: 198, distance: 55.7
drag, startPoint x: 341, startPoint y: 227, endPoint x: 419, endPoint y: 226, distance: 77.6
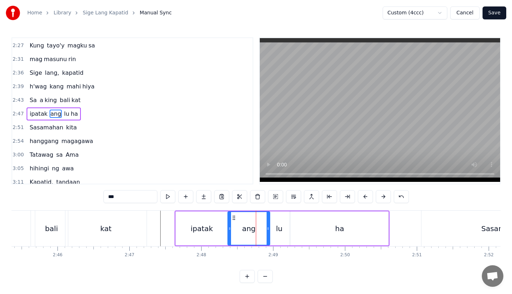
scroll to position [412, 0]
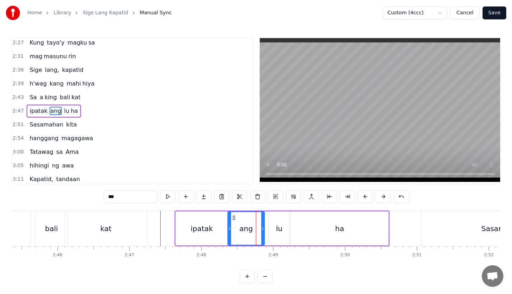
drag, startPoint x: 269, startPoint y: 229, endPoint x: 263, endPoint y: 229, distance: 5.4
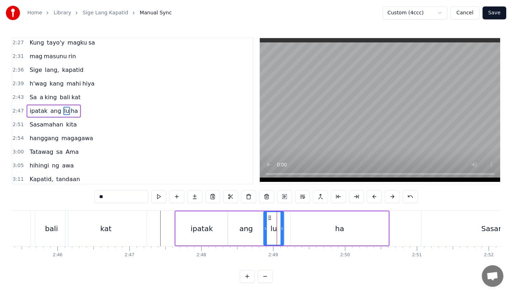
drag, startPoint x: 274, startPoint y: 217, endPoint x: 269, endPoint y: 218, distance: 5.7
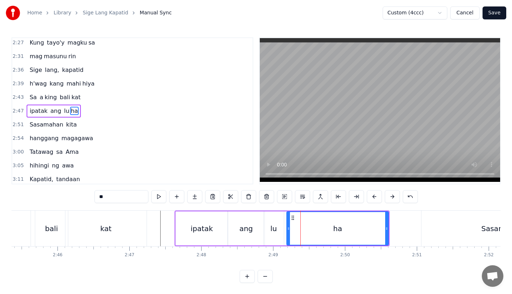
drag, startPoint x: 291, startPoint y: 229, endPoint x: 285, endPoint y: 229, distance: 6.1
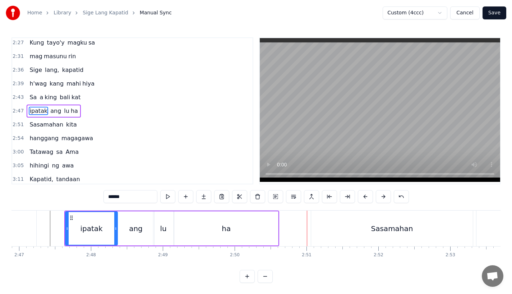
scroll to position [0, 11988]
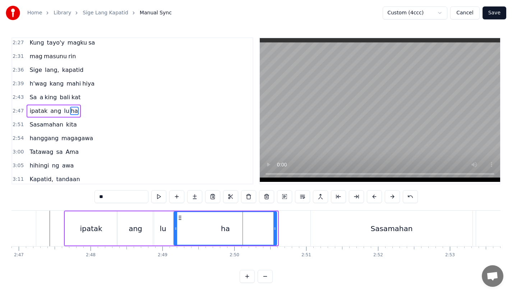
drag, startPoint x: 276, startPoint y: 232, endPoint x: 269, endPoint y: 232, distance: 7.2
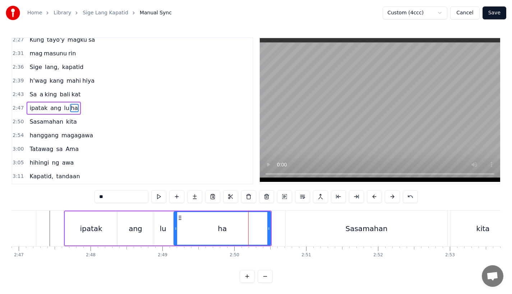
scroll to position [412, 0]
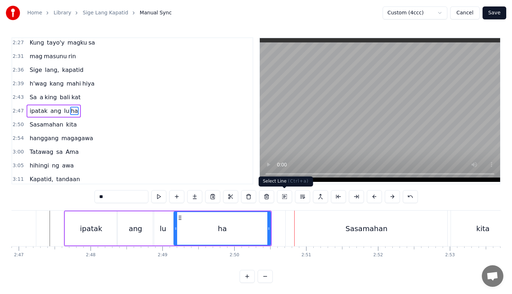
type input "*********"
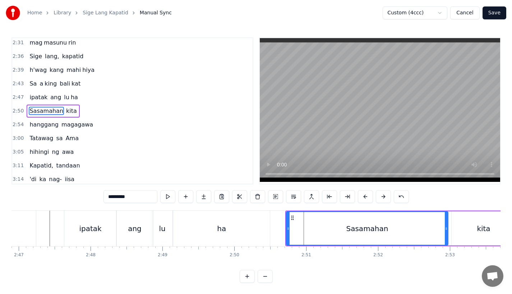
scroll to position [6, 0]
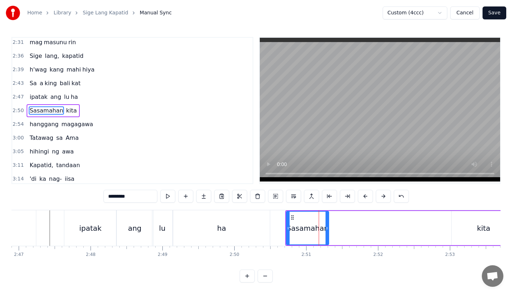
drag, startPoint x: 445, startPoint y: 227, endPoint x: 326, endPoint y: 240, distance: 119.9
drag, startPoint x: 121, startPoint y: 197, endPoint x: 165, endPoint y: 197, distance: 44.2
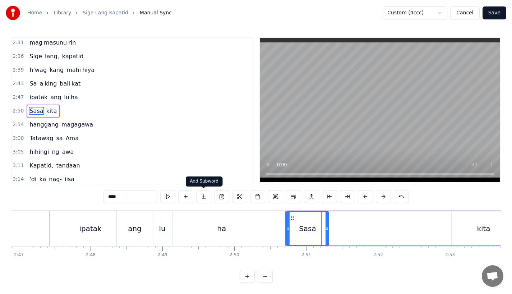
type input "****"
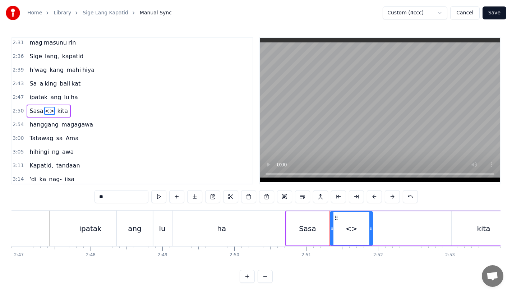
drag, startPoint x: 113, startPoint y: 198, endPoint x: 69, endPoint y: 198, distance: 43.8
type input "**"
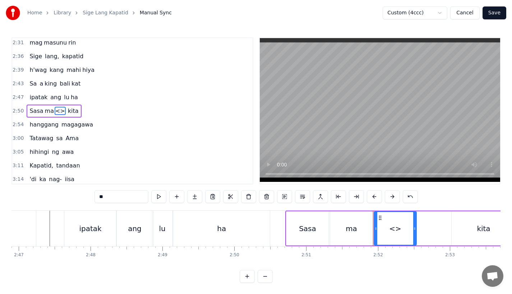
drag, startPoint x: 120, startPoint y: 199, endPoint x: 51, endPoint y: 199, distance: 68.2
drag, startPoint x: 376, startPoint y: 217, endPoint x: 393, endPoint y: 220, distance: 16.4
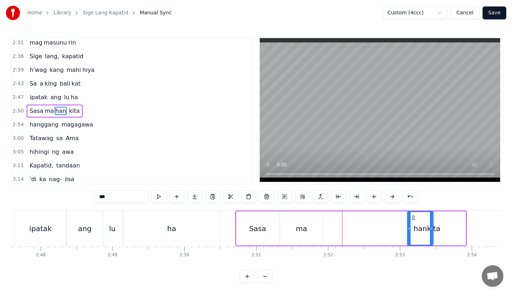
scroll to position [0, 12041]
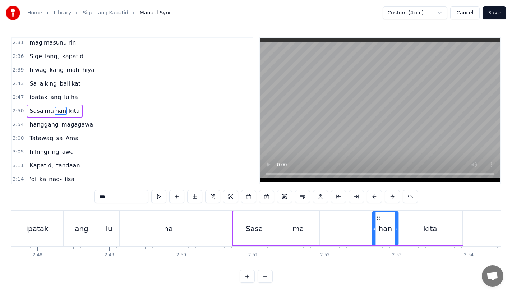
drag, startPoint x: 397, startPoint y: 219, endPoint x: 379, endPoint y: 227, distance: 19.9
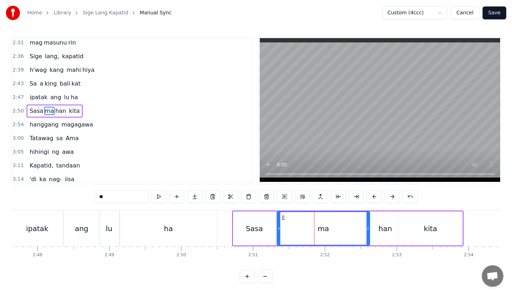
drag, startPoint x: 318, startPoint y: 231, endPoint x: 367, endPoint y: 235, distance: 49.7
type input "**"
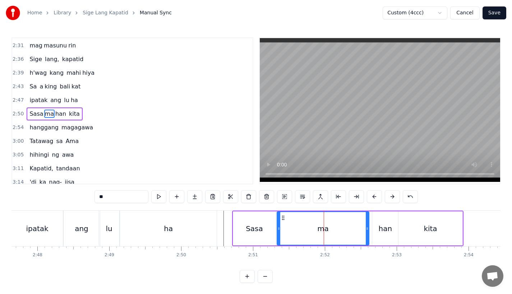
scroll to position [425, 0]
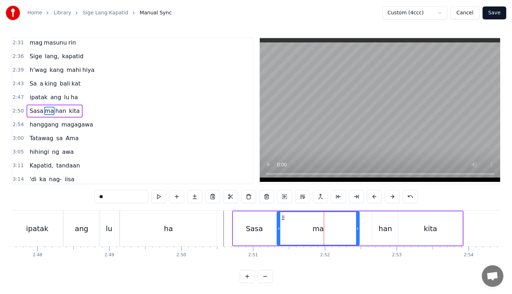
drag, startPoint x: 365, startPoint y: 231, endPoint x: 352, endPoint y: 232, distance: 13.3
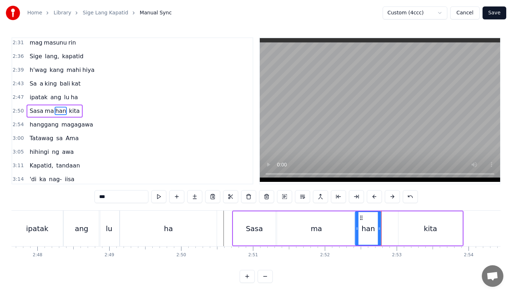
drag, startPoint x: 376, startPoint y: 218, endPoint x: 356, endPoint y: 221, distance: 20.4
drag, startPoint x: 377, startPoint y: 231, endPoint x: 388, endPoint y: 233, distance: 11.8
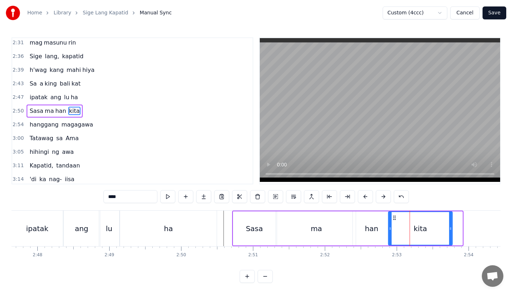
drag, startPoint x: 406, startPoint y: 216, endPoint x: 396, endPoint y: 217, distance: 10.5
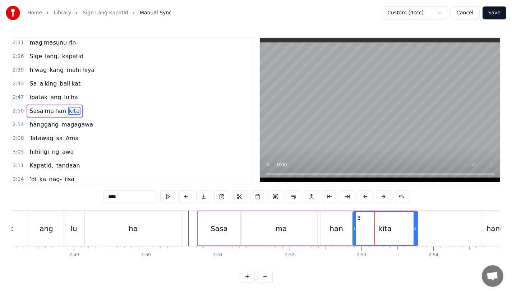
scroll to position [0, 12089]
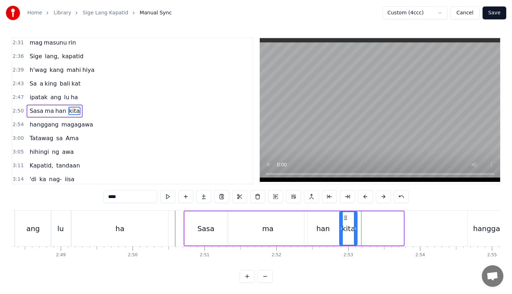
drag, startPoint x: 402, startPoint y: 231, endPoint x: 356, endPoint y: 232, distance: 46.4
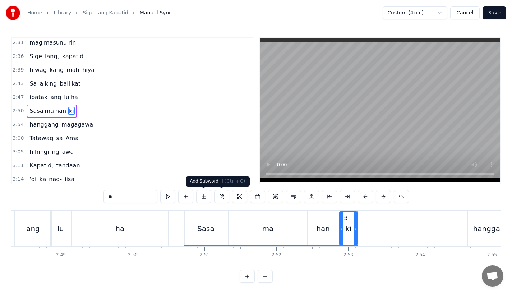
type input "**"
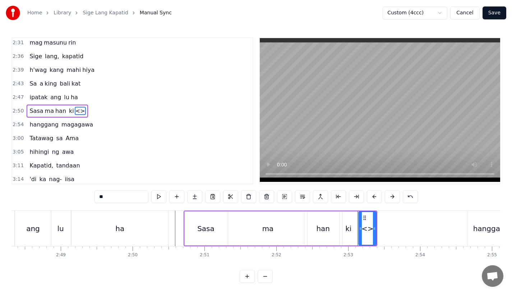
drag, startPoint x: 111, startPoint y: 198, endPoint x: 54, endPoint y: 198, distance: 56.7
drag, startPoint x: 374, startPoint y: 228, endPoint x: 422, endPoint y: 228, distance: 47.8
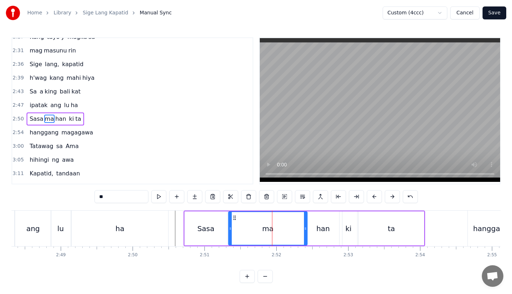
scroll to position [425, 0]
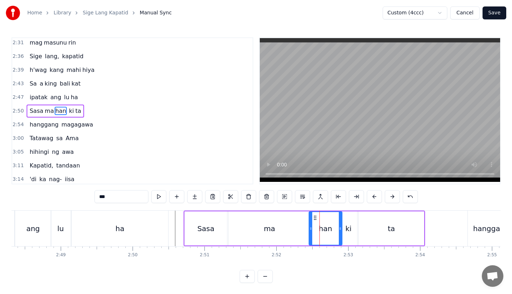
drag, startPoint x: 305, startPoint y: 231, endPoint x: 310, endPoint y: 237, distance: 7.7
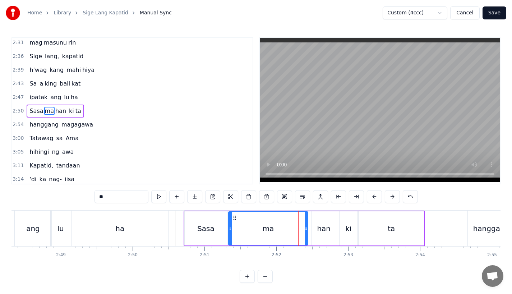
drag, startPoint x: 308, startPoint y: 227, endPoint x: 302, endPoint y: 230, distance: 5.9
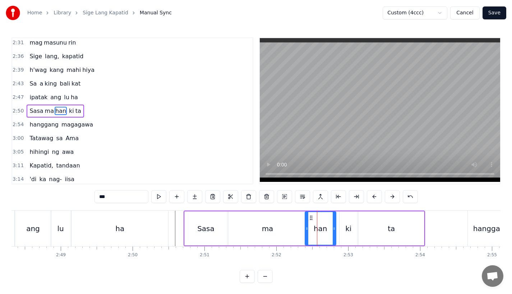
drag, startPoint x: 312, startPoint y: 226, endPoint x: 305, endPoint y: 226, distance: 6.8
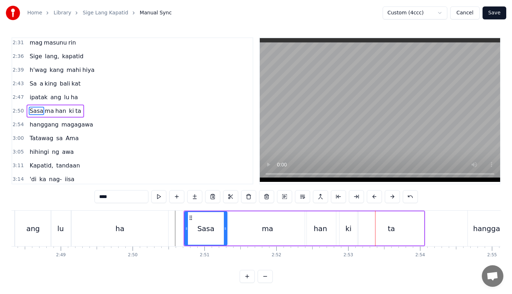
type input "**"
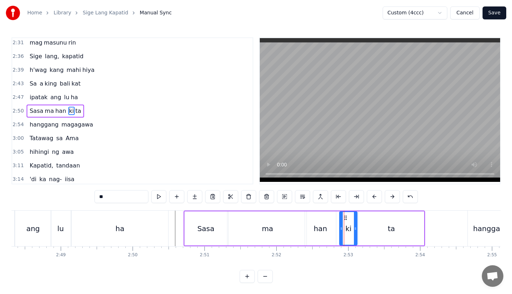
drag, startPoint x: 344, startPoint y: 214, endPoint x: 336, endPoint y: 214, distance: 7.2
drag, startPoint x: 345, startPoint y: 217, endPoint x: 339, endPoint y: 219, distance: 6.4
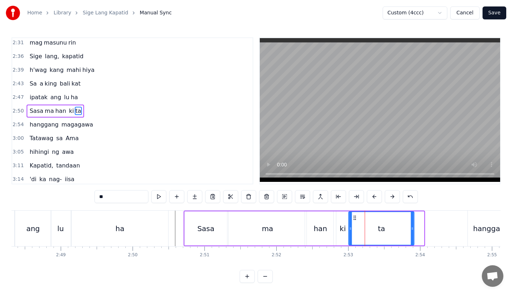
drag, startPoint x: 365, startPoint y: 218, endPoint x: 355, endPoint y: 218, distance: 10.1
drag, startPoint x: 413, startPoint y: 231, endPoint x: 418, endPoint y: 231, distance: 4.7
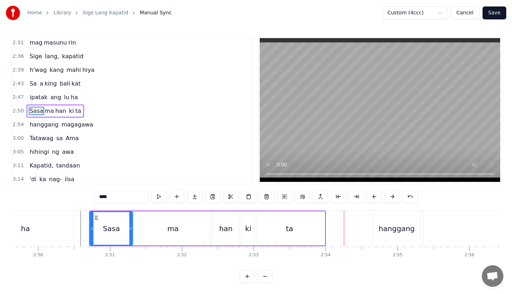
scroll to position [0, 12198]
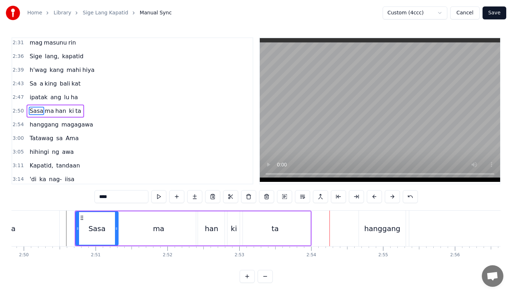
type input "********"
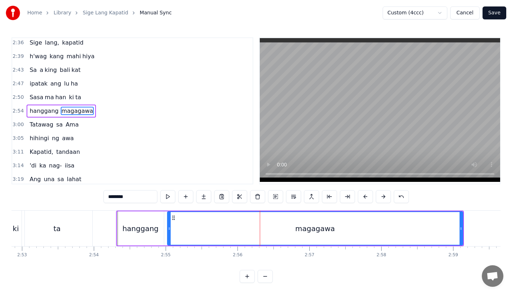
scroll to position [6, 0]
drag, startPoint x: 461, startPoint y: 227, endPoint x: 463, endPoint y: 232, distance: 5.3
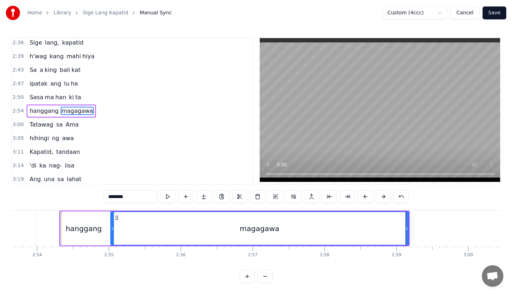
scroll to position [0, 12470]
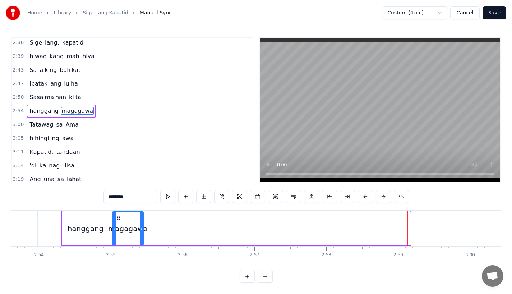
drag, startPoint x: 408, startPoint y: 231, endPoint x: 141, endPoint y: 229, distance: 266.8
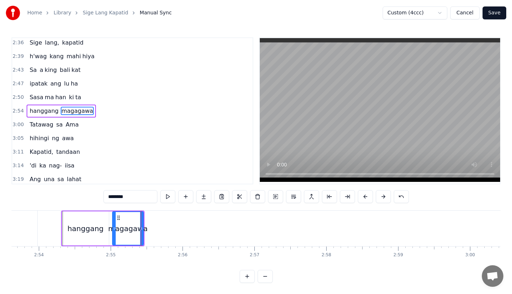
drag, startPoint x: 116, startPoint y: 197, endPoint x: 180, endPoint y: 197, distance: 63.9
type input "**"
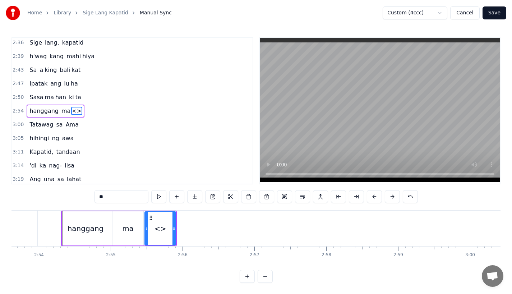
drag, startPoint x: 112, startPoint y: 195, endPoint x: 27, endPoint y: 195, distance: 85.5
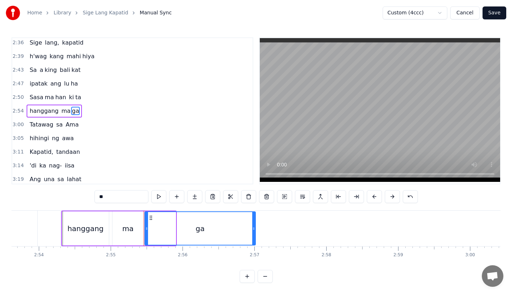
drag, startPoint x: 176, startPoint y: 229, endPoint x: 256, endPoint y: 230, distance: 80.8
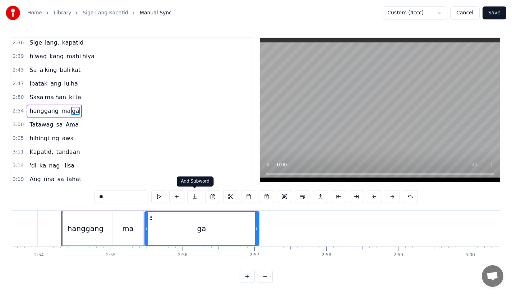
type input "**"
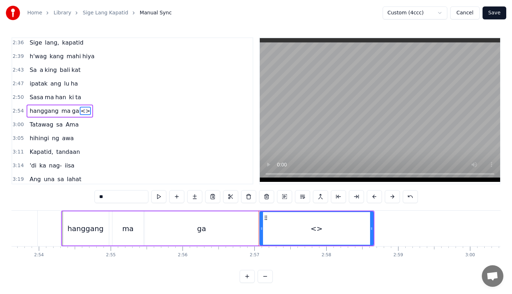
drag, startPoint x: 115, startPoint y: 196, endPoint x: 51, endPoint y: 196, distance: 63.6
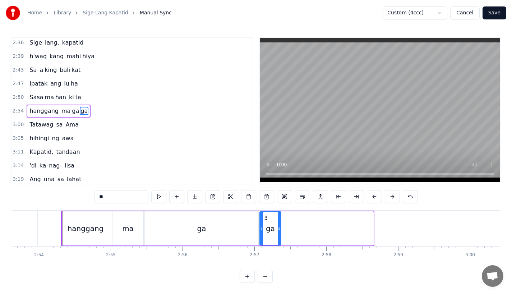
drag, startPoint x: 371, startPoint y: 230, endPoint x: 280, endPoint y: 231, distance: 91.6
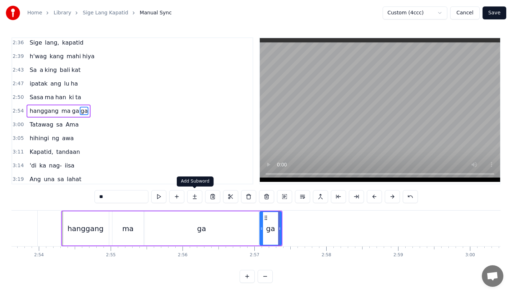
type input "**"
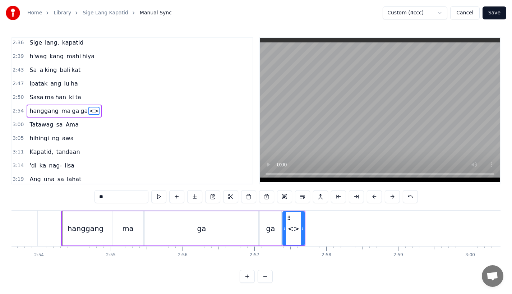
drag, startPoint x: 130, startPoint y: 197, endPoint x: 54, endPoint y: 197, distance: 75.8
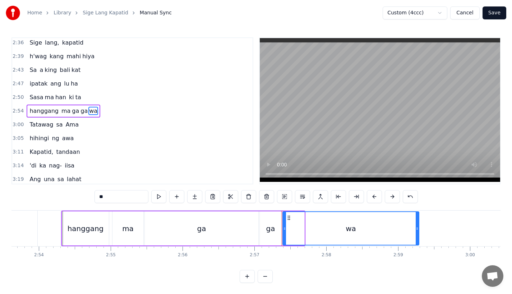
drag, startPoint x: 303, startPoint y: 227, endPoint x: 417, endPoint y: 228, distance: 114.2
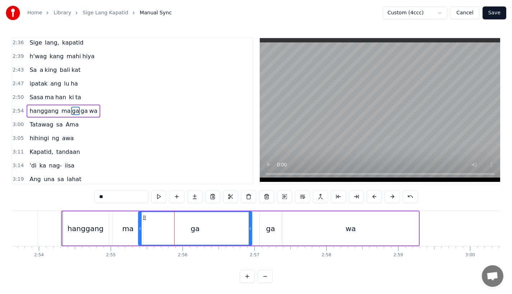
drag, startPoint x: 150, startPoint y: 218, endPoint x: 142, endPoint y: 218, distance: 7.9
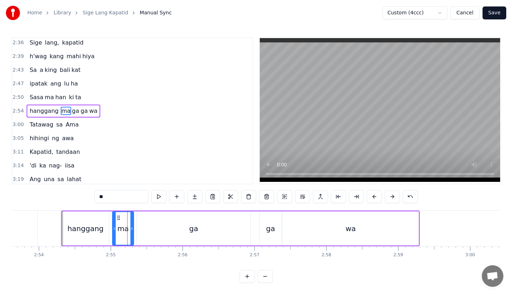
drag, startPoint x: 141, startPoint y: 231, endPoint x: 131, endPoint y: 231, distance: 10.1
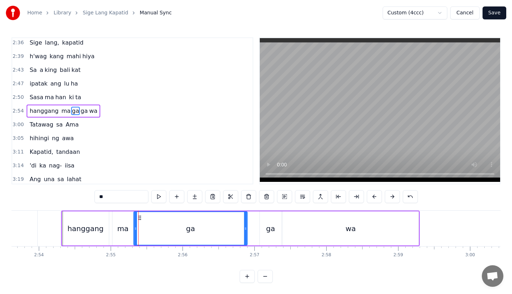
drag, startPoint x: 143, startPoint y: 217, endPoint x: 139, endPoint y: 217, distance: 4.0
drag, startPoint x: 244, startPoint y: 231, endPoint x: 225, endPoint y: 232, distance: 18.7
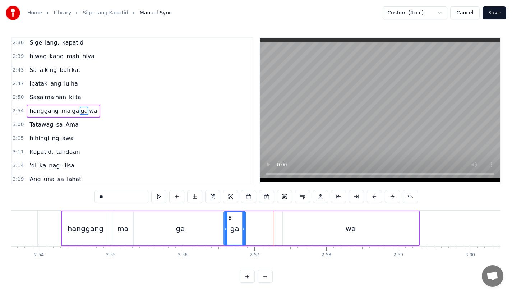
drag, startPoint x: 265, startPoint y: 218, endPoint x: 232, endPoint y: 218, distance: 33.0
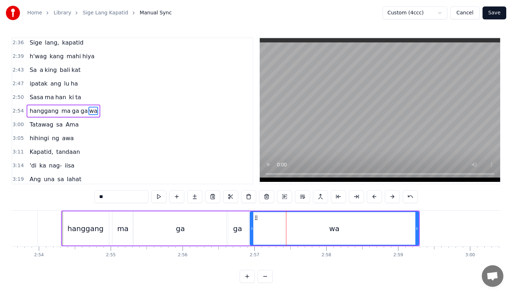
drag, startPoint x: 284, startPoint y: 227, endPoint x: 250, endPoint y: 230, distance: 34.2
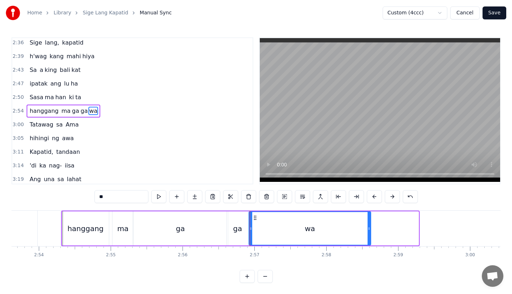
drag, startPoint x: 415, startPoint y: 231, endPoint x: 367, endPoint y: 232, distance: 47.4
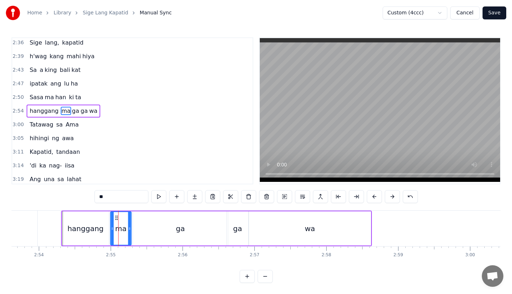
drag, startPoint x: 117, startPoint y: 216, endPoint x: 113, endPoint y: 217, distance: 3.7
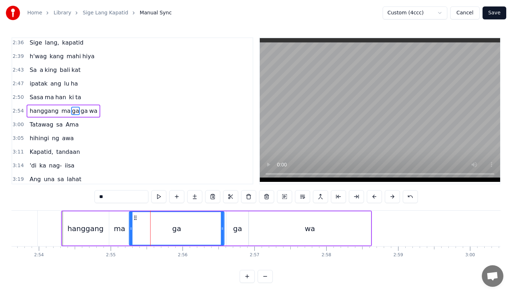
drag, startPoint x: 138, startPoint y: 216, endPoint x: 134, endPoint y: 217, distance: 4.0
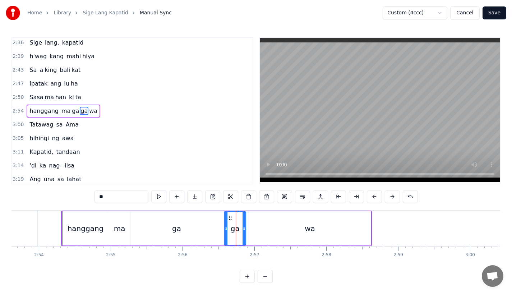
drag, startPoint x: 232, startPoint y: 217, endPoint x: 228, endPoint y: 218, distance: 4.9
type input "**"
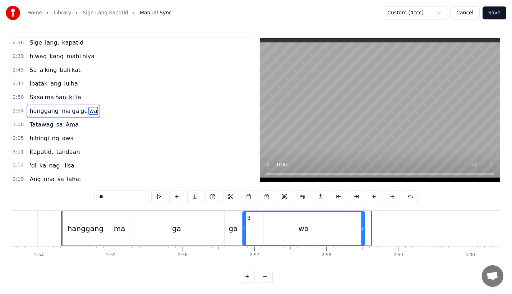
drag, startPoint x: 255, startPoint y: 218, endPoint x: 248, endPoint y: 220, distance: 7.0
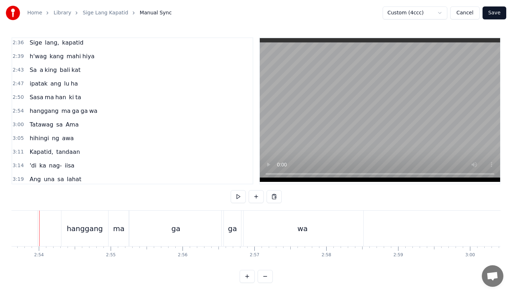
scroll to position [0, 12462]
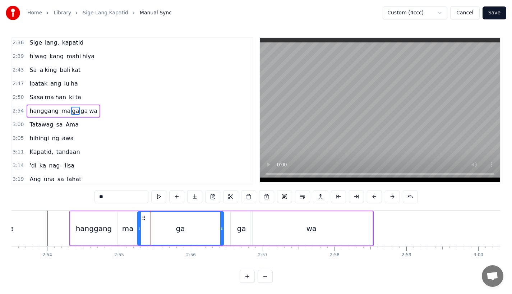
drag, startPoint x: 230, startPoint y: 230, endPoint x: 220, endPoint y: 231, distance: 10.5
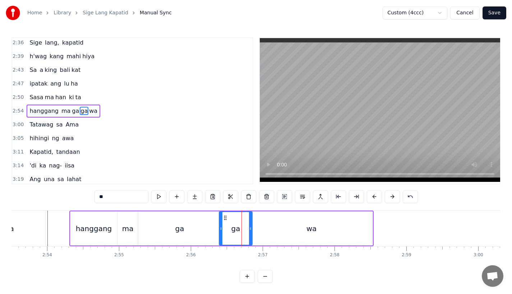
drag, startPoint x: 232, startPoint y: 231, endPoint x: 221, endPoint y: 232, distance: 10.9
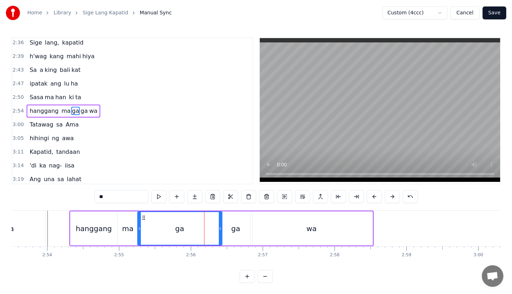
drag, startPoint x: 218, startPoint y: 231, endPoint x: 208, endPoint y: 231, distance: 10.4
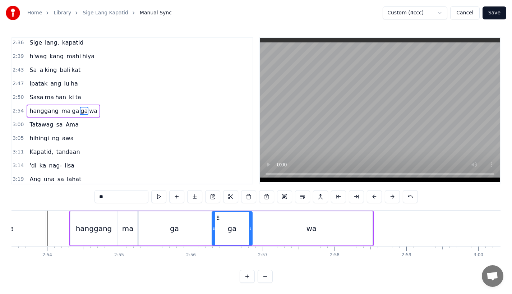
drag, startPoint x: 221, startPoint y: 231, endPoint x: 210, endPoint y: 233, distance: 10.6
drag, startPoint x: 249, startPoint y: 233, endPoint x: 242, endPoint y: 235, distance: 7.8
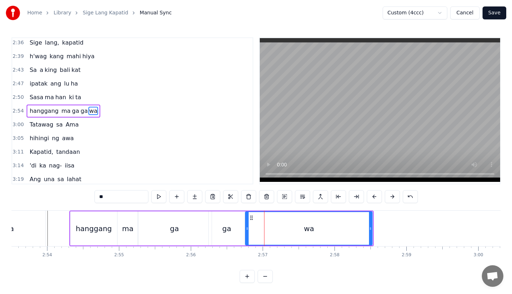
drag, startPoint x: 252, startPoint y: 232, endPoint x: 245, endPoint y: 232, distance: 6.5
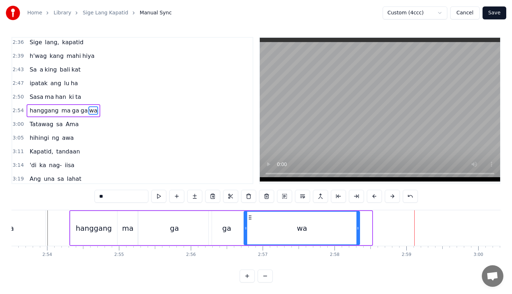
drag, startPoint x: 370, startPoint y: 223, endPoint x: 358, endPoint y: 227, distance: 12.3
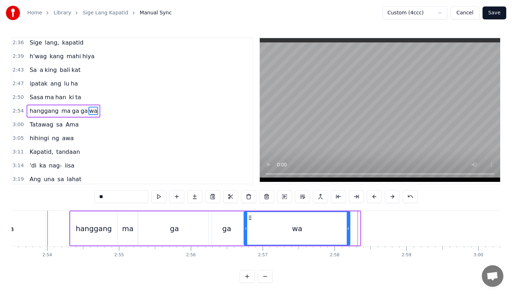
drag, startPoint x: 358, startPoint y: 227, endPoint x: 348, endPoint y: 227, distance: 10.1
drag, startPoint x: 348, startPoint y: 228, endPoint x: 371, endPoint y: 228, distance: 23.3
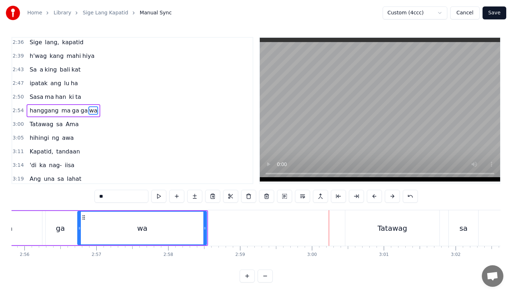
scroll to position [0, 12639]
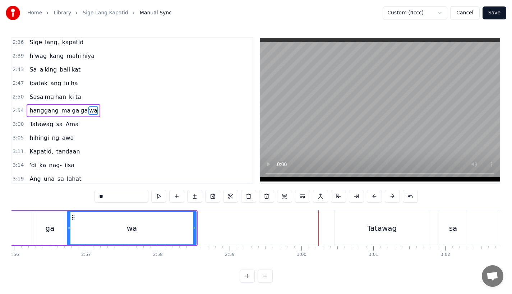
type input "*******"
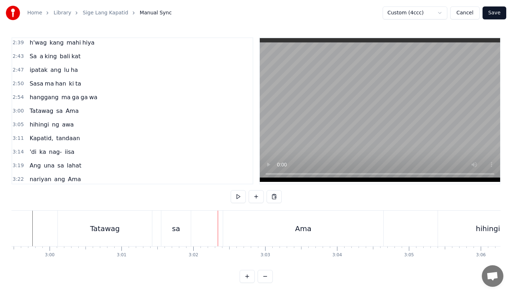
scroll to position [0, 12833]
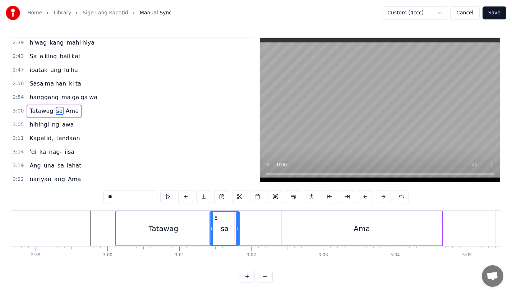
drag, startPoint x: 226, startPoint y: 217, endPoint x: 211, endPoint y: 218, distance: 14.7
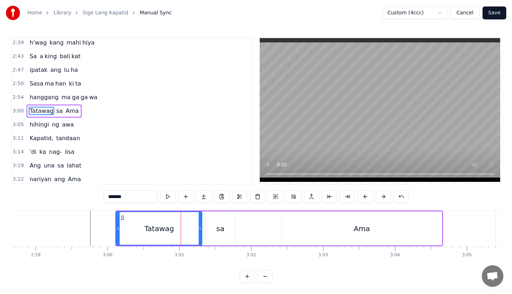
drag, startPoint x: 207, startPoint y: 230, endPoint x: 199, endPoint y: 232, distance: 8.9
type input "**"
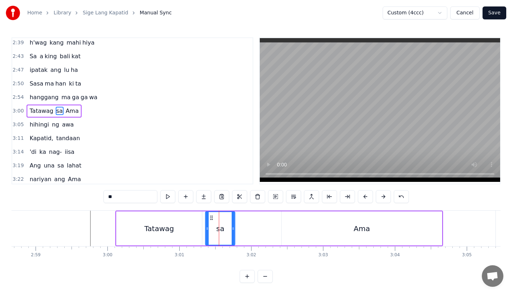
drag, startPoint x: 211, startPoint y: 216, endPoint x: 206, endPoint y: 216, distance: 5.4
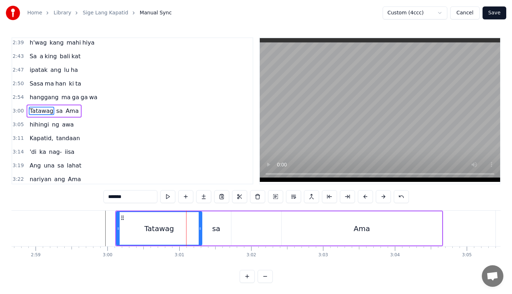
type input "***"
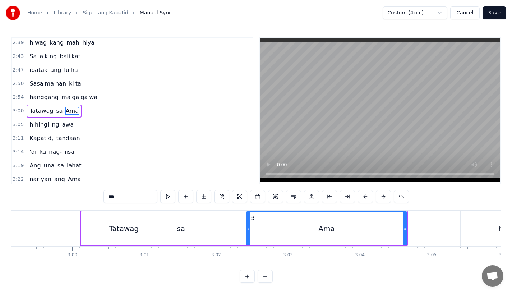
scroll to position [0, 12867]
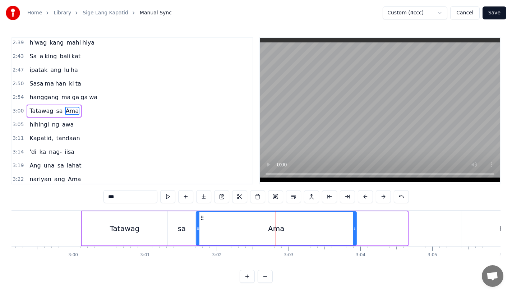
drag, startPoint x: 252, startPoint y: 217, endPoint x: 200, endPoint y: 219, distance: 51.4
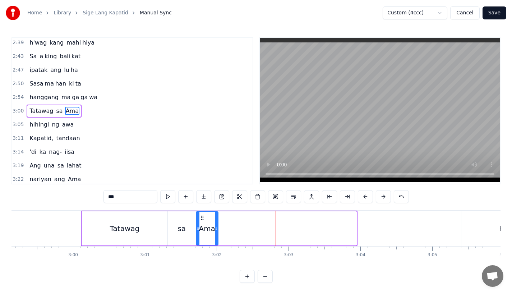
drag, startPoint x: 354, startPoint y: 229, endPoint x: 216, endPoint y: 231, distance: 138.3
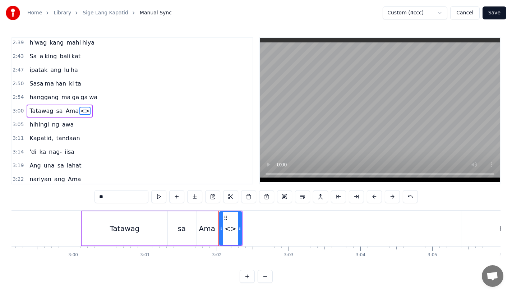
drag, startPoint x: 110, startPoint y: 196, endPoint x: 57, endPoint y: 196, distance: 52.8
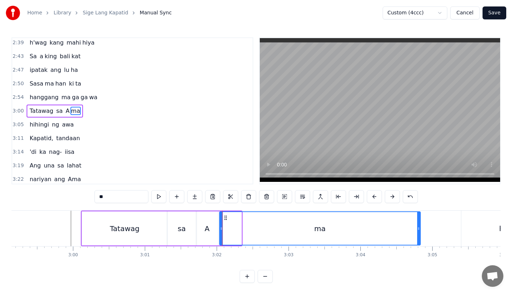
drag, startPoint x: 240, startPoint y: 233, endPoint x: 418, endPoint y: 228, distance: 178.5
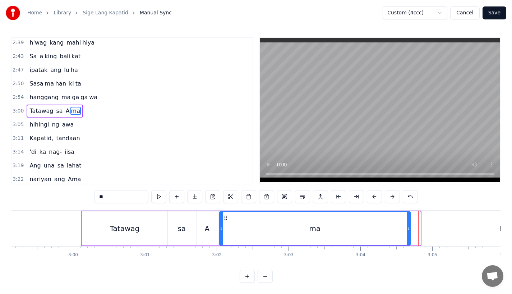
drag, startPoint x: 418, startPoint y: 228, endPoint x: 407, endPoint y: 232, distance: 11.9
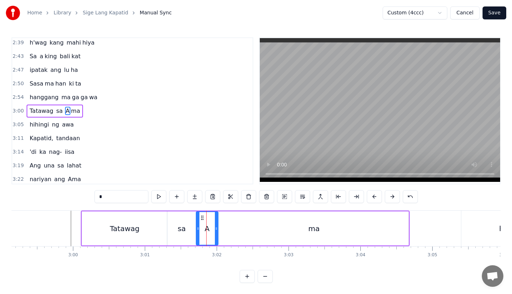
type input "*******"
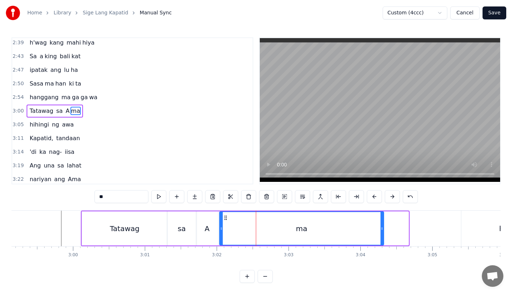
drag, startPoint x: 405, startPoint y: 230, endPoint x: 381, endPoint y: 230, distance: 24.4
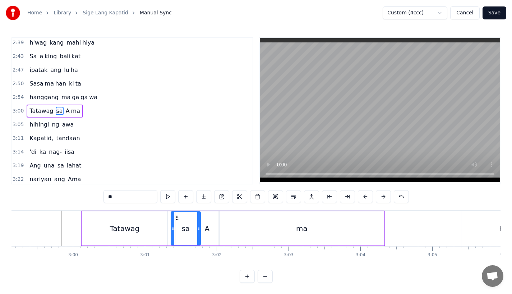
drag, startPoint x: 172, startPoint y: 216, endPoint x: 176, endPoint y: 216, distance: 4.3
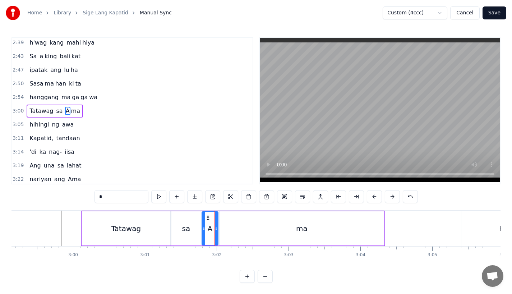
drag, startPoint x: 197, startPoint y: 231, endPoint x: 203, endPoint y: 231, distance: 5.8
drag, startPoint x: 216, startPoint y: 231, endPoint x: 226, endPoint y: 231, distance: 9.7
type input "**"
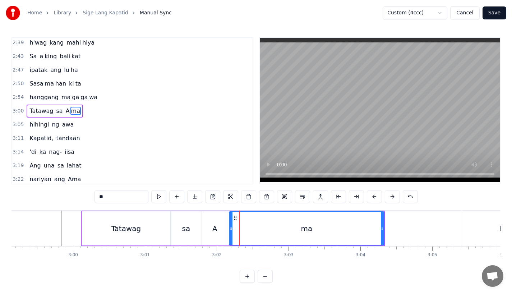
drag, startPoint x: 220, startPoint y: 230, endPoint x: 229, endPoint y: 230, distance: 9.7
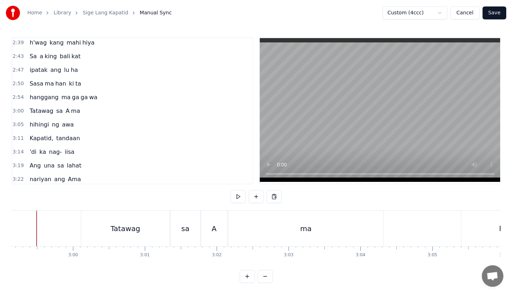
scroll to position [0, 12856]
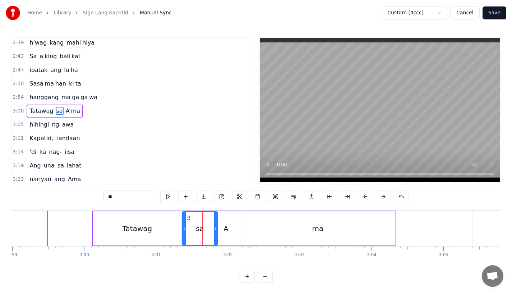
drag, startPoint x: 209, startPoint y: 231, endPoint x: 215, endPoint y: 231, distance: 6.5
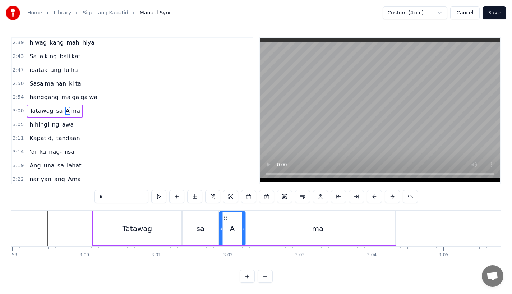
drag, startPoint x: 219, startPoint y: 217, endPoint x: 225, endPoint y: 217, distance: 6.5
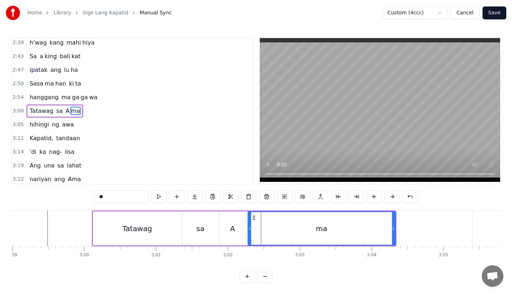
drag, startPoint x: 242, startPoint y: 230, endPoint x: 249, endPoint y: 230, distance: 7.2
drag, startPoint x: 392, startPoint y: 231, endPoint x: 382, endPoint y: 233, distance: 10.7
drag, startPoint x: 382, startPoint y: 233, endPoint x: 361, endPoint y: 236, distance: 21.4
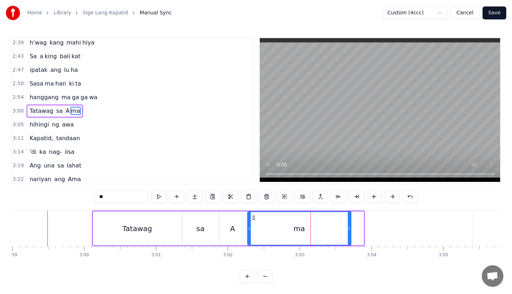
drag, startPoint x: 362, startPoint y: 230, endPoint x: 349, endPoint y: 232, distance: 12.8
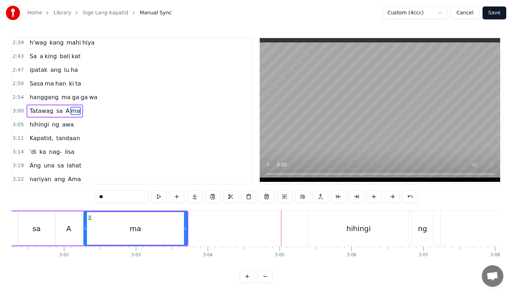
scroll to position [0, 13020]
type input "*******"
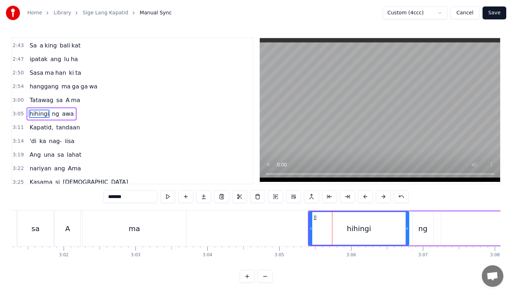
scroll to position [466, 0]
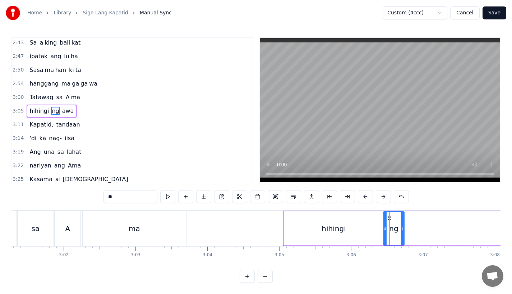
drag, startPoint x: 392, startPoint y: 218, endPoint x: 385, endPoint y: 219, distance: 6.6
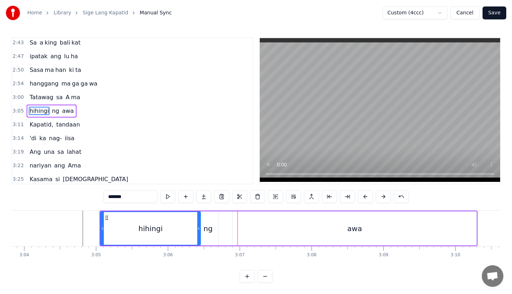
scroll to position [0, 13218]
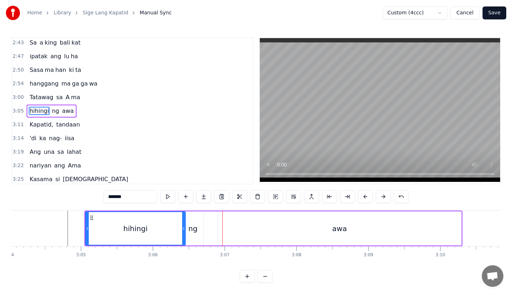
type input "***"
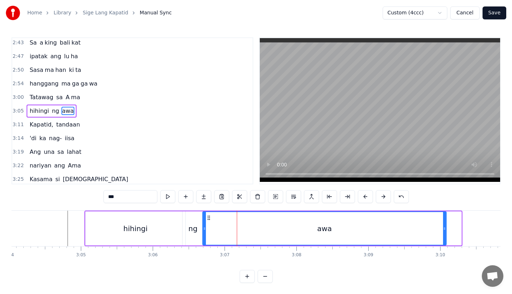
drag, startPoint x: 223, startPoint y: 217, endPoint x: 206, endPoint y: 219, distance: 17.0
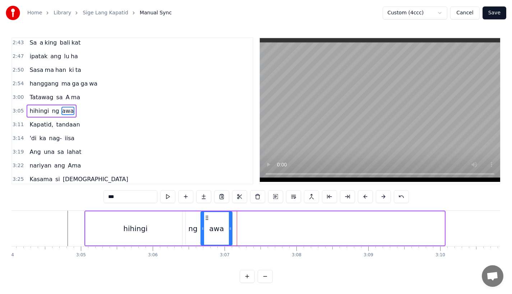
drag, startPoint x: 441, startPoint y: 229, endPoint x: 229, endPoint y: 231, distance: 212.2
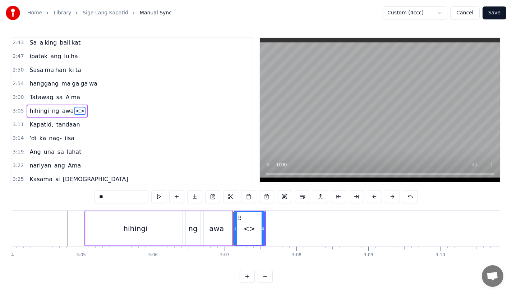
drag, startPoint x: 125, startPoint y: 199, endPoint x: 25, endPoint y: 196, distance: 100.6
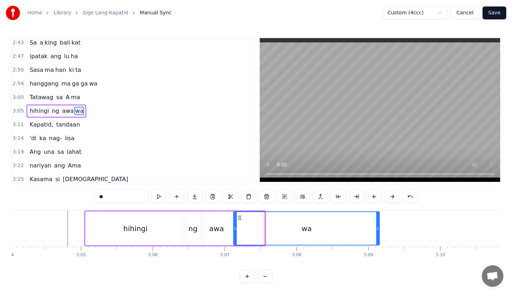
drag, startPoint x: 262, startPoint y: 232, endPoint x: 377, endPoint y: 231, distance: 115.6
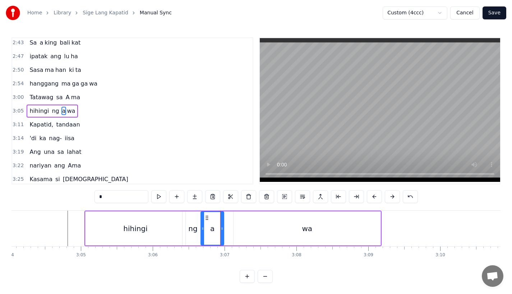
drag, startPoint x: 229, startPoint y: 228, endPoint x: 221, endPoint y: 228, distance: 9.0
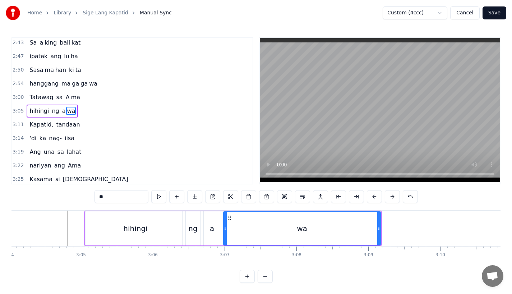
drag, startPoint x: 235, startPoint y: 230, endPoint x: 222, endPoint y: 232, distance: 12.8
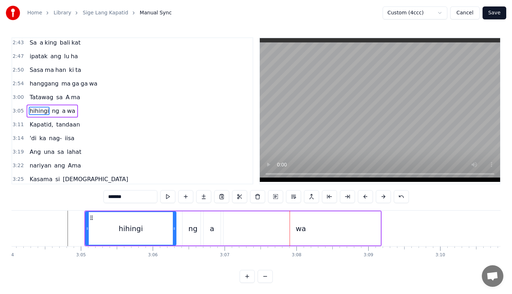
drag, startPoint x: 184, startPoint y: 237, endPoint x: 174, endPoint y: 238, distance: 10.5
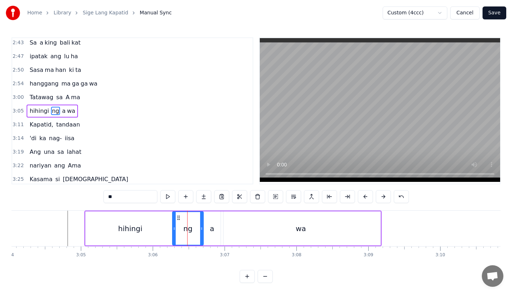
drag, startPoint x: 184, startPoint y: 232, endPoint x: 173, endPoint y: 234, distance: 11.0
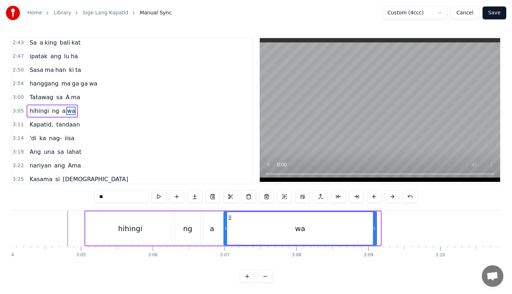
drag, startPoint x: 379, startPoint y: 232, endPoint x: 368, endPoint y: 232, distance: 10.8
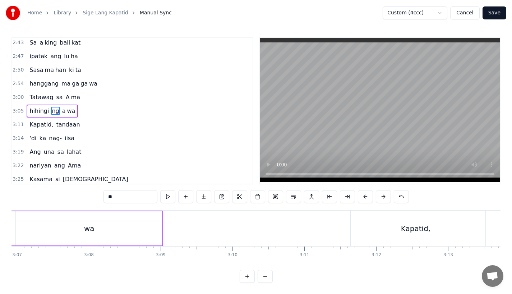
scroll to position [0, 13451]
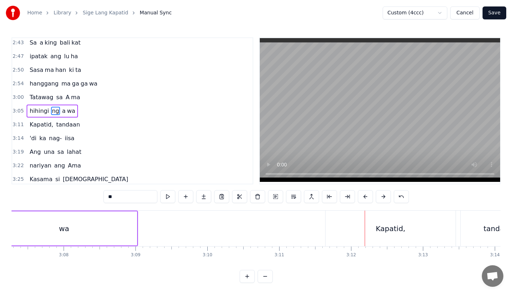
type input "********"
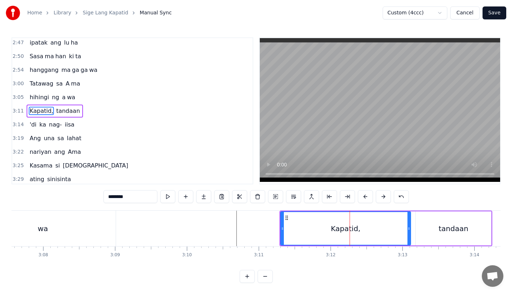
scroll to position [0, 13471]
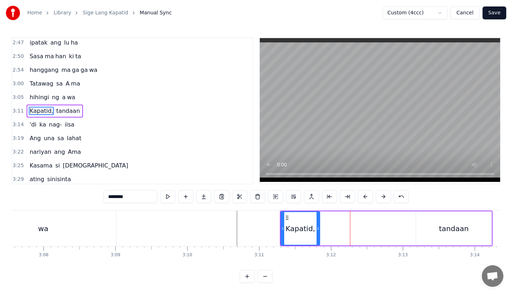
drag, startPoint x: 408, startPoint y: 230, endPoint x: 314, endPoint y: 232, distance: 93.7
drag, startPoint x: 120, startPoint y: 198, endPoint x: 178, endPoint y: 197, distance: 58.2
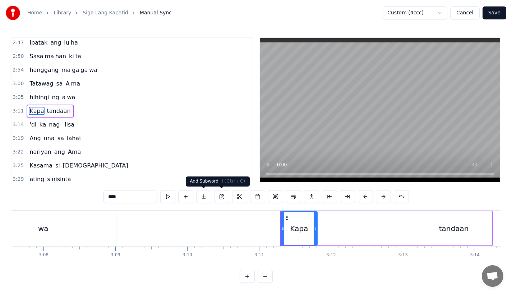
type input "****"
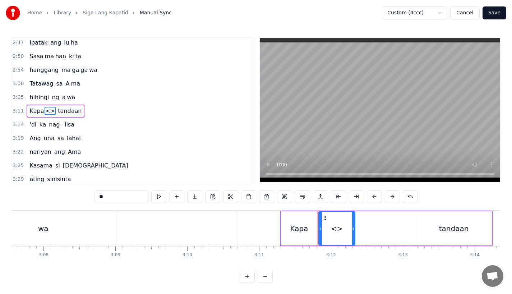
drag, startPoint x: 115, startPoint y: 196, endPoint x: 85, endPoint y: 196, distance: 30.5
paste input "**"
drag, startPoint x: 352, startPoint y: 232, endPoint x: 415, endPoint y: 232, distance: 63.2
type input "*******"
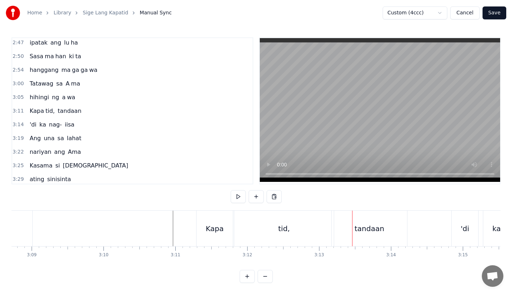
scroll to position [0, 13557]
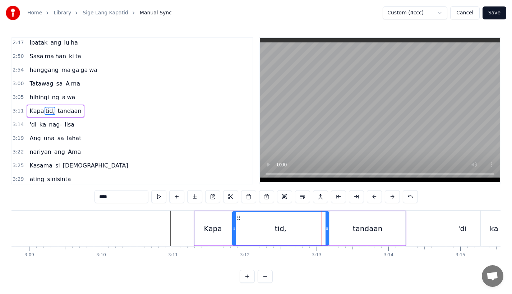
drag, startPoint x: 329, startPoint y: 229, endPoint x: 326, endPoint y: 230, distance: 3.7
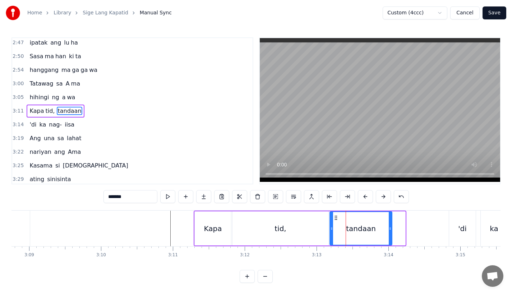
drag, startPoint x: 404, startPoint y: 229, endPoint x: 389, endPoint y: 232, distance: 14.6
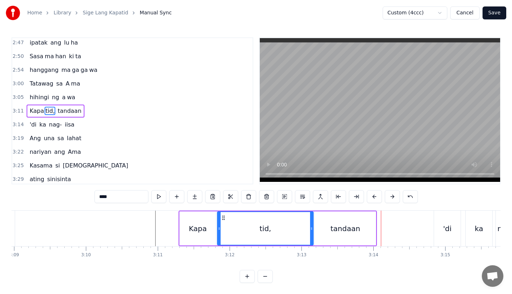
scroll to position [0, 13582]
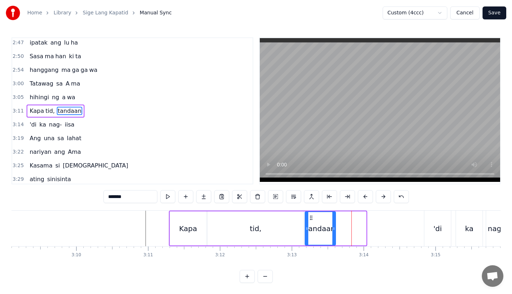
drag, startPoint x: 364, startPoint y: 233, endPoint x: 333, endPoint y: 233, distance: 31.2
drag, startPoint x: 333, startPoint y: 233, endPoint x: 337, endPoint y: 233, distance: 4.3
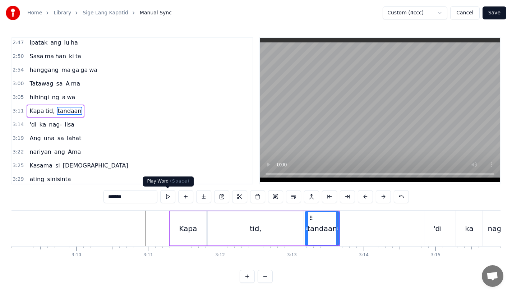
drag, startPoint x: 122, startPoint y: 197, endPoint x: 176, endPoint y: 197, distance: 54.6
type input "*****"
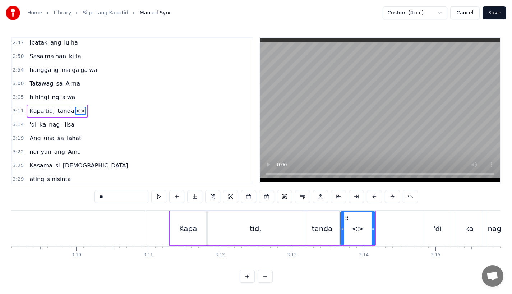
drag, startPoint x: 132, startPoint y: 196, endPoint x: 62, endPoint y: 196, distance: 70.0
paste input "text"
drag, startPoint x: 372, startPoint y: 231, endPoint x: 398, endPoint y: 231, distance: 25.1
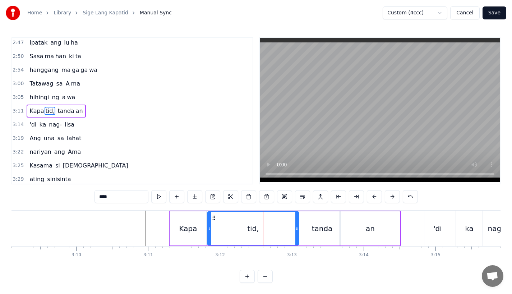
drag, startPoint x: 300, startPoint y: 233, endPoint x: 292, endPoint y: 236, distance: 8.5
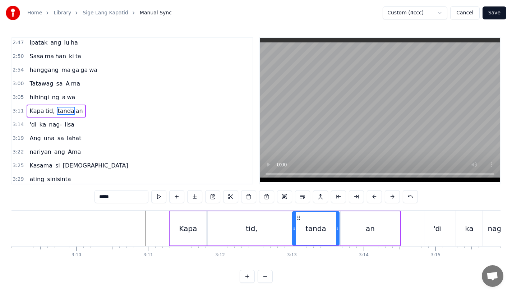
drag, startPoint x: 306, startPoint y: 230, endPoint x: 294, endPoint y: 233, distance: 12.5
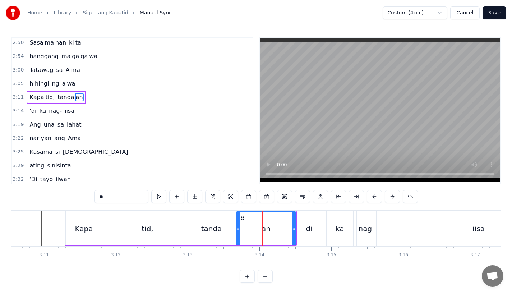
scroll to position [480, 0]
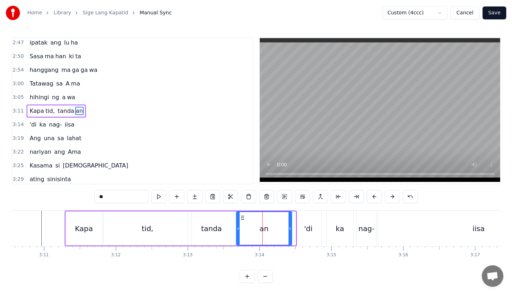
drag, startPoint x: 292, startPoint y: 230, endPoint x: 288, endPoint y: 231, distance: 4.0
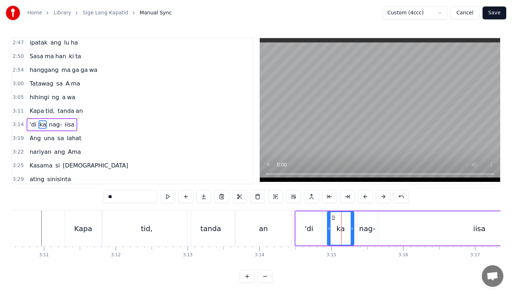
scroll to position [493, 0]
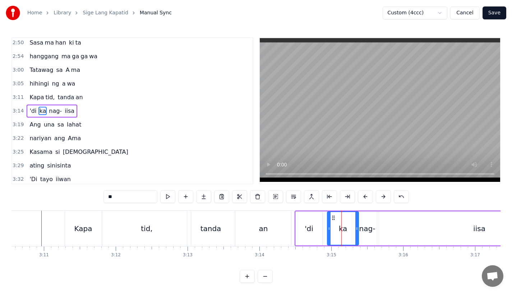
drag, startPoint x: 352, startPoint y: 230, endPoint x: 357, endPoint y: 230, distance: 4.7
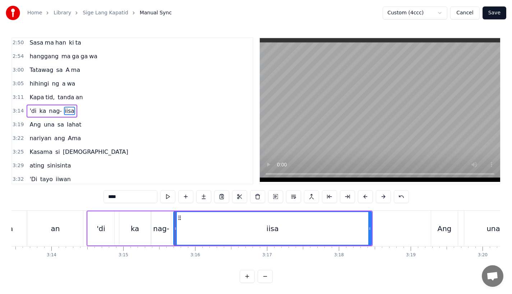
scroll to position [0, 13893]
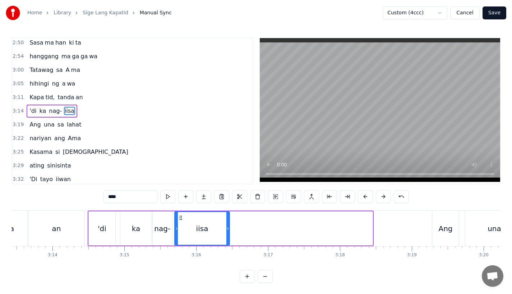
drag, startPoint x: 371, startPoint y: 230, endPoint x: 228, endPoint y: 230, distance: 142.9
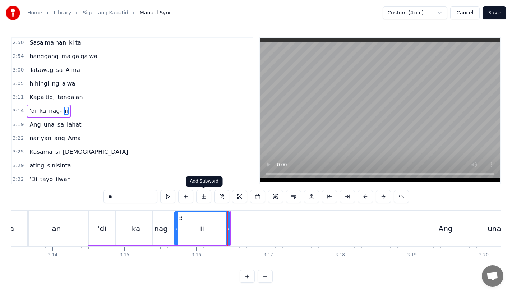
type input "**"
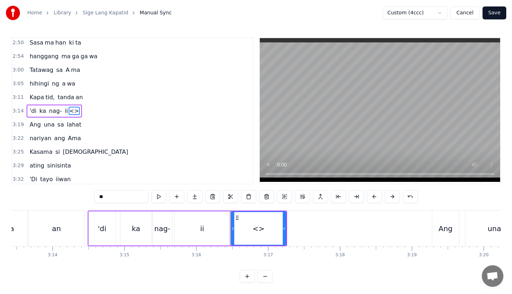
drag, startPoint x: 129, startPoint y: 201, endPoint x: 37, endPoint y: 193, distance: 92.6
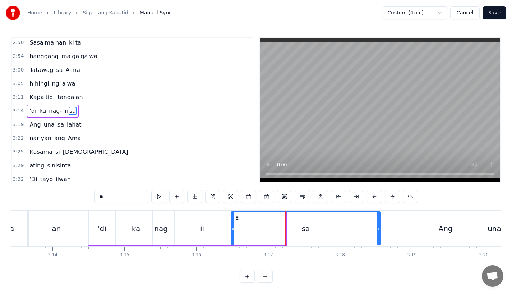
drag, startPoint x: 284, startPoint y: 232, endPoint x: 379, endPoint y: 234, distance: 94.5
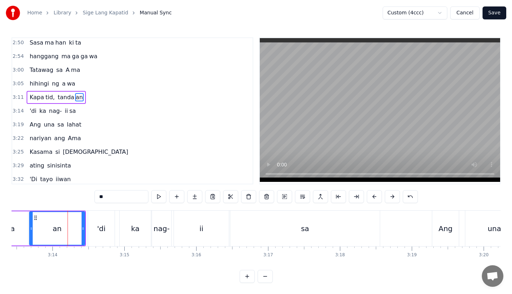
scroll to position [480, 0]
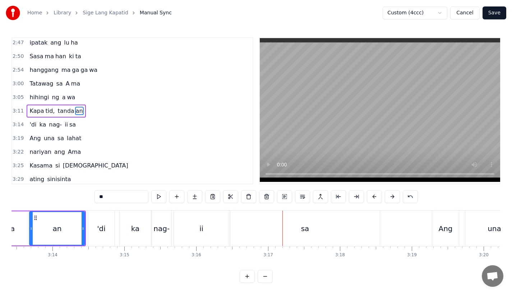
click at [263, 243] on div "sa" at bounding box center [304, 228] width 149 height 36
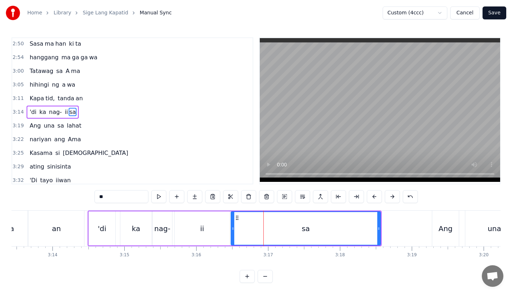
scroll to position [493, 0]
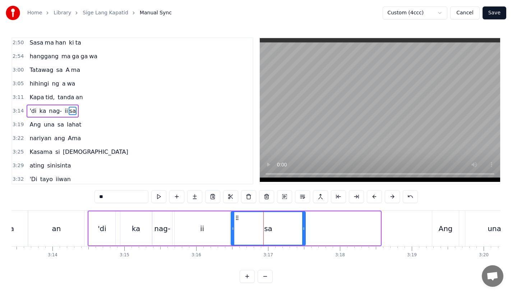
drag, startPoint x: 379, startPoint y: 229, endPoint x: 296, endPoint y: 234, distance: 82.8
click at [302, 234] on div at bounding box center [303, 228] width 3 height 33
click at [265, 227] on div "sa" at bounding box center [264, 228] width 8 height 11
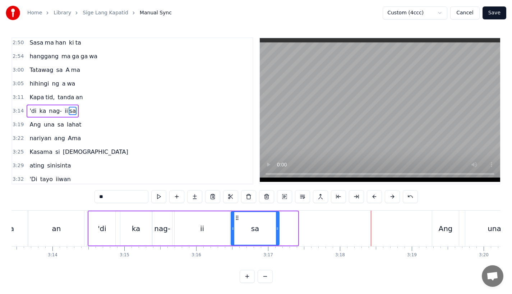
drag, startPoint x: 296, startPoint y: 235, endPoint x: 277, endPoint y: 236, distance: 19.4
click at [277, 236] on div at bounding box center [277, 228] width 3 height 33
click at [118, 197] on input "**" at bounding box center [121, 196] width 54 height 13
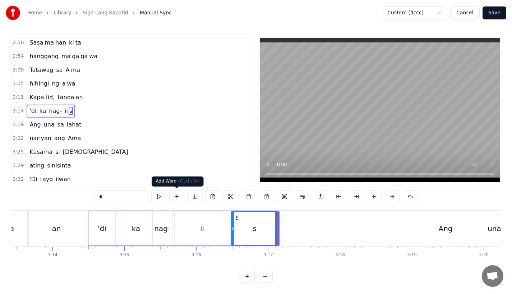
type input "*"
click at [190, 197] on button at bounding box center [194, 196] width 15 height 13
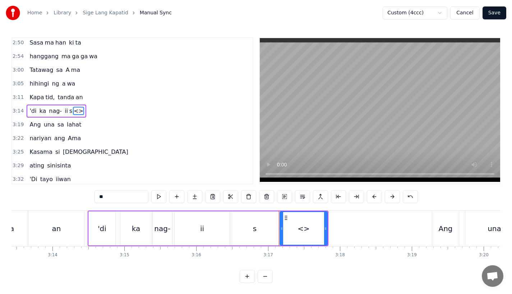
drag, startPoint x: 123, startPoint y: 201, endPoint x: 59, endPoint y: 198, distance: 64.4
click at [59, 198] on div "0:17 A king naki ki ta 0:20 lungkot sa iyong ma ta 0:24 Nararamdaman ko 0:27 bi…" at bounding box center [255, 159] width 489 height 245
drag, startPoint x: 325, startPoint y: 228, endPoint x: 380, endPoint y: 228, distance: 54.6
click at [380, 228] on icon at bounding box center [379, 229] width 3 height 6
click at [127, 224] on div "ka" at bounding box center [135, 228] width 31 height 34
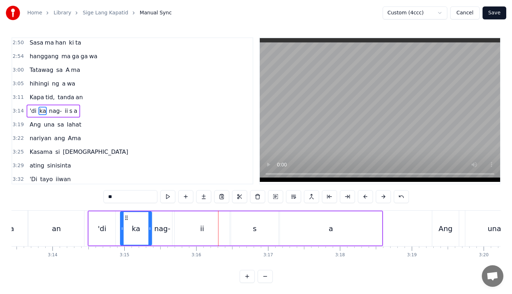
click at [166, 224] on div "nag-" at bounding box center [162, 228] width 16 height 11
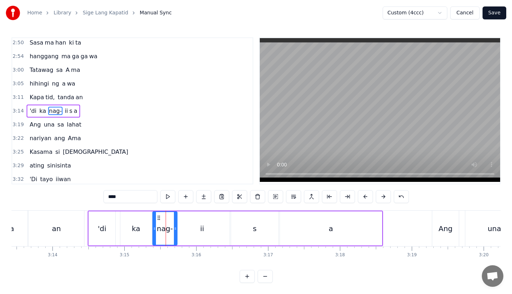
drag, startPoint x: 170, startPoint y: 227, endPoint x: 178, endPoint y: 227, distance: 7.9
click at [177, 227] on icon at bounding box center [175, 229] width 3 height 6
click at [190, 227] on div "ii" at bounding box center [202, 228] width 55 height 34
type input "**"
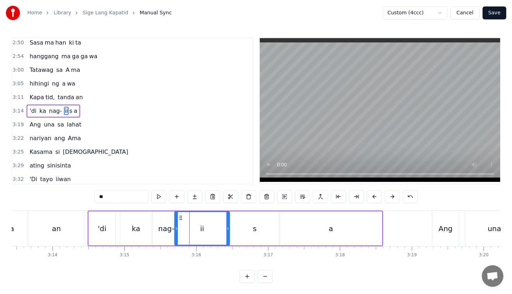
click at [175, 229] on div "ii" at bounding box center [202, 228] width 56 height 34
drag, startPoint x: 176, startPoint y: 229, endPoint x: 183, endPoint y: 229, distance: 7.5
click at [183, 229] on icon at bounding box center [184, 229] width 3 height 6
click at [118, 229] on div "'di [PERSON_NAME]- ii s a" at bounding box center [235, 228] width 295 height 36
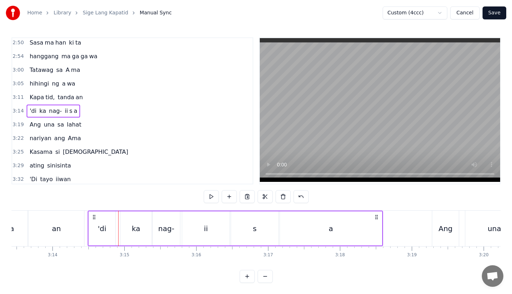
click at [129, 228] on div "ka" at bounding box center [135, 228] width 31 height 34
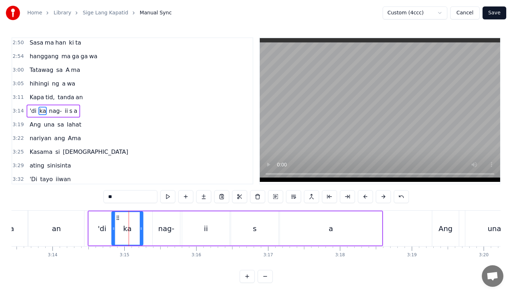
drag, startPoint x: 126, startPoint y: 218, endPoint x: 117, endPoint y: 218, distance: 8.6
click at [117, 218] on icon at bounding box center [118, 218] width 6 height 6
click at [161, 230] on div "nag-" at bounding box center [166, 228] width 16 height 11
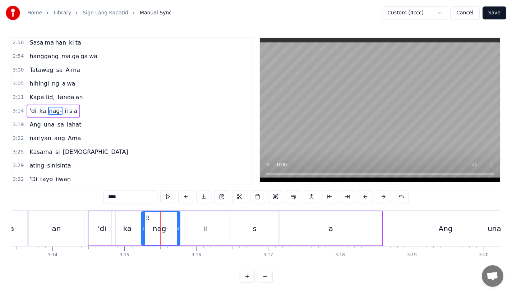
drag, startPoint x: 154, startPoint y: 229, endPoint x: 143, endPoint y: 231, distance: 10.8
click at [143, 231] on icon at bounding box center [143, 229] width 3 height 6
click at [105, 223] on div "'di" at bounding box center [102, 228] width 9 height 11
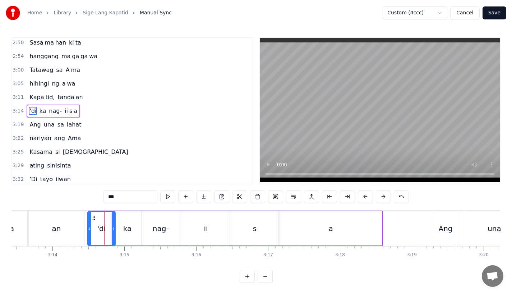
click at [88, 228] on icon at bounding box center [89, 229] width 3 height 6
click at [82, 227] on div "an" at bounding box center [56, 228] width 55 height 36
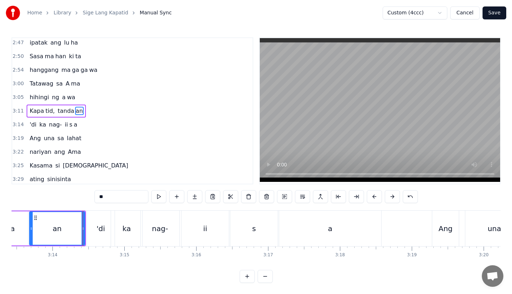
click at [95, 227] on div "'di" at bounding box center [101, 228] width 28 height 36
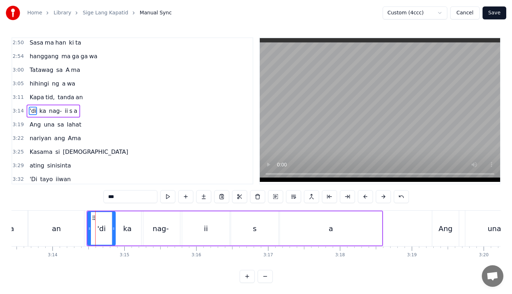
click at [126, 226] on div "ka" at bounding box center [127, 228] width 9 height 11
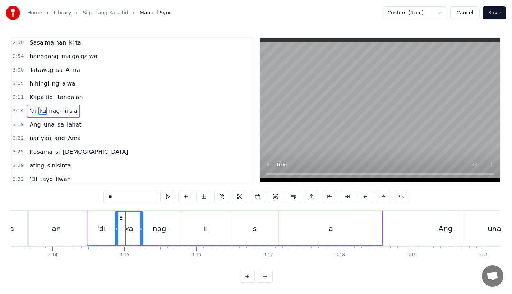
click at [116, 229] on icon at bounding box center [116, 229] width 3 height 6
click at [68, 221] on div "an" at bounding box center [56, 228] width 55 height 36
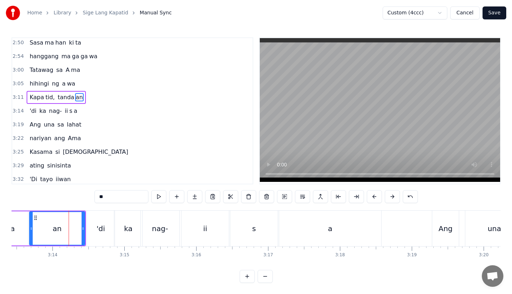
scroll to position [480, 0]
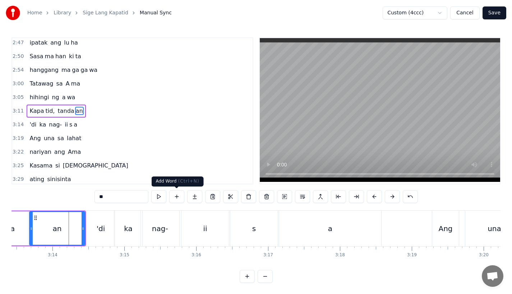
click at [155, 244] on div "nag-" at bounding box center [160, 228] width 38 height 36
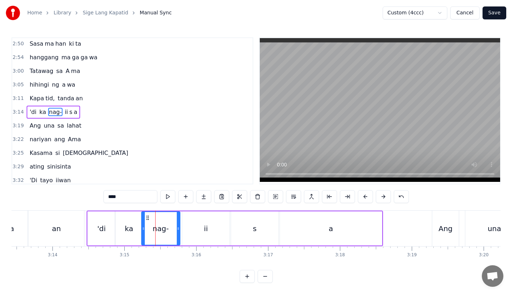
scroll to position [493, 0]
click at [146, 230] on icon at bounding box center [146, 229] width 3 height 6
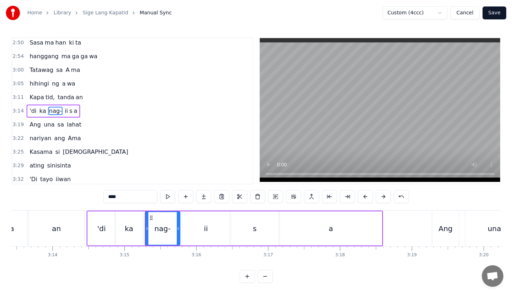
click at [78, 219] on div "an" at bounding box center [56, 228] width 55 height 36
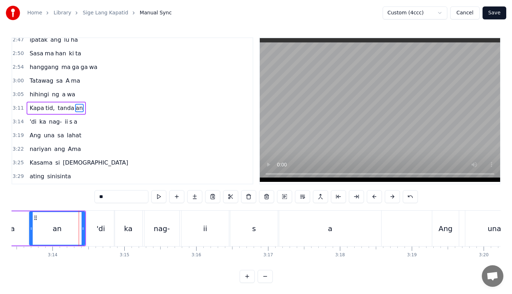
scroll to position [480, 0]
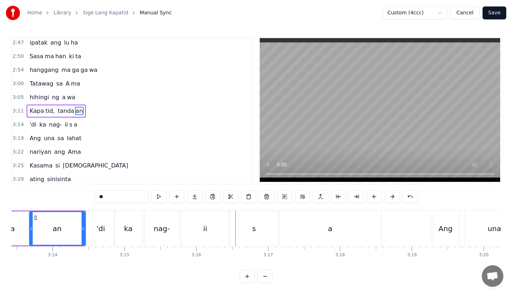
click at [64, 218] on div "an" at bounding box center [57, 228] width 55 height 33
click at [257, 233] on div "s" at bounding box center [253, 228] width 47 height 36
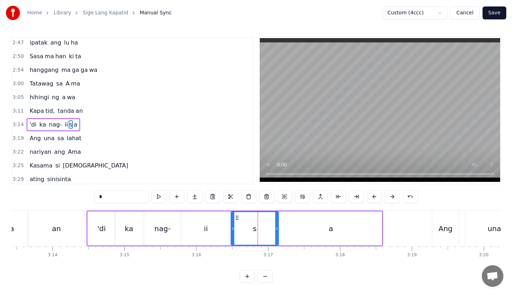
scroll to position [493, 0]
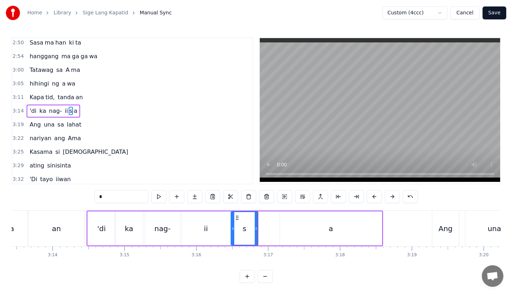
drag, startPoint x: 277, startPoint y: 233, endPoint x: 256, endPoint y: 233, distance: 20.8
click at [256, 233] on div at bounding box center [256, 228] width 3 height 33
click at [288, 232] on div "a" at bounding box center [331, 228] width 102 height 34
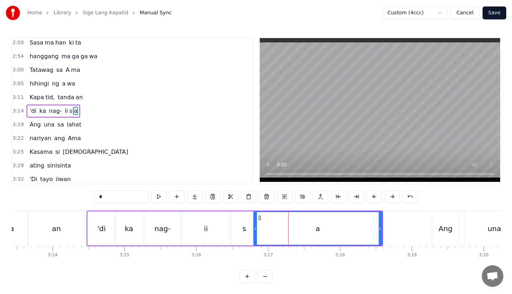
drag, startPoint x: 281, startPoint y: 231, endPoint x: 255, endPoint y: 231, distance: 26.2
click at [255, 231] on div at bounding box center [255, 228] width 3 height 33
click at [216, 231] on div "ii" at bounding box center [205, 228] width 47 height 34
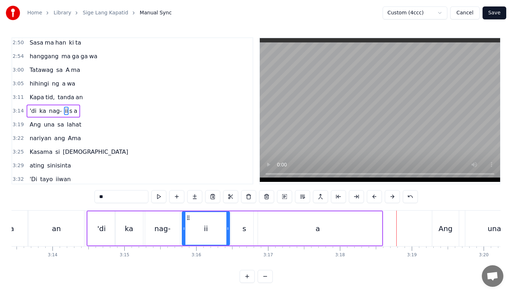
click at [242, 229] on div "s" at bounding box center [244, 228] width 4 height 11
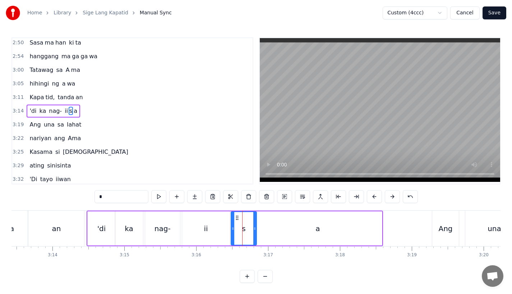
click at [255, 229] on icon at bounding box center [254, 229] width 3 height 6
click at [268, 229] on div "a" at bounding box center [318, 228] width 128 height 34
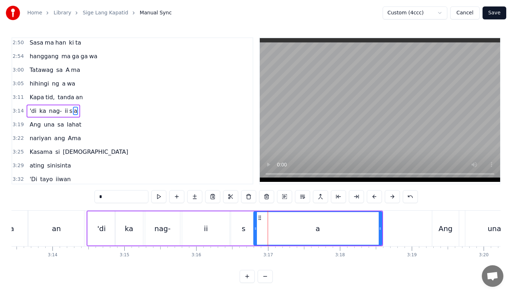
click at [210, 229] on div "ii" at bounding box center [205, 228] width 47 height 34
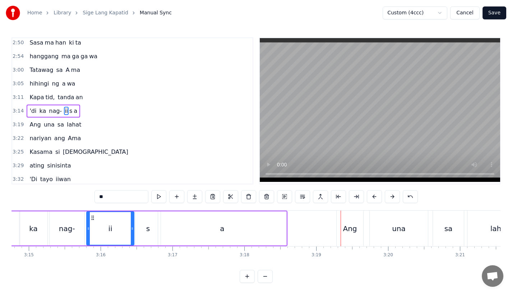
scroll to position [0, 13989]
click at [352, 229] on div "Ang" at bounding box center [349, 228] width 14 height 11
type input "***"
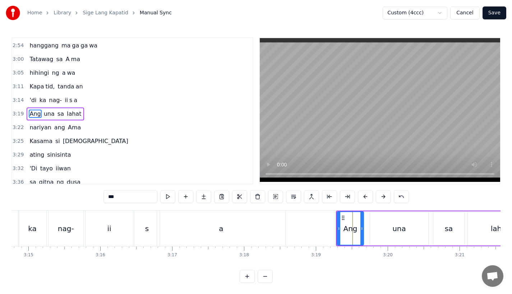
scroll to position [507, 0]
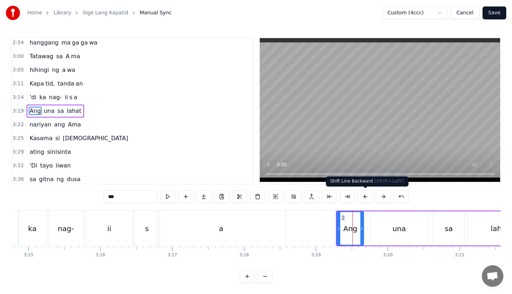
click at [361, 197] on button at bounding box center [365, 196] width 15 height 13
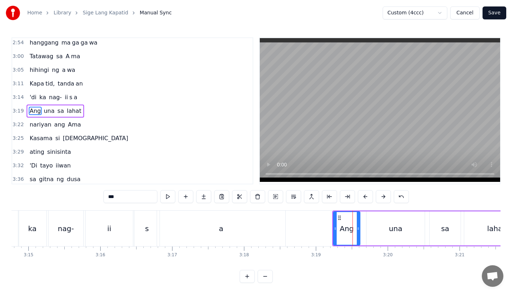
click at [361, 197] on button at bounding box center [365, 196] width 15 height 13
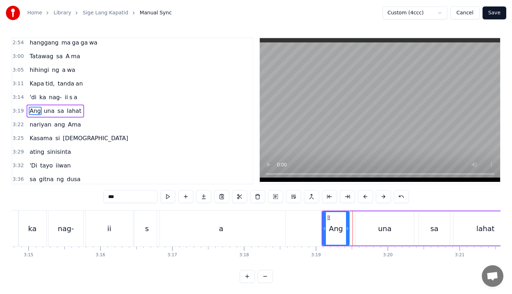
click at [361, 197] on button at bounding box center [365, 196] width 15 height 13
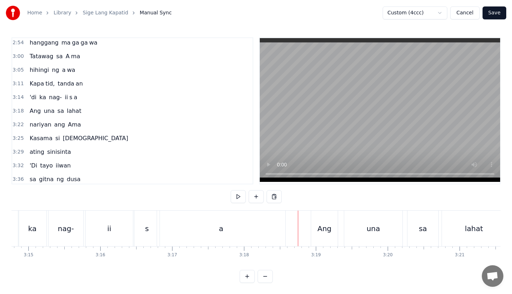
click at [260, 216] on div "a" at bounding box center [221, 228] width 128 height 36
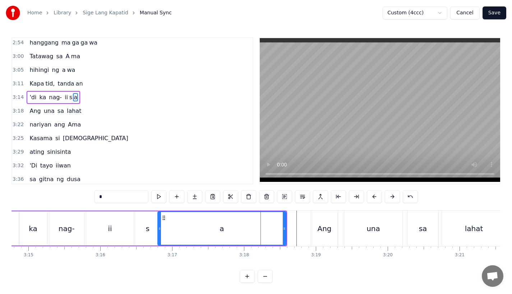
scroll to position [493, 0]
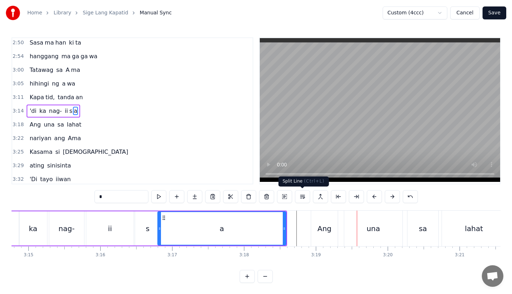
click at [360, 237] on div "una" at bounding box center [373, 228] width 58 height 36
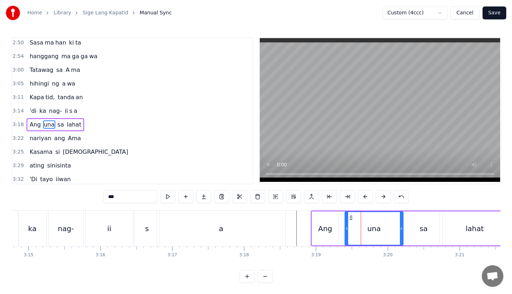
scroll to position [507, 0]
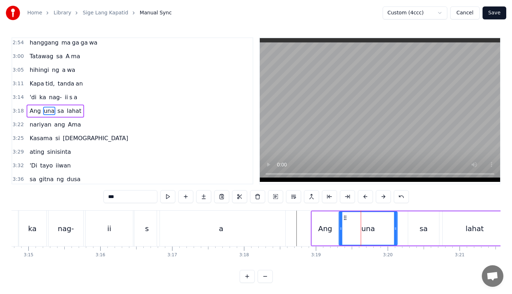
drag, startPoint x: 350, startPoint y: 216, endPoint x: 342, endPoint y: 217, distance: 7.6
click at [343, 217] on icon at bounding box center [345, 218] width 6 height 6
click at [324, 219] on div "Ang" at bounding box center [325, 228] width 27 height 34
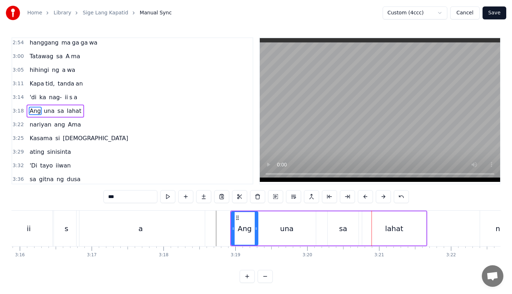
scroll to position [0, 14075]
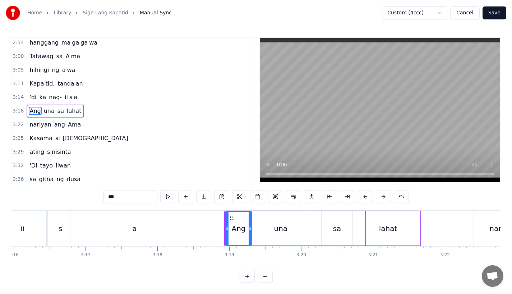
click at [376, 226] on div "lahat" at bounding box center [388, 228] width 64 height 34
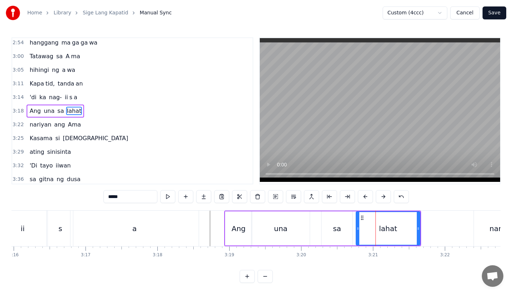
click at [333, 221] on div "sa" at bounding box center [336, 228] width 31 height 34
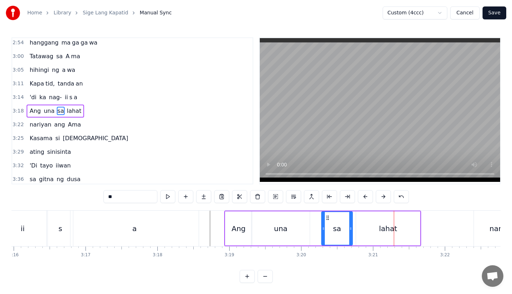
click at [388, 225] on div "lahat" at bounding box center [388, 228] width 18 height 11
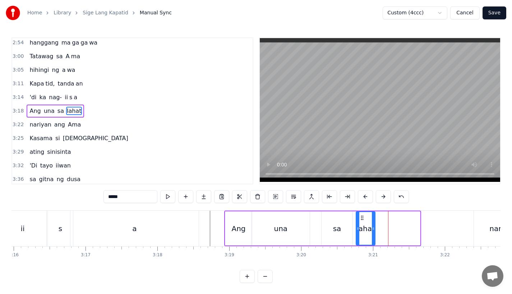
drag, startPoint x: 417, startPoint y: 227, endPoint x: 371, endPoint y: 232, distance: 45.5
click at [372, 232] on div at bounding box center [373, 228] width 3 height 33
click at [122, 196] on input "*****" at bounding box center [130, 196] width 54 height 13
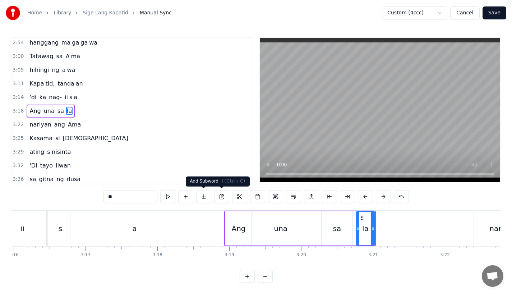
type input "**"
click at [205, 196] on button at bounding box center [203, 196] width 15 height 13
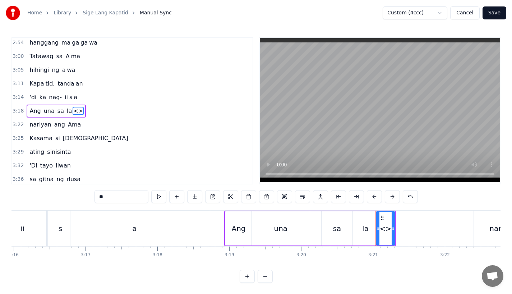
drag, startPoint x: 114, startPoint y: 198, endPoint x: 67, endPoint y: 198, distance: 47.4
click at [67, 198] on div "0:17 A king naki ki ta 0:20 lungkot sa iyong ma ta 0:24 Nararamdaman ko 0:27 bi…" at bounding box center [255, 159] width 489 height 245
type input "*"
drag, startPoint x: 394, startPoint y: 229, endPoint x: 417, endPoint y: 228, distance: 23.3
click at [417, 228] on icon at bounding box center [415, 229] width 3 height 6
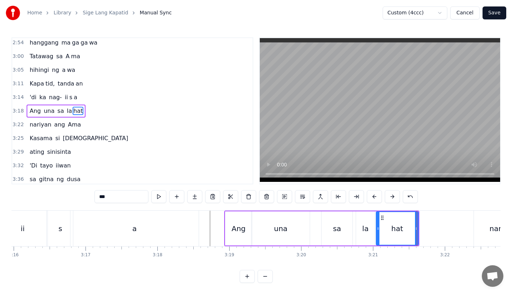
type input "***"
click at [353, 228] on div "Ang una sa la hat" at bounding box center [321, 228] width 195 height 36
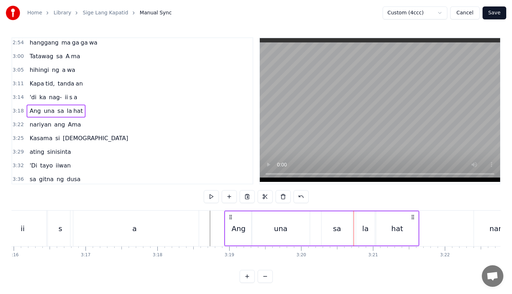
click at [336, 229] on div "sa" at bounding box center [337, 228] width 8 height 11
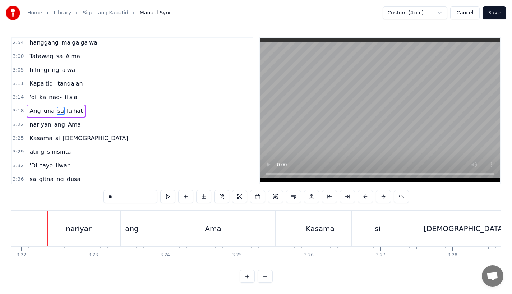
scroll to position [0, 14465]
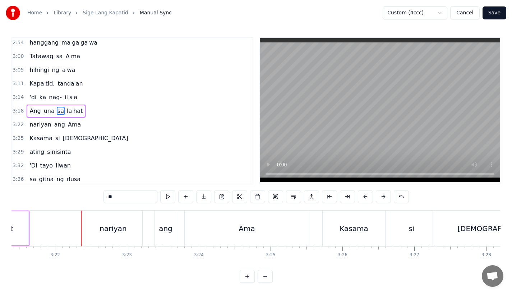
click at [116, 233] on div "nariyan" at bounding box center [112, 228] width 27 height 11
type input "*******"
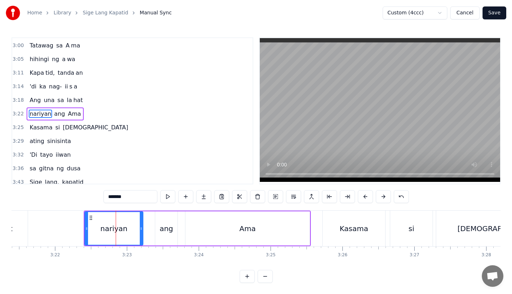
scroll to position [521, 0]
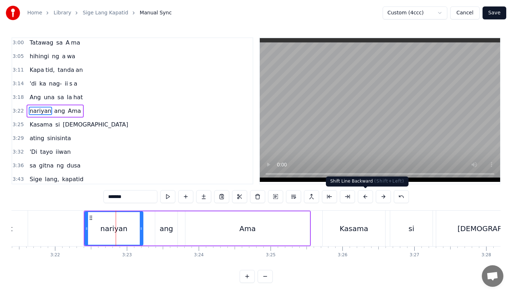
click at [362, 196] on button at bounding box center [365, 196] width 15 height 13
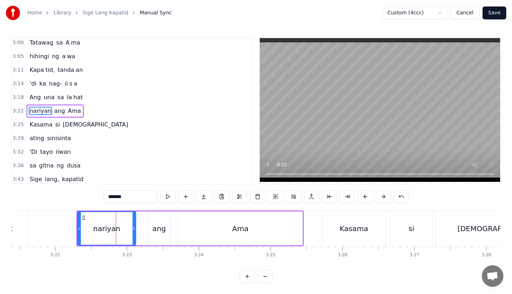
click at [362, 196] on button at bounding box center [365, 196] width 15 height 13
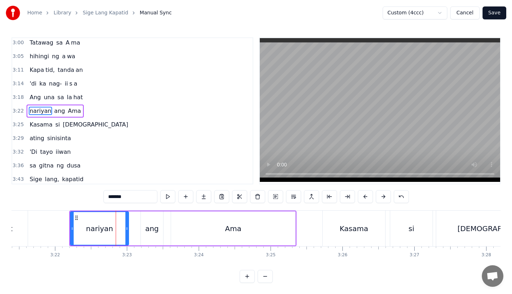
click at [362, 196] on button at bounding box center [365, 196] width 15 height 13
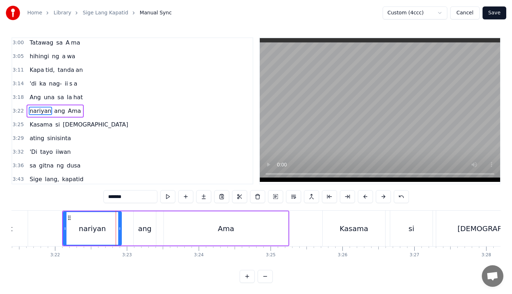
click at [362, 196] on button at bounding box center [365, 196] width 15 height 13
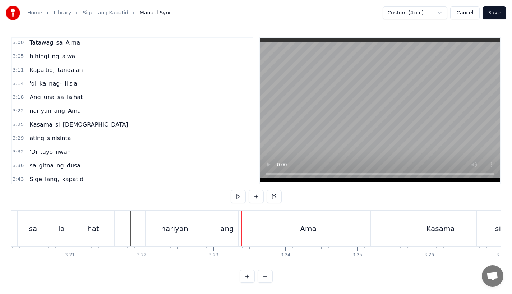
click at [222, 229] on div "ang" at bounding box center [227, 228] width 14 height 11
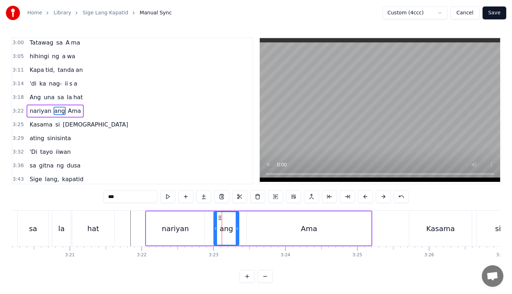
drag, startPoint x: 218, startPoint y: 226, endPoint x: 213, endPoint y: 226, distance: 5.4
click at [214, 226] on icon at bounding box center [215, 229] width 3 height 6
drag, startPoint x: 218, startPoint y: 217, endPoint x: 212, endPoint y: 217, distance: 5.7
click at [175, 219] on div "nariyan" at bounding box center [175, 228] width 58 height 34
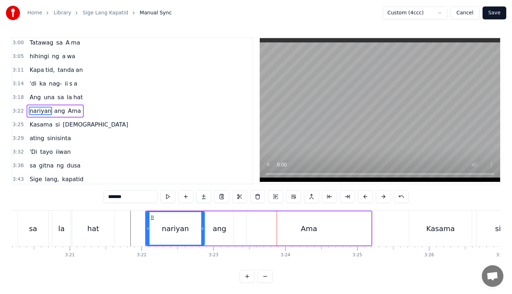
click at [159, 222] on div "nariyan" at bounding box center [175, 228] width 57 height 33
click at [216, 234] on div "ang" at bounding box center [219, 228] width 28 height 34
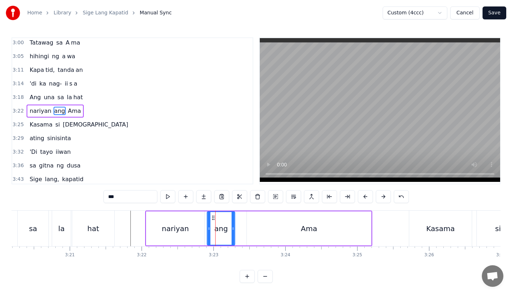
click at [212, 216] on circle at bounding box center [212, 216] width 0 height 0
click at [194, 217] on div "nariyan" at bounding box center [175, 228] width 58 height 34
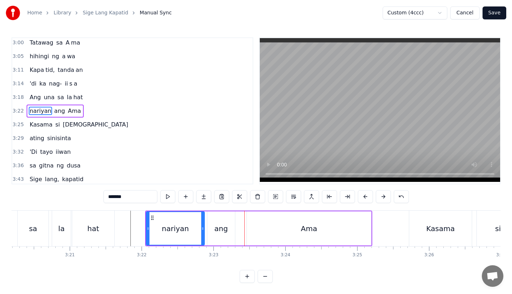
click at [231, 235] on div "ang" at bounding box center [221, 228] width 28 height 34
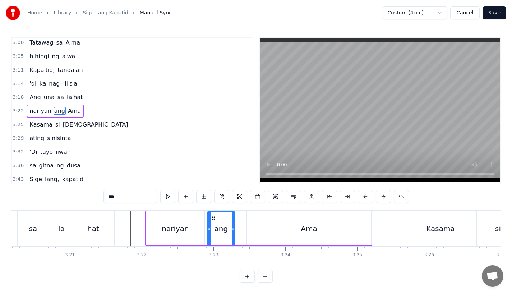
click at [235, 235] on div "ang" at bounding box center [221, 228] width 28 height 34
drag, startPoint x: 233, startPoint y: 228, endPoint x: 237, endPoint y: 227, distance: 4.0
click at [237, 227] on icon at bounding box center [237, 229] width 3 height 6
click at [252, 227] on div "Ama" at bounding box center [309, 228] width 124 height 34
type input "***"
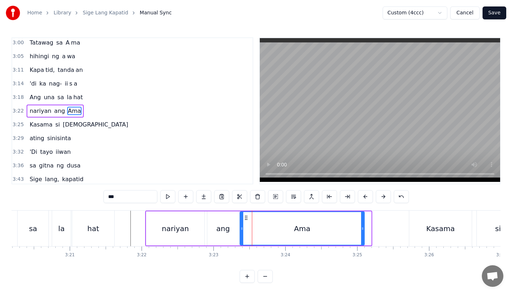
drag, startPoint x: 254, startPoint y: 218, endPoint x: 247, endPoint y: 219, distance: 6.9
click at [247, 219] on icon at bounding box center [246, 218] width 6 height 6
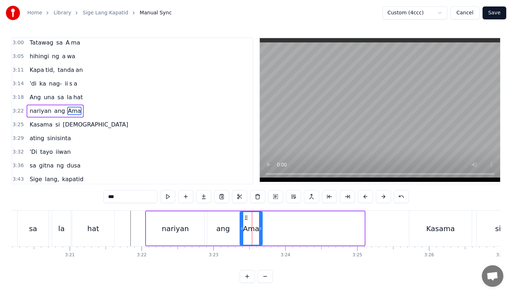
drag, startPoint x: 363, startPoint y: 229, endPoint x: 260, endPoint y: 233, distance: 102.8
click at [261, 233] on div at bounding box center [260, 228] width 3 height 33
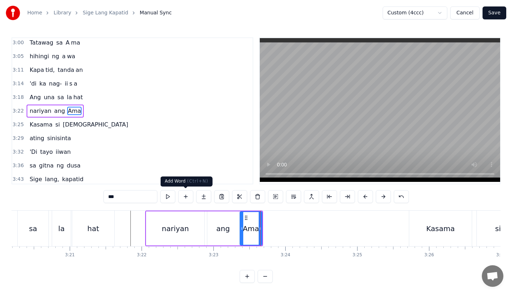
click at [204, 196] on button at bounding box center [203, 196] width 15 height 13
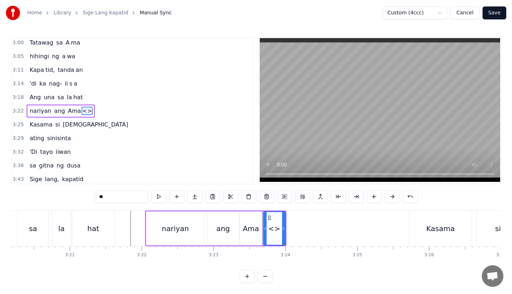
drag, startPoint x: 119, startPoint y: 196, endPoint x: 35, endPoint y: 196, distance: 84.0
click at [35, 196] on div "0:17 A king naki ki ta 0:20 lungkot sa iyong ma ta 0:24 Nararamdaman ko 0:27 bi…" at bounding box center [255, 159] width 489 height 245
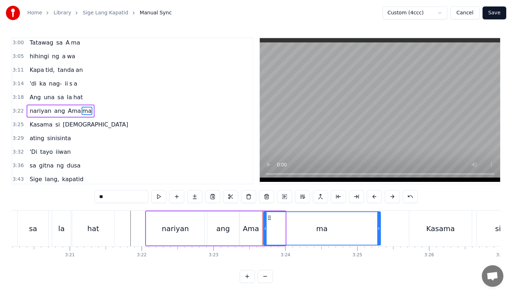
drag, startPoint x: 284, startPoint y: 229, endPoint x: 378, endPoint y: 227, distance: 94.1
click at [378, 227] on icon at bounding box center [378, 229] width 3 height 6
click at [268, 229] on div "ma" at bounding box center [322, 228] width 116 height 33
click at [254, 230] on div "Ama" at bounding box center [251, 228] width 16 height 11
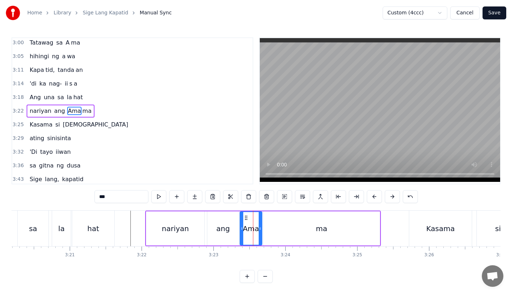
click at [113, 197] on input "***" at bounding box center [121, 196] width 54 height 13
click at [185, 222] on div "nariyan" at bounding box center [175, 228] width 58 height 34
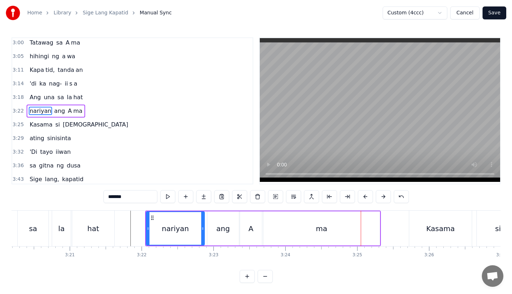
click at [365, 227] on div "ma" at bounding box center [321, 228] width 116 height 34
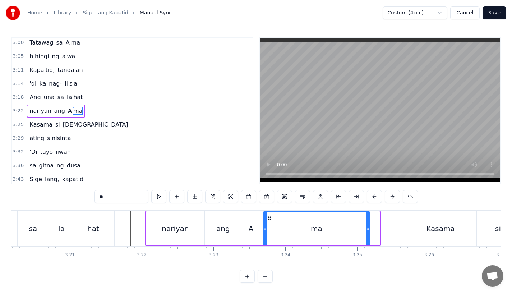
drag, startPoint x: 377, startPoint y: 228, endPoint x: 367, endPoint y: 230, distance: 10.9
click at [367, 230] on icon at bounding box center [367, 229] width 3 height 6
click at [322, 229] on div "ma" at bounding box center [316, 228] width 105 height 33
click at [111, 218] on div "hat" at bounding box center [93, 228] width 42 height 36
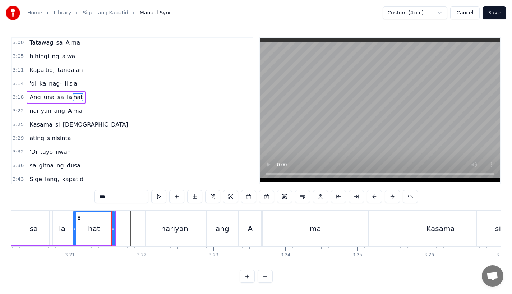
scroll to position [507, 0]
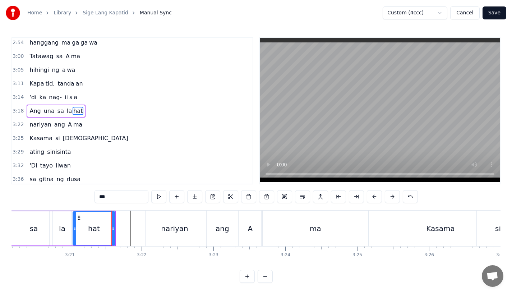
click at [329, 235] on div "ma" at bounding box center [316, 228] width 106 height 36
type input "**"
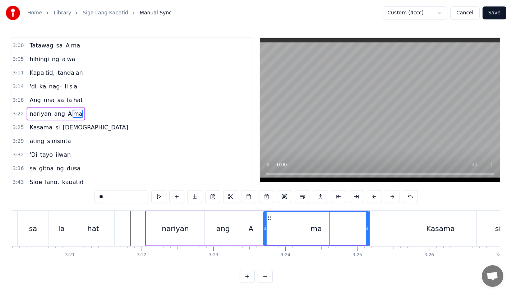
scroll to position [521, 0]
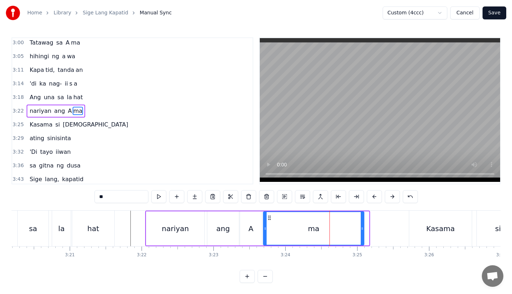
drag, startPoint x: 366, startPoint y: 233, endPoint x: 359, endPoint y: 234, distance: 7.3
click at [361, 234] on div at bounding box center [362, 228] width 3 height 33
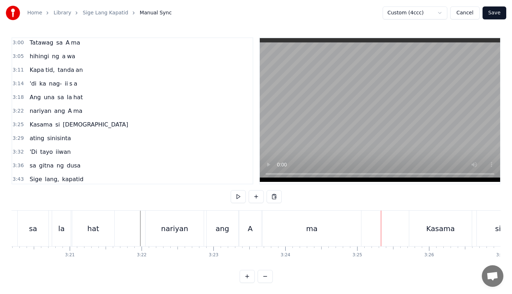
click at [440, 234] on div "Kasama" at bounding box center [440, 228] width 62 height 36
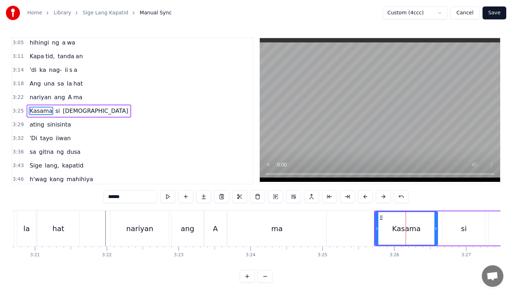
scroll to position [0, 14420]
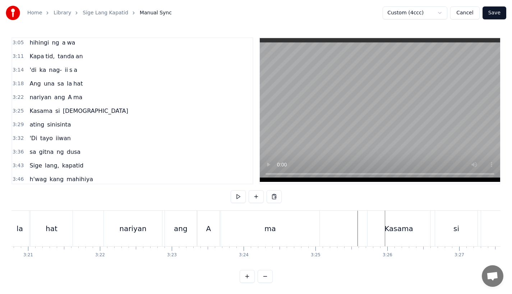
click at [394, 245] on div "Kasama" at bounding box center [398, 228] width 62 height 36
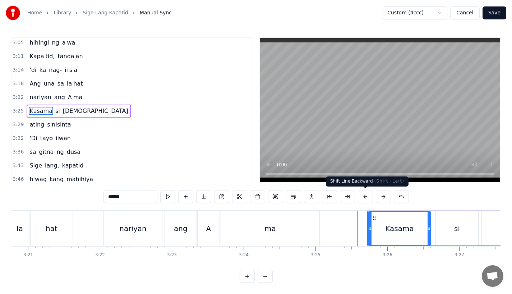
click at [359, 196] on button at bounding box center [365, 196] width 15 height 13
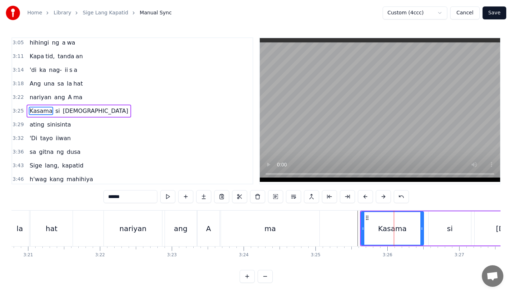
click at [359, 196] on button at bounding box center [365, 196] width 15 height 13
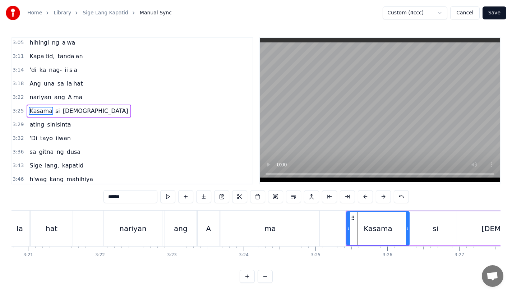
click at [359, 196] on button at bounding box center [365, 196] width 15 height 13
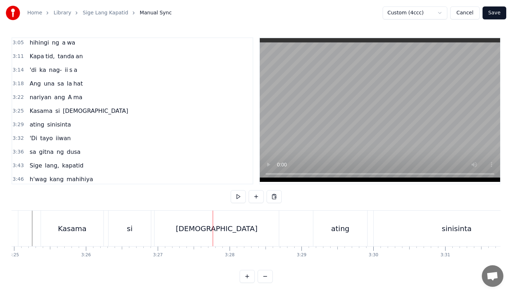
scroll to position [0, 14715]
click at [196, 227] on div "[DEMOGRAPHIC_DATA]" at bounding box center [223, 228] width 124 height 36
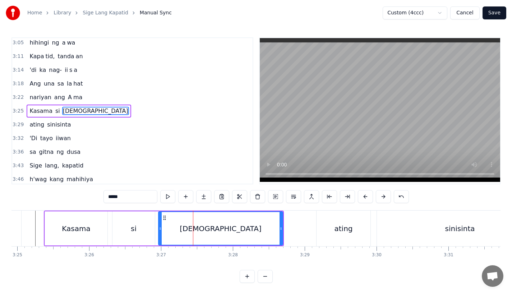
scroll to position [0, 14722]
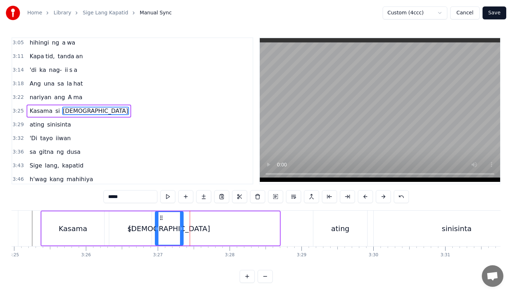
drag, startPoint x: 279, startPoint y: 231, endPoint x: 182, endPoint y: 229, distance: 96.3
click at [182, 229] on icon at bounding box center [181, 229] width 3 height 6
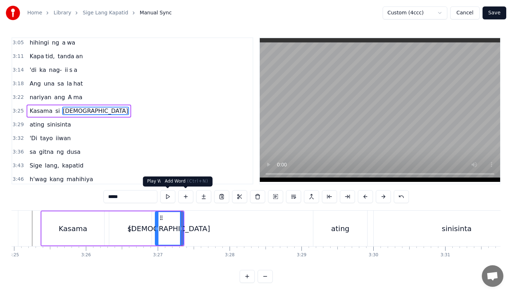
click at [201, 196] on button at bounding box center [203, 196] width 15 height 13
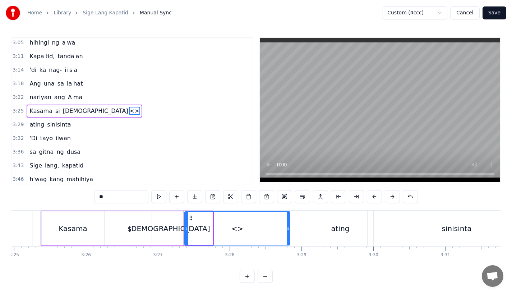
drag, startPoint x: 210, startPoint y: 227, endPoint x: 289, endPoint y: 229, distance: 79.4
click at [289, 229] on icon at bounding box center [288, 229] width 3 height 6
drag, startPoint x: 107, startPoint y: 195, endPoint x: 64, endPoint y: 195, distance: 42.7
click at [64, 195] on div "0:17 A king naki ki ta 0:20 lungkot sa iyong ma ta 0:24 Nararamdaman ko 0:27 bi…" at bounding box center [255, 159] width 489 height 245
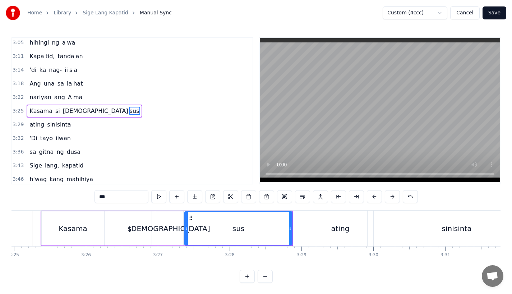
click at [175, 234] on div "[DEMOGRAPHIC_DATA]" at bounding box center [169, 228] width 28 height 34
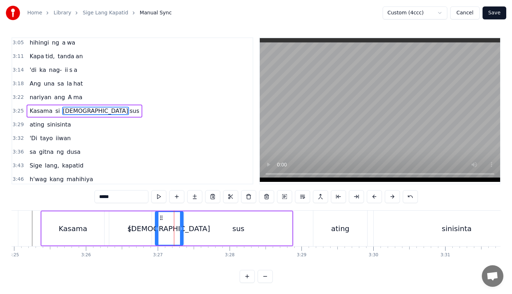
click at [121, 198] on input "*****" at bounding box center [121, 196] width 54 height 13
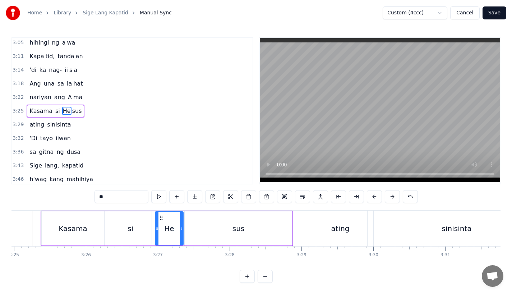
click at [132, 224] on div "si" at bounding box center [130, 228] width 6 height 11
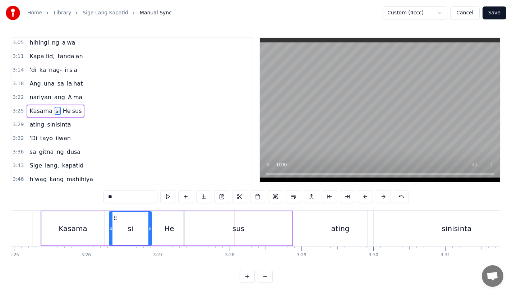
click at [161, 233] on div "He" at bounding box center [169, 228] width 28 height 34
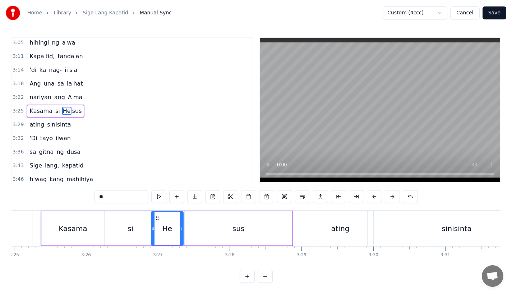
drag, startPoint x: 157, startPoint y: 228, endPoint x: 153, endPoint y: 229, distance: 4.1
click at [153, 229] on icon at bounding box center [153, 229] width 3 height 6
click at [128, 225] on div "si" at bounding box center [130, 228] width 6 height 11
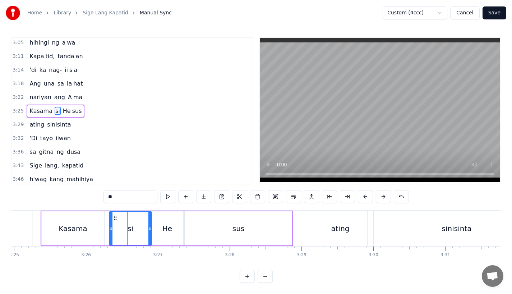
click at [172, 241] on div "He" at bounding box center [167, 228] width 32 height 34
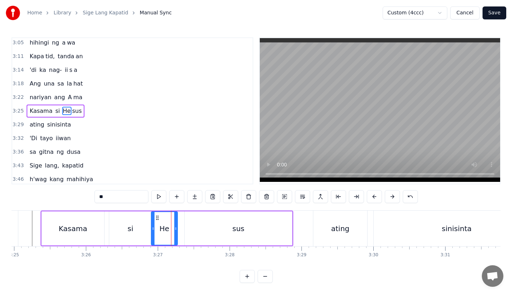
drag, startPoint x: 181, startPoint y: 236, endPoint x: 175, endPoint y: 236, distance: 6.1
click at [175, 236] on div at bounding box center [175, 228] width 3 height 33
click at [186, 236] on div "sus" at bounding box center [238, 228] width 107 height 34
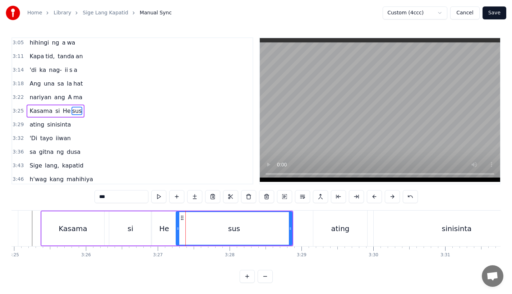
drag, startPoint x: 187, startPoint y: 230, endPoint x: 176, endPoint y: 231, distance: 10.4
click at [177, 231] on icon at bounding box center [177, 229] width 3 height 6
click at [131, 224] on div "si" at bounding box center [130, 228] width 6 height 11
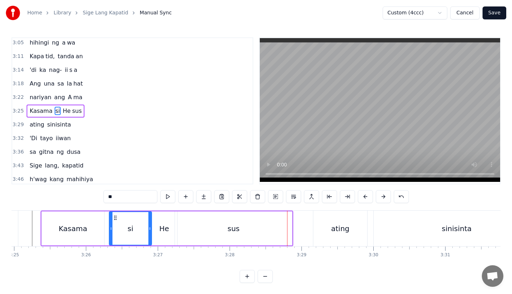
click at [86, 222] on div "Kasama" at bounding box center [73, 228] width 62 height 34
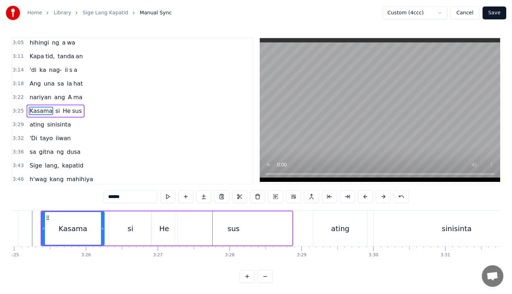
click at [275, 226] on div "sus" at bounding box center [233, 228] width 117 height 34
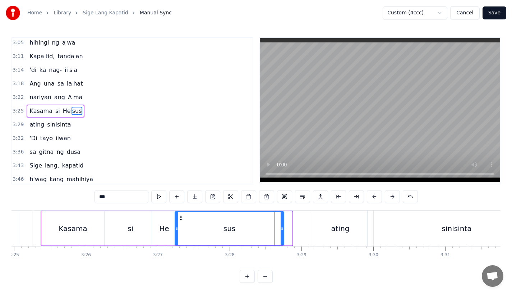
drag, startPoint x: 289, startPoint y: 229, endPoint x: 278, endPoint y: 232, distance: 11.7
click at [280, 232] on div at bounding box center [281, 228] width 3 height 33
click at [133, 231] on div "si" at bounding box center [130, 228] width 42 height 34
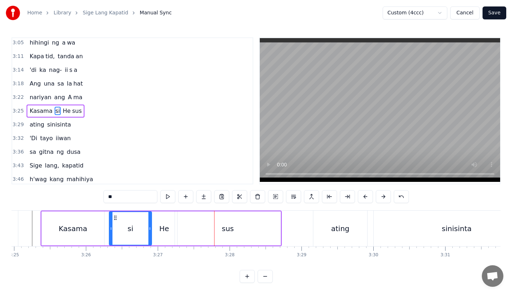
click at [42, 222] on div "Kasama" at bounding box center [73, 228] width 62 height 34
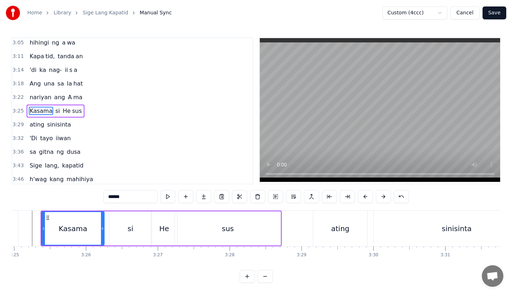
scroll to position [0, 14716]
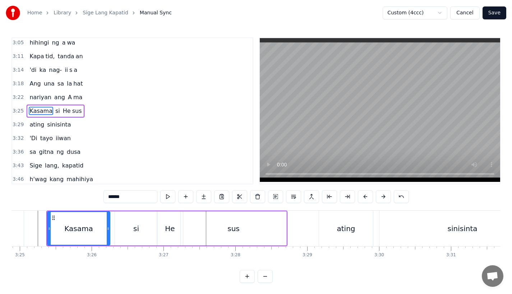
click at [89, 232] on div "Kasama" at bounding box center [78, 228] width 28 height 11
click at [122, 229] on div "si" at bounding box center [136, 228] width 42 height 34
type input "**"
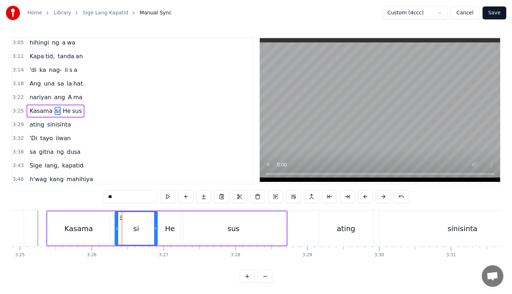
drag, startPoint x: 122, startPoint y: 218, endPoint x: 116, endPoint y: 219, distance: 5.4
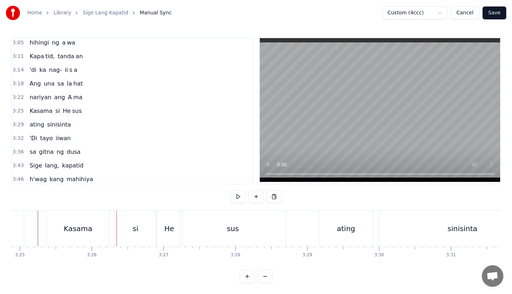
click at [121, 218] on div "si" at bounding box center [135, 228] width 42 height 36
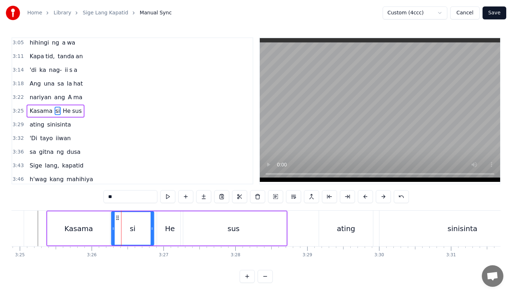
click at [116, 217] on icon at bounding box center [118, 218] width 6 height 6
click at [78, 218] on div "Kasama" at bounding box center [78, 228] width 62 height 34
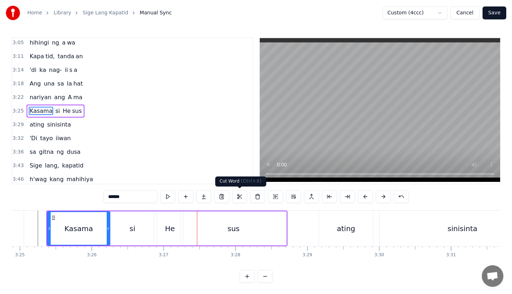
click at [136, 232] on div "si" at bounding box center [132, 228] width 42 height 34
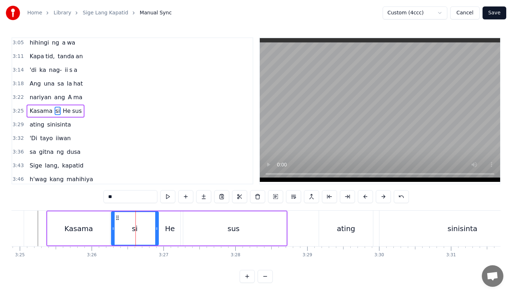
drag, startPoint x: 153, startPoint y: 231, endPoint x: 158, endPoint y: 231, distance: 4.7
click at [158, 231] on icon at bounding box center [156, 229] width 3 height 6
click at [170, 230] on div "He" at bounding box center [170, 228] width 10 height 11
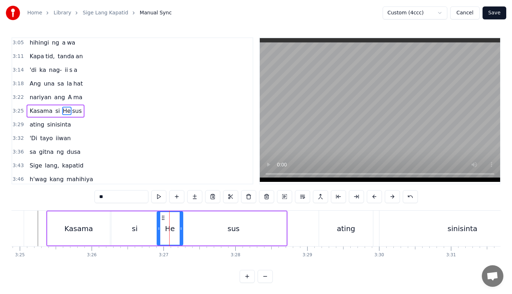
click at [65, 221] on div "Kasama" at bounding box center [78, 228] width 62 height 34
type input "******"
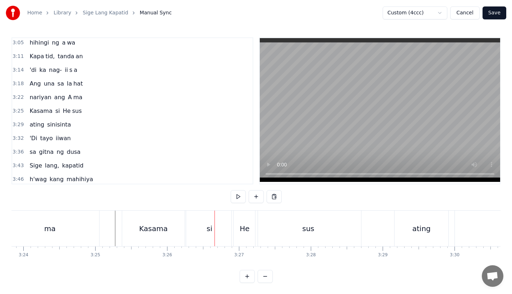
scroll to position [0, 14613]
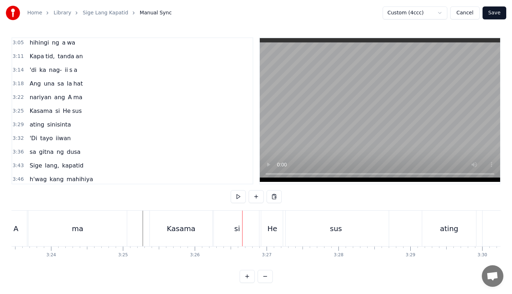
click at [97, 224] on div "ma" at bounding box center [77, 228] width 98 height 36
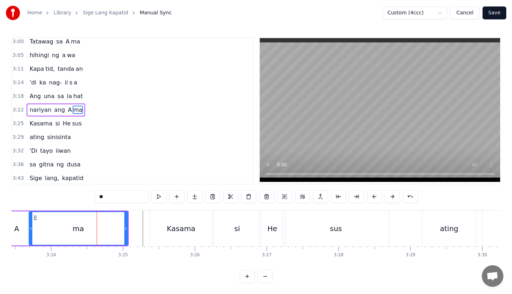
scroll to position [521, 0]
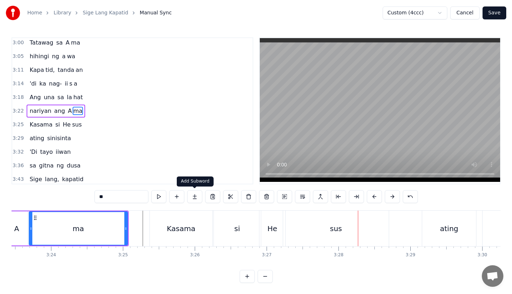
click at [176, 235] on div "Kasama" at bounding box center [181, 228] width 62 height 36
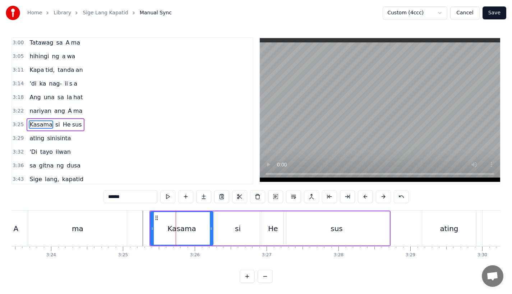
scroll to position [534, 0]
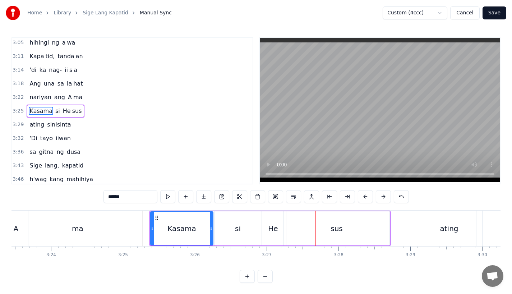
click at [340, 226] on div "sus" at bounding box center [336, 228] width 12 height 11
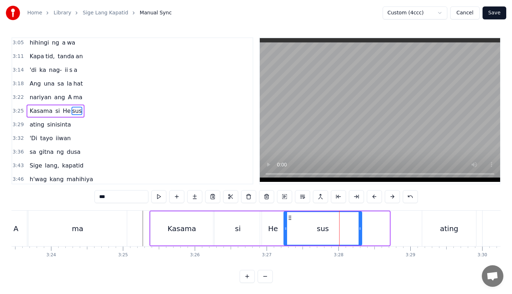
drag, startPoint x: 388, startPoint y: 232, endPoint x: 360, endPoint y: 233, distance: 28.0
click at [360, 233] on div at bounding box center [359, 228] width 3 height 33
click at [228, 225] on div "si" at bounding box center [237, 228] width 47 height 34
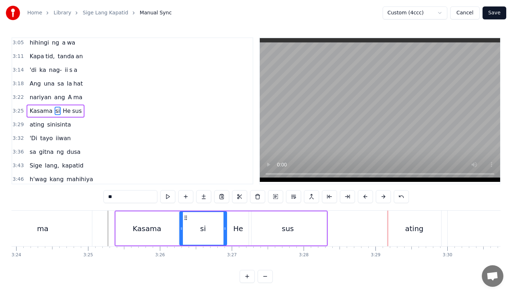
scroll to position [0, 14651]
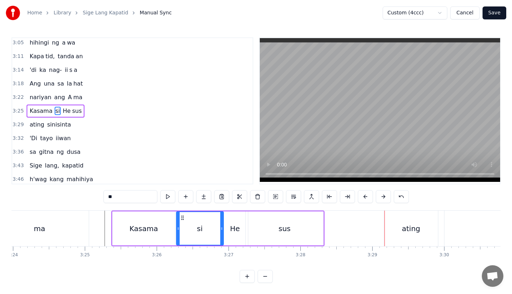
click at [316, 228] on div "sus" at bounding box center [285, 228] width 78 height 34
type input "***"
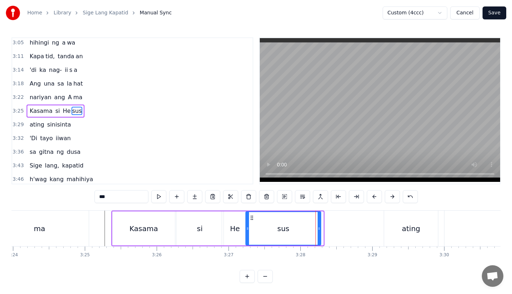
drag, startPoint x: 321, startPoint y: 229, endPoint x: 317, endPoint y: 230, distance: 3.7
click at [317, 230] on icon at bounding box center [318, 229] width 3 height 6
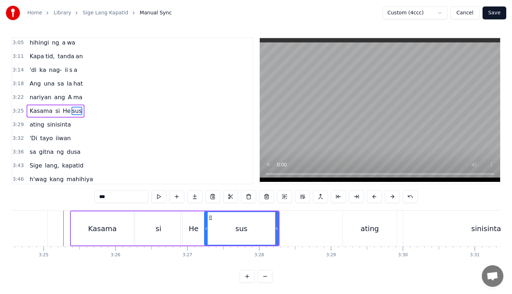
scroll to position [0, 14698]
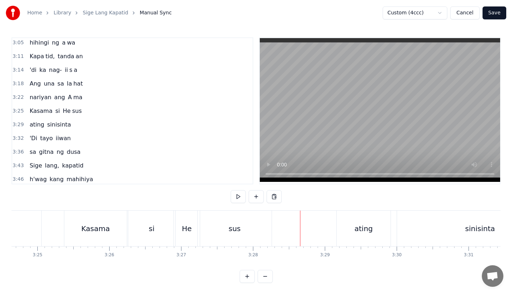
click at [349, 229] on div "ating" at bounding box center [363, 228] width 54 height 36
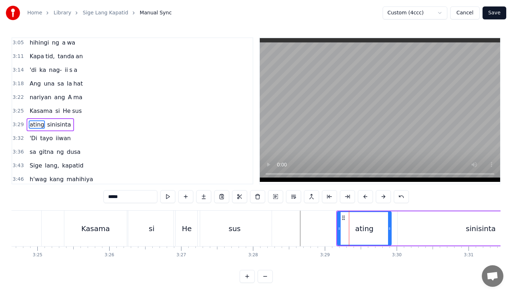
scroll to position [548, 0]
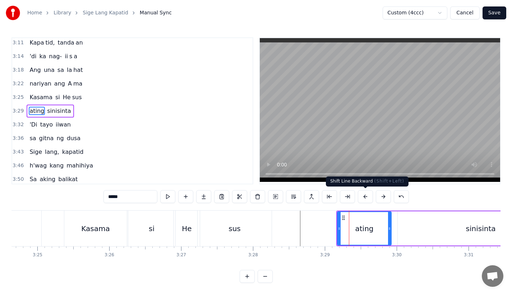
click at [361, 198] on button at bounding box center [365, 196] width 15 height 13
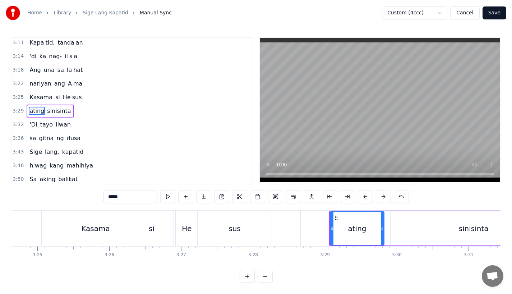
click at [361, 198] on button at bounding box center [365, 196] width 15 height 13
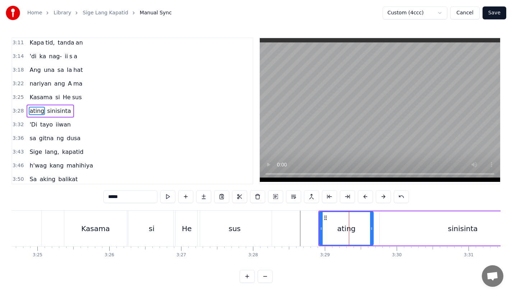
click at [361, 198] on button at bounding box center [365, 196] width 15 height 13
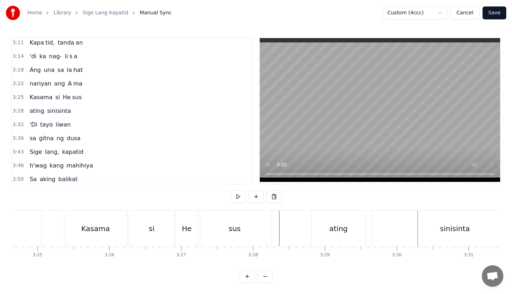
click at [377, 221] on div "sinisinta" at bounding box center [455, 228] width 166 height 36
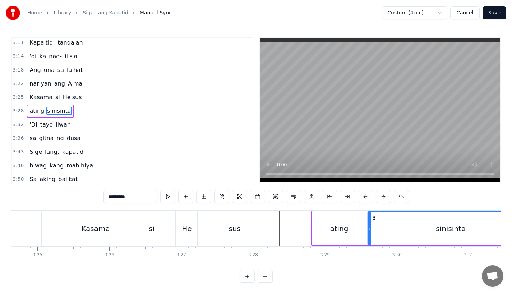
drag, startPoint x: 380, startPoint y: 218, endPoint x: 375, endPoint y: 221, distance: 6.3
click at [375, 221] on div "sinisinta" at bounding box center [450, 228] width 165 height 33
click at [342, 225] on div "ating" at bounding box center [339, 228] width 18 height 11
type input "*****"
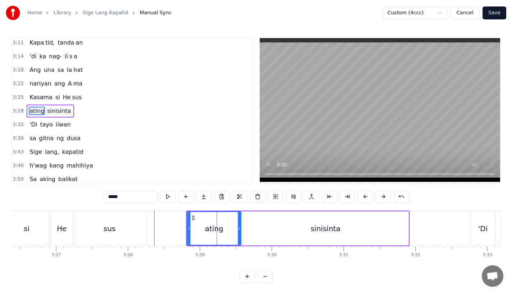
scroll to position [0, 14823]
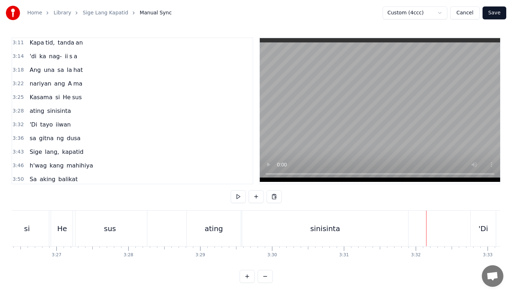
click at [378, 235] on div "sinisinta" at bounding box center [325, 228] width 166 height 36
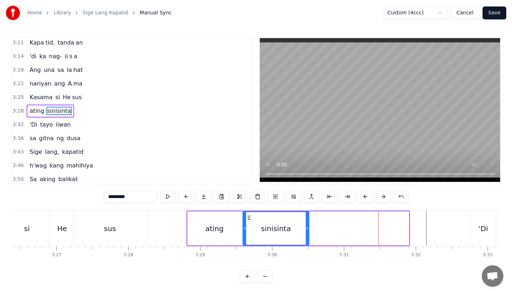
drag, startPoint x: 407, startPoint y: 233, endPoint x: 311, endPoint y: 237, distance: 96.3
click at [308, 237] on div at bounding box center [307, 228] width 3 height 33
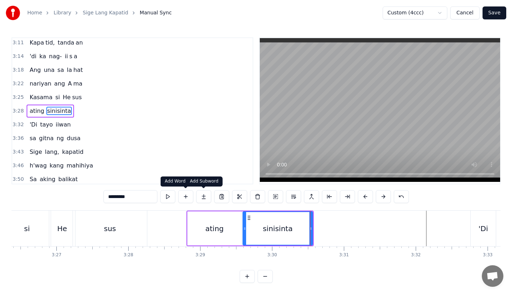
click at [203, 196] on button at bounding box center [203, 196] width 15 height 13
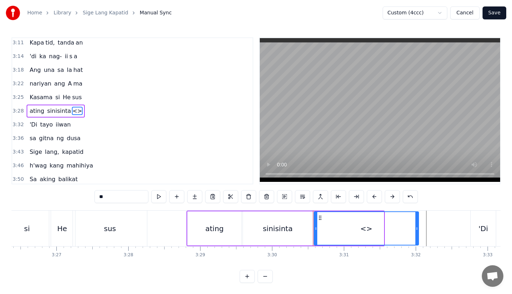
drag, startPoint x: 381, startPoint y: 229, endPoint x: 416, endPoint y: 229, distance: 34.8
click at [416, 229] on icon at bounding box center [416, 229] width 3 height 6
drag, startPoint x: 113, startPoint y: 199, endPoint x: 50, endPoint y: 199, distance: 62.5
click at [50, 199] on div "0:17 A king naki ki ta 0:20 lungkot sa iyong ma ta 0:24 Nararamdaman ko 0:27 bi…" at bounding box center [255, 159] width 489 height 245
type input "*"
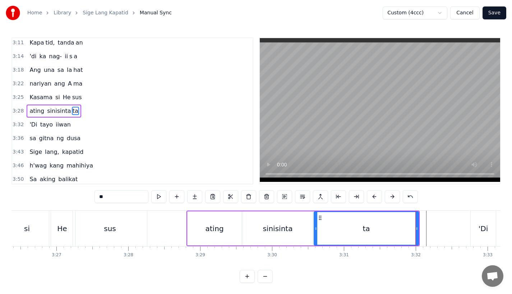
click at [260, 227] on div "sinisinta" at bounding box center [278, 228] width 70 height 34
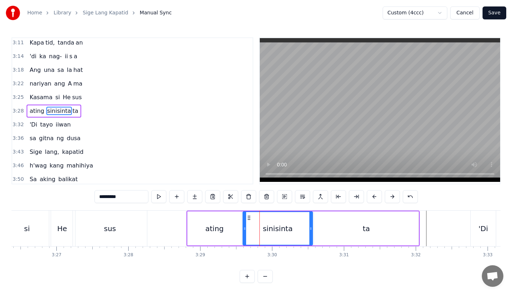
click at [119, 199] on input "*********" at bounding box center [121, 196] width 54 height 13
drag, startPoint x: 310, startPoint y: 230, endPoint x: 291, endPoint y: 233, distance: 18.6
click at [292, 233] on div at bounding box center [293, 228] width 3 height 33
click at [335, 229] on div "ta" at bounding box center [366, 228] width 105 height 34
type input "**"
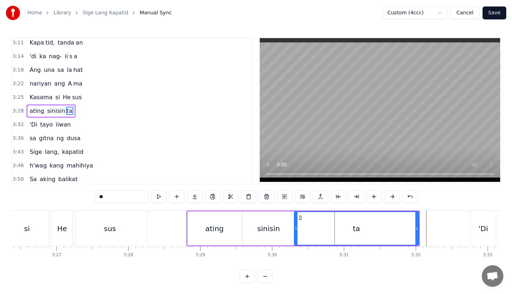
drag, startPoint x: 316, startPoint y: 231, endPoint x: 296, endPoint y: 232, distance: 20.2
click at [296, 232] on div at bounding box center [295, 228] width 3 height 33
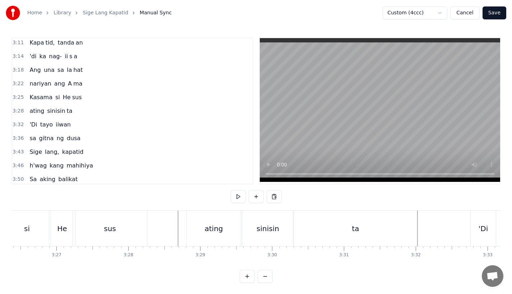
click at [123, 219] on div "sus" at bounding box center [110, 228] width 74 height 36
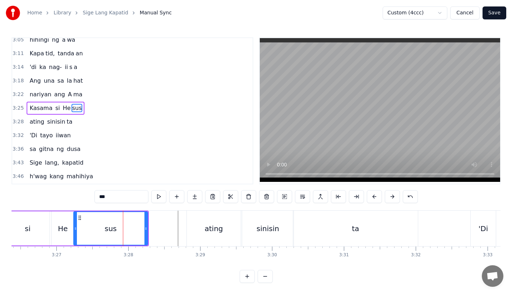
scroll to position [534, 0]
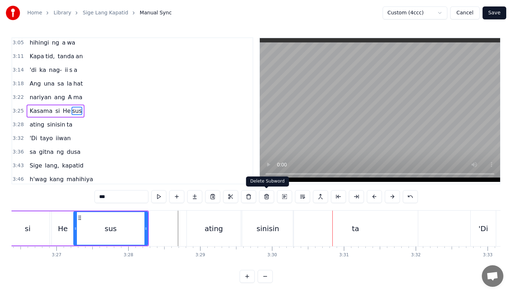
click at [278, 231] on div "sinisin" at bounding box center [267, 228] width 51 height 36
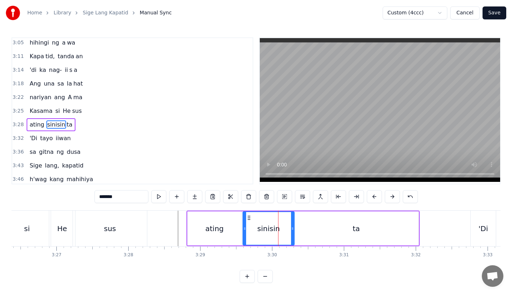
scroll to position [548, 0]
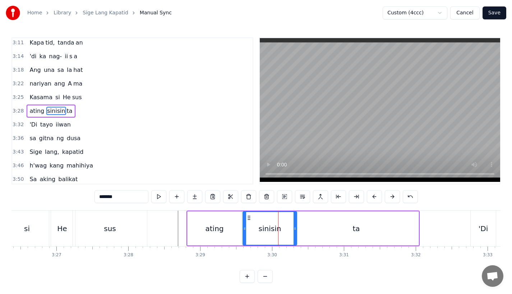
drag, startPoint x: 293, startPoint y: 232, endPoint x: 303, endPoint y: 232, distance: 10.4
click at [296, 232] on div at bounding box center [294, 228] width 3 height 33
click at [324, 232] on div "ta" at bounding box center [356, 228] width 125 height 34
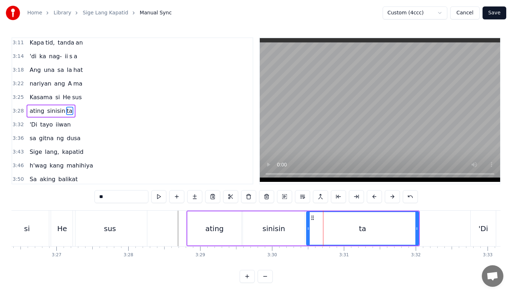
drag, startPoint x: 296, startPoint y: 232, endPoint x: 308, endPoint y: 231, distance: 12.6
click at [308, 231] on div at bounding box center [308, 228] width 3 height 33
drag, startPoint x: 416, startPoint y: 226, endPoint x: 403, endPoint y: 227, distance: 13.7
click at [405, 227] on icon at bounding box center [406, 229] width 3 height 6
click at [204, 228] on div "ating" at bounding box center [214, 228] width 54 height 34
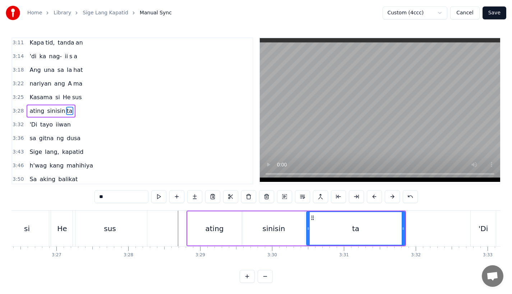
type input "*****"
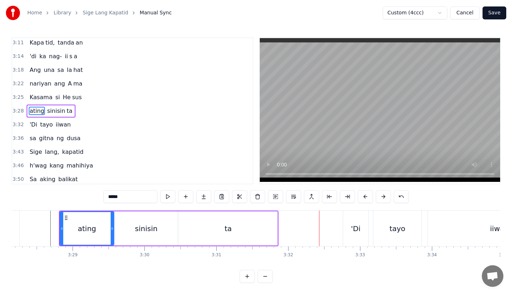
scroll to position [0, 14955]
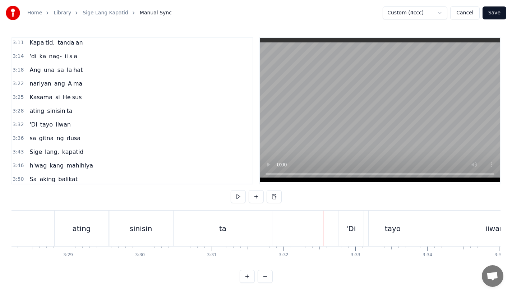
click at [346, 228] on div "'Di" at bounding box center [350, 228] width 25 height 36
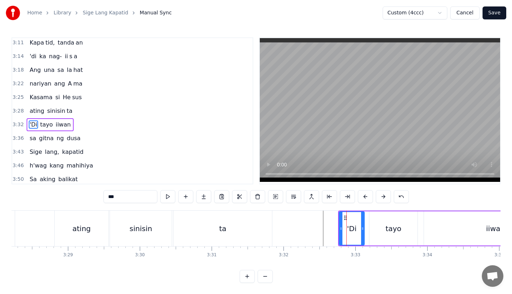
scroll to position [562, 0]
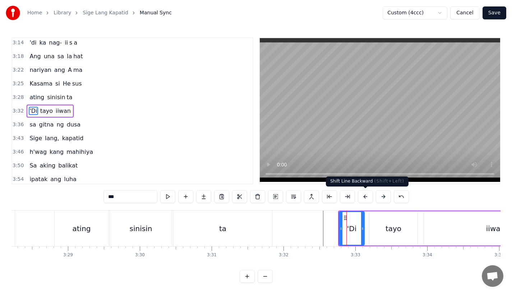
click at [362, 198] on button at bounding box center [365, 196] width 15 height 13
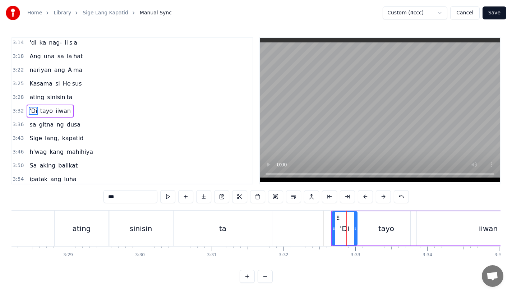
click at [362, 198] on button at bounding box center [365, 196] width 15 height 13
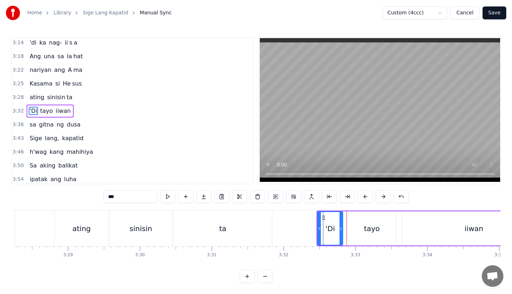
click at [362, 198] on button at bounding box center [365, 196] width 15 height 13
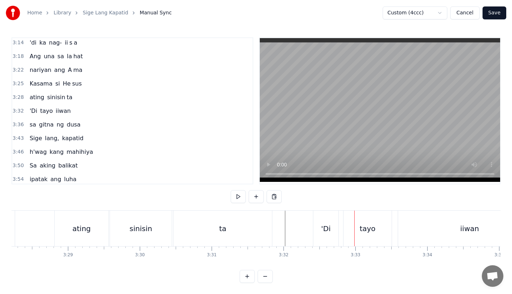
click at [351, 222] on div "tayo" at bounding box center [367, 228] width 48 height 36
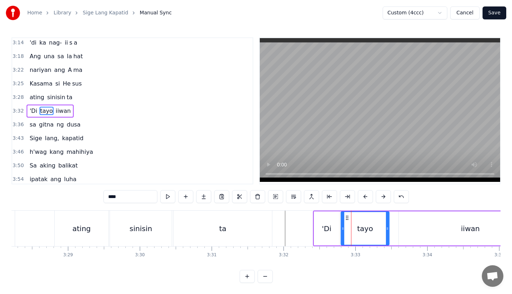
click at [346, 218] on icon at bounding box center [347, 218] width 6 height 6
click at [325, 223] on div "'Di" at bounding box center [326, 228] width 9 height 11
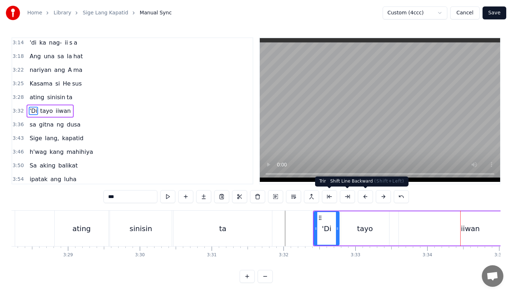
click at [410, 231] on div "iiwan" at bounding box center [470, 228] width 143 height 34
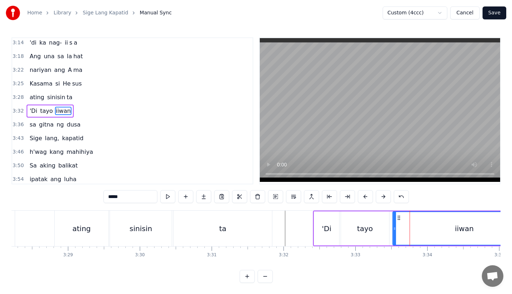
drag, startPoint x: 404, startPoint y: 215, endPoint x: 398, endPoint y: 217, distance: 6.4
click at [398, 217] on icon at bounding box center [399, 218] width 6 height 6
click at [378, 220] on div "tayo" at bounding box center [365, 228] width 48 height 34
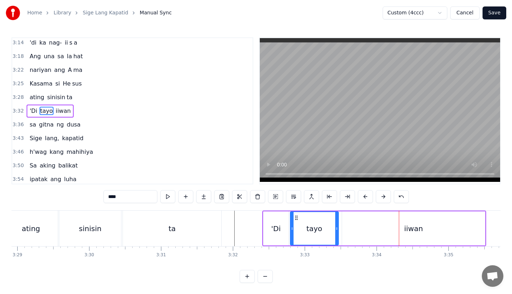
scroll to position [0, 15017]
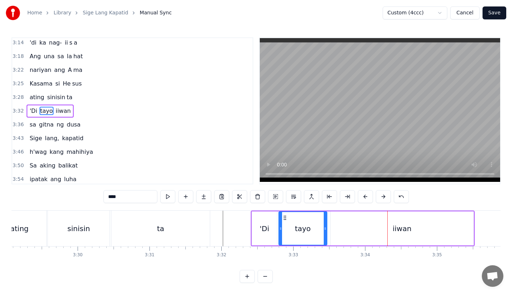
click at [365, 227] on div "iiwan" at bounding box center [401, 228] width 143 height 34
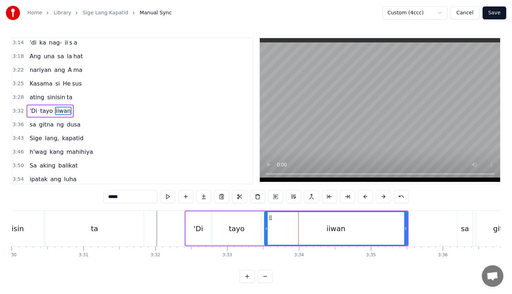
scroll to position [0, 15084]
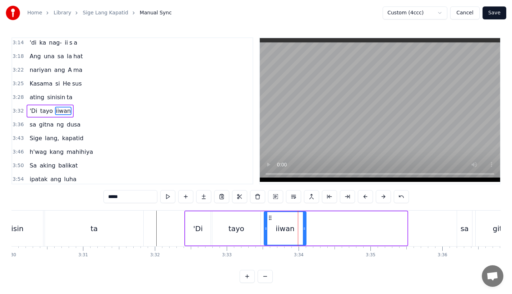
drag, startPoint x: 406, startPoint y: 234, endPoint x: 305, endPoint y: 234, distance: 100.9
click at [305, 234] on div at bounding box center [304, 228] width 3 height 33
click at [126, 197] on input "*****" at bounding box center [130, 196] width 54 height 13
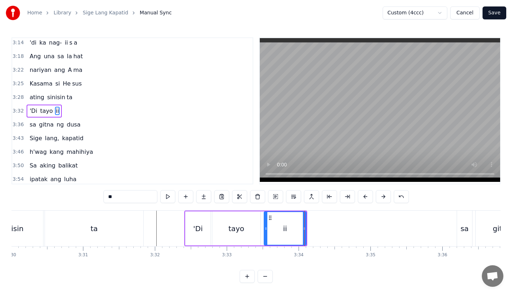
type input "**"
click at [206, 196] on button at bounding box center [203, 196] width 15 height 13
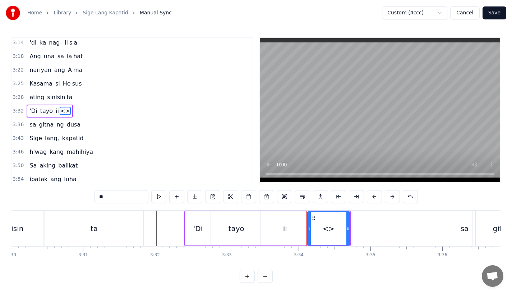
drag, startPoint x: 134, startPoint y: 197, endPoint x: 46, endPoint y: 193, distance: 87.4
click at [47, 193] on div "0:17 A king naki ki ta 0:20 lungkot sa iyong ma ta 0:24 Nararamdaman ko 0:27 bi…" at bounding box center [255, 159] width 489 height 245
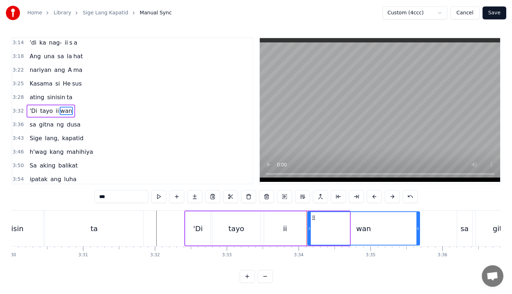
drag, startPoint x: 348, startPoint y: 227, endPoint x: 418, endPoint y: 228, distance: 70.0
click at [418, 228] on icon at bounding box center [417, 229] width 3 height 6
click at [227, 221] on div "tayo" at bounding box center [236, 228] width 48 height 34
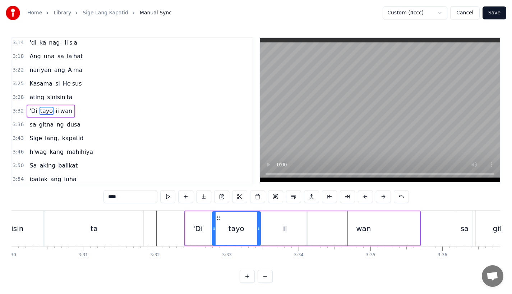
click at [269, 234] on div "ii" at bounding box center [285, 228] width 42 height 34
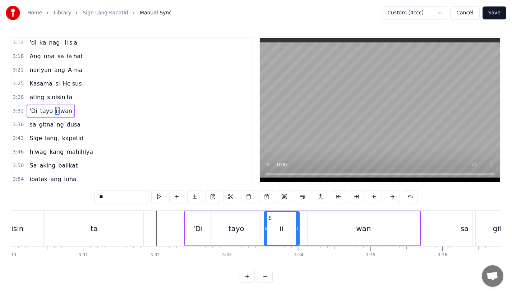
drag, startPoint x: 304, startPoint y: 233, endPoint x: 296, endPoint y: 233, distance: 7.9
click at [296, 233] on div at bounding box center [297, 228] width 3 height 33
click at [311, 232] on div "wan" at bounding box center [363, 228] width 112 height 34
type input "***"
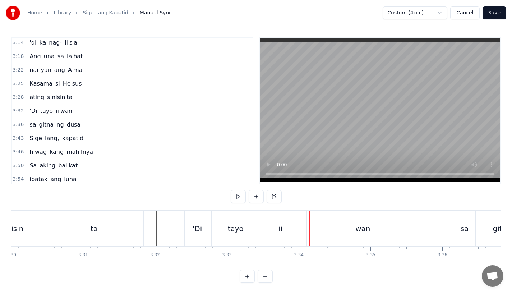
click at [318, 224] on div "wan" at bounding box center [363, 228] width 112 height 36
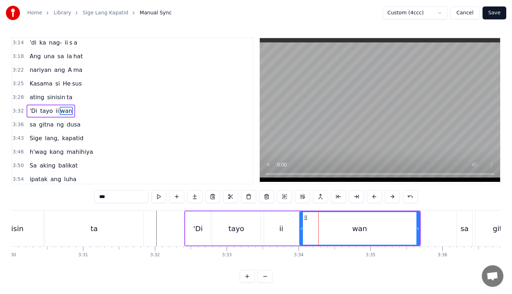
drag, startPoint x: 309, startPoint y: 228, endPoint x: 297, endPoint y: 229, distance: 12.7
click at [300, 229] on icon at bounding box center [301, 229] width 3 height 6
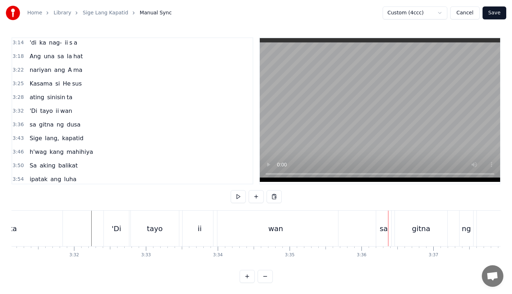
scroll to position [0, 15163]
click at [167, 218] on div "tayo" at bounding box center [156, 228] width 48 height 36
click at [385, 226] on div "sa" at bounding box center [385, 228] width 8 height 11
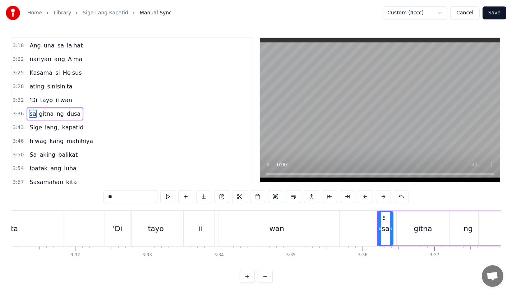
scroll to position [575, 0]
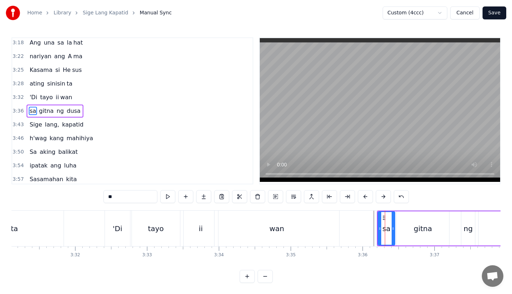
drag, startPoint x: 392, startPoint y: 227, endPoint x: 396, endPoint y: 227, distance: 4.0
click at [394, 227] on icon at bounding box center [392, 229] width 3 height 6
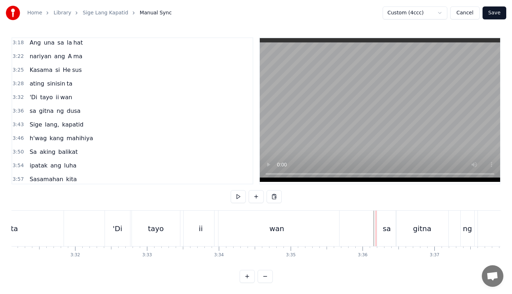
click at [383, 228] on div "sa" at bounding box center [386, 228] width 8 height 11
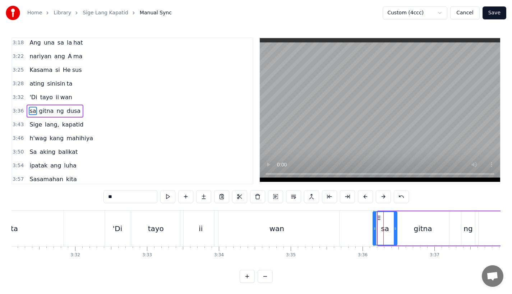
drag, startPoint x: 378, startPoint y: 229, endPoint x: 372, endPoint y: 231, distance: 6.0
click at [373, 231] on div at bounding box center [374, 228] width 3 height 33
click at [366, 200] on button at bounding box center [365, 196] width 15 height 13
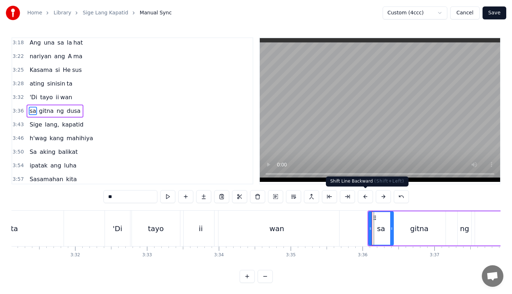
click at [366, 200] on button at bounding box center [365, 196] width 15 height 13
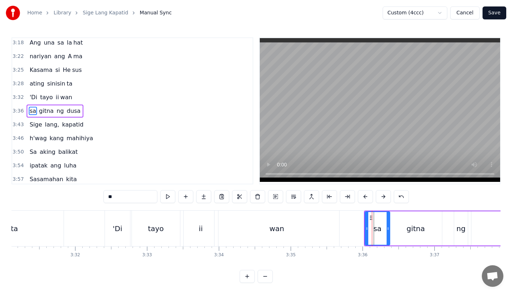
click at [366, 200] on button at bounding box center [365, 196] width 15 height 13
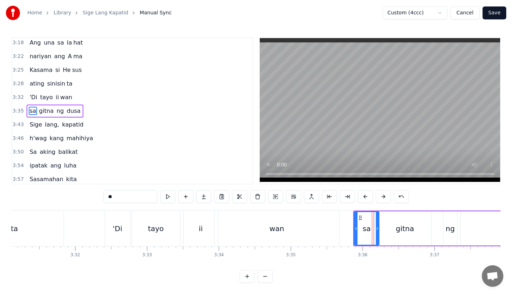
click at [366, 200] on button at bounding box center [365, 196] width 15 height 13
click at [330, 222] on div "wan" at bounding box center [276, 228] width 125 height 36
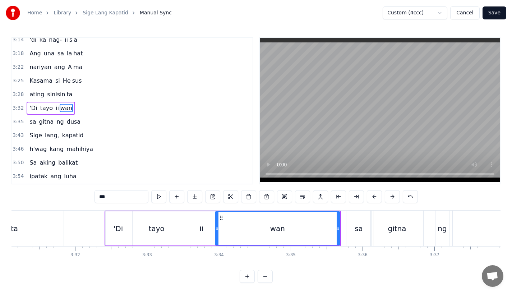
scroll to position [562, 0]
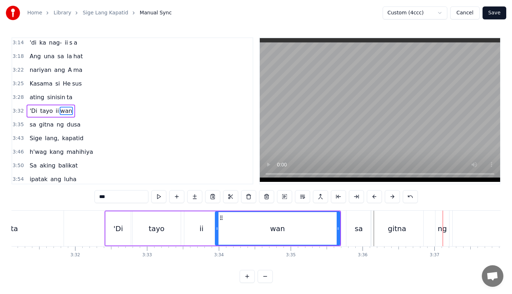
click at [367, 230] on div "sa" at bounding box center [358, 228] width 25 height 36
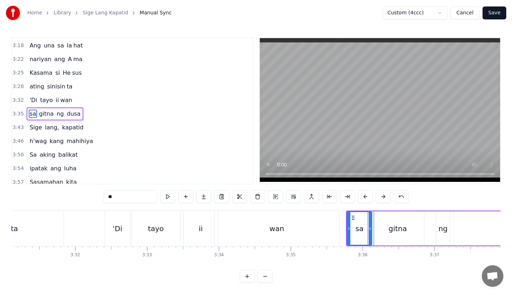
scroll to position [575, 0]
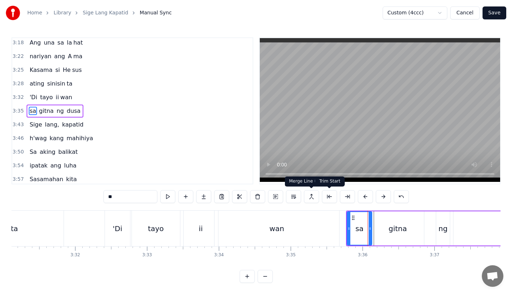
click at [390, 225] on div "gitna" at bounding box center [397, 228] width 18 height 11
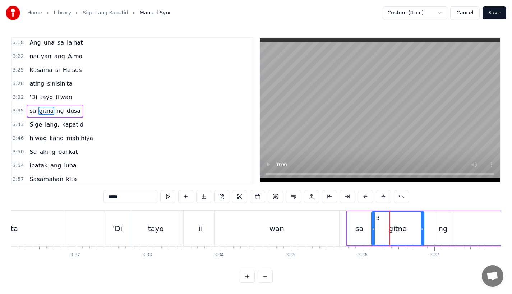
click at [354, 225] on div "sa" at bounding box center [359, 228] width 25 height 34
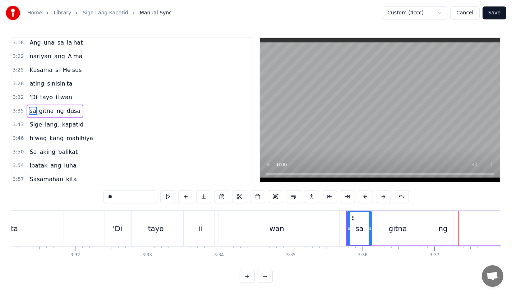
click at [437, 224] on div "ng" at bounding box center [443, 228] width 14 height 34
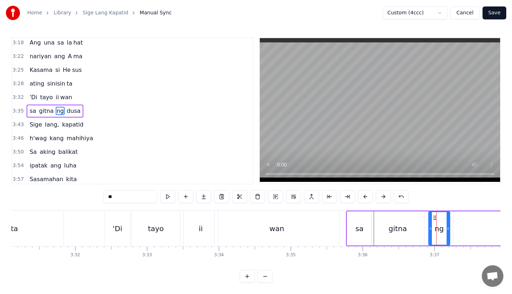
drag, startPoint x: 436, startPoint y: 229, endPoint x: 427, endPoint y: 234, distance: 10.8
click at [429, 234] on div at bounding box center [430, 228] width 3 height 33
drag, startPoint x: 432, startPoint y: 218, endPoint x: 428, endPoint y: 219, distance: 4.9
click at [428, 219] on icon at bounding box center [428, 218] width 6 height 6
click at [405, 231] on div "gitna" at bounding box center [397, 228] width 18 height 11
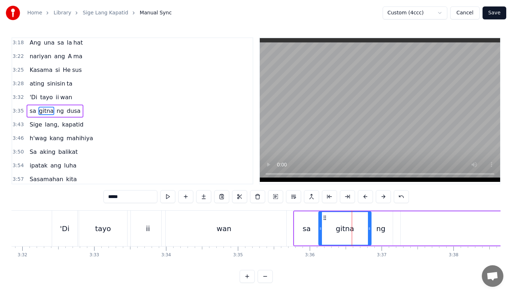
scroll to position [0, 15217]
type input "****"
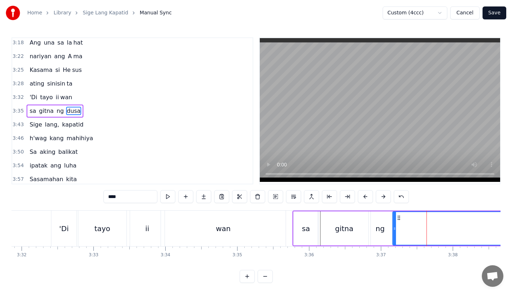
drag, startPoint x: 406, startPoint y: 219, endPoint x: 398, endPoint y: 220, distance: 8.3
click at [398, 220] on icon at bounding box center [399, 218] width 6 height 6
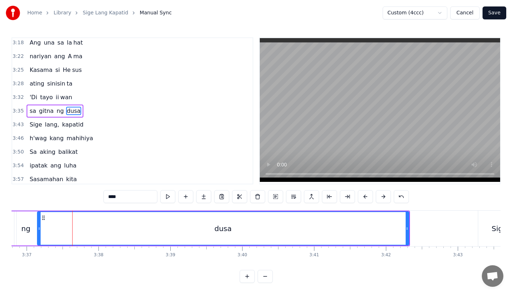
scroll to position [0, 15576]
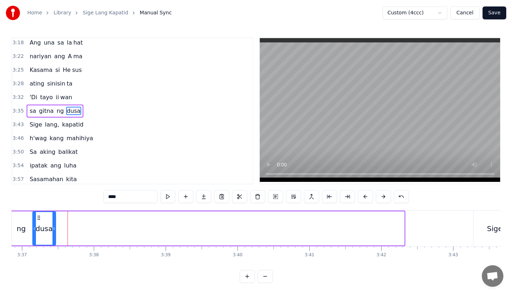
drag, startPoint x: 401, startPoint y: 230, endPoint x: 54, endPoint y: 241, distance: 348.2
click at [54, 241] on div at bounding box center [53, 228] width 3 height 33
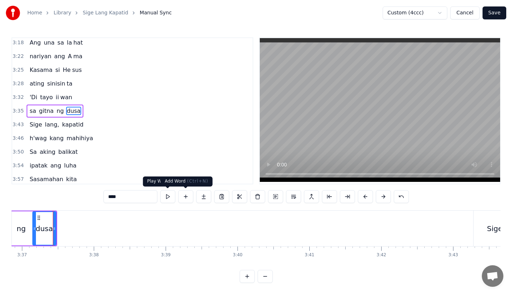
click at [201, 196] on button at bounding box center [203, 196] width 15 height 13
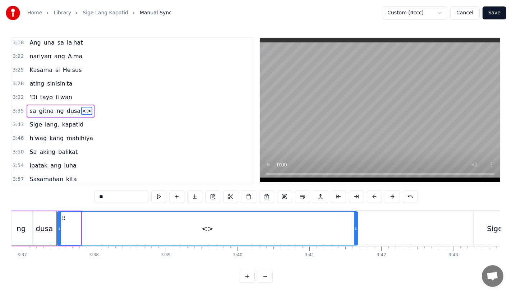
drag, startPoint x: 79, startPoint y: 232, endPoint x: 356, endPoint y: 228, distance: 276.9
click at [356, 228] on div at bounding box center [355, 228] width 3 height 33
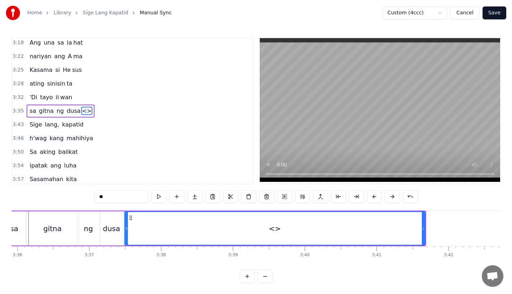
scroll to position [0, 15487]
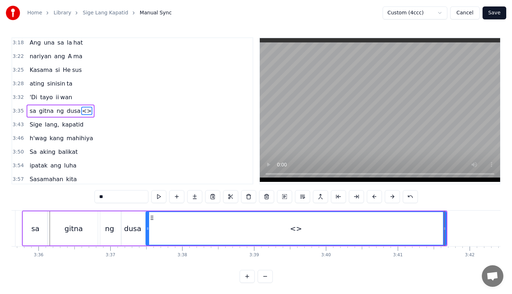
click at [127, 228] on div "dusa" at bounding box center [132, 228] width 17 height 11
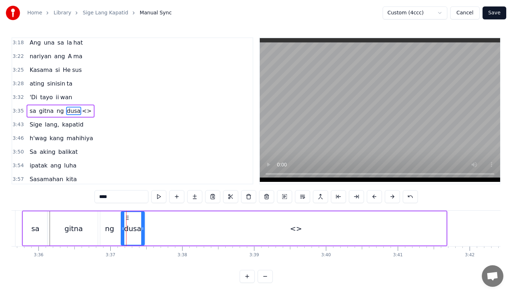
click at [120, 196] on input "****" at bounding box center [121, 196] width 54 height 13
click at [27, 217] on div "sa" at bounding box center [35, 228] width 25 height 34
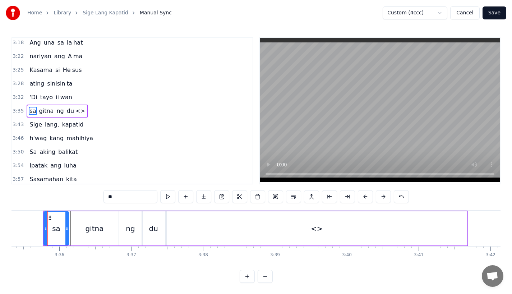
scroll to position [0, 15446]
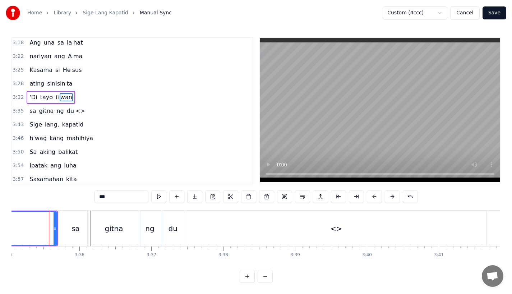
scroll to position [562, 0]
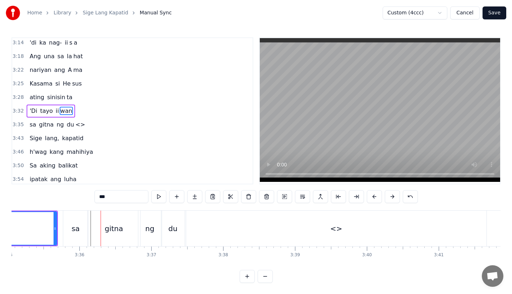
click at [268, 223] on div "<>" at bounding box center [336, 228] width 300 height 36
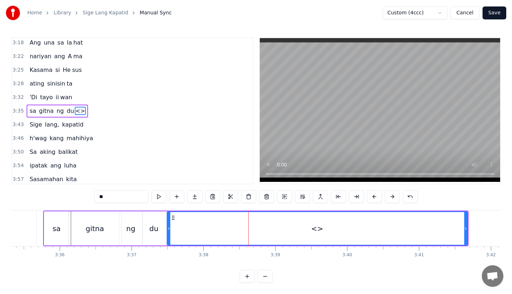
scroll to position [0, 15474]
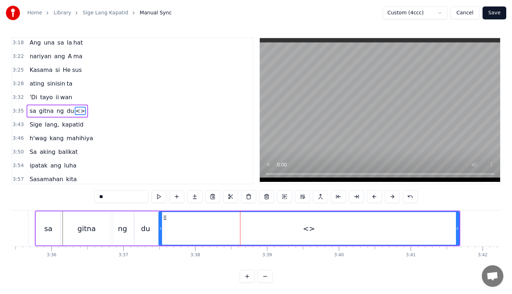
click at [115, 196] on input "**" at bounding box center [121, 196] width 54 height 13
type input "*"
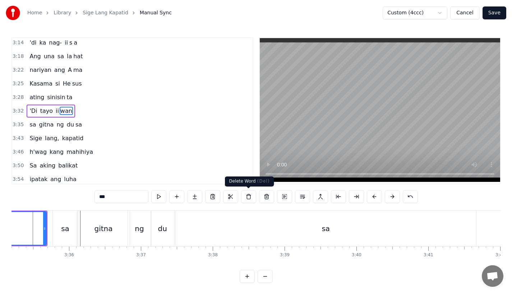
scroll to position [0, 15442]
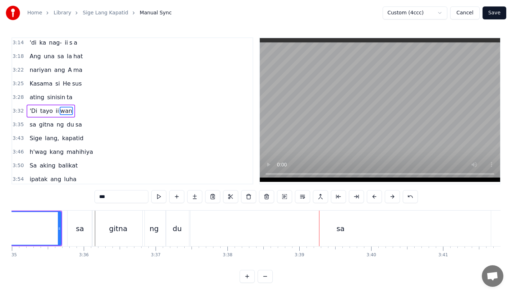
click at [184, 228] on div "du" at bounding box center [177, 228] width 23 height 36
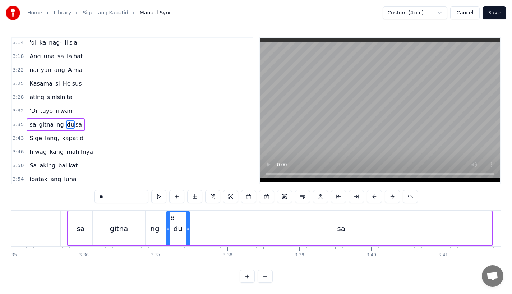
scroll to position [575, 0]
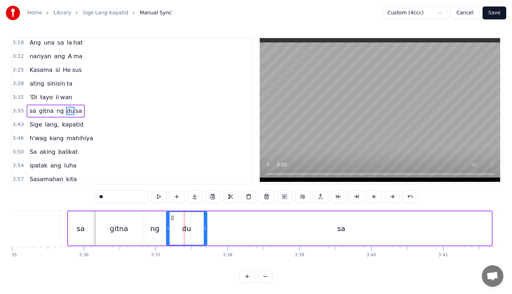
drag, startPoint x: 188, startPoint y: 231, endPoint x: 205, endPoint y: 231, distance: 17.2
click at [205, 231] on div at bounding box center [205, 228] width 3 height 33
click at [219, 231] on div "sa" at bounding box center [341, 228] width 300 height 34
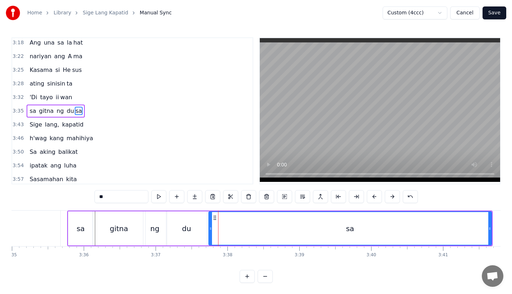
drag, startPoint x: 194, startPoint y: 228, endPoint x: 211, endPoint y: 227, distance: 16.9
click at [211, 227] on icon at bounding box center [210, 229] width 3 height 6
drag, startPoint x: 211, startPoint y: 229, endPoint x: 204, endPoint y: 231, distance: 7.3
click at [208, 231] on icon at bounding box center [207, 229] width 3 height 6
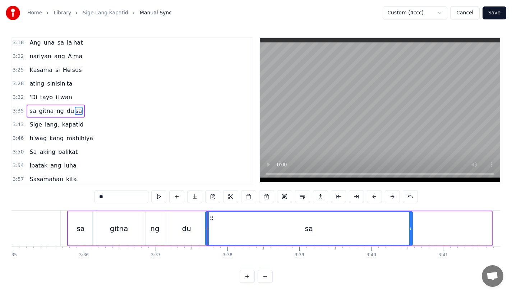
drag, startPoint x: 490, startPoint y: 230, endPoint x: 411, endPoint y: 232, distance: 79.0
click at [411, 232] on div at bounding box center [410, 228] width 3 height 33
click at [113, 228] on div "gitna" at bounding box center [119, 228] width 18 height 11
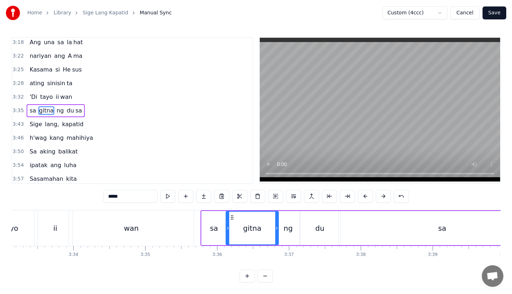
scroll to position [0, 15303]
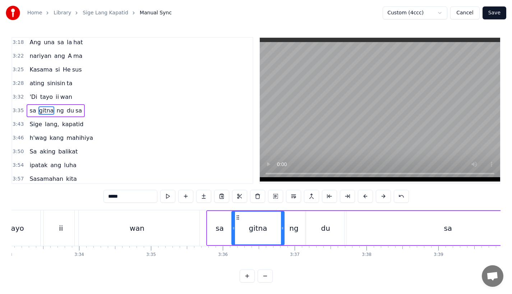
click at [109, 223] on div "wan" at bounding box center [137, 228] width 125 height 36
type input "***"
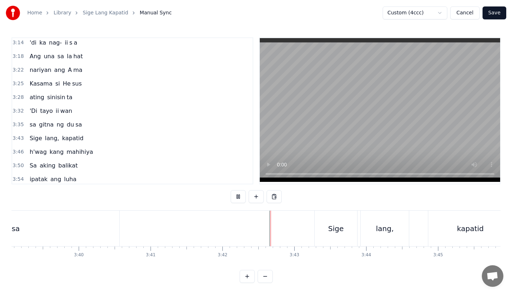
scroll to position [6, 0]
click at [320, 218] on div "Sige" at bounding box center [336, 228] width 42 height 36
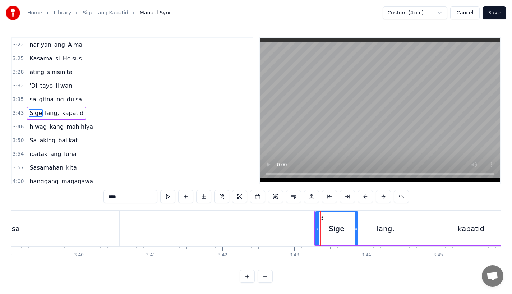
scroll to position [589, 0]
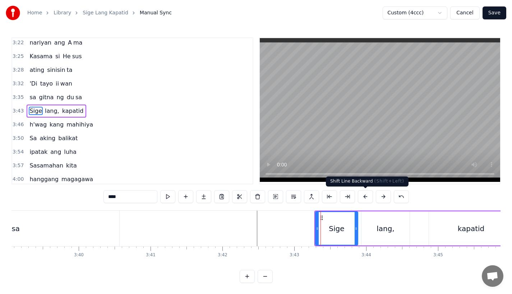
click at [362, 196] on button at bounding box center [365, 196] width 15 height 13
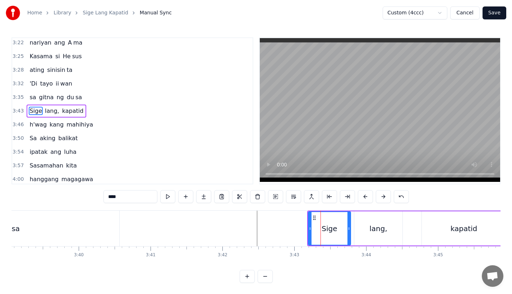
click at [362, 196] on button at bounding box center [365, 196] width 15 height 13
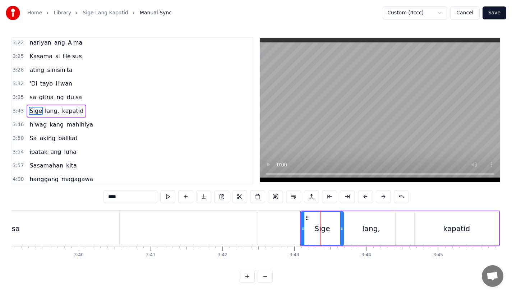
click at [362, 196] on button at bounding box center [365, 196] width 15 height 13
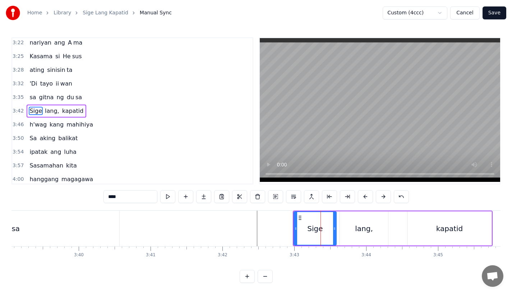
click at [362, 196] on button at bounding box center [365, 196] width 15 height 13
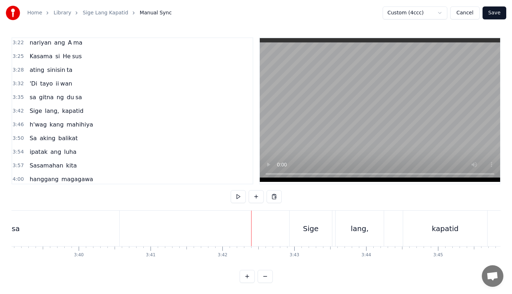
click at [309, 228] on div "Sige" at bounding box center [310, 228] width 15 height 11
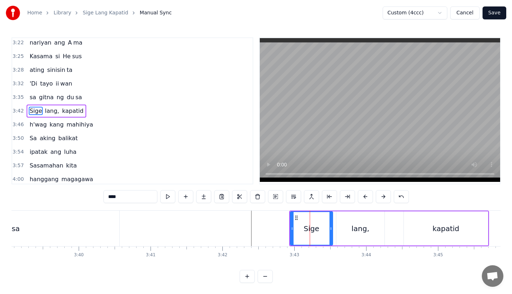
click at [343, 227] on div "lang," at bounding box center [360, 228] width 48 height 34
type input "*****"
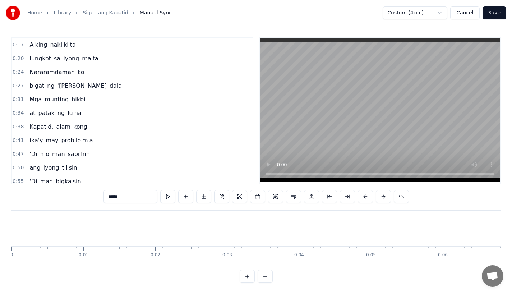
scroll to position [0, 15734]
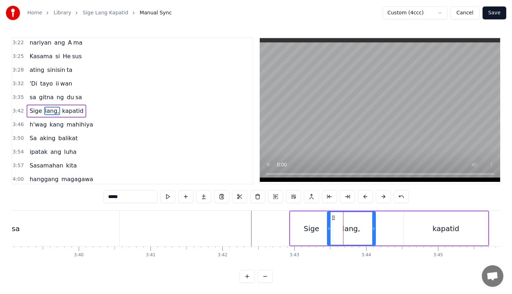
click at [312, 226] on div "Sige" at bounding box center [310, 228] width 15 height 11
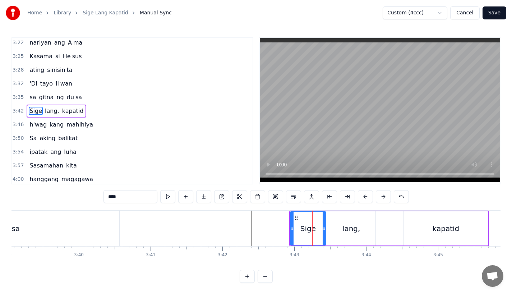
drag, startPoint x: 330, startPoint y: 229, endPoint x: 323, endPoint y: 232, distance: 7.9
click at [323, 232] on div at bounding box center [323, 228] width 3 height 33
click at [409, 229] on div "kapatid" at bounding box center [446, 228] width 84 height 34
type input "*******"
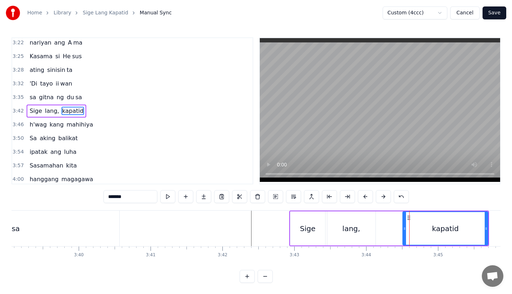
drag, startPoint x: 405, startPoint y: 224, endPoint x: 399, endPoint y: 224, distance: 5.7
click at [403, 224] on div at bounding box center [404, 228] width 3 height 33
drag, startPoint x: 404, startPoint y: 219, endPoint x: 395, endPoint y: 219, distance: 8.6
click at [395, 219] on icon at bounding box center [396, 218] width 6 height 6
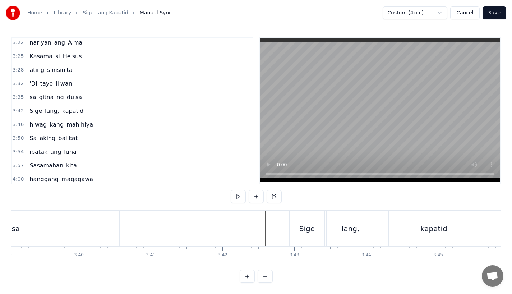
click at [348, 232] on div "lang," at bounding box center [351, 228] width 18 height 11
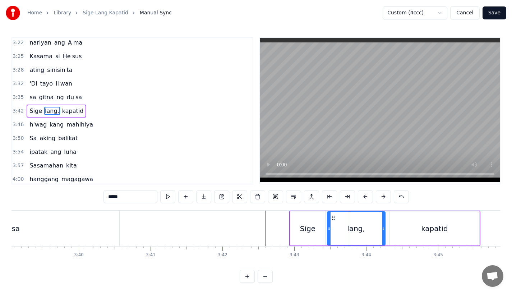
drag, startPoint x: 374, startPoint y: 231, endPoint x: 385, endPoint y: 231, distance: 10.8
click at [385, 231] on div at bounding box center [383, 228] width 3 height 33
click at [349, 222] on div "lang," at bounding box center [357, 228] width 58 height 33
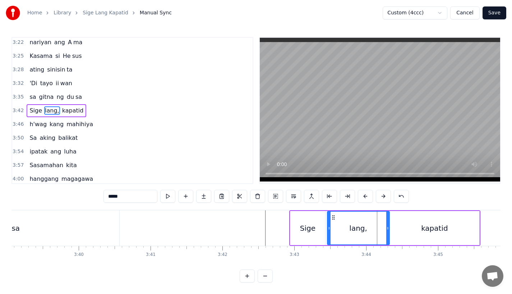
drag, startPoint x: 385, startPoint y: 225, endPoint x: 389, endPoint y: 225, distance: 4.0
click at [389, 225] on div "lang," at bounding box center [358, 228] width 63 height 34
click at [405, 225] on div "kapatid" at bounding box center [434, 228] width 90 height 34
type input "*******"
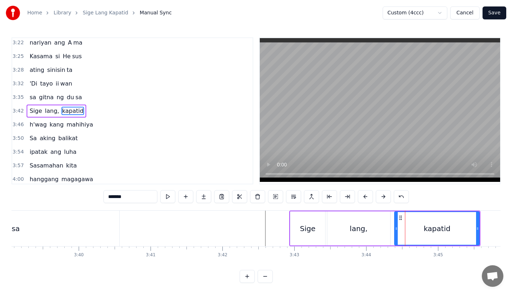
drag, startPoint x: 391, startPoint y: 228, endPoint x: 396, endPoint y: 229, distance: 5.1
click at [396, 229] on icon at bounding box center [396, 229] width 3 height 6
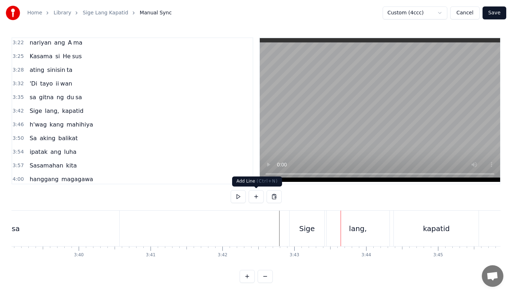
click at [318, 229] on div "Sige" at bounding box center [306, 228] width 35 height 36
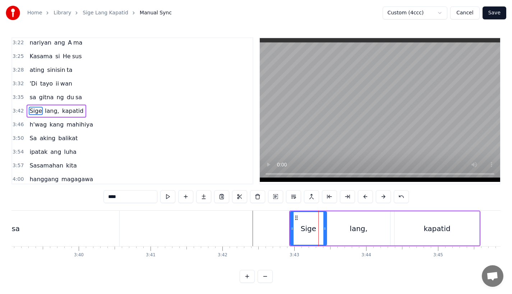
drag, startPoint x: 322, startPoint y: 229, endPoint x: 326, endPoint y: 229, distance: 4.0
click at [326, 229] on icon at bounding box center [324, 229] width 3 height 6
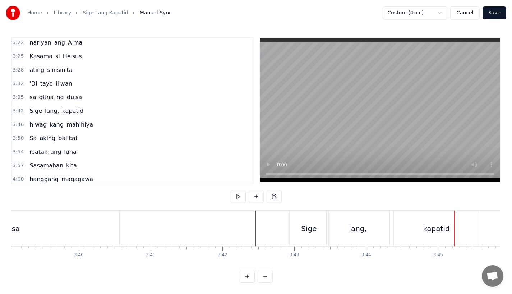
click at [306, 233] on div "Sige" at bounding box center [308, 228] width 39 height 36
click at [311, 229] on div "Sige" at bounding box center [308, 228] width 15 height 11
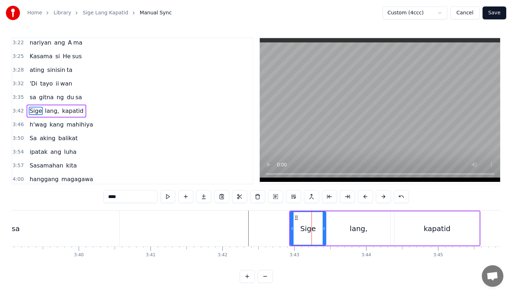
drag, startPoint x: 326, startPoint y: 229, endPoint x: 322, endPoint y: 232, distance: 4.4
click at [322, 232] on div at bounding box center [323, 228] width 3 height 33
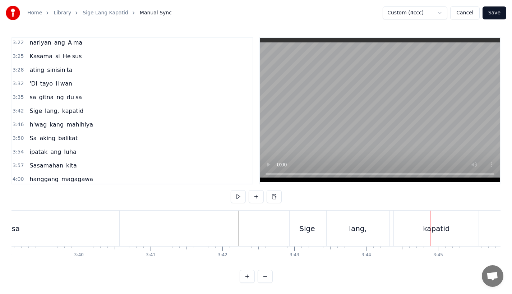
click at [302, 223] on div "Sige" at bounding box center [306, 228] width 15 height 11
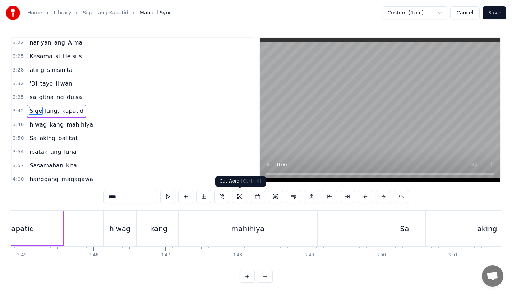
scroll to position [0, 16158]
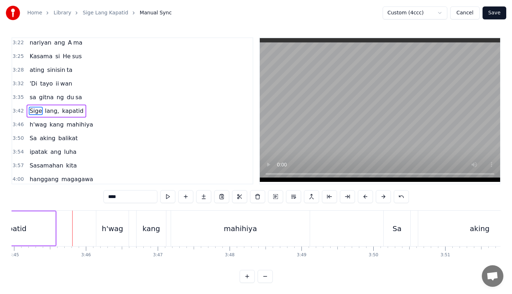
click at [112, 228] on div "h'wag" at bounding box center [112, 228] width 21 height 11
type input "*****"
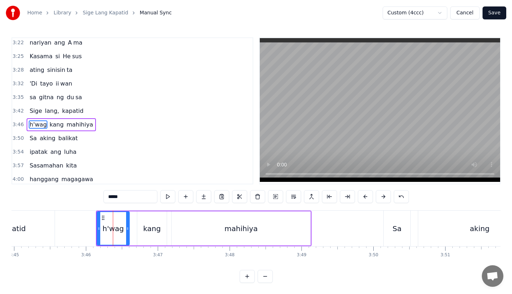
scroll to position [603, 0]
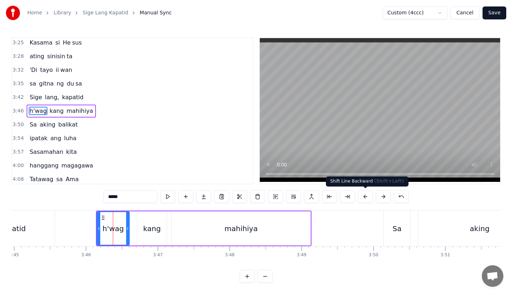
click at [363, 199] on button at bounding box center [365, 196] width 15 height 13
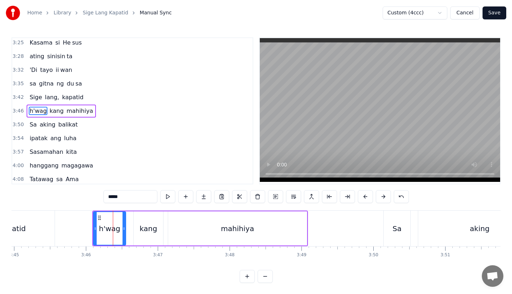
click at [363, 199] on button at bounding box center [365, 196] width 15 height 13
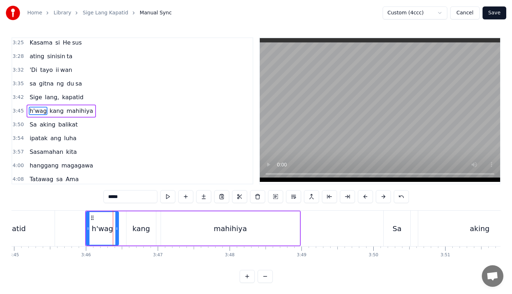
click at [363, 199] on button at bounding box center [365, 196] width 15 height 13
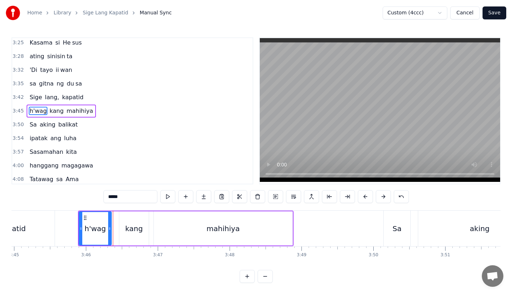
click at [363, 199] on button at bounding box center [365, 196] width 15 height 13
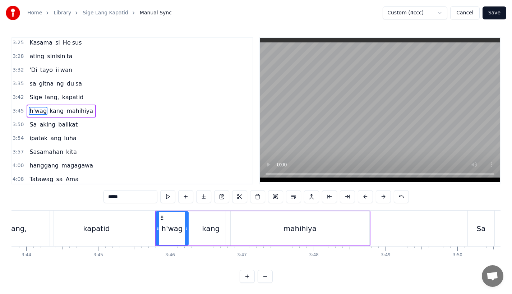
scroll to position [0, 16056]
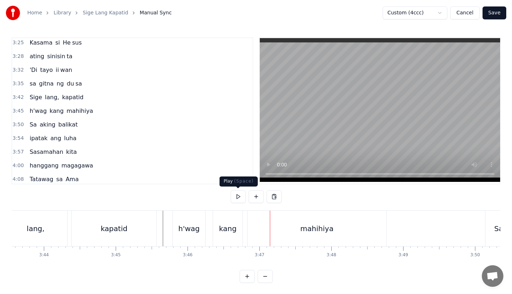
click at [265, 223] on div "mahihiya" at bounding box center [316, 228] width 139 height 36
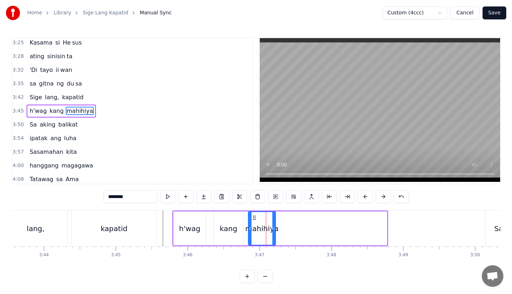
drag, startPoint x: 385, startPoint y: 229, endPoint x: 273, endPoint y: 230, distance: 111.3
click at [273, 230] on icon at bounding box center [273, 229] width 3 height 6
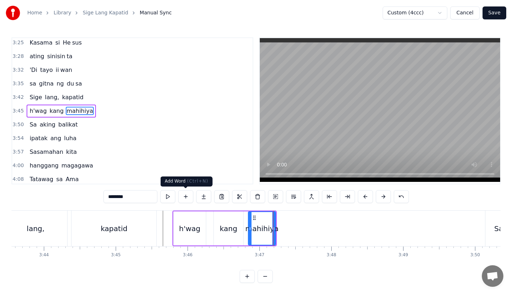
click at [203, 199] on button at bounding box center [203, 196] width 15 height 13
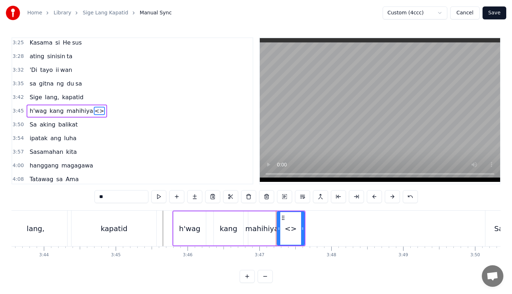
drag, startPoint x: 143, startPoint y: 198, endPoint x: 63, endPoint y: 198, distance: 79.7
click at [63, 198] on div "0:17 A king naki ki ta 0:20 lungkot sa iyong ma ta 0:24 Nararamdaman ko 0:27 bi…" at bounding box center [255, 159] width 489 height 245
type input "****"
click at [197, 196] on button at bounding box center [194, 196] width 15 height 13
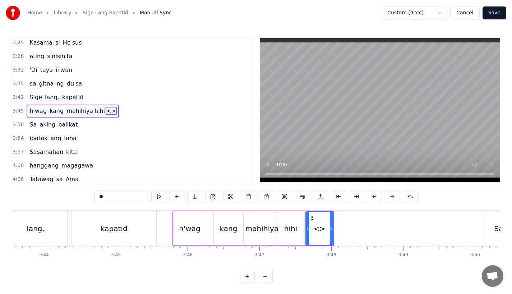
drag, startPoint x: 126, startPoint y: 196, endPoint x: 74, endPoint y: 196, distance: 51.7
click at [74, 196] on div "0:17 A king naki ki ta 0:20 lungkot sa iyong ma ta 0:24 Nararamdaman ko 0:27 bi…" at bounding box center [255, 159] width 489 height 245
type input "*"
type input "**"
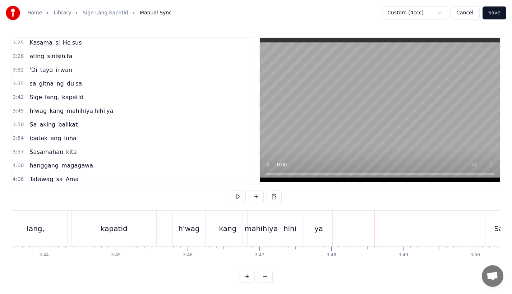
click at [319, 233] on div "ya" at bounding box center [318, 228] width 9 height 11
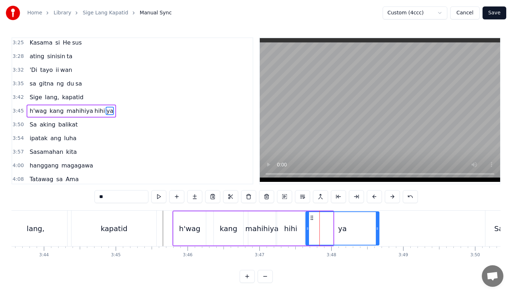
drag, startPoint x: 332, startPoint y: 231, endPoint x: 391, endPoint y: 231, distance: 59.3
click at [379, 231] on icon at bounding box center [377, 229] width 3 height 6
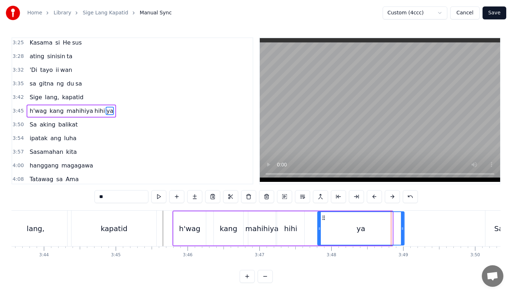
drag, startPoint x: 312, startPoint y: 218, endPoint x: 324, endPoint y: 220, distance: 11.7
click at [324, 220] on icon at bounding box center [324, 218] width 6 height 6
drag, startPoint x: 402, startPoint y: 232, endPoint x: 392, endPoint y: 232, distance: 10.1
click at [392, 232] on div at bounding box center [391, 228] width 3 height 33
click at [298, 233] on div "hihi" at bounding box center [290, 228] width 27 height 34
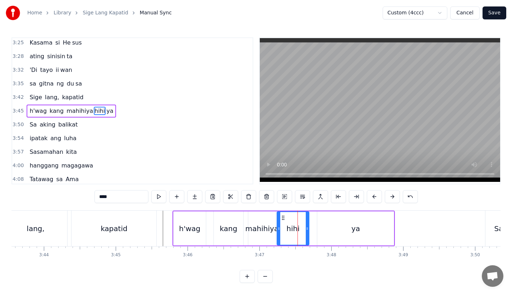
drag, startPoint x: 303, startPoint y: 232, endPoint x: 309, endPoint y: 232, distance: 5.7
click at [308, 232] on div at bounding box center [307, 228] width 3 height 33
drag, startPoint x: 284, startPoint y: 219, endPoint x: 291, endPoint y: 219, distance: 6.5
click at [291, 219] on icon at bounding box center [290, 218] width 6 height 6
click at [266, 224] on div "mahihiya" at bounding box center [261, 228] width 33 height 11
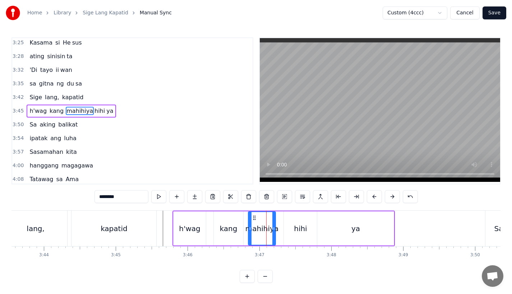
click at [135, 198] on input "********" at bounding box center [121, 196] width 54 height 13
click at [252, 217] on icon at bounding box center [254, 218] width 6 height 6
click at [292, 224] on div "hihi" at bounding box center [300, 228] width 33 height 34
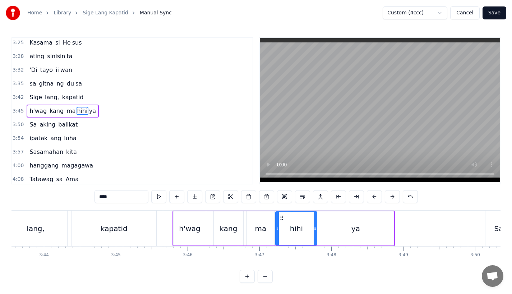
drag, startPoint x: 284, startPoint y: 228, endPoint x: 275, endPoint y: 230, distance: 8.8
click at [276, 230] on icon at bounding box center [277, 229] width 3 height 6
drag, startPoint x: 315, startPoint y: 230, endPoint x: 302, endPoint y: 230, distance: 12.2
click at [314, 230] on icon at bounding box center [315, 229] width 3 height 6
click at [327, 230] on div "ya" at bounding box center [355, 228] width 76 height 34
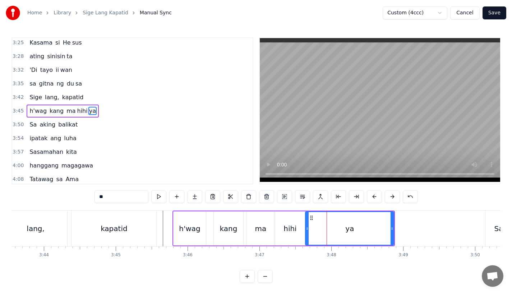
drag, startPoint x: 319, startPoint y: 229, endPoint x: 307, endPoint y: 229, distance: 11.9
click at [307, 229] on icon at bounding box center [307, 229] width 3 height 6
click at [215, 231] on div "kang" at bounding box center [228, 228] width 29 height 34
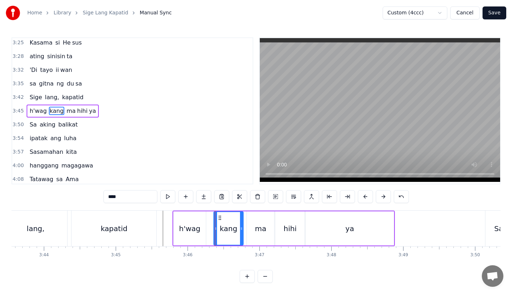
click at [179, 218] on div "h'wag" at bounding box center [189, 228] width 32 height 34
type input "*****"
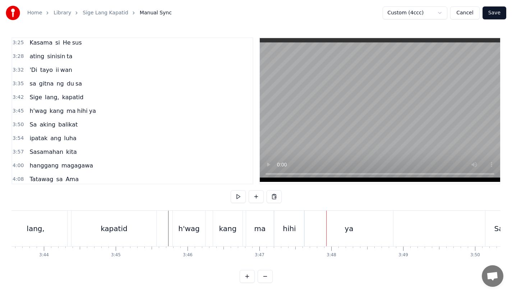
click at [157, 218] on div "Sige lang, kapatid" at bounding box center [62, 228] width 191 height 36
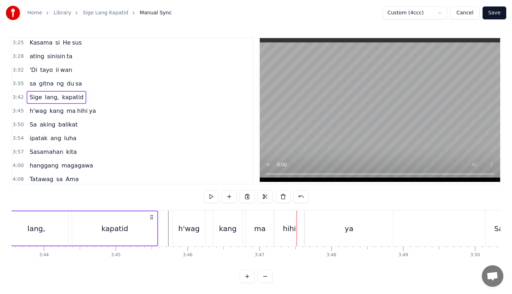
click at [284, 235] on div "hihi" at bounding box center [288, 228] width 29 height 36
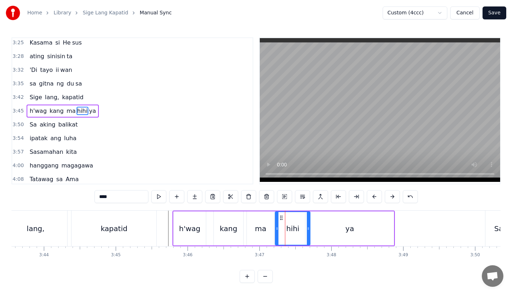
drag, startPoint x: 303, startPoint y: 230, endPoint x: 309, endPoint y: 230, distance: 6.1
click at [309, 230] on icon at bounding box center [308, 229] width 3 height 6
click at [321, 230] on div "ya" at bounding box center [349, 228] width 88 height 34
type input "**"
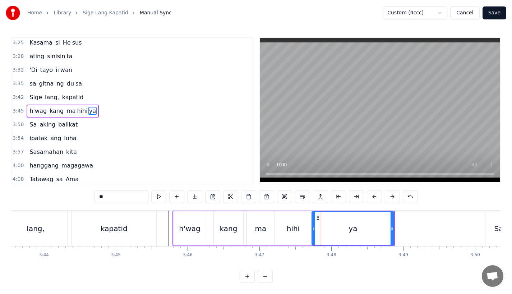
drag, startPoint x: 307, startPoint y: 230, endPoint x: 314, endPoint y: 230, distance: 6.5
click at [314, 230] on icon at bounding box center [313, 229] width 3 height 6
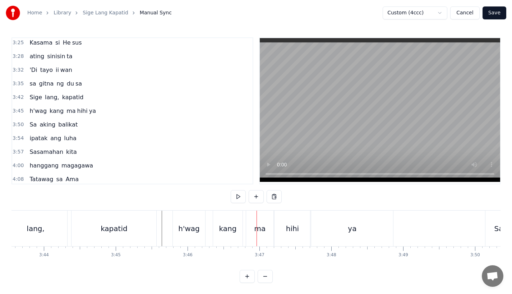
click at [220, 232] on div "kang" at bounding box center [228, 228] width 18 height 11
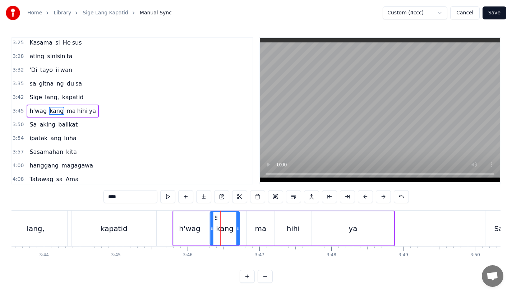
drag, startPoint x: 221, startPoint y: 216, endPoint x: 216, endPoint y: 216, distance: 4.7
click at [216, 216] on icon at bounding box center [216, 218] width 6 height 6
click at [251, 226] on div "ma" at bounding box center [260, 228] width 27 height 34
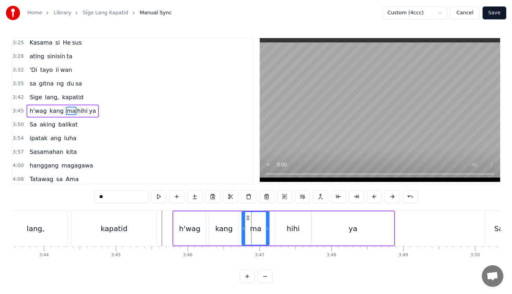
drag, startPoint x: 252, startPoint y: 216, endPoint x: 247, endPoint y: 217, distance: 5.1
click at [247, 217] on icon at bounding box center [248, 218] width 6 height 6
click at [286, 226] on div "hihi" at bounding box center [293, 228] width 36 height 34
type input "****"
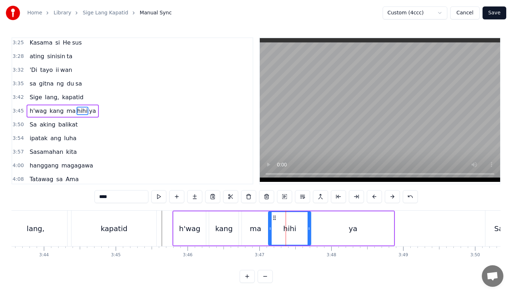
drag, startPoint x: 276, startPoint y: 231, endPoint x: 269, endPoint y: 232, distance: 6.9
click at [269, 232] on div at bounding box center [270, 228] width 3 height 33
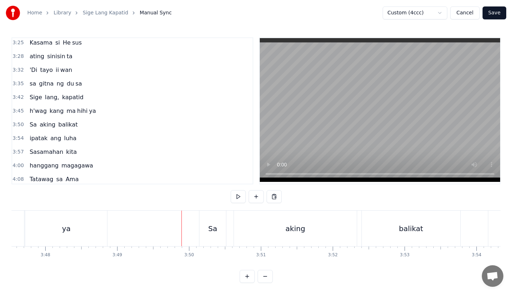
scroll to position [0, 16334]
click at [111, 229] on div "ya" at bounding box center [75, 228] width 82 height 36
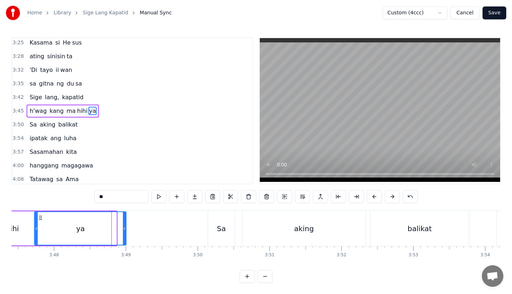
drag, startPoint x: 115, startPoint y: 229, endPoint x: 125, endPoint y: 229, distance: 10.4
click at [125, 229] on icon at bounding box center [124, 229] width 3 height 6
click at [93, 228] on div "ya" at bounding box center [81, 228] width 92 height 33
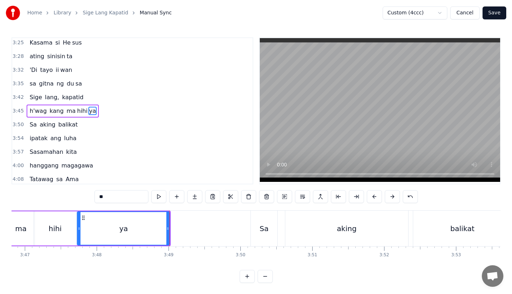
scroll to position [0, 16243]
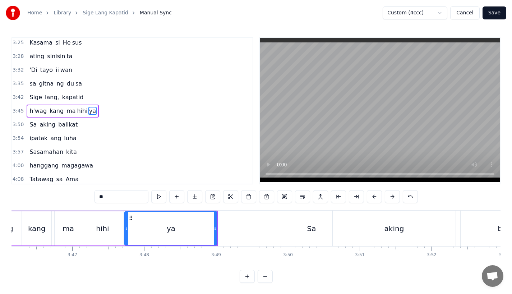
click at [105, 215] on div "hihi" at bounding box center [102, 228] width 42 height 34
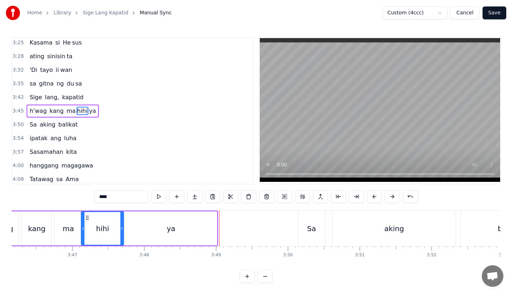
click at [212, 230] on div "ya" at bounding box center [171, 228] width 92 height 34
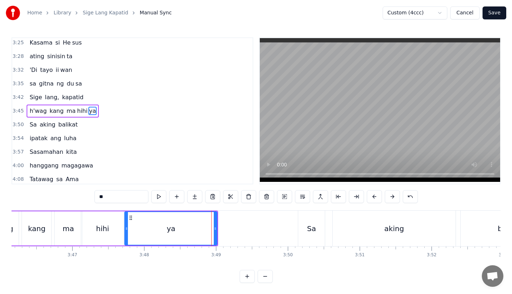
drag, startPoint x: 214, startPoint y: 230, endPoint x: 205, endPoint y: 230, distance: 9.3
click at [214, 230] on icon at bounding box center [215, 229] width 3 height 6
click at [183, 226] on div "ya" at bounding box center [166, 228] width 82 height 33
click at [302, 229] on div "Sa" at bounding box center [311, 228] width 27 height 36
type input "**"
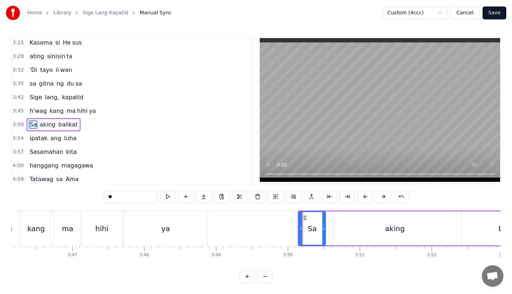
scroll to position [616, 0]
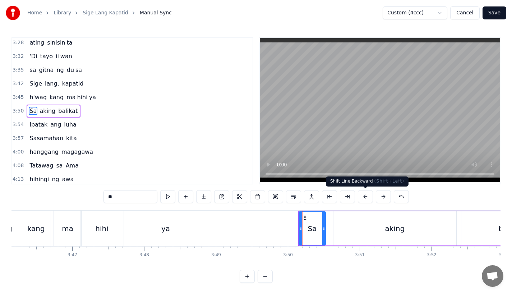
click at [363, 200] on button at bounding box center [365, 196] width 15 height 13
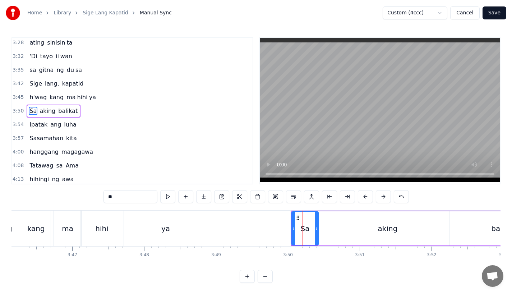
click at [363, 200] on button at bounding box center [365, 196] width 15 height 13
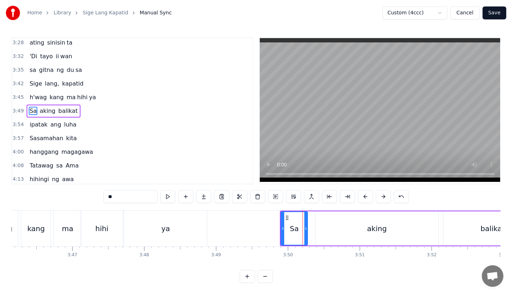
click at [363, 200] on button at bounding box center [365, 196] width 15 height 13
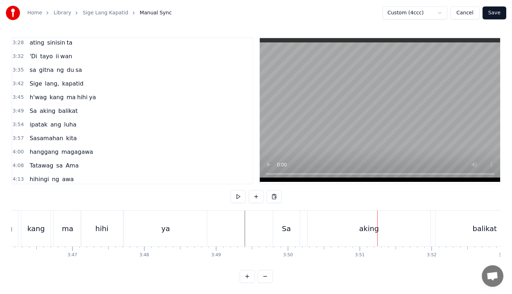
click at [356, 226] on div "aking" at bounding box center [368, 228] width 123 height 36
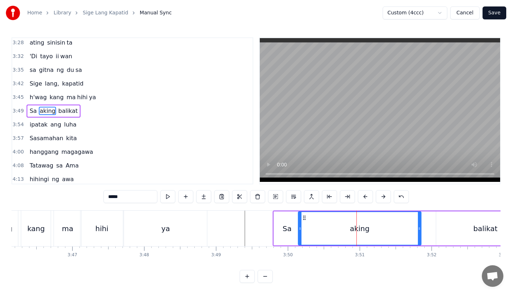
drag, startPoint x: 314, startPoint y: 218, endPoint x: 303, endPoint y: 218, distance: 10.1
click at [303, 218] on circle at bounding box center [303, 217] width 0 height 0
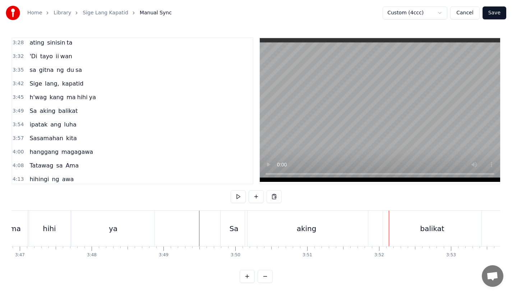
scroll to position [0, 16306]
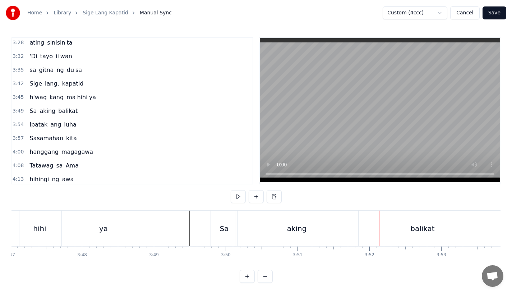
click at [396, 227] on div "balikat" at bounding box center [422, 228] width 98 height 36
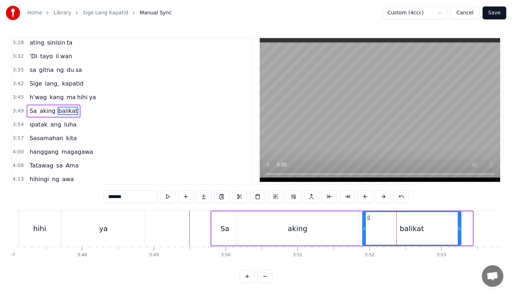
drag, startPoint x: 379, startPoint y: 215, endPoint x: 367, endPoint y: 217, distance: 12.0
click at [367, 217] on icon at bounding box center [369, 218] width 6 height 6
click at [335, 229] on div "aking" at bounding box center [297, 228] width 123 height 34
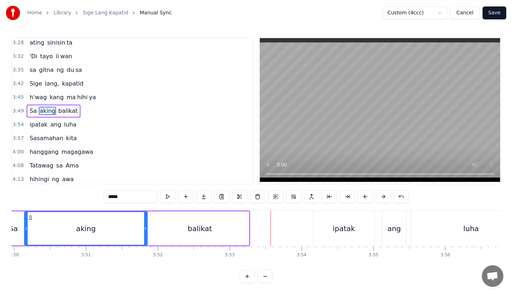
scroll to position [0, 16495]
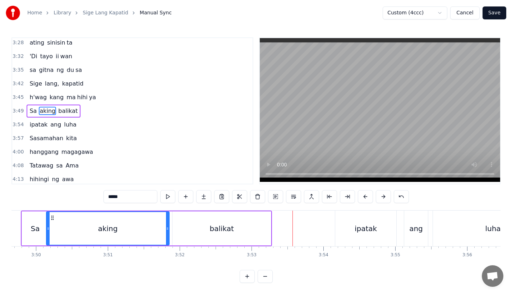
click at [194, 229] on div "balikat" at bounding box center [221, 228] width 98 height 34
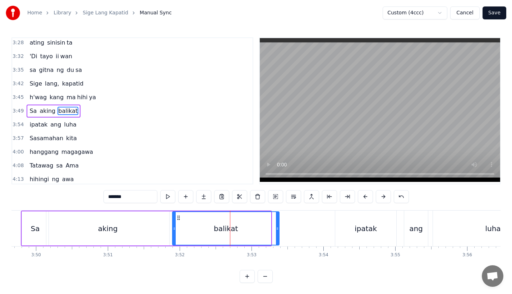
drag, startPoint x: 270, startPoint y: 231, endPoint x: 278, endPoint y: 231, distance: 8.3
click at [278, 231] on div at bounding box center [277, 228] width 3 height 33
click at [231, 233] on div "balikat" at bounding box center [226, 228] width 24 height 11
click at [150, 235] on div "aking" at bounding box center [107, 228] width 123 height 34
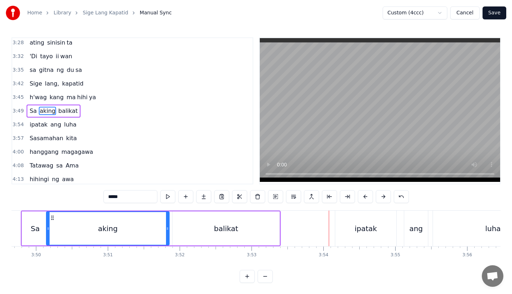
click at [350, 224] on div "ipatak" at bounding box center [365, 228] width 61 height 36
type input "******"
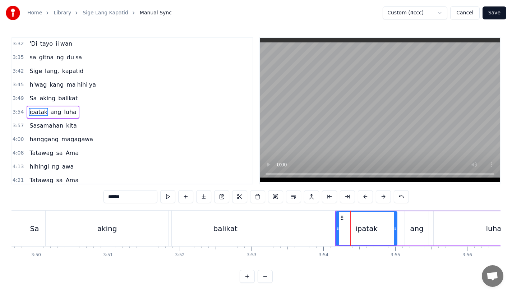
scroll to position [630, 0]
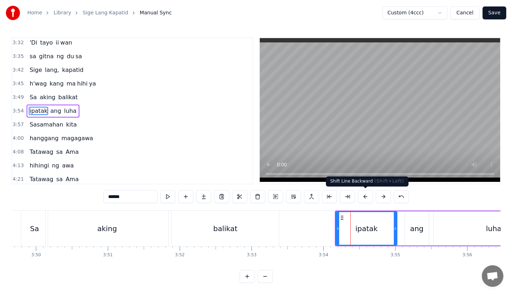
click at [363, 196] on button at bounding box center [365, 196] width 15 height 13
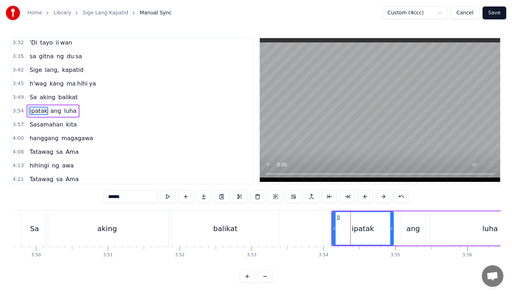
click at [363, 196] on button at bounding box center [365, 196] width 15 height 13
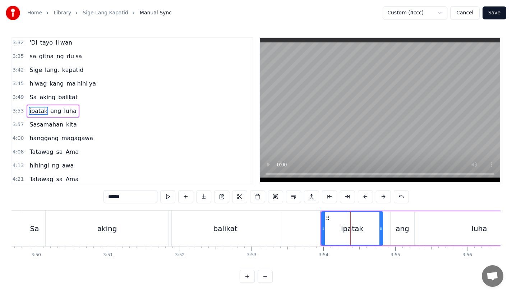
click at [363, 196] on button at bounding box center [365, 196] width 15 height 13
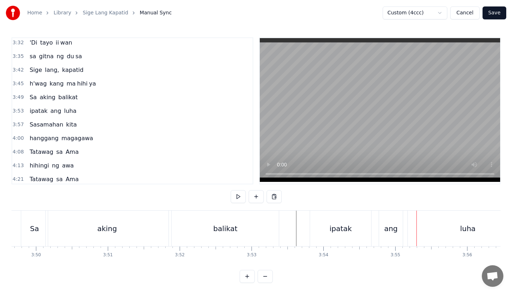
click at [382, 227] on div "ang" at bounding box center [391, 228] width 24 height 36
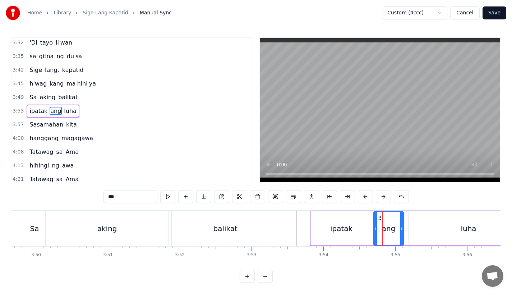
drag, startPoint x: 380, startPoint y: 229, endPoint x: 374, endPoint y: 229, distance: 6.1
click at [374, 229] on icon at bounding box center [375, 229] width 3 height 6
click at [342, 224] on div "ipatak" at bounding box center [341, 228] width 22 height 11
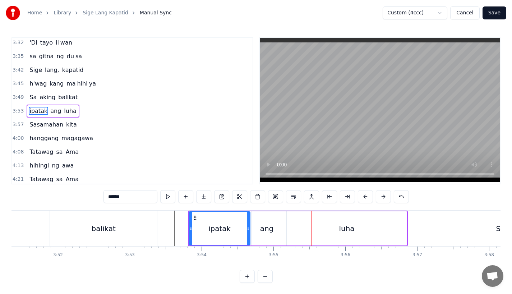
scroll to position [0, 16618]
click at [395, 231] on div "luha" at bounding box center [346, 228] width 120 height 34
type input "****"
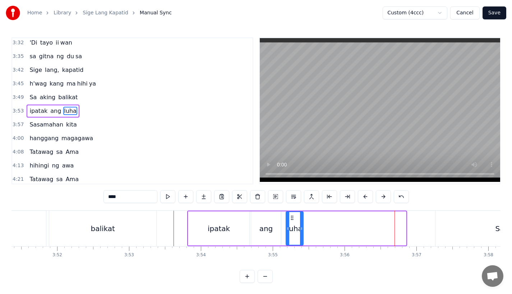
drag, startPoint x: 403, startPoint y: 231, endPoint x: 301, endPoint y: 233, distance: 102.7
click at [301, 233] on div at bounding box center [301, 228] width 3 height 33
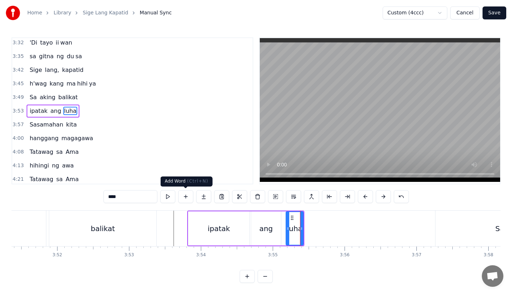
click at [204, 198] on button at bounding box center [203, 196] width 15 height 13
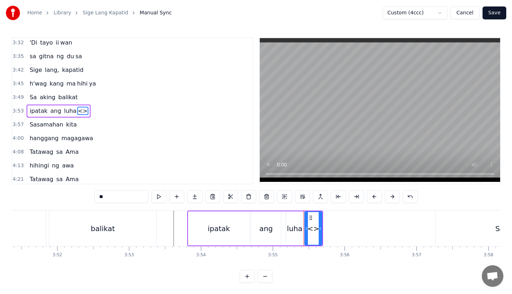
drag, startPoint x: 113, startPoint y: 198, endPoint x: 60, endPoint y: 198, distance: 53.2
click at [60, 198] on div "0:17 A king naki ki ta 0:20 lungkot sa iyong ma ta 0:24 Nararamdaman ko 0:27 bi…" at bounding box center [255, 159] width 489 height 245
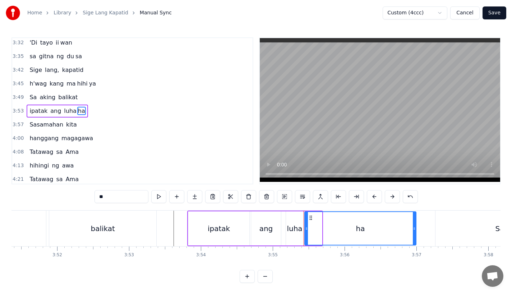
drag, startPoint x: 320, startPoint y: 230, endPoint x: 416, endPoint y: 229, distance: 96.6
click at [416, 229] on icon at bounding box center [414, 229] width 3 height 6
click at [290, 227] on div "luha" at bounding box center [294, 228] width 15 height 11
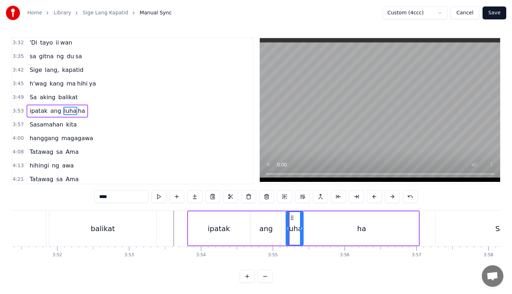
click at [125, 195] on input "****" at bounding box center [121, 196] width 54 height 13
type input "**"
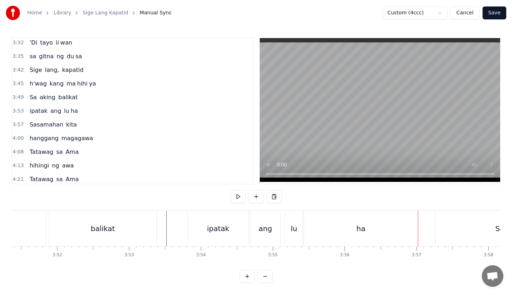
click at [327, 231] on div "ha" at bounding box center [361, 228] width 114 height 36
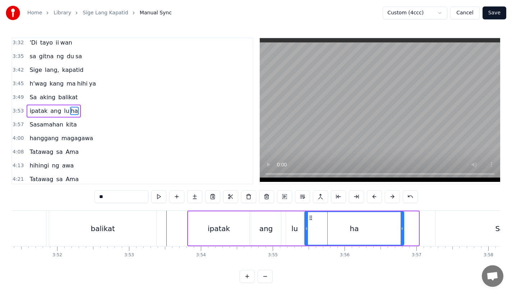
drag, startPoint x: 417, startPoint y: 231, endPoint x: 399, endPoint y: 231, distance: 17.6
click at [400, 231] on div at bounding box center [401, 228] width 3 height 33
click at [349, 223] on div "ha" at bounding box center [352, 228] width 9 height 11
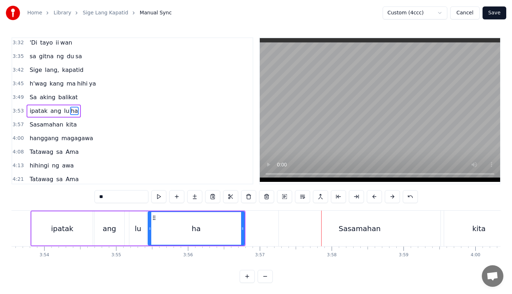
scroll to position [0, 16666]
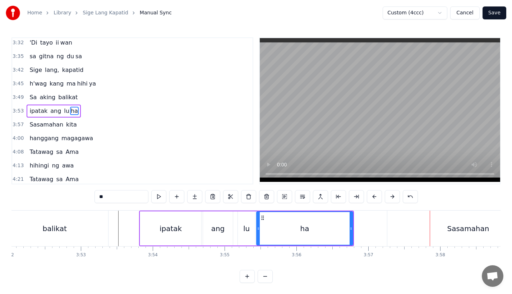
click at [218, 220] on div "ang" at bounding box center [218, 228] width 30 height 34
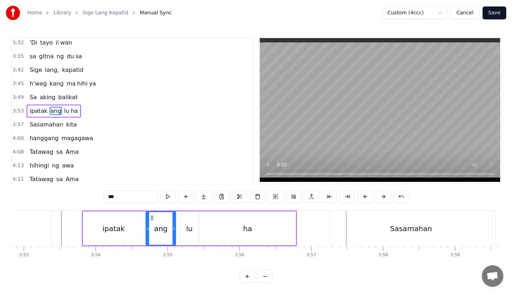
scroll to position [0, 16737]
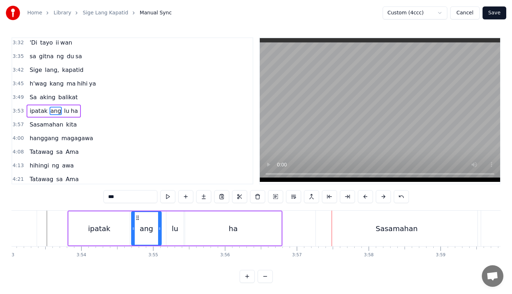
click at [384, 223] on div "Sasamahan" at bounding box center [397, 228] width 42 height 11
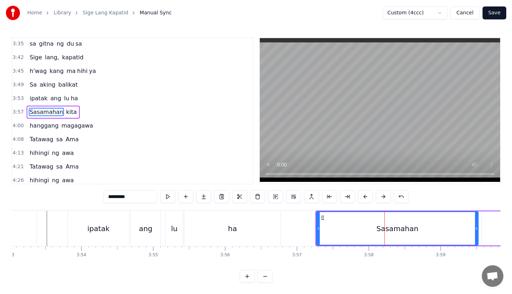
scroll to position [644, 0]
click at [364, 199] on button at bounding box center [365, 196] width 15 height 13
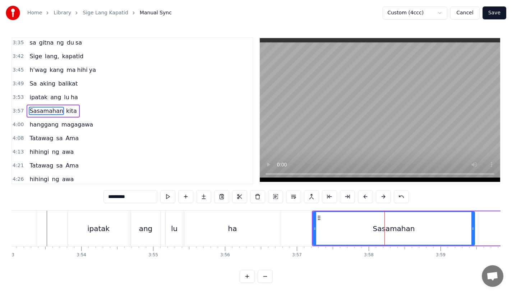
click at [364, 199] on button at bounding box center [365, 196] width 15 height 13
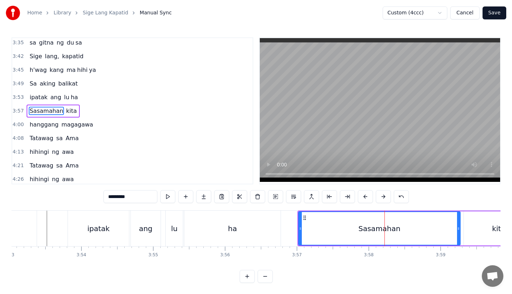
click at [364, 199] on button at bounding box center [365, 196] width 15 height 13
click at [251, 221] on div "ha" at bounding box center [232, 228] width 96 height 36
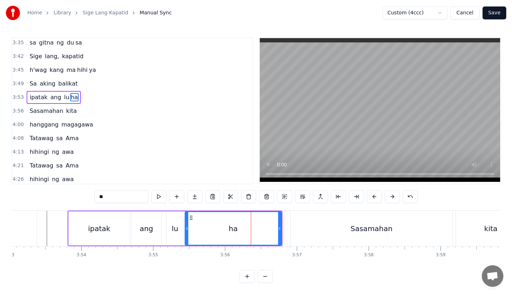
scroll to position [630, 0]
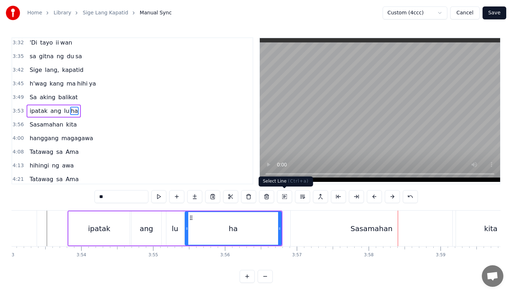
click at [326, 240] on div "Sasamahan" at bounding box center [372, 228] width 162 height 36
type input "*********"
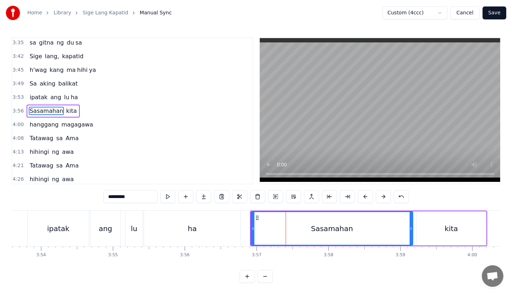
scroll to position [0, 16781]
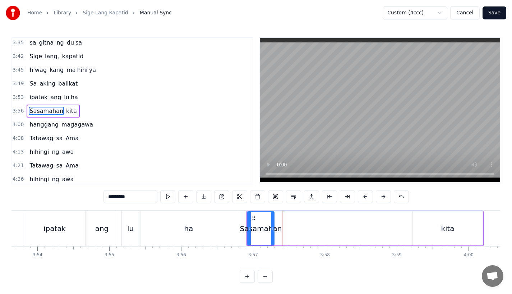
drag, startPoint x: 407, startPoint y: 230, endPoint x: 266, endPoint y: 244, distance: 141.5
click at [268, 244] on div "Sasamahan" at bounding box center [261, 228] width 26 height 33
click at [204, 197] on button at bounding box center [203, 196] width 15 height 13
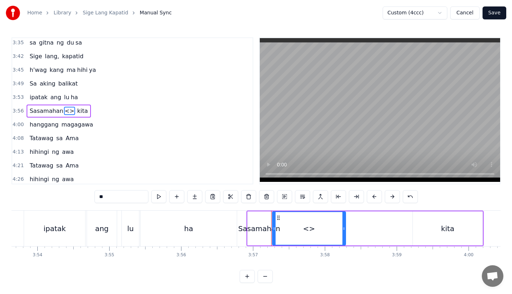
drag, startPoint x: 293, startPoint y: 230, endPoint x: 363, endPoint y: 231, distance: 70.0
click at [345, 231] on icon at bounding box center [343, 229] width 3 height 6
drag, startPoint x: 365, startPoint y: 228, endPoint x: 401, endPoint y: 228, distance: 36.3
click at [401, 228] on icon at bounding box center [400, 229] width 3 height 6
drag, startPoint x: 113, startPoint y: 195, endPoint x: 52, endPoint y: 195, distance: 61.1
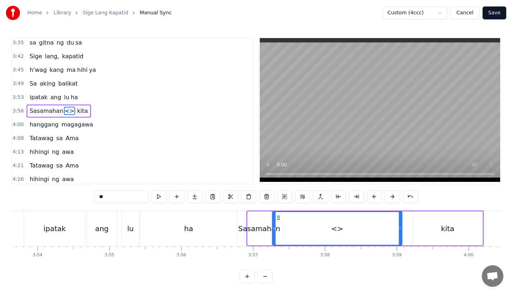
click at [52, 195] on div "0:17 A king naki ki ta 0:20 lungkot sa iyong ma ta 0:24 Nararamdaman ko 0:27 bi…" at bounding box center [255, 159] width 489 height 245
drag, startPoint x: 401, startPoint y: 232, endPoint x: 370, endPoint y: 235, distance: 31.1
click at [370, 235] on div at bounding box center [369, 228] width 3 height 33
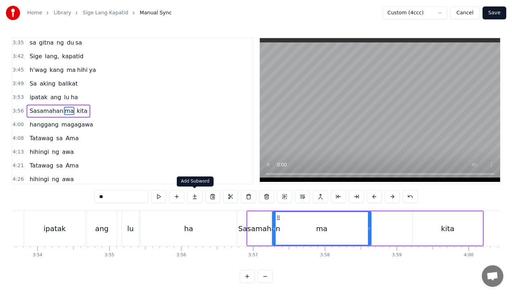
type input "**"
click at [194, 198] on button at bounding box center [194, 196] width 15 height 13
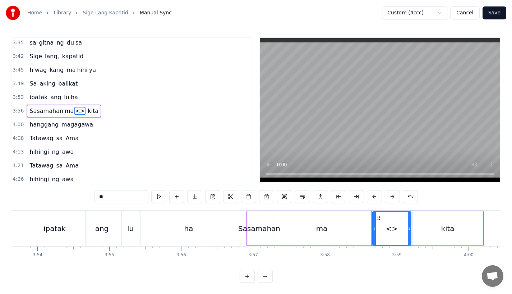
drag, startPoint x: 469, startPoint y: 232, endPoint x: 409, endPoint y: 234, distance: 59.3
click at [409, 234] on div at bounding box center [409, 228] width 3 height 33
drag, startPoint x: 111, startPoint y: 198, endPoint x: 70, endPoint y: 197, distance: 40.6
click at [70, 197] on div "0:17 A king naki ki ta 0:20 lungkot sa iyong ma ta 0:24 Nararamdaman ko 0:27 bi…" at bounding box center [255, 159] width 489 height 245
click at [252, 224] on div "Sasamahan" at bounding box center [259, 228] width 42 height 11
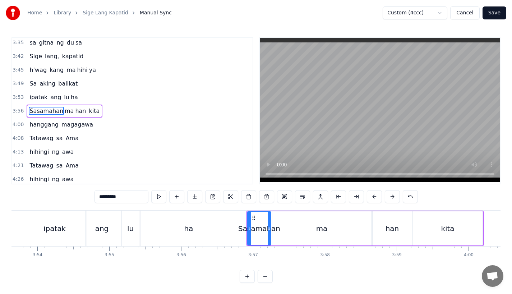
drag, startPoint x: 111, startPoint y: 197, endPoint x: 159, endPoint y: 197, distance: 47.4
click at [159, 197] on div "*********" at bounding box center [255, 196] width 323 height 13
click at [233, 220] on div "ha" at bounding box center [188, 228] width 96 height 36
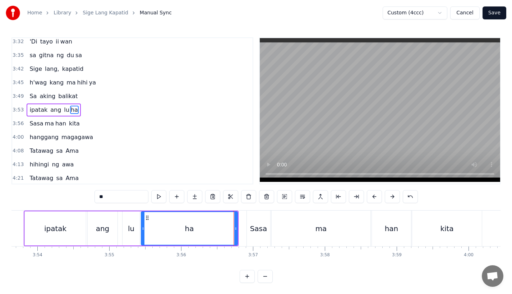
scroll to position [630, 0]
click at [216, 218] on div "ha" at bounding box center [189, 228] width 96 height 33
click at [253, 227] on div "Sasa" at bounding box center [258, 228] width 17 height 11
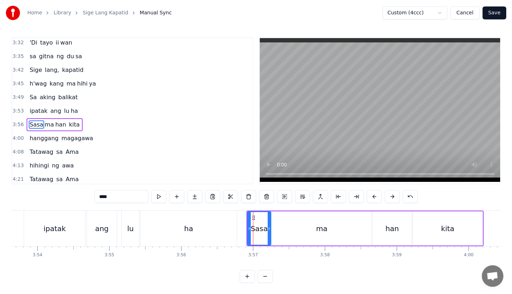
scroll to position [644, 0]
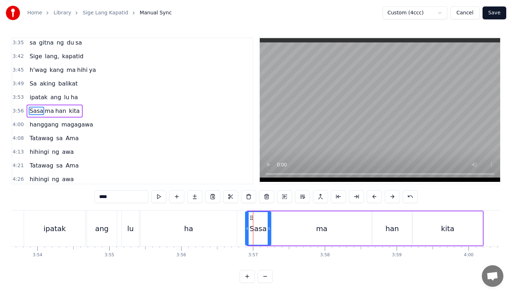
click at [246, 228] on icon at bounding box center [247, 229] width 3 height 6
click at [251, 217] on icon at bounding box center [251, 218] width 6 height 6
click at [283, 225] on div "ma" at bounding box center [321, 228] width 99 height 34
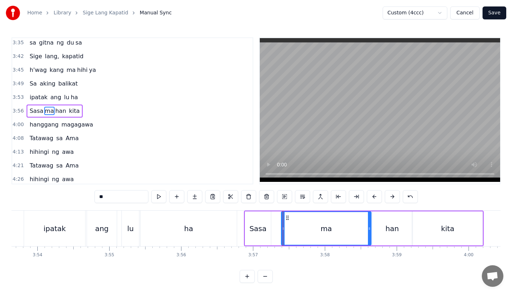
drag, startPoint x: 274, startPoint y: 228, endPoint x: 283, endPoint y: 229, distance: 9.0
click at [283, 229] on icon at bounding box center [283, 229] width 3 height 6
click at [264, 229] on div "Sasa" at bounding box center [257, 228] width 17 height 11
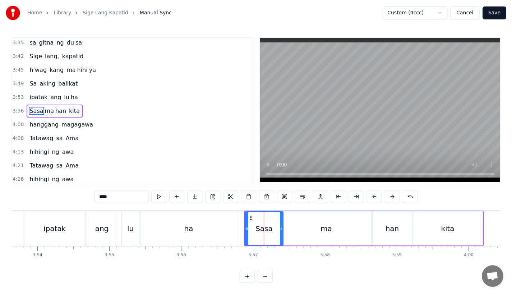
drag, startPoint x: 268, startPoint y: 229, endPoint x: 280, endPoint y: 229, distance: 12.2
click at [280, 229] on icon at bounding box center [281, 229] width 3 height 6
click at [232, 222] on div "ha" at bounding box center [188, 228] width 96 height 36
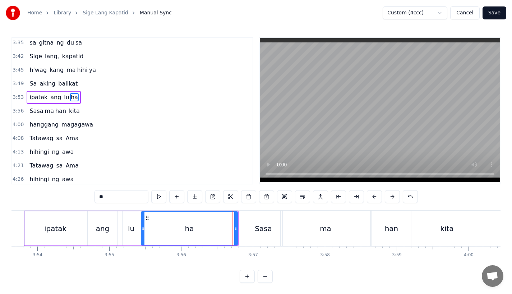
scroll to position [630, 0]
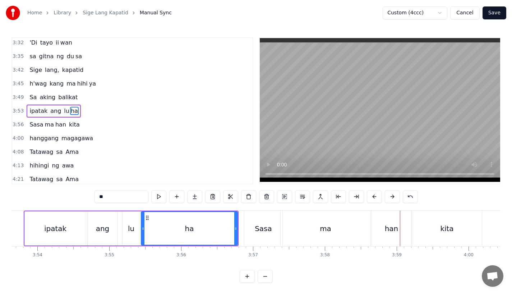
click at [319, 229] on div "ma" at bounding box center [325, 228] width 90 height 36
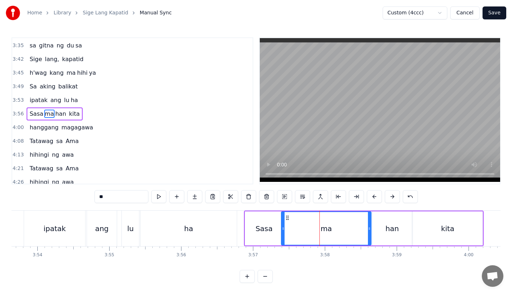
scroll to position [644, 0]
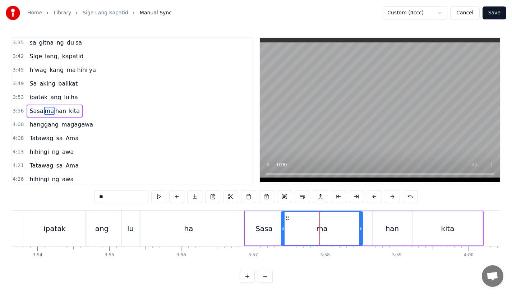
drag, startPoint x: 370, startPoint y: 231, endPoint x: 359, endPoint y: 232, distance: 10.4
click at [359, 232] on div at bounding box center [360, 228] width 3 height 33
click at [387, 224] on div "han" at bounding box center [392, 228] width 14 height 11
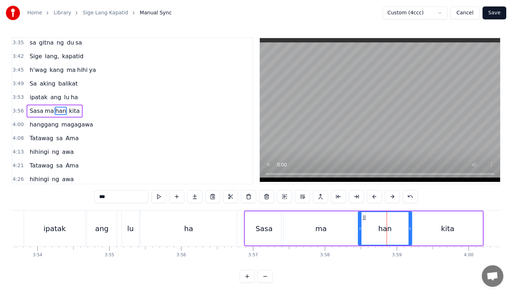
drag, startPoint x: 375, startPoint y: 228, endPoint x: 361, endPoint y: 232, distance: 14.8
click at [361, 232] on div at bounding box center [359, 228] width 3 height 33
click at [319, 229] on div "ma" at bounding box center [320, 228] width 11 height 11
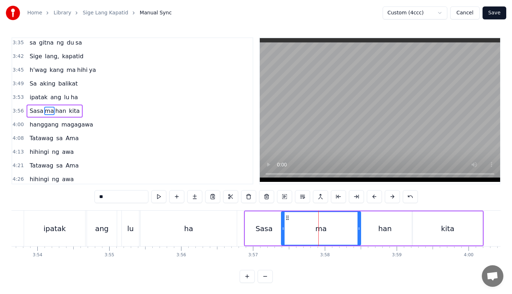
click at [392, 231] on div "han" at bounding box center [385, 228] width 54 height 34
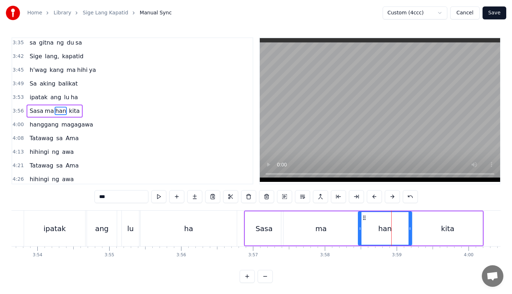
click at [314, 223] on div "ma" at bounding box center [320, 228] width 79 height 34
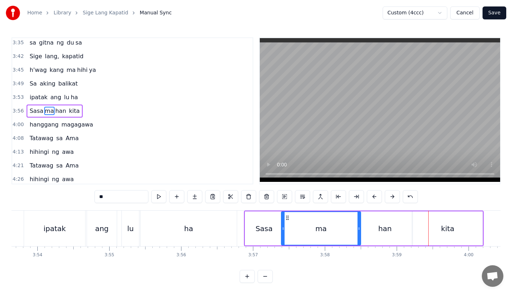
click at [391, 231] on div "han" at bounding box center [385, 228] width 54 height 34
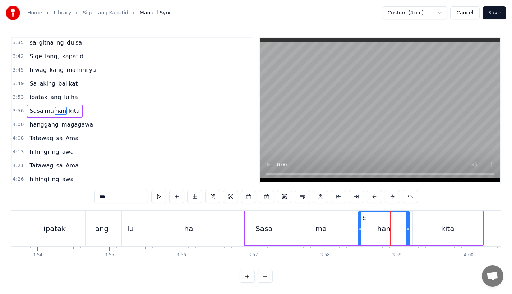
click at [407, 229] on icon at bounding box center [407, 229] width 3 height 6
click at [424, 230] on div "kita" at bounding box center [448, 228] width 70 height 34
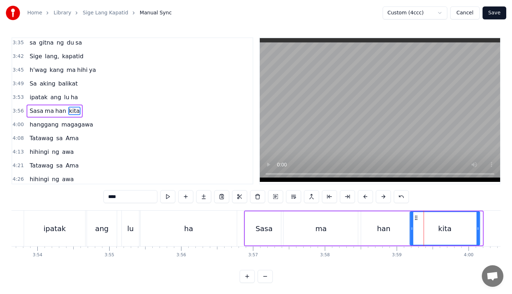
drag, startPoint x: 420, startPoint y: 218, endPoint x: 416, endPoint y: 219, distance: 4.8
click at [416, 219] on icon at bounding box center [416, 218] width 6 height 6
drag, startPoint x: 475, startPoint y: 233, endPoint x: 460, endPoint y: 233, distance: 15.1
click at [460, 233] on div "kita" at bounding box center [443, 228] width 69 height 33
drag, startPoint x: 477, startPoint y: 227, endPoint x: 460, endPoint y: 229, distance: 17.3
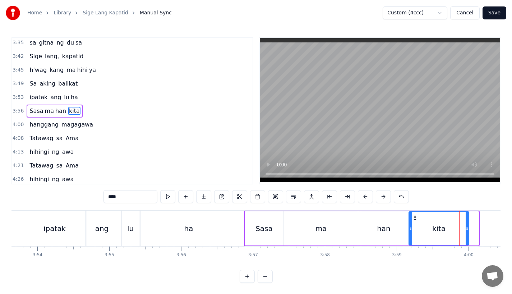
click at [465, 229] on icon at bounding box center [466, 229] width 3 height 6
click at [302, 230] on div "ma" at bounding box center [320, 228] width 79 height 34
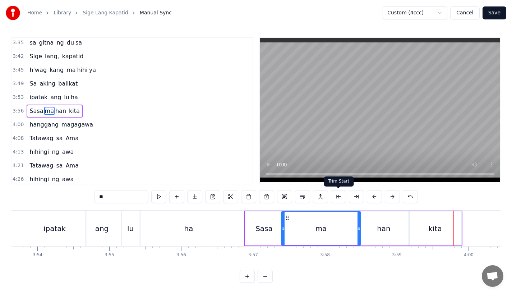
click at [391, 237] on div "han" at bounding box center [383, 228] width 51 height 34
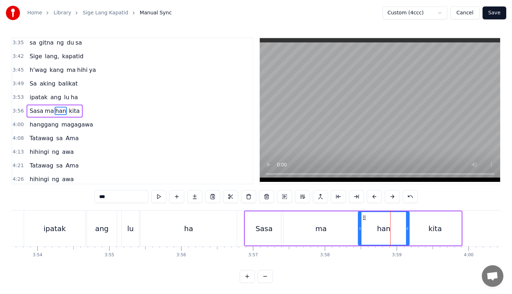
click at [419, 229] on div "kita" at bounding box center [435, 228] width 52 height 34
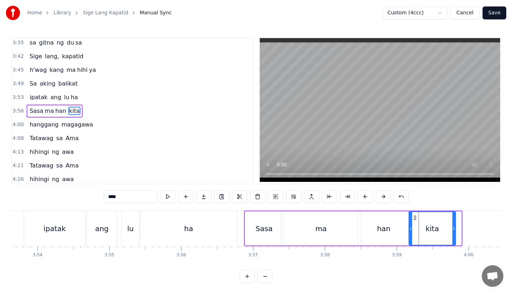
drag, startPoint x: 460, startPoint y: 229, endPoint x: 452, endPoint y: 230, distance: 7.9
click at [452, 230] on icon at bounding box center [453, 229] width 3 height 6
click at [291, 222] on div "ma" at bounding box center [320, 228] width 79 height 34
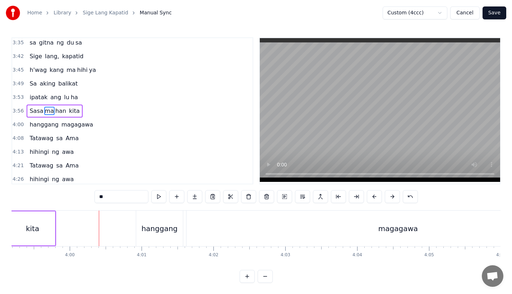
scroll to position [0, 17176]
click at [155, 228] on div "hanggang" at bounding box center [163, 228] width 36 height 11
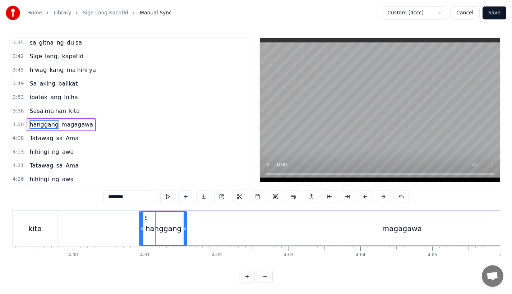
scroll to position [646, 0]
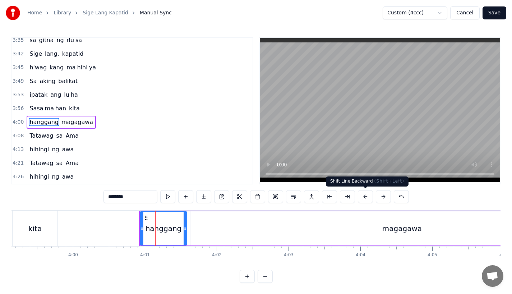
click at [362, 197] on button at bounding box center [365, 196] width 15 height 13
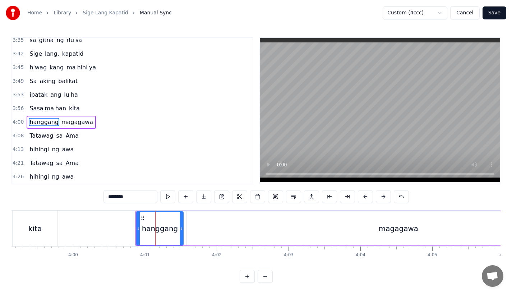
click at [362, 197] on button at bounding box center [365, 196] width 15 height 13
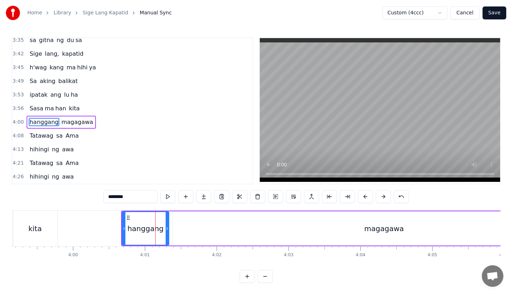
click at [362, 197] on button at bounding box center [365, 196] width 15 height 13
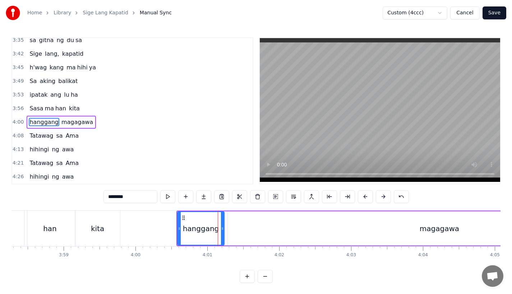
scroll to position [0, 17087]
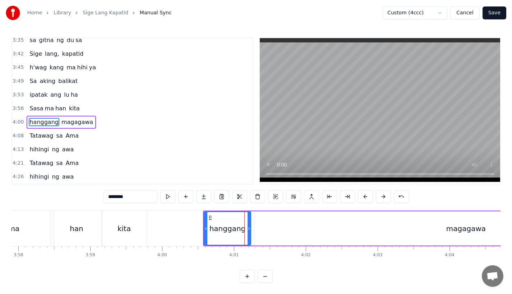
click at [81, 234] on div "han" at bounding box center [76, 228] width 51 height 36
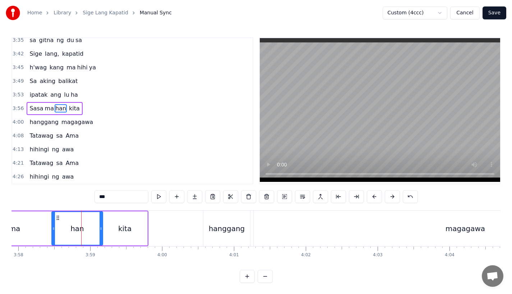
scroll to position [644, 0]
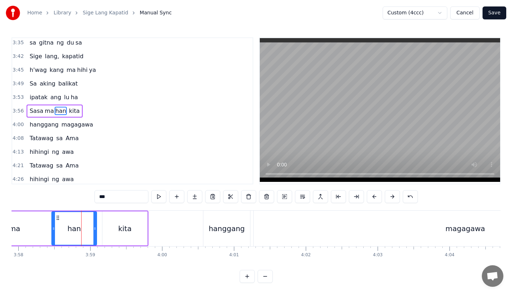
drag, startPoint x: 100, startPoint y: 234, endPoint x: 91, endPoint y: 235, distance: 9.4
click at [93, 235] on div at bounding box center [94, 228] width 3 height 33
click at [113, 234] on div "kita" at bounding box center [124, 228] width 45 height 34
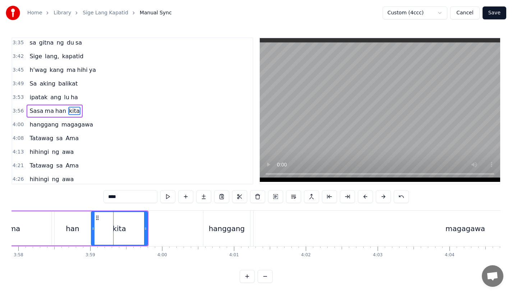
drag, startPoint x: 105, startPoint y: 231, endPoint x: 94, endPoint y: 232, distance: 11.1
click at [94, 232] on div at bounding box center [93, 228] width 3 height 33
click at [53, 224] on div "han" at bounding box center [73, 228] width 42 height 34
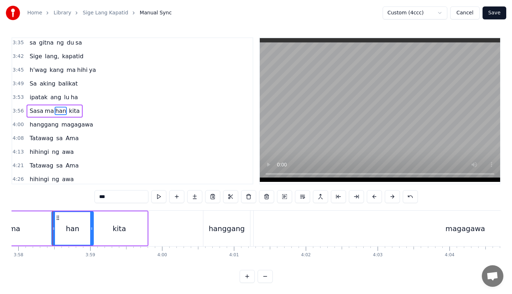
click at [65, 229] on div "han" at bounding box center [72, 228] width 41 height 33
click at [210, 231] on div "hanggang" at bounding box center [226, 228] width 47 height 36
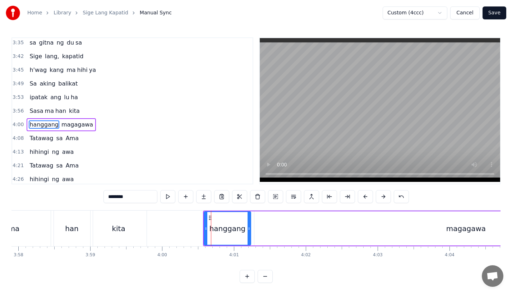
scroll to position [646, 0]
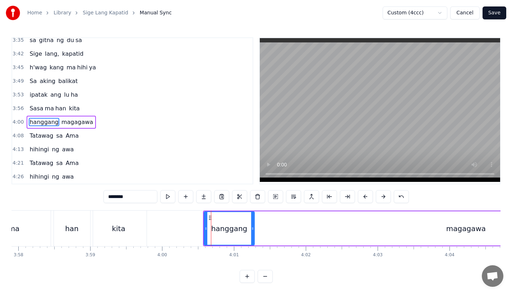
drag, startPoint x: 249, startPoint y: 229, endPoint x: 253, endPoint y: 229, distance: 4.0
click at [253, 229] on icon at bounding box center [252, 229] width 3 height 6
click at [271, 231] on div "magagawa" at bounding box center [465, 228] width 423 height 34
type input "********"
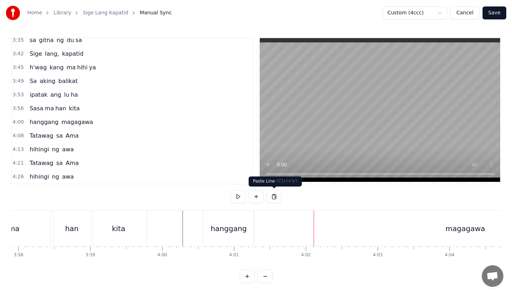
click at [295, 229] on div "magagawa" at bounding box center [465, 228] width 423 height 36
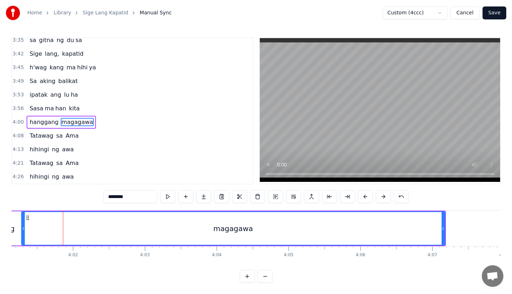
scroll to position [0, 17320]
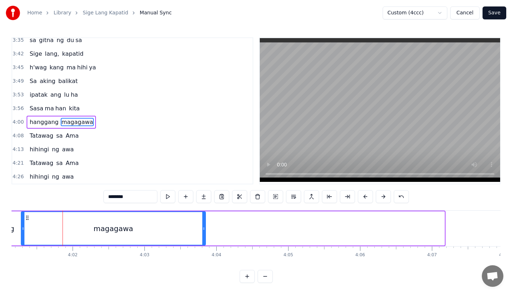
drag, startPoint x: 443, startPoint y: 235, endPoint x: 164, endPoint y: 242, distance: 278.8
click at [202, 242] on div at bounding box center [203, 228] width 3 height 33
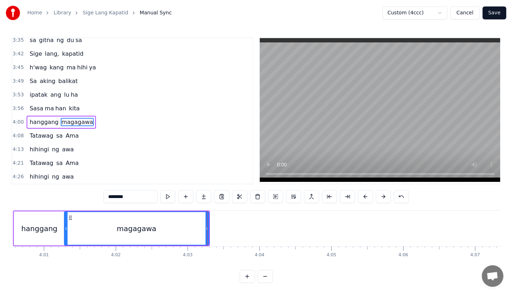
scroll to position [0, 17280]
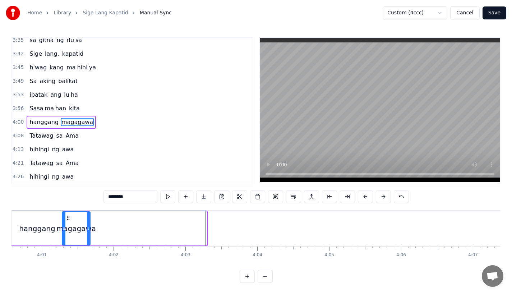
drag, startPoint x: 205, startPoint y: 228, endPoint x: 85, endPoint y: 235, distance: 120.1
click at [87, 235] on div at bounding box center [88, 228] width 3 height 33
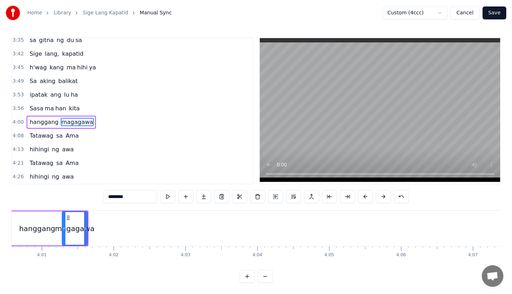
drag, startPoint x: 115, startPoint y: 197, endPoint x: 203, endPoint y: 196, distance: 88.0
click at [203, 196] on div "********" at bounding box center [255, 196] width 305 height 13
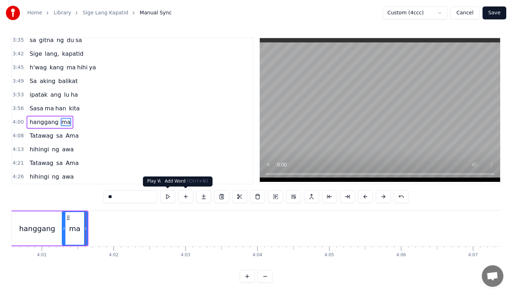
type input "**"
click at [204, 200] on button at bounding box center [203, 196] width 15 height 13
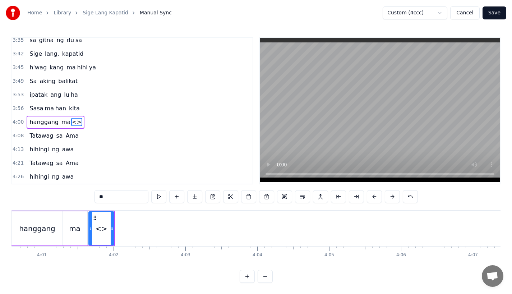
drag, startPoint x: 139, startPoint y: 197, endPoint x: 26, endPoint y: 195, distance: 112.4
click at [26, 195] on div "0:17 A king naki ki ta 0:20 lungkot sa iyong ma ta 0:24 Nararamdaman ko 0:27 bi…" at bounding box center [255, 159] width 489 height 245
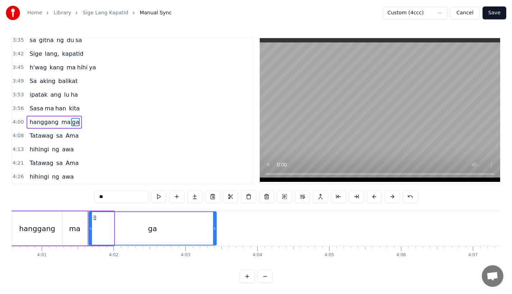
drag, startPoint x: 112, startPoint y: 231, endPoint x: 214, endPoint y: 233, distance: 102.4
click at [214, 233] on div at bounding box center [214, 228] width 3 height 33
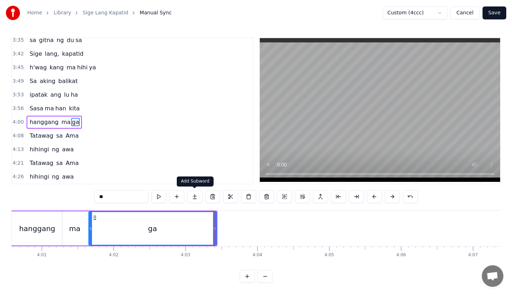
type input "**"
click at [198, 197] on button at bounding box center [194, 196] width 15 height 13
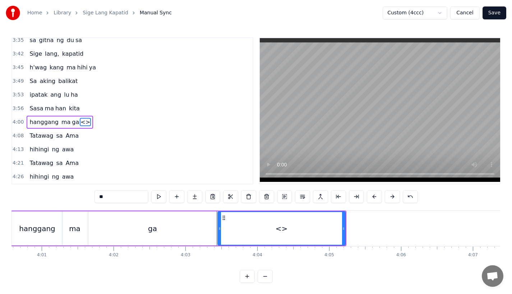
drag, startPoint x: 125, startPoint y: 195, endPoint x: 29, endPoint y: 194, distance: 95.5
click at [29, 194] on div "0:17 A king naki ki ta 0:20 lungkot sa iyong ma ta 0:24 Nararamdaman ko 0:27 bi…" at bounding box center [255, 159] width 489 height 245
type input "**"
click at [192, 199] on button at bounding box center [194, 196] width 15 height 13
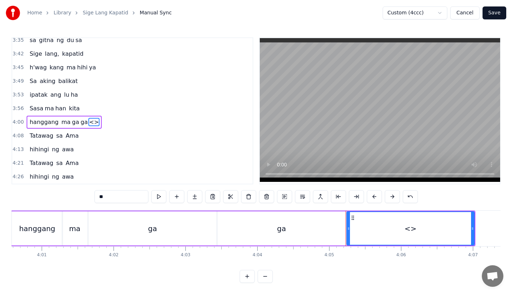
drag, startPoint x: 136, startPoint y: 195, endPoint x: 66, endPoint y: 195, distance: 70.0
click at [66, 195] on div "0:17 A king naki ki ta 0:20 lungkot sa iyong ma ta 0:24 Nararamdaman ko 0:27 bi…" at bounding box center [255, 159] width 489 height 245
drag, startPoint x: 472, startPoint y: 236, endPoint x: 418, endPoint y: 240, distance: 54.3
click at [418, 240] on div at bounding box center [418, 228] width 3 height 33
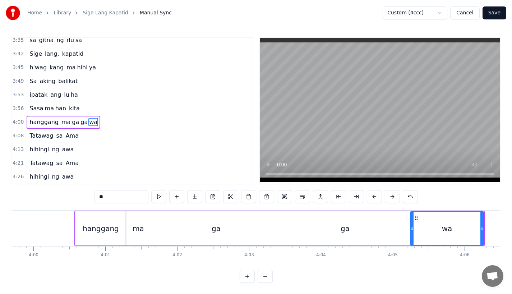
scroll to position [0, 17213]
click at [98, 224] on div "hanggang" at bounding box center [103, 228] width 36 height 11
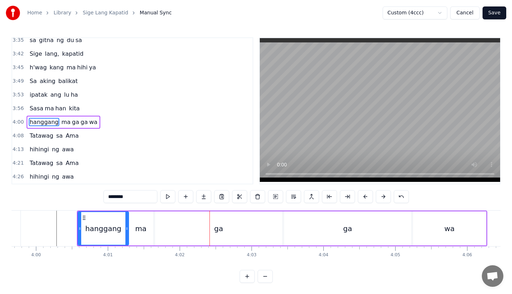
click at [203, 227] on div "ga" at bounding box center [218, 228] width 127 height 34
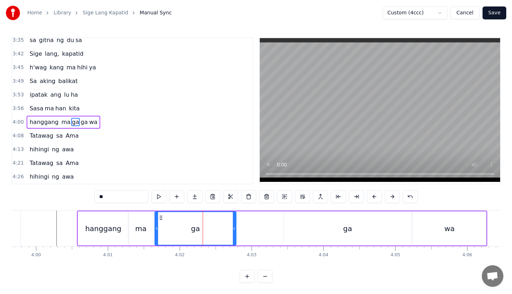
drag, startPoint x: 279, startPoint y: 231, endPoint x: 226, endPoint y: 235, distance: 52.9
click at [233, 235] on div at bounding box center [234, 228] width 3 height 33
click at [297, 230] on div "ga" at bounding box center [347, 228] width 127 height 34
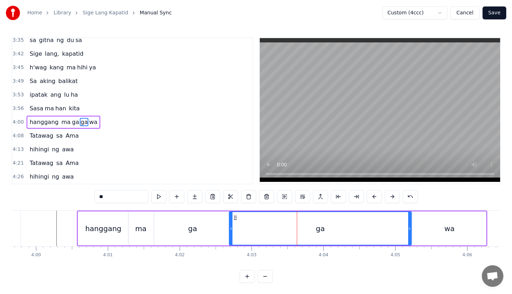
drag, startPoint x: 286, startPoint y: 230, endPoint x: 232, endPoint y: 232, distance: 53.9
click at [232, 232] on div at bounding box center [230, 228] width 3 height 33
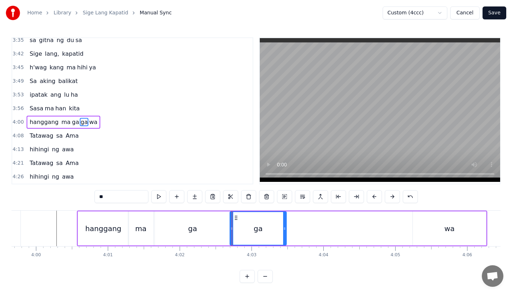
drag, startPoint x: 408, startPoint y: 230, endPoint x: 279, endPoint y: 235, distance: 128.7
click at [279, 235] on div "ga" at bounding box center [258, 228] width 56 height 33
click at [420, 229] on div "wa" at bounding box center [449, 228] width 73 height 34
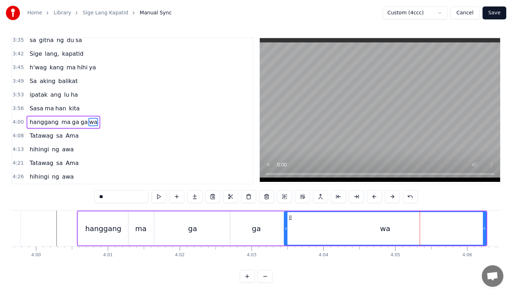
drag, startPoint x: 414, startPoint y: 233, endPoint x: 284, endPoint y: 238, distance: 130.1
click at [284, 238] on div at bounding box center [285, 228] width 3 height 33
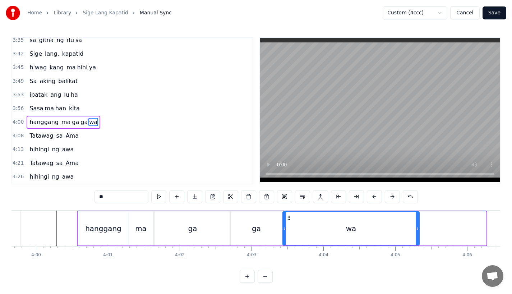
drag, startPoint x: 483, startPoint y: 234, endPoint x: 417, endPoint y: 236, distance: 66.8
click at [417, 236] on div at bounding box center [417, 228] width 3 height 33
click at [94, 224] on div "hanggang" at bounding box center [103, 228] width 36 height 11
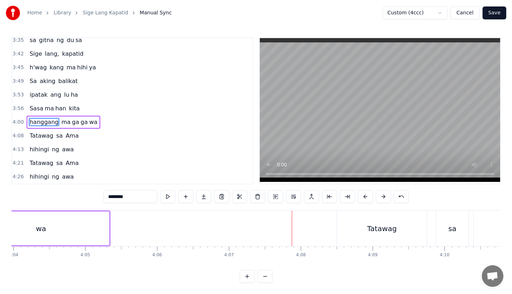
scroll to position [0, 17522]
click at [76, 226] on div "wa" at bounding box center [43, 228] width 136 height 34
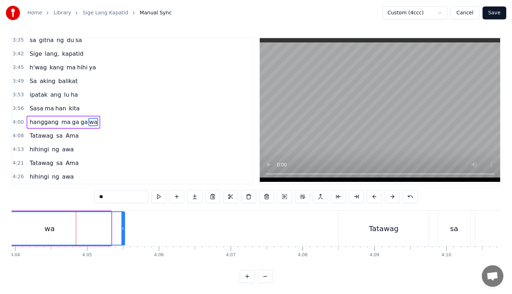
drag, startPoint x: 109, startPoint y: 229, endPoint x: 129, endPoint y: 229, distance: 19.4
click at [124, 229] on circle at bounding box center [123, 229] width 0 height 0
click at [101, 226] on div "wa" at bounding box center [52, 228] width 155 height 33
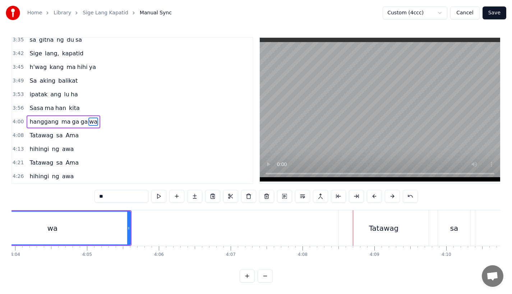
scroll to position [6, 0]
click at [94, 219] on div "wa" at bounding box center [52, 228] width 155 height 33
click at [132, 229] on icon at bounding box center [131, 229] width 3 height 6
click at [356, 219] on div "Tatawag" at bounding box center [384, 228] width 90 height 36
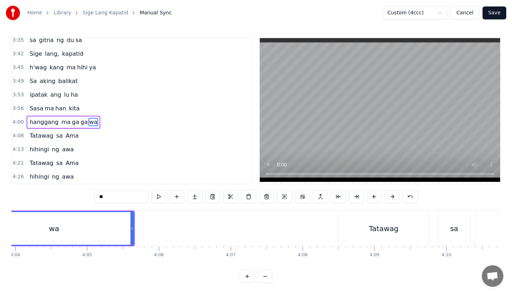
type input "*******"
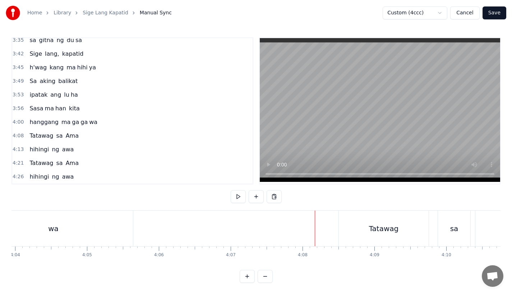
click at [370, 229] on div "Tatawag" at bounding box center [384, 228] width 30 height 11
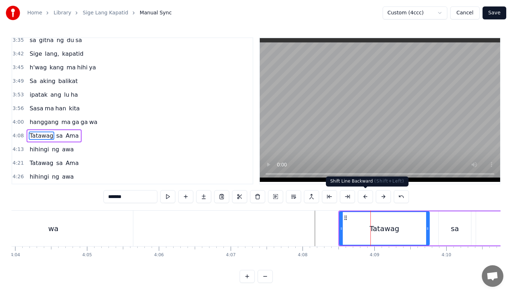
click at [365, 193] on button at bounding box center [365, 196] width 15 height 13
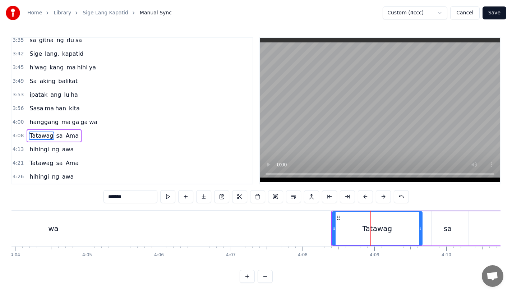
click at [365, 193] on button at bounding box center [365, 196] width 15 height 13
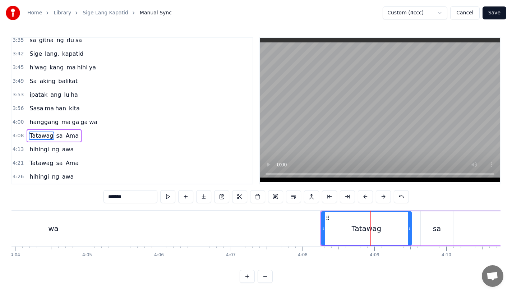
click at [365, 193] on button at bounding box center [365, 196] width 15 height 13
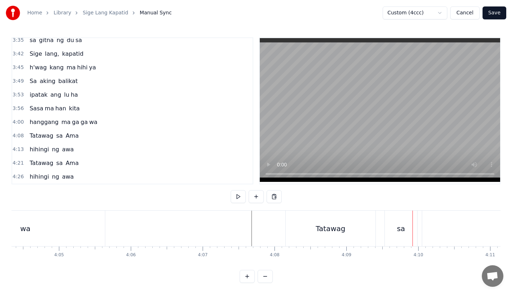
scroll to position [0, 17556]
click at [399, 222] on div "sa" at bounding box center [394, 228] width 32 height 36
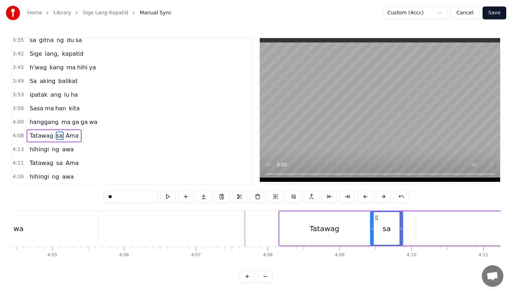
drag, startPoint x: 383, startPoint y: 218, endPoint x: 375, endPoint y: 219, distance: 8.7
click at [375, 219] on icon at bounding box center [376, 218] width 6 height 6
click at [300, 222] on div "Tatawag" at bounding box center [324, 228] width 90 height 34
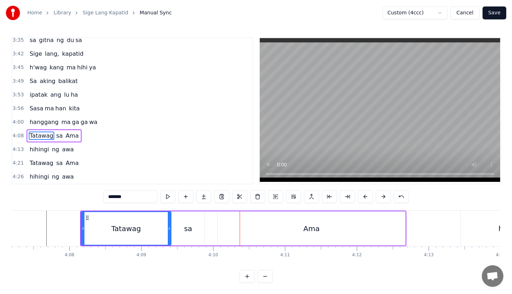
scroll to position [0, 17755]
click at [228, 224] on div "Ama" at bounding box center [310, 228] width 187 height 34
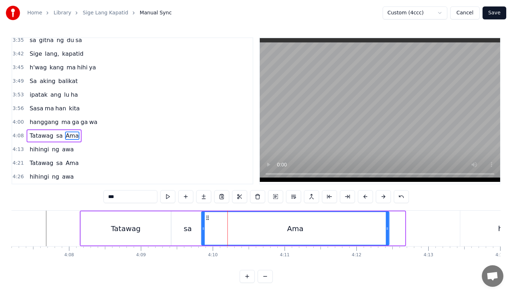
drag, startPoint x: 225, startPoint y: 217, endPoint x: 209, endPoint y: 219, distance: 16.3
click at [209, 219] on icon at bounding box center [208, 218] width 6 height 6
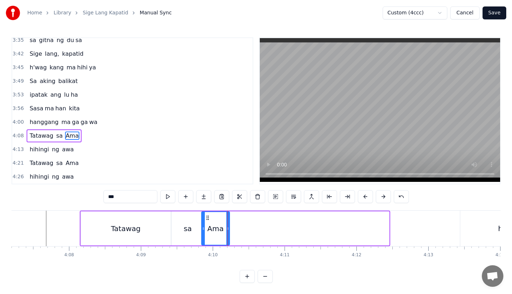
drag, startPoint x: 386, startPoint y: 232, endPoint x: 227, endPoint y: 242, distance: 159.8
click at [227, 242] on div at bounding box center [227, 228] width 3 height 33
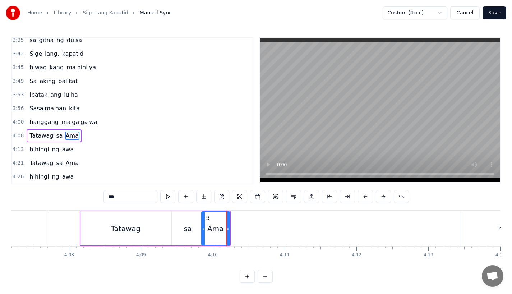
click at [137, 204] on div "***" at bounding box center [255, 197] width 305 height 14
click at [133, 200] on input "***" at bounding box center [130, 196] width 54 height 13
type input "*"
click at [205, 200] on button at bounding box center [203, 196] width 15 height 13
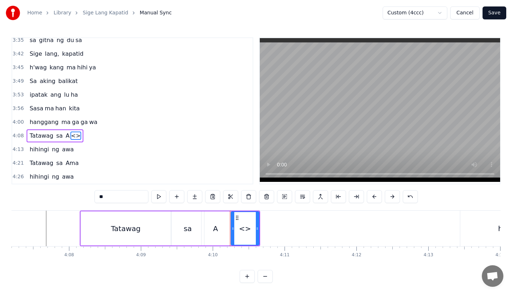
drag, startPoint x: 117, startPoint y: 192, endPoint x: 136, endPoint y: 199, distance: 20.9
click at [136, 199] on input "**" at bounding box center [121, 196] width 54 height 13
click at [259, 234] on div "ma" at bounding box center [245, 228] width 29 height 34
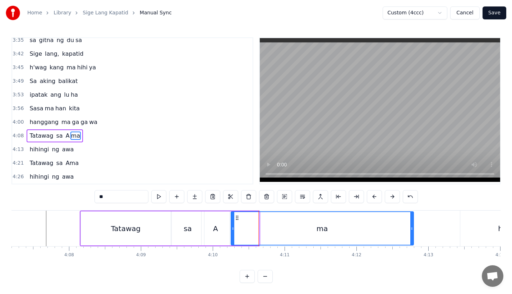
drag, startPoint x: 258, startPoint y: 231, endPoint x: 412, endPoint y: 232, distance: 154.1
click at [412, 232] on div at bounding box center [411, 228] width 3 height 33
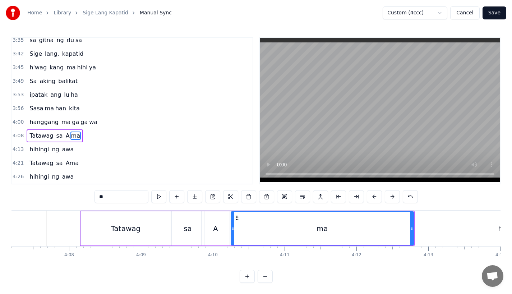
click at [109, 224] on div "Tatawag" at bounding box center [126, 228] width 90 height 34
type input "*******"
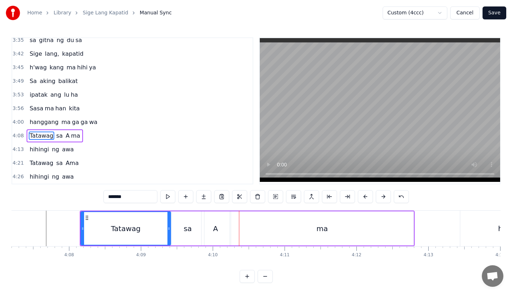
click at [89, 228] on div "Tatawag" at bounding box center [125, 228] width 89 height 33
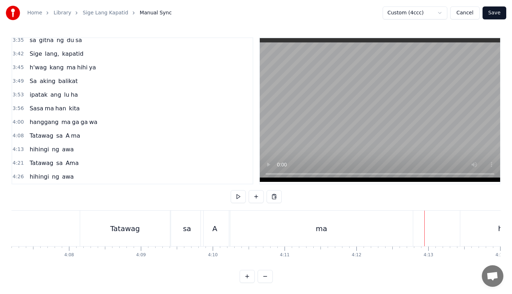
click at [400, 228] on div "ma" at bounding box center [321, 228] width 182 height 36
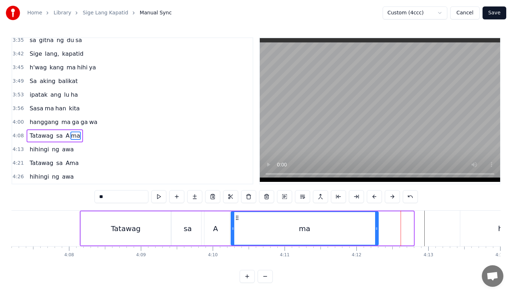
drag, startPoint x: 412, startPoint y: 226, endPoint x: 376, endPoint y: 227, distance: 35.2
click at [376, 227] on icon at bounding box center [376, 229] width 3 height 6
click at [144, 224] on div "Tatawag" at bounding box center [126, 228] width 90 height 34
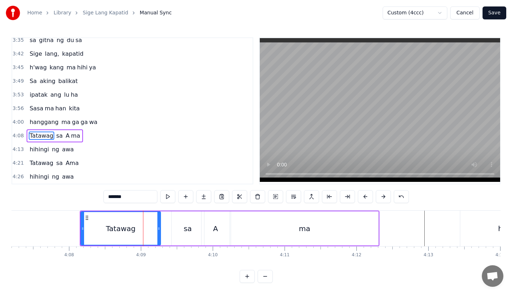
drag, startPoint x: 167, startPoint y: 229, endPoint x: 157, endPoint y: 229, distance: 10.1
click at [157, 229] on icon at bounding box center [158, 229] width 3 height 6
click at [177, 229] on div "sa" at bounding box center [188, 228] width 32 height 34
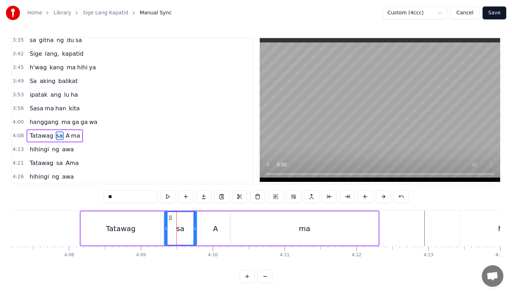
drag, startPoint x: 179, startPoint y: 215, endPoint x: 171, endPoint y: 216, distance: 8.0
click at [171, 216] on icon at bounding box center [170, 218] width 6 height 6
click at [196, 232] on div at bounding box center [196, 228] width 3 height 33
drag, startPoint x: 164, startPoint y: 232, endPoint x: 154, endPoint y: 233, distance: 9.4
click at [163, 233] on div at bounding box center [164, 228] width 3 height 33
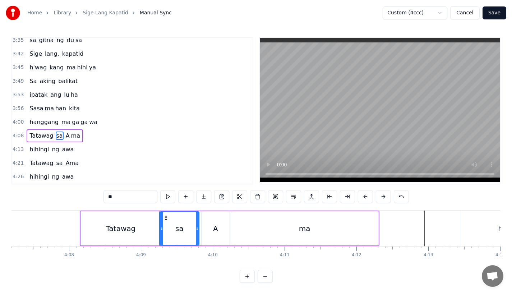
click at [116, 226] on div "Tatawag" at bounding box center [121, 228] width 30 height 11
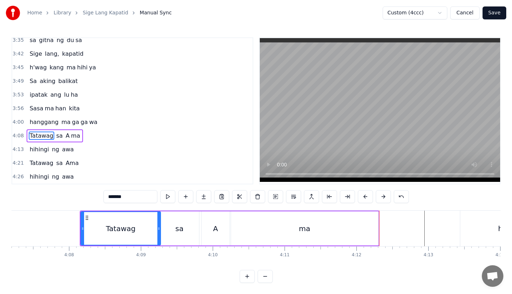
click at [214, 227] on div "A" at bounding box center [215, 228] width 5 height 11
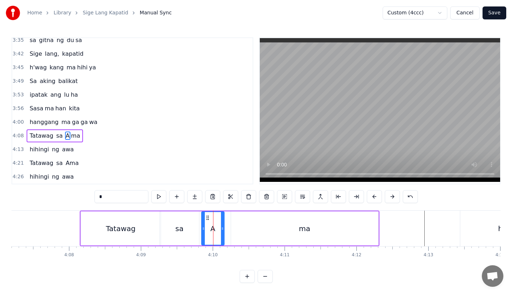
drag, startPoint x: 227, startPoint y: 231, endPoint x: 222, endPoint y: 231, distance: 5.4
click at [222, 231] on div at bounding box center [222, 228] width 3 height 33
click at [235, 231] on div "ma" at bounding box center [304, 228] width 147 height 34
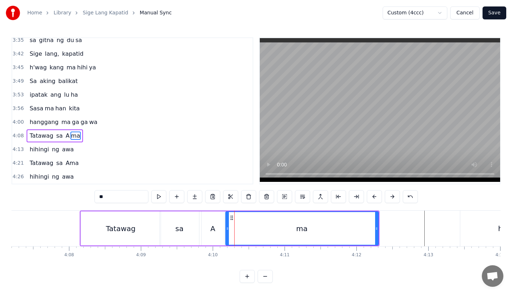
drag, startPoint x: 233, startPoint y: 231, endPoint x: 226, endPoint y: 232, distance: 6.5
click at [226, 232] on div at bounding box center [227, 228] width 3 height 33
click at [164, 226] on div "sa" at bounding box center [179, 228] width 39 height 34
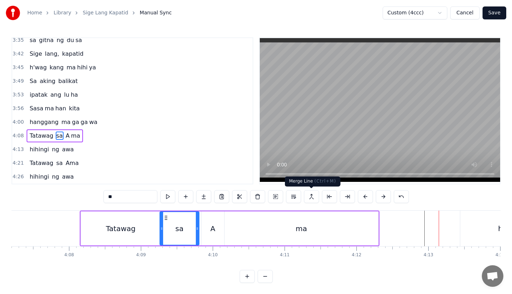
click at [363, 228] on div "ma" at bounding box center [301, 228] width 154 height 34
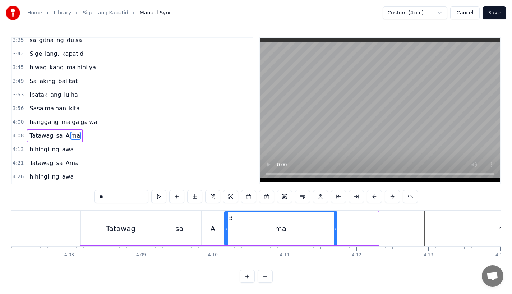
drag, startPoint x: 375, startPoint y: 228, endPoint x: 334, endPoint y: 230, distance: 41.3
click at [334, 230] on icon at bounding box center [335, 229] width 3 height 6
click at [129, 227] on div "Tatawag" at bounding box center [121, 228] width 30 height 11
type input "*******"
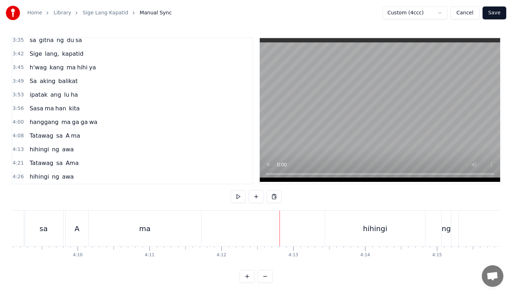
scroll to position [0, 17892]
click at [355, 224] on div "hihingi" at bounding box center [373, 228] width 100 height 36
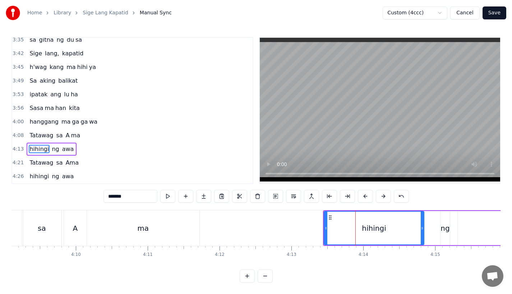
scroll to position [3, 0]
click at [365, 194] on button at bounding box center [365, 196] width 15 height 13
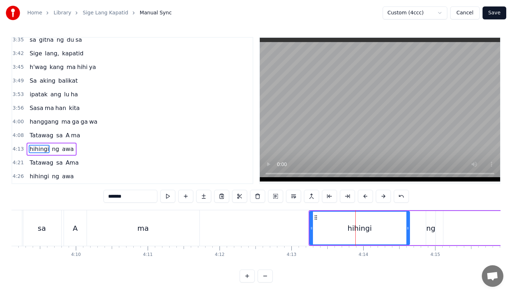
click at [365, 194] on button at bounding box center [365, 196] width 15 height 13
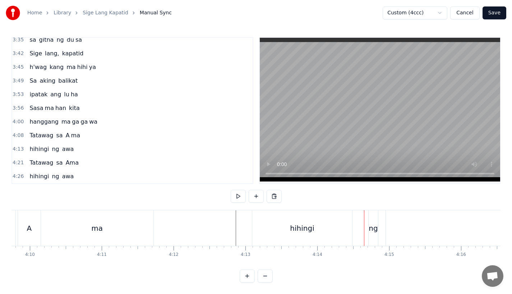
scroll to position [0, 17953]
click at [254, 219] on div "hihingi" at bounding box center [287, 228] width 100 height 36
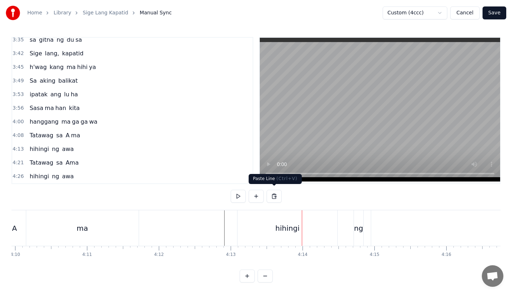
click at [264, 229] on div "hihingi" at bounding box center [287, 228] width 100 height 36
click at [357, 227] on div "ng" at bounding box center [358, 228] width 9 height 11
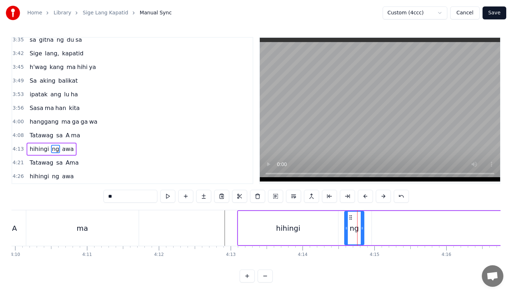
drag, startPoint x: 356, startPoint y: 227, endPoint x: 345, endPoint y: 229, distance: 10.9
click at [345, 229] on div at bounding box center [346, 228] width 3 height 33
drag, startPoint x: 349, startPoint y: 217, endPoint x: 340, endPoint y: 217, distance: 8.3
click at [341, 219] on circle at bounding box center [341, 219] width 0 height 0
click at [288, 226] on div "hihingi" at bounding box center [288, 228] width 24 height 11
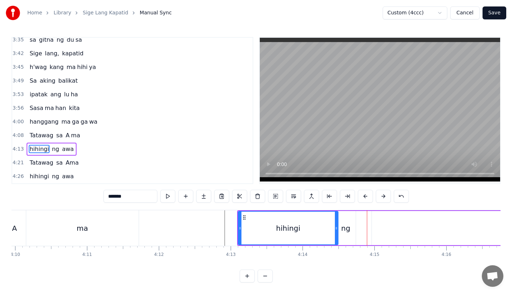
scroll to position [0, 17986]
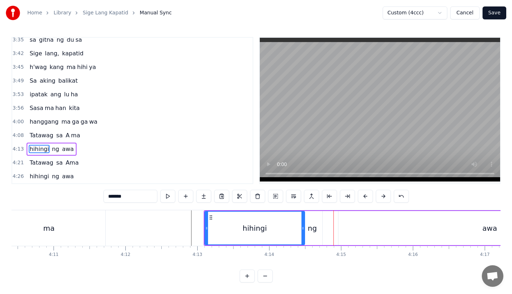
click at [316, 223] on div "ng" at bounding box center [312, 228] width 20 height 34
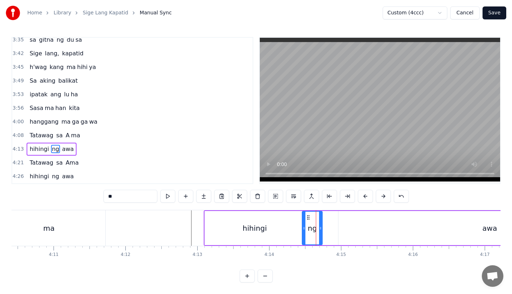
scroll to position [3, 0]
drag, startPoint x: 320, startPoint y: 226, endPoint x: 330, endPoint y: 227, distance: 10.8
click at [330, 227] on icon at bounding box center [330, 228] width 3 height 6
click at [277, 223] on div "hihingi" at bounding box center [255, 228] width 100 height 34
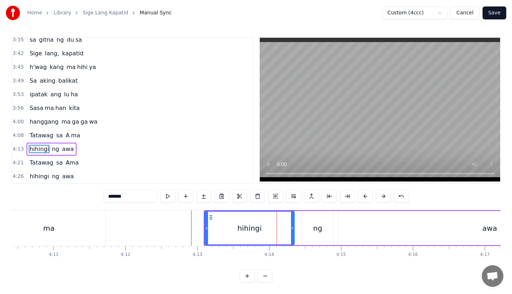
drag, startPoint x: 302, startPoint y: 225, endPoint x: 286, endPoint y: 226, distance: 15.8
click at [291, 226] on icon at bounding box center [292, 228] width 3 height 6
click at [319, 226] on div "ng" at bounding box center [317, 228] width 9 height 11
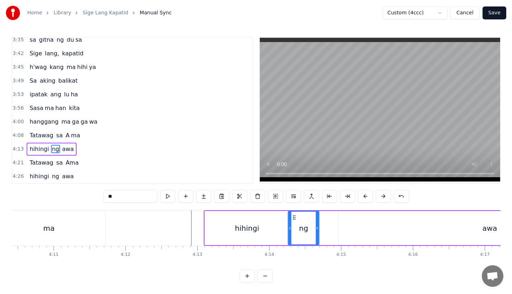
drag, startPoint x: 308, startPoint y: 215, endPoint x: 294, endPoint y: 216, distance: 14.0
click at [294, 216] on icon at bounding box center [294, 217] width 6 height 6
click at [234, 227] on div "hihingi" at bounding box center [247, 228] width 84 height 34
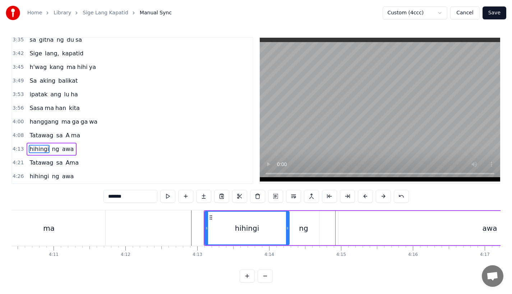
click at [304, 229] on div "ng" at bounding box center [303, 228] width 9 height 11
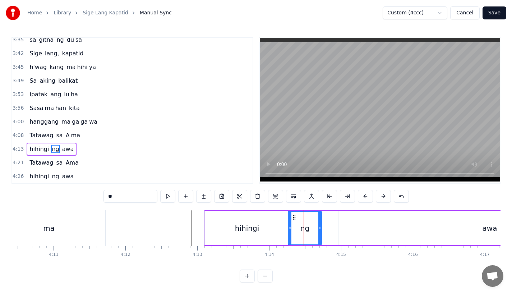
drag, startPoint x: 317, startPoint y: 228, endPoint x: 328, endPoint y: 228, distance: 10.8
click at [321, 228] on icon at bounding box center [319, 228] width 3 height 6
drag, startPoint x: 294, startPoint y: 216, endPoint x: 299, endPoint y: 216, distance: 5.0
click at [299, 216] on icon at bounding box center [298, 217] width 6 height 6
click at [261, 221] on div "hihingi" at bounding box center [247, 228] width 84 height 34
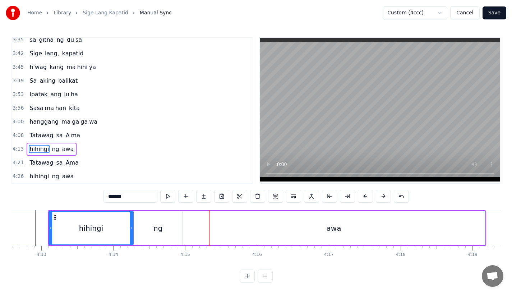
scroll to position [0, 18146]
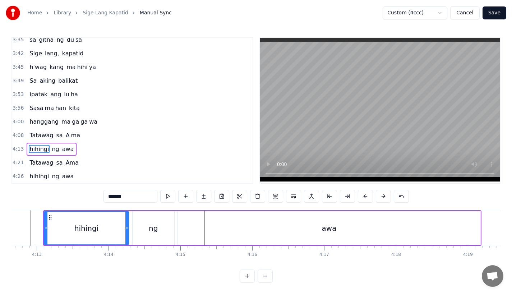
click at [291, 226] on div "awa" at bounding box center [329, 228] width 302 height 34
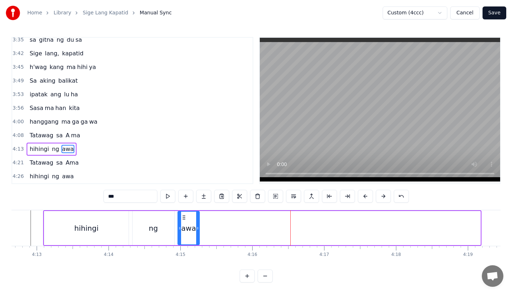
drag, startPoint x: 477, startPoint y: 229, endPoint x: 196, endPoint y: 235, distance: 280.9
click at [196, 235] on div at bounding box center [197, 228] width 3 height 33
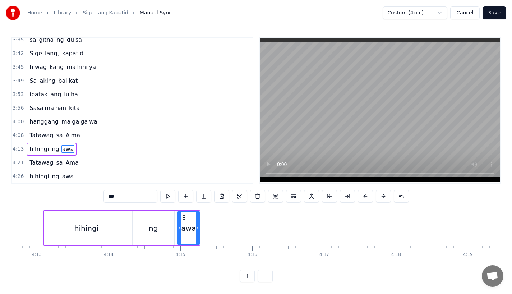
click at [129, 195] on input "***" at bounding box center [130, 196] width 54 height 13
type input "*"
click at [205, 198] on button at bounding box center [203, 196] width 15 height 13
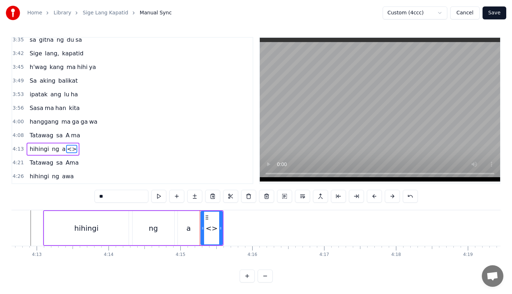
drag, startPoint x: 128, startPoint y: 195, endPoint x: 59, endPoint y: 195, distance: 69.0
click at [59, 195] on div "0:17 A king naki ki ta 0:20 lungkot sa iyong ma ta 0:24 Nararamdaman ko 0:27 bi…" at bounding box center [255, 159] width 489 height 245
click at [182, 222] on div "a" at bounding box center [189, 228] width 22 height 34
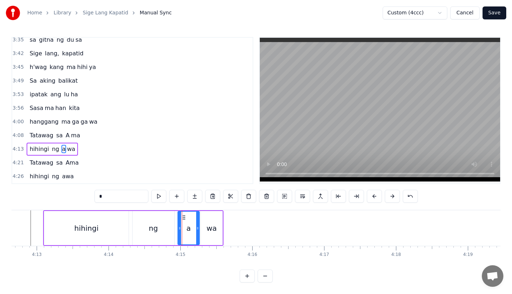
click at [213, 229] on div "wa" at bounding box center [211, 228] width 10 height 11
type input "**"
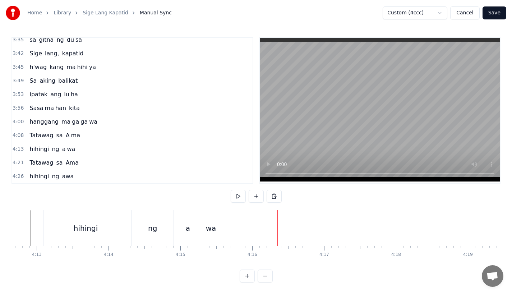
click at [192, 232] on div "a" at bounding box center [188, 228] width 22 height 36
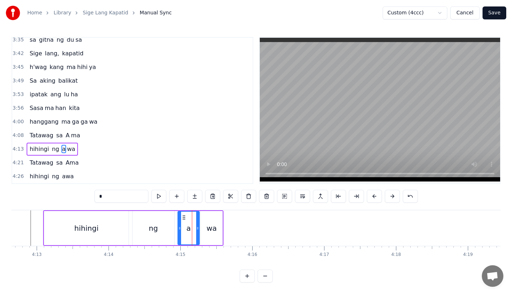
click at [208, 232] on div "wa" at bounding box center [212, 228] width 22 height 34
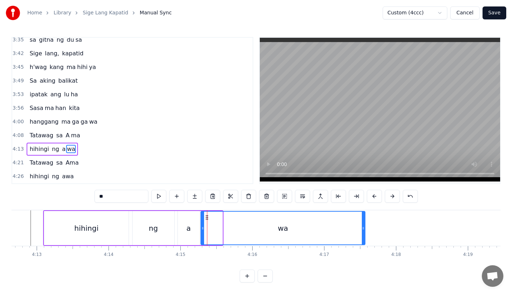
drag, startPoint x: 220, startPoint y: 228, endPoint x: 363, endPoint y: 225, distance: 142.6
click at [363, 225] on icon at bounding box center [363, 228] width 3 height 6
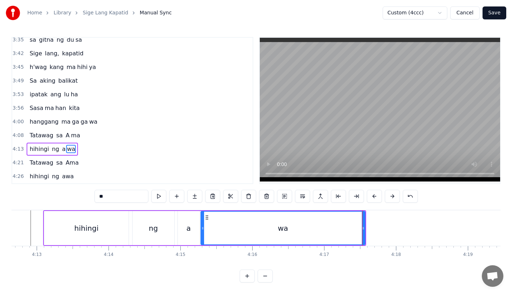
click at [97, 228] on div "hihingi" at bounding box center [86, 228] width 84 height 34
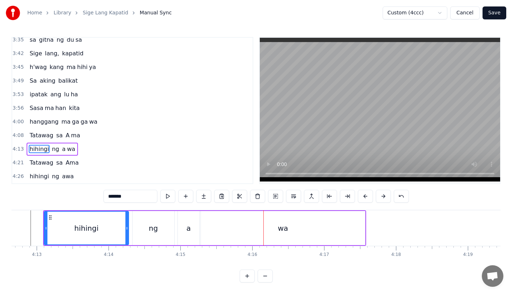
click at [339, 228] on div "wa" at bounding box center [283, 228] width 164 height 34
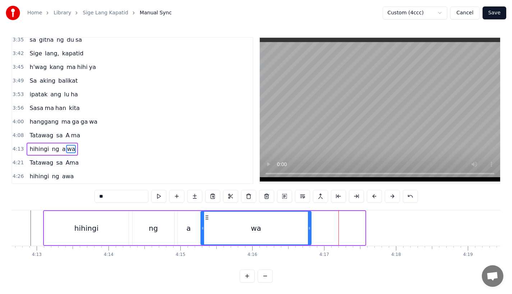
drag, startPoint x: 362, startPoint y: 229, endPoint x: 301, endPoint y: 230, distance: 61.4
click at [301, 230] on div "wa" at bounding box center [256, 228] width 110 height 33
click at [153, 234] on div "ng" at bounding box center [154, 228] width 42 height 34
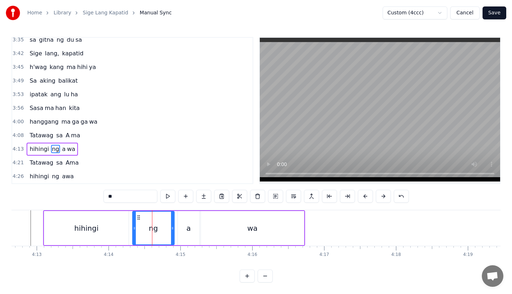
click at [99, 226] on div "hihingi" at bounding box center [86, 228] width 84 height 34
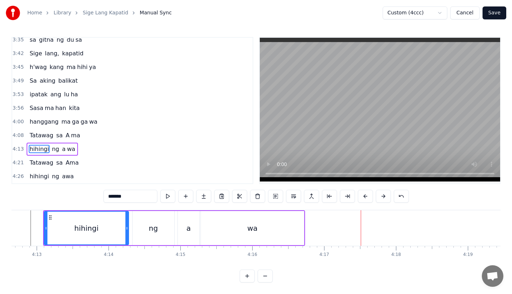
click at [287, 230] on div "wa" at bounding box center [252, 228] width 103 height 34
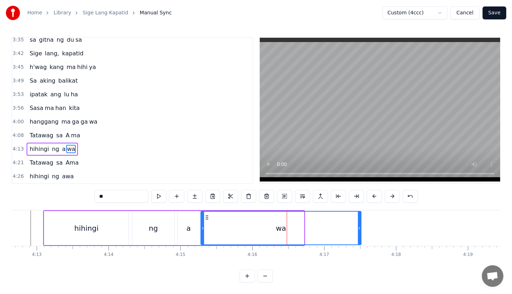
drag, startPoint x: 301, startPoint y: 229, endPoint x: 359, endPoint y: 229, distance: 58.5
click at [359, 229] on div at bounding box center [359, 228] width 3 height 33
click at [155, 225] on div "ng" at bounding box center [153, 228] width 9 height 11
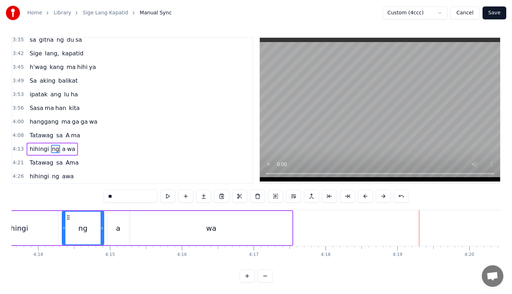
scroll to position [0, 18204]
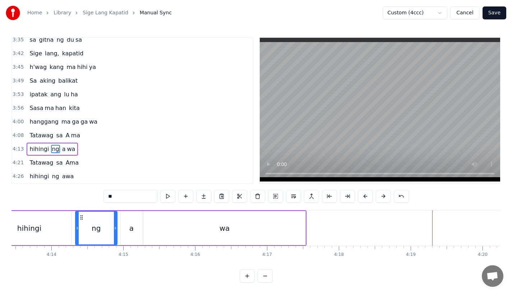
click at [257, 219] on div "wa" at bounding box center [225, 228] width 162 height 34
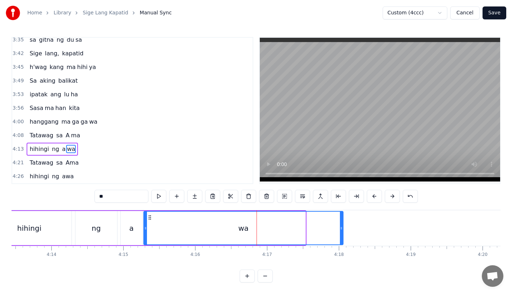
drag, startPoint x: 303, startPoint y: 226, endPoint x: 341, endPoint y: 226, distance: 37.7
click at [341, 226] on icon at bounding box center [341, 228] width 3 height 6
click at [274, 221] on div "wa" at bounding box center [243, 228] width 199 height 33
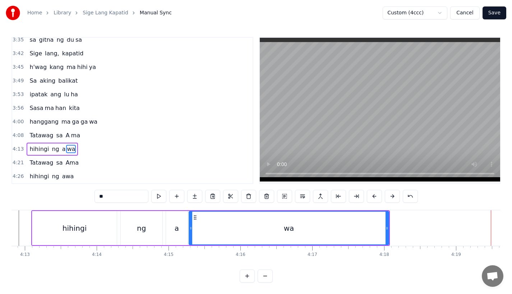
scroll to position [0, 18151]
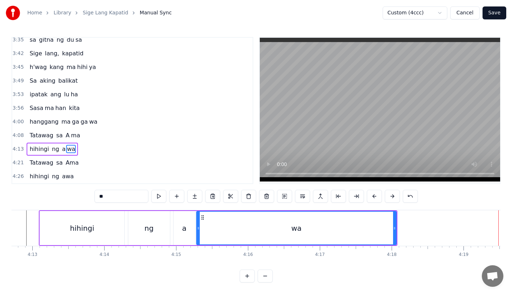
click at [73, 227] on div "hihingi" at bounding box center [82, 228] width 24 height 11
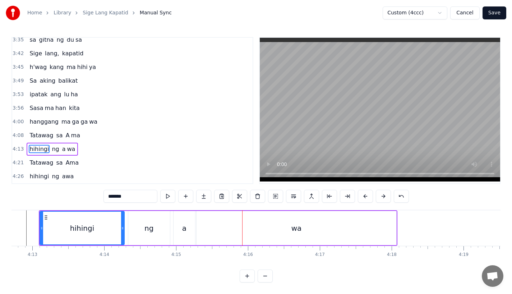
click at [182, 223] on div "a" at bounding box center [184, 228] width 4 height 11
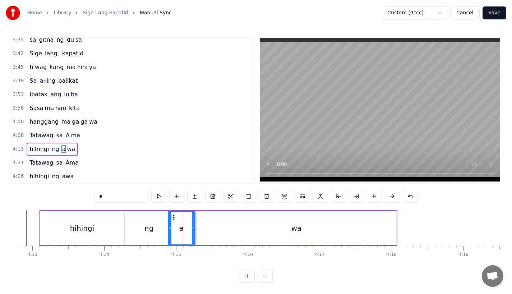
drag, startPoint x: 175, startPoint y: 227, endPoint x: 168, endPoint y: 227, distance: 7.2
click at [168, 227] on icon at bounding box center [169, 228] width 3 height 6
click at [153, 227] on div "ng" at bounding box center [148, 228] width 9 height 11
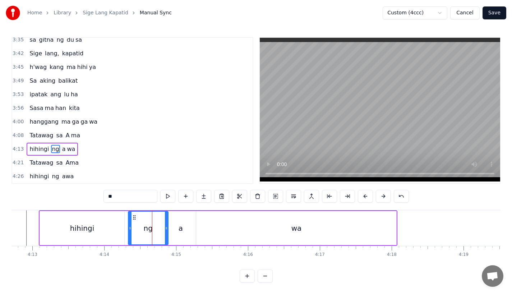
click at [165, 228] on icon at bounding box center [166, 228] width 3 height 6
click at [179, 228] on div "a" at bounding box center [180, 228] width 4 height 11
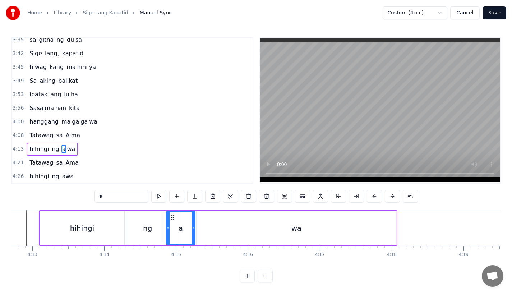
click at [135, 225] on div "ng" at bounding box center [147, 228] width 39 height 34
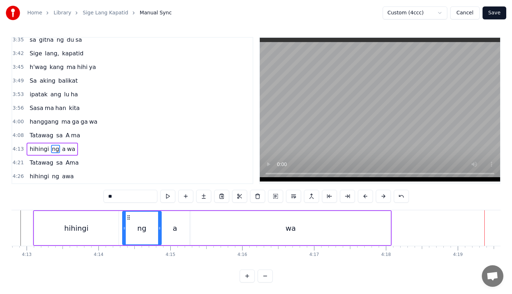
scroll to position [0, 18114]
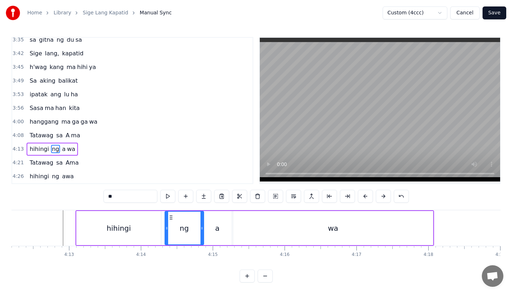
click at [100, 225] on div "hihingi" at bounding box center [118, 228] width 84 height 34
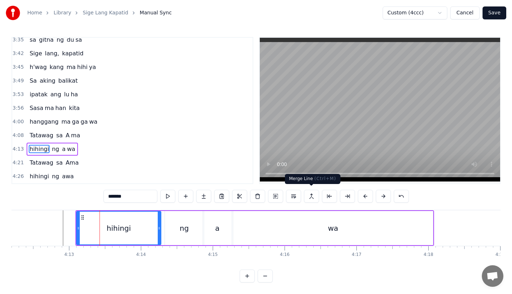
click at [408, 231] on div "wa" at bounding box center [333, 228] width 200 height 34
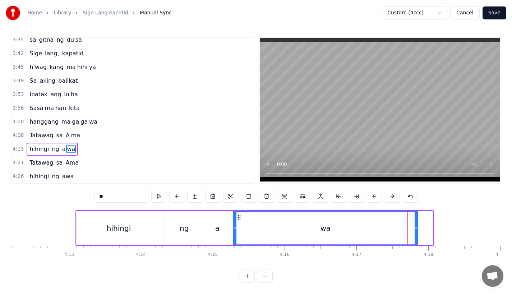
drag, startPoint x: 431, startPoint y: 232, endPoint x: 415, endPoint y: 232, distance: 15.4
click at [415, 232] on div at bounding box center [415, 228] width 3 height 33
click at [280, 223] on div "wa" at bounding box center [325, 228] width 184 height 33
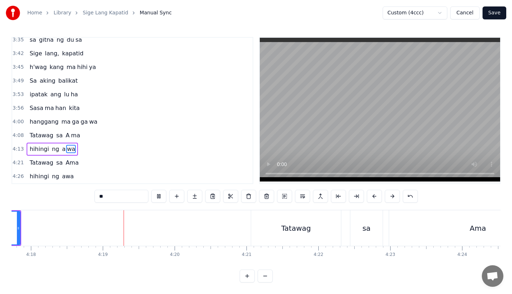
scroll to position [0, 18535]
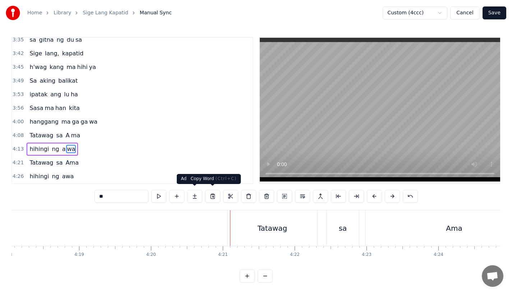
click at [259, 232] on div "Tatawag" at bounding box center [272, 228] width 90 height 36
type input "*******"
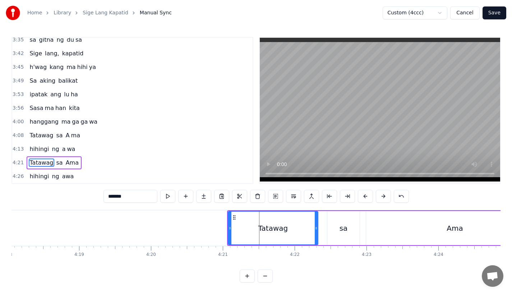
scroll to position [6, 0]
click at [360, 190] on button at bounding box center [365, 196] width 15 height 13
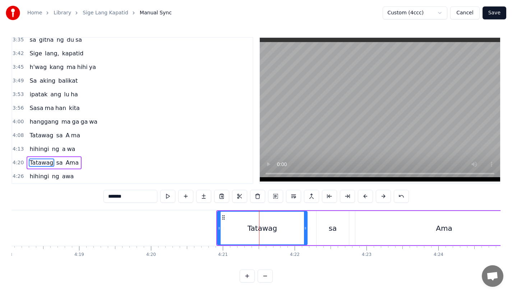
click at [360, 190] on button at bounding box center [365, 196] width 15 height 13
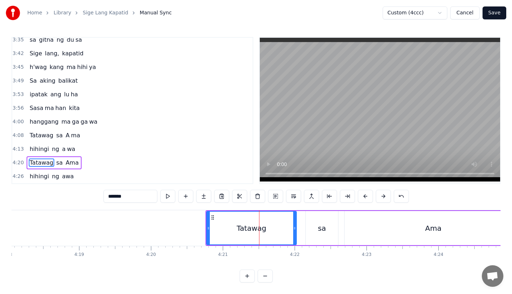
click at [360, 190] on button at bounding box center [365, 196] width 15 height 13
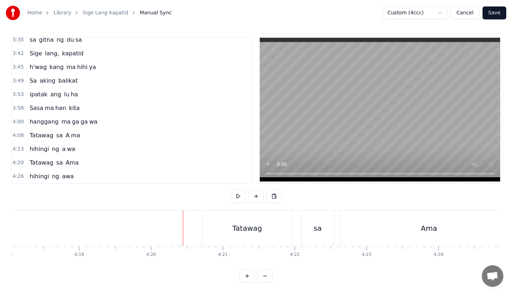
click at [300, 229] on div "Tatawag sa Ama" at bounding box center [360, 228] width 317 height 36
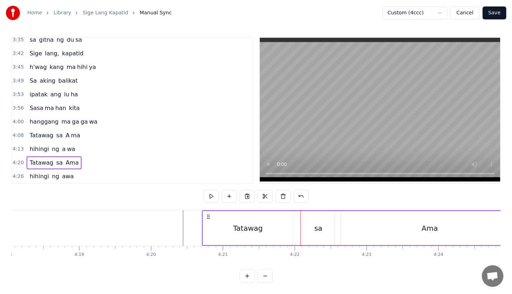
click at [311, 224] on div "sa" at bounding box center [318, 228] width 32 height 34
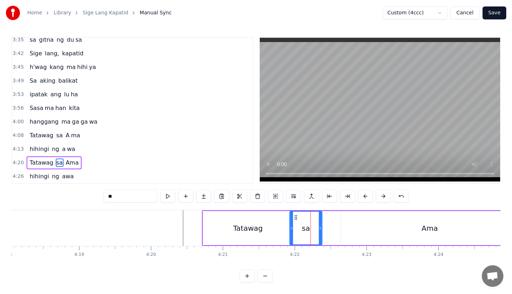
drag, startPoint x: 307, startPoint y: 211, endPoint x: 295, endPoint y: 211, distance: 12.6
click at [295, 214] on icon at bounding box center [296, 217] width 6 height 6
click at [263, 222] on div "Tatawag" at bounding box center [248, 228] width 90 height 34
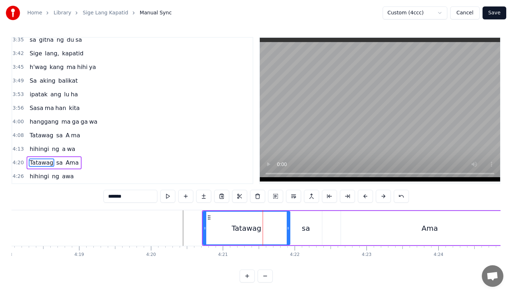
drag, startPoint x: 291, startPoint y: 223, endPoint x: 286, endPoint y: 223, distance: 5.1
click at [287, 225] on icon at bounding box center [288, 228] width 3 height 6
click at [306, 223] on div "sa" at bounding box center [306, 228] width 8 height 11
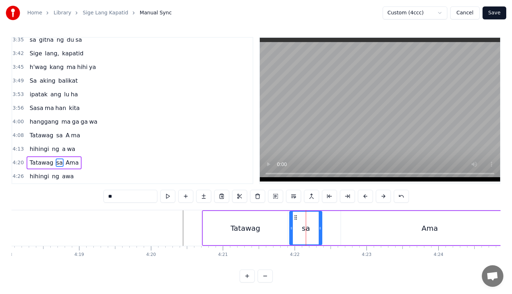
click at [366, 227] on div "Ama" at bounding box center [429, 228] width 177 height 34
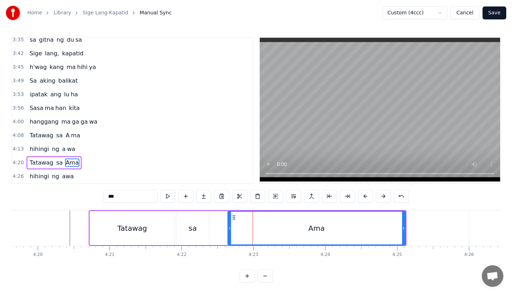
scroll to position [0, 18644]
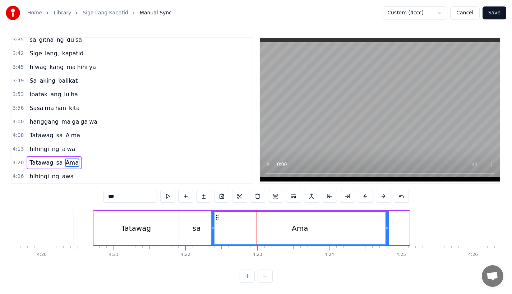
drag, startPoint x: 236, startPoint y: 214, endPoint x: 217, endPoint y: 215, distance: 19.4
click at [217, 215] on div "Ama" at bounding box center [300, 228] width 177 height 33
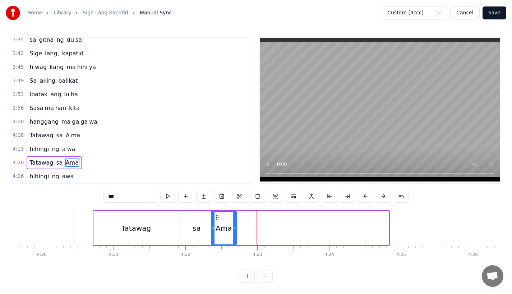
drag, startPoint x: 386, startPoint y: 230, endPoint x: 229, endPoint y: 232, distance: 157.3
click at [233, 232] on div at bounding box center [234, 228] width 3 height 33
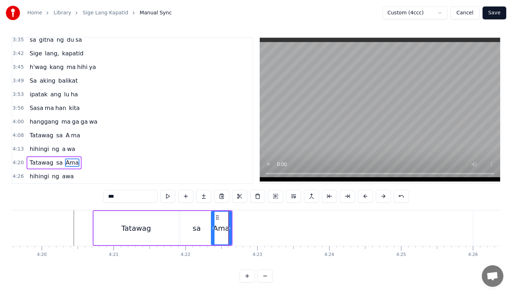
click at [129, 190] on input "***" at bounding box center [130, 196] width 54 height 13
type input "*"
click at [201, 190] on button at bounding box center [203, 196] width 15 height 13
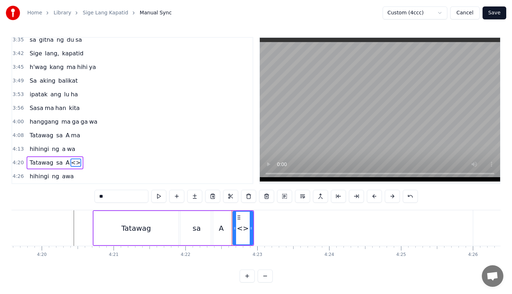
drag, startPoint x: 129, startPoint y: 194, endPoint x: 61, endPoint y: 193, distance: 68.6
click at [61, 193] on div "0:17 A king naki ki ta 0:20 lungkot sa iyong ma ta 0:24 Nararamdaman ko 0:27 bi…" at bounding box center [255, 159] width 489 height 245
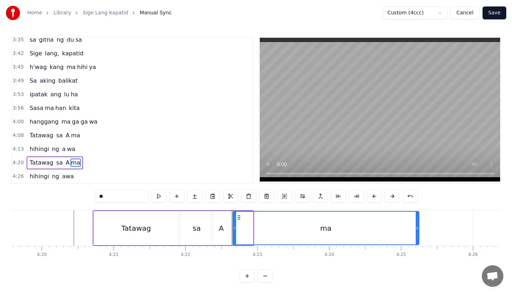
drag, startPoint x: 252, startPoint y: 224, endPoint x: 418, endPoint y: 223, distance: 165.9
click at [418, 223] on div "ma" at bounding box center [325, 228] width 187 height 34
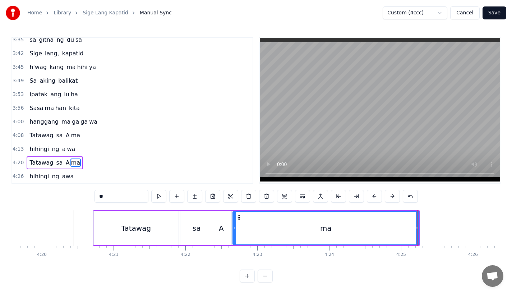
type input "**"
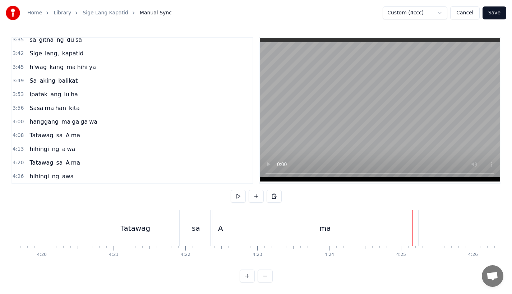
click at [365, 217] on div "ma" at bounding box center [325, 228] width 186 height 36
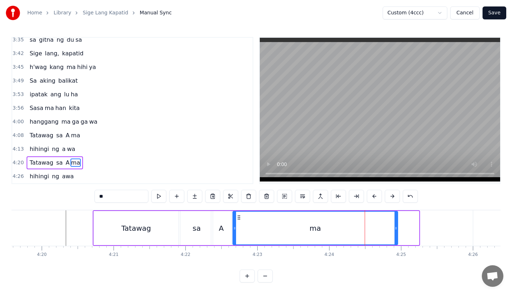
drag, startPoint x: 418, startPoint y: 227, endPoint x: 390, endPoint y: 227, distance: 27.3
click at [394, 227] on div at bounding box center [395, 228] width 3 height 33
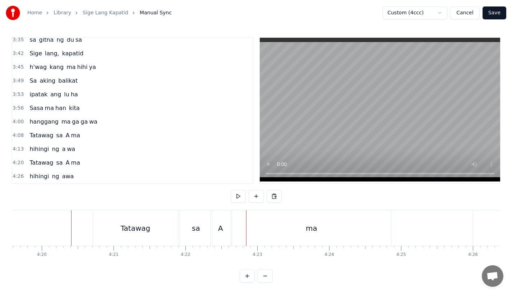
click at [201, 222] on div "sa" at bounding box center [196, 228] width 32 height 36
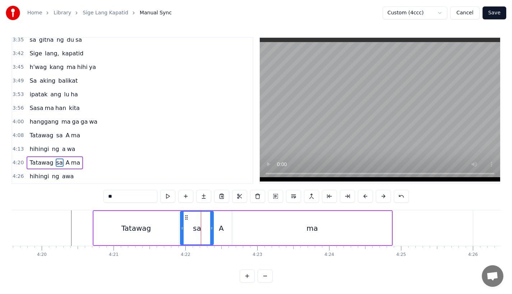
click at [213, 226] on div at bounding box center [211, 228] width 3 height 33
click at [225, 228] on div "A" at bounding box center [221, 228] width 20 height 34
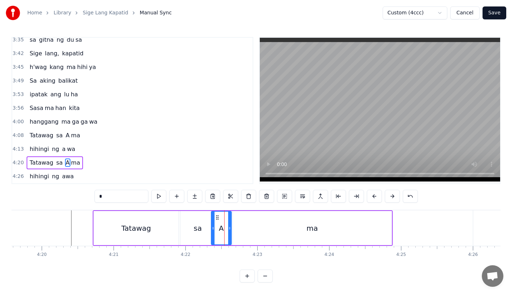
click at [213, 225] on icon at bounding box center [213, 228] width 3 height 6
drag, startPoint x: 218, startPoint y: 213, endPoint x: 221, endPoint y: 218, distance: 5.8
click at [221, 218] on div "A" at bounding box center [224, 228] width 19 height 33
click at [242, 225] on div "ma" at bounding box center [312, 228] width 159 height 34
type input "**"
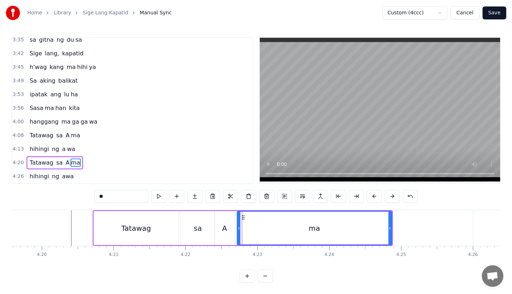
drag, startPoint x: 235, startPoint y: 224, endPoint x: 239, endPoint y: 224, distance: 4.3
click at [239, 225] on icon at bounding box center [238, 228] width 3 height 6
drag, startPoint x: 388, startPoint y: 225, endPoint x: 372, endPoint y: 225, distance: 15.8
click at [377, 225] on div at bounding box center [378, 228] width 3 height 33
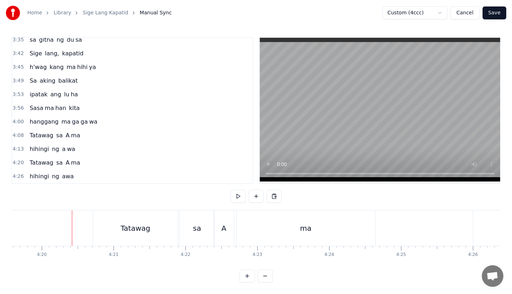
click at [271, 149] on video at bounding box center [380, 110] width 240 height 144
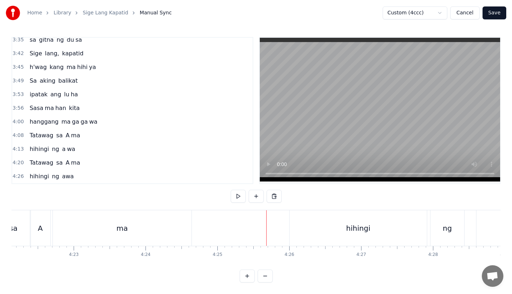
click at [326, 219] on div "hihingi" at bounding box center [357, 228] width 137 height 36
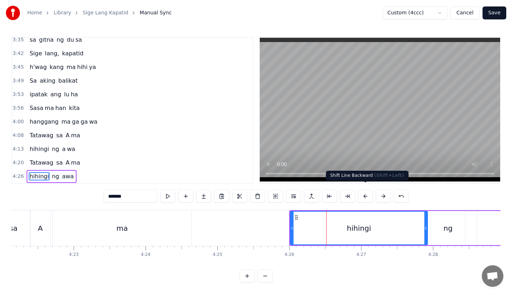
click at [365, 194] on button at bounding box center [365, 196] width 15 height 13
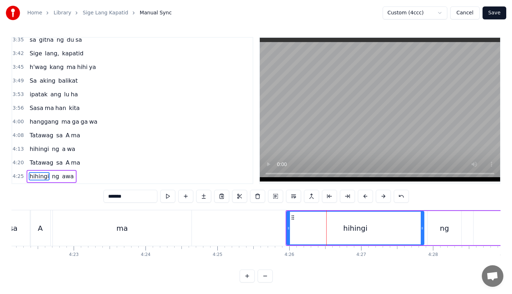
click at [365, 194] on button at bounding box center [365, 196] width 15 height 13
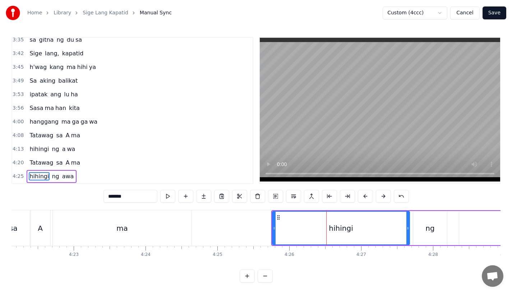
click at [365, 194] on button at bounding box center [365, 196] width 15 height 13
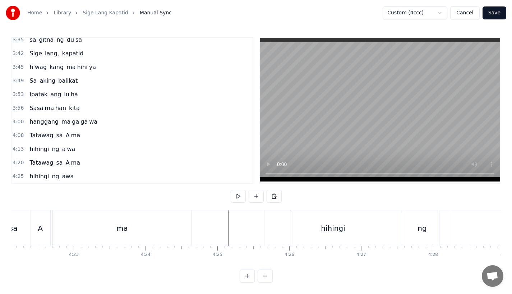
click at [306, 226] on div "hihingi" at bounding box center [332, 228] width 137 height 36
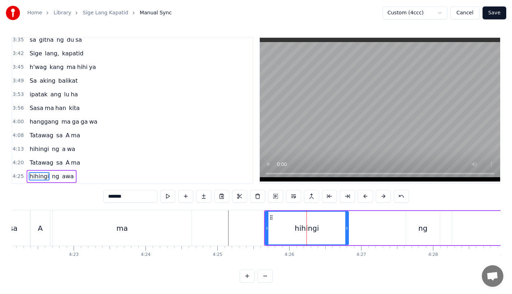
drag, startPoint x: 399, startPoint y: 224, endPoint x: 336, endPoint y: 226, distance: 63.2
click at [345, 226] on div at bounding box center [346, 228] width 3 height 33
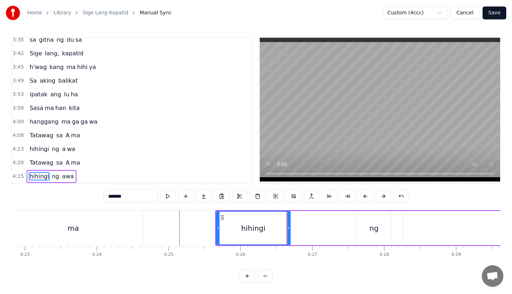
scroll to position [0, 18884]
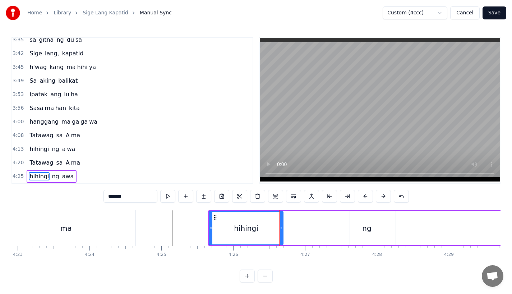
click at [363, 225] on div "ng" at bounding box center [366, 228] width 9 height 11
type input "**"
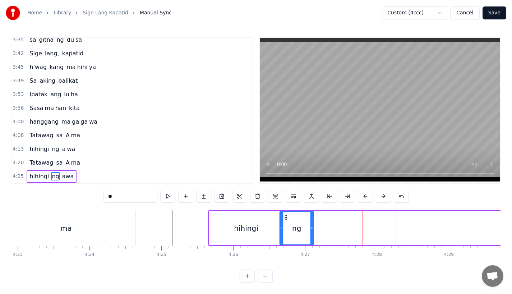
drag, startPoint x: 355, startPoint y: 211, endPoint x: 285, endPoint y: 214, distance: 70.1
click at [285, 214] on icon at bounding box center [286, 217] width 6 height 6
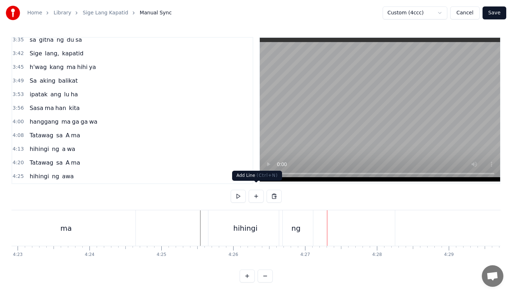
click at [269, 233] on div "hihingi" at bounding box center [245, 228] width 74 height 36
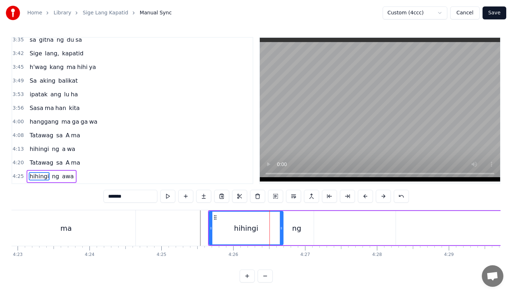
click at [296, 227] on div "ng" at bounding box center [296, 228] width 9 height 11
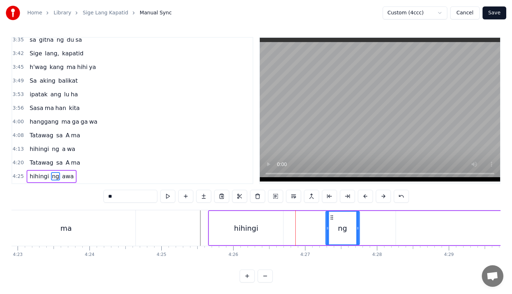
drag, startPoint x: 284, startPoint y: 210, endPoint x: 374, endPoint y: 210, distance: 89.8
click at [334, 214] on icon at bounding box center [332, 217] width 6 height 6
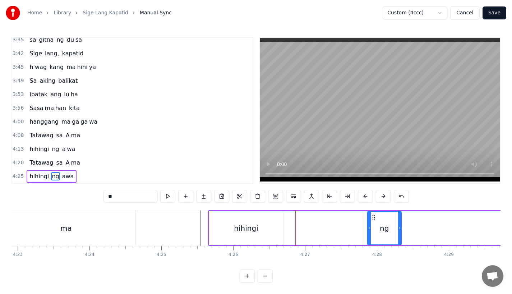
click at [235, 230] on div "hihingi" at bounding box center [246, 228] width 74 height 34
type input "*******"
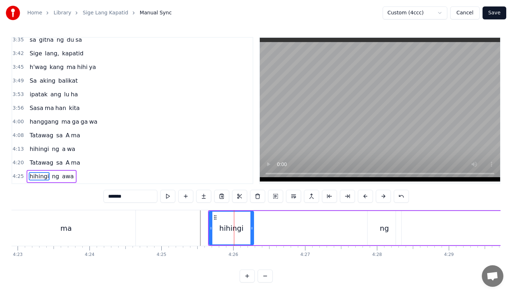
drag, startPoint x: 282, startPoint y: 224, endPoint x: 249, endPoint y: 225, distance: 33.1
click at [250, 225] on icon at bounding box center [251, 228] width 3 height 6
click at [204, 192] on button at bounding box center [203, 196] width 15 height 13
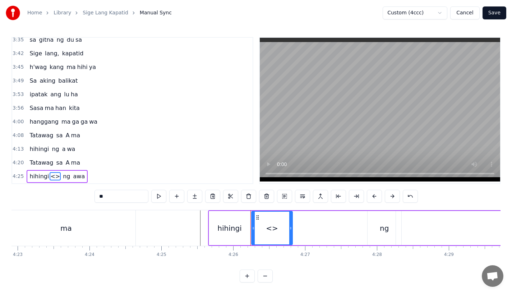
click at [112, 193] on input "**" at bounding box center [121, 196] width 54 height 13
drag, startPoint x: 112, startPoint y: 193, endPoint x: 89, endPoint y: 193, distance: 23.7
click at [89, 193] on div "0:17 A king naki ki ta 0:20 lungkot sa iyong ma ta 0:24 Nararamdaman ko 0:27 bi…" at bounding box center [255, 159] width 489 height 245
drag, startPoint x: 290, startPoint y: 226, endPoint x: 330, endPoint y: 229, distance: 40.0
click at [330, 229] on div at bounding box center [330, 228] width 3 height 33
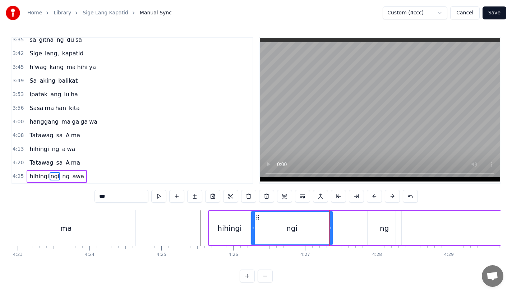
click at [236, 228] on div "hihingi" at bounding box center [229, 228] width 24 height 11
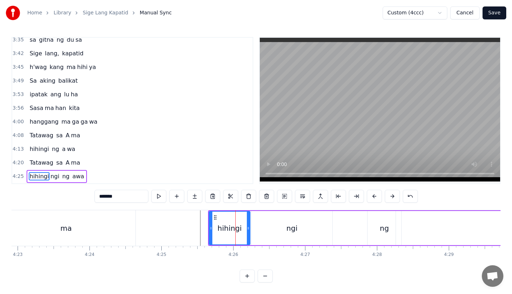
click at [131, 190] on input "*******" at bounding box center [121, 196] width 54 height 13
type input "****"
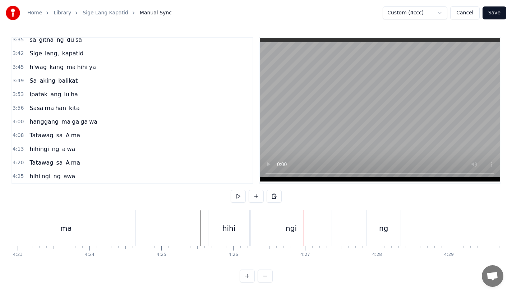
click at [236, 226] on div "hihi" at bounding box center [228, 228] width 41 height 36
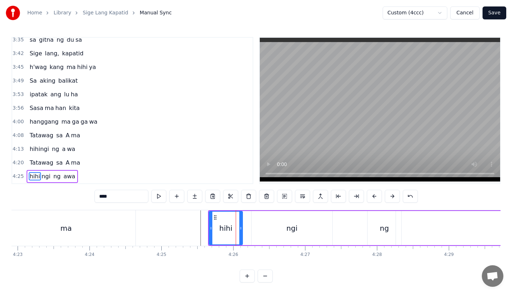
drag, startPoint x: 249, startPoint y: 226, endPoint x: 241, endPoint y: 226, distance: 7.5
click at [241, 226] on div at bounding box center [240, 228] width 3 height 33
click at [261, 226] on div "ngi" at bounding box center [291, 228] width 81 height 34
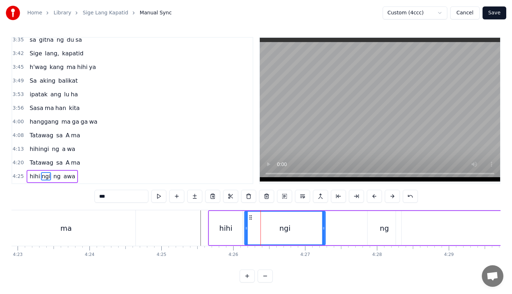
drag, startPoint x: 259, startPoint y: 211, endPoint x: 250, endPoint y: 212, distance: 9.0
click at [250, 214] on icon at bounding box center [251, 217] width 6 height 6
click at [213, 217] on div "hihi" at bounding box center [225, 228] width 33 height 34
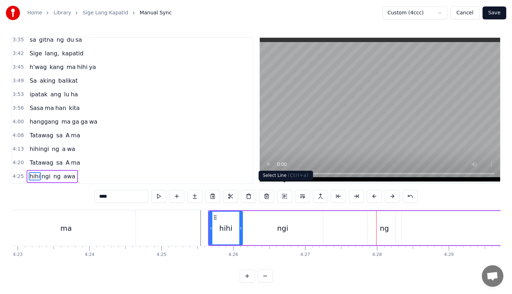
click at [287, 214] on div "ngi" at bounding box center [282, 228] width 81 height 34
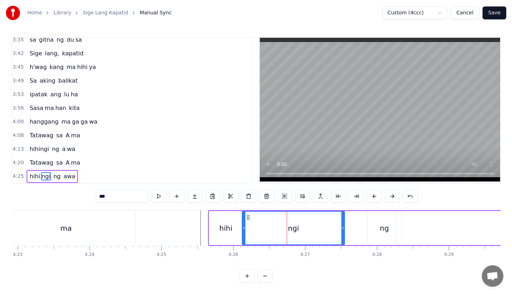
drag, startPoint x: 320, startPoint y: 224, endPoint x: 342, endPoint y: 224, distance: 22.3
click at [342, 225] on icon at bounding box center [342, 228] width 3 height 6
click at [383, 223] on div "ng" at bounding box center [384, 228] width 9 height 11
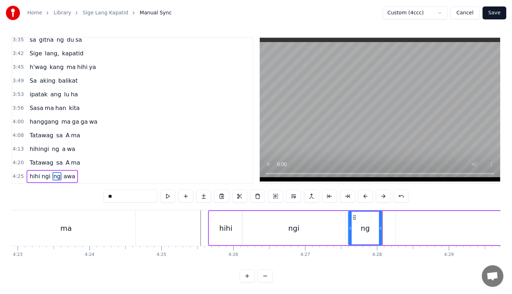
drag, startPoint x: 374, startPoint y: 212, endPoint x: 355, endPoint y: 215, distance: 19.7
click at [355, 215] on div "ng" at bounding box center [364, 228] width 33 height 33
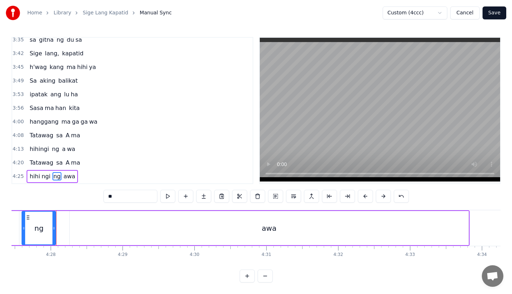
scroll to position [0, 19284]
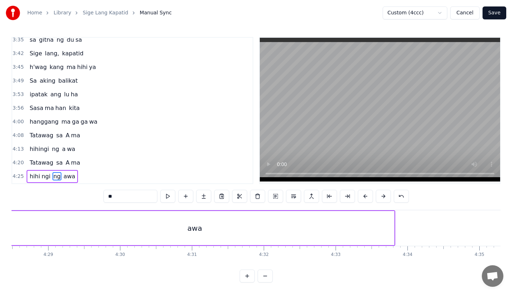
click at [384, 225] on div "awa" at bounding box center [194, 228] width 399 height 34
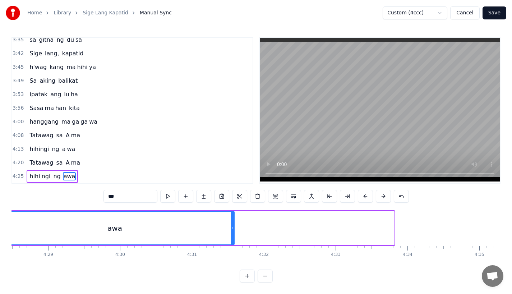
drag, startPoint x: 392, startPoint y: 225, endPoint x: 113, endPoint y: 227, distance: 278.7
click at [114, 227] on div "awa" at bounding box center [115, 228] width 238 height 33
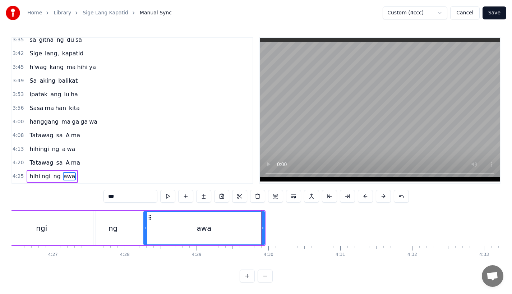
scroll to position [0, 19079]
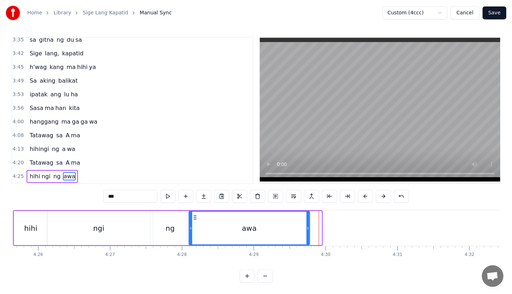
drag, startPoint x: 208, startPoint y: 213, endPoint x: 193, endPoint y: 213, distance: 14.4
click at [193, 214] on icon at bounding box center [195, 217] width 6 height 6
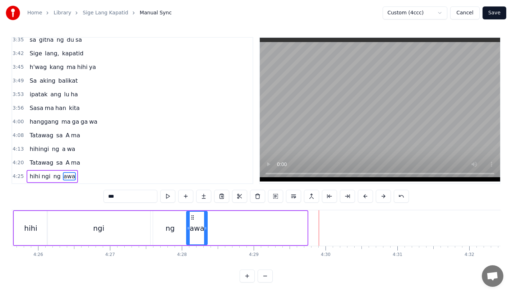
drag, startPoint x: 306, startPoint y: 223, endPoint x: 206, endPoint y: 224, distance: 99.9
click at [206, 225] on icon at bounding box center [205, 228] width 3 height 6
click at [123, 191] on input "***" at bounding box center [130, 196] width 54 height 13
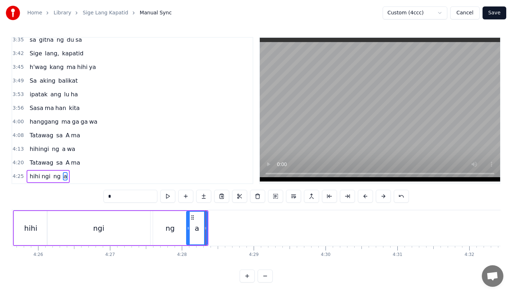
type input "*"
click at [205, 194] on button at bounding box center [203, 196] width 15 height 13
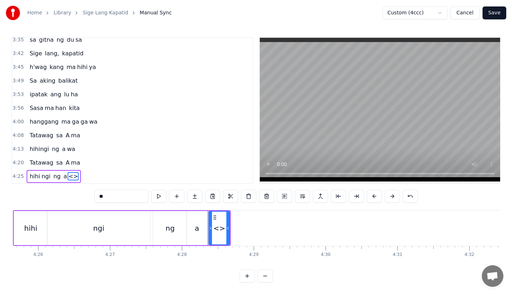
drag, startPoint x: 115, startPoint y: 192, endPoint x: 62, endPoint y: 192, distance: 52.4
click at [62, 192] on div "0:17 A king naki ki ta 0:20 lungkot sa iyong ma ta 0:24 Nararamdaman ko 0:27 bi…" at bounding box center [255, 159] width 489 height 245
type input "**"
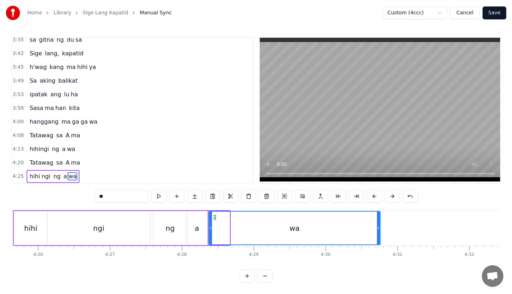
drag, startPoint x: 228, startPoint y: 227, endPoint x: 379, endPoint y: 225, distance: 150.5
click at [379, 225] on div at bounding box center [378, 228] width 3 height 33
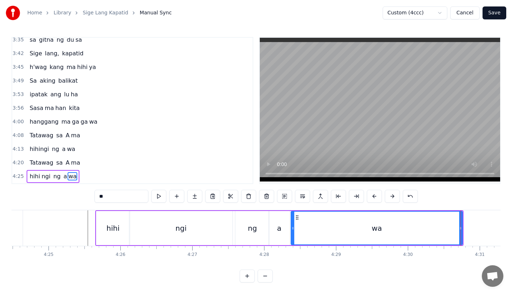
scroll to position [0, 18969]
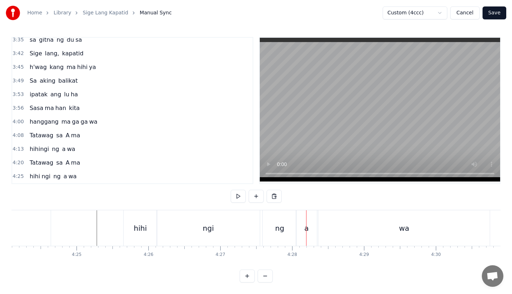
click at [184, 211] on div "ngi" at bounding box center [208, 228] width 103 height 36
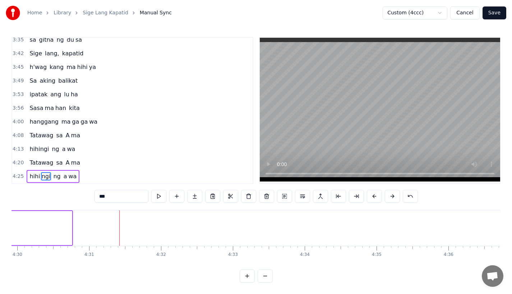
scroll to position [0, 19290]
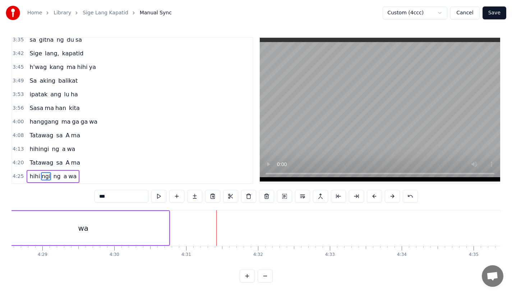
click at [115, 219] on div "wa" at bounding box center [82, 228] width 171 height 34
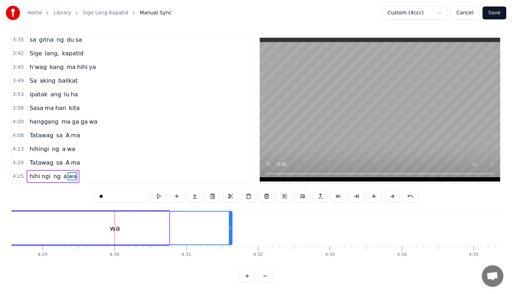
drag, startPoint x: 167, startPoint y: 219, endPoint x: 232, endPoint y: 220, distance: 65.0
click at [232, 220] on div at bounding box center [230, 228] width 3 height 33
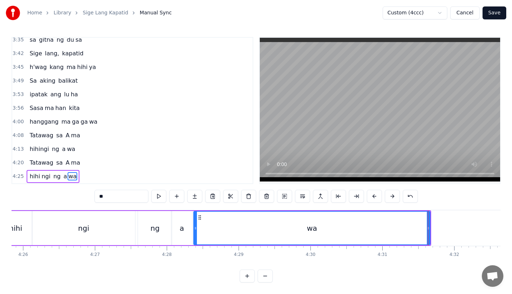
click at [170, 215] on div "ng" at bounding box center [155, 228] width 34 height 34
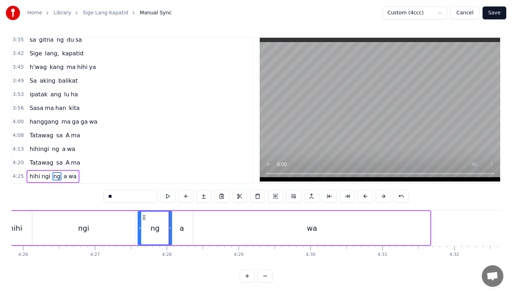
click at [184, 215] on div "a" at bounding box center [181, 228] width 21 height 34
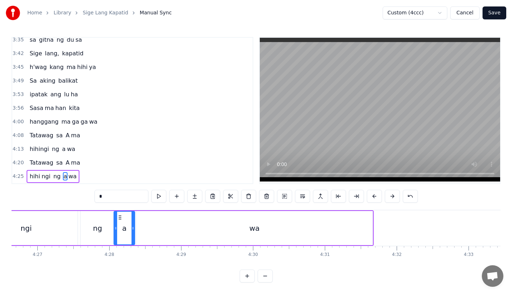
scroll to position [0, 19119]
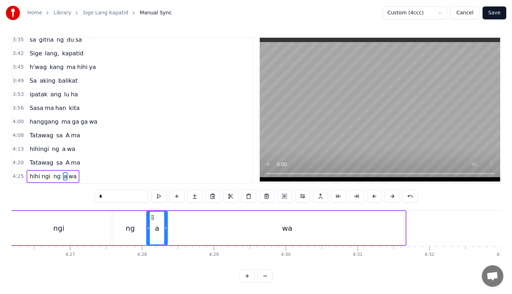
click at [185, 214] on div "wa" at bounding box center [287, 228] width 236 height 34
type input "**"
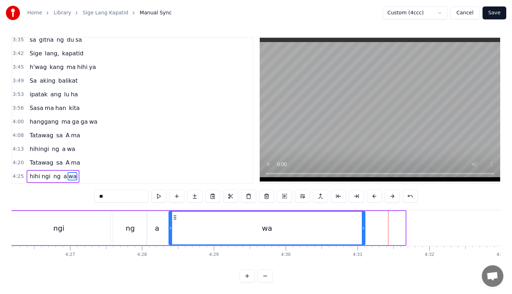
drag, startPoint x: 403, startPoint y: 222, endPoint x: 363, endPoint y: 223, distance: 40.2
click at [363, 225] on icon at bounding box center [363, 228] width 3 height 6
click at [208, 219] on div "wa" at bounding box center [266, 228] width 195 height 33
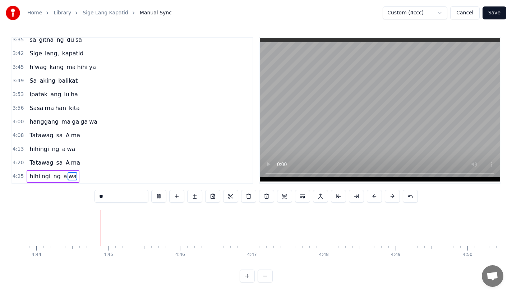
scroll to position [0, 20381]
click at [493, 15] on button "Save" at bounding box center [494, 12] width 24 height 13
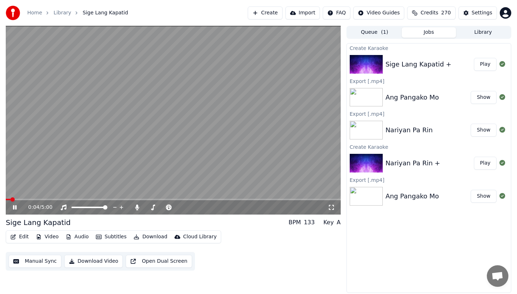
click at [13, 206] on icon at bounding box center [15, 207] width 4 height 4
click at [82, 259] on button "Download Video" at bounding box center [93, 261] width 59 height 13
